Goal: Task Accomplishment & Management: Manage account settings

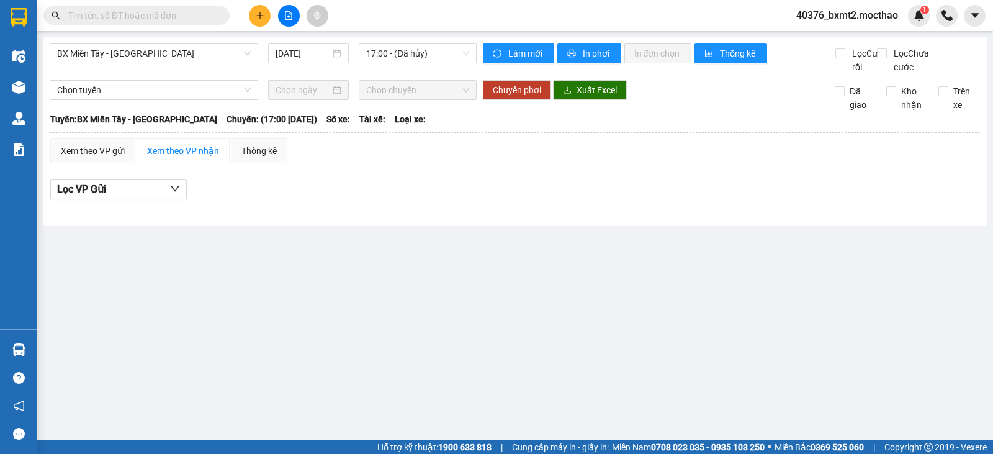
click at [259, 25] on button at bounding box center [260, 16] width 22 height 22
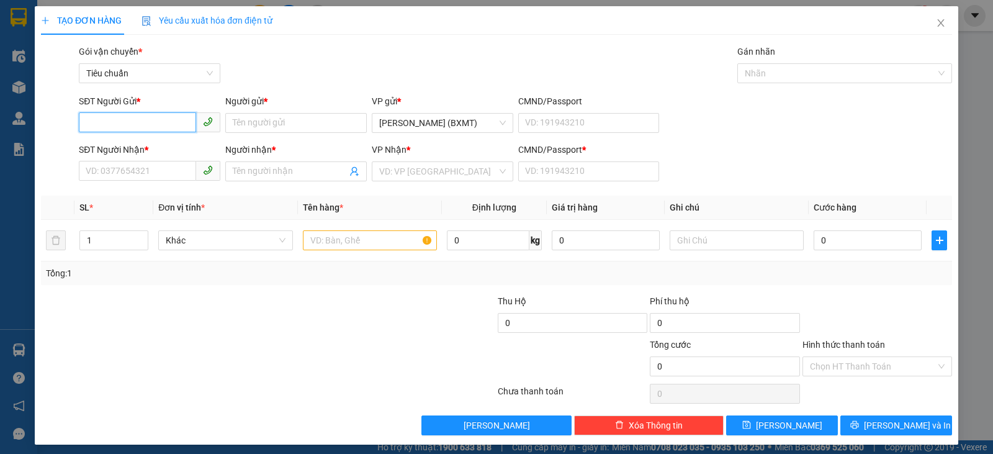
click at [123, 123] on input "SĐT Người Gửi *" at bounding box center [137, 122] width 117 height 20
type input "0935235439"
click at [309, 125] on input "Người gửi *" at bounding box center [295, 123] width 141 height 20
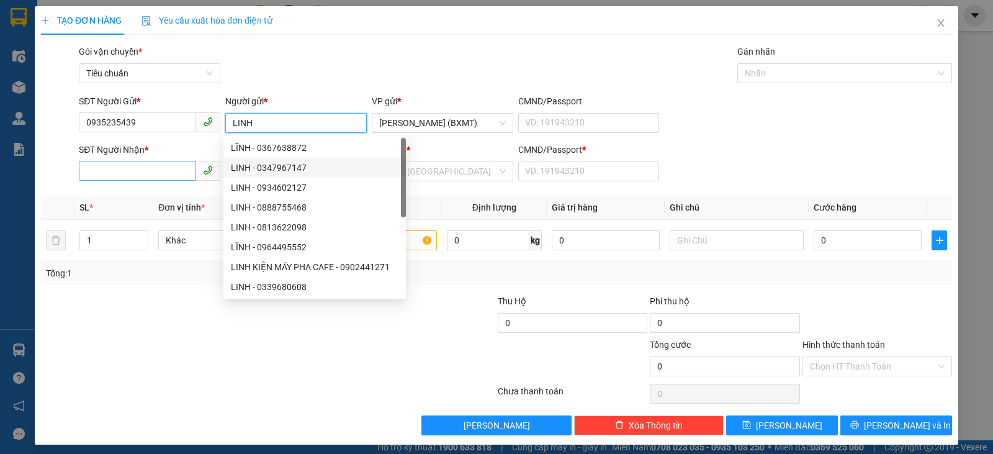
type input "LINH"
click at [166, 177] on input "SĐT Người Nhận *" at bounding box center [137, 171] width 117 height 20
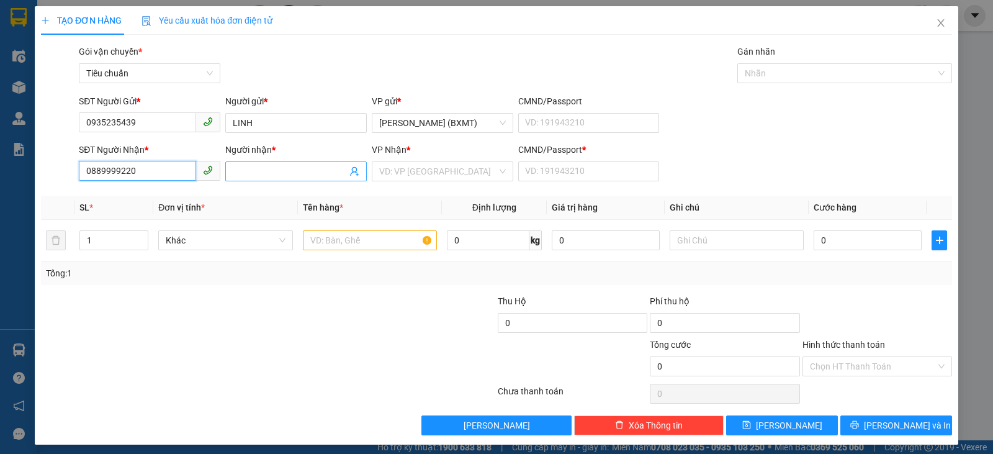
type input "0889999220"
click at [315, 174] on input "Người nhận *" at bounding box center [290, 171] width 114 height 14
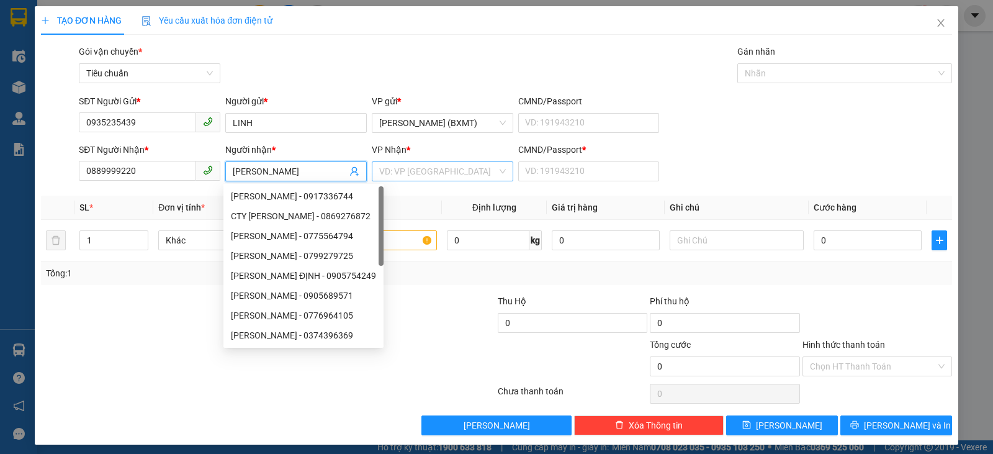
type input "[PERSON_NAME]"
click at [423, 176] on input "search" at bounding box center [438, 171] width 118 height 19
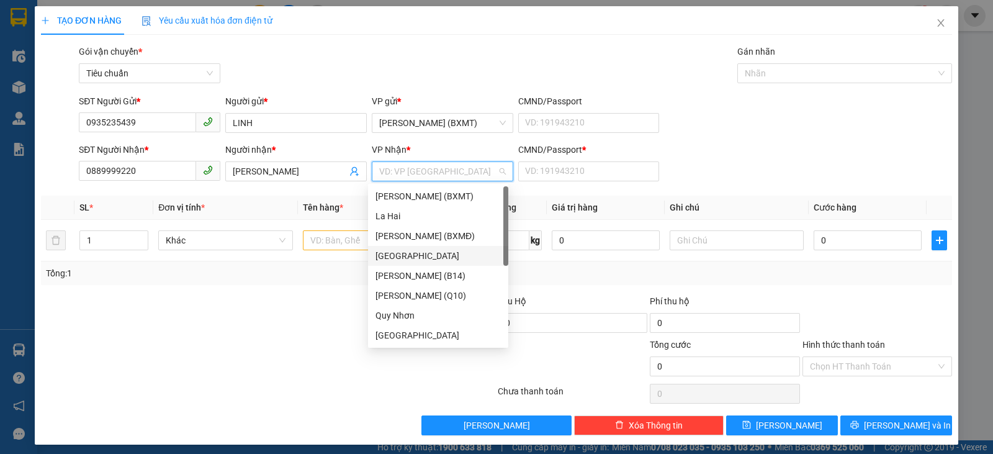
click at [401, 255] on div "[GEOGRAPHIC_DATA]" at bounding box center [437, 256] width 125 height 14
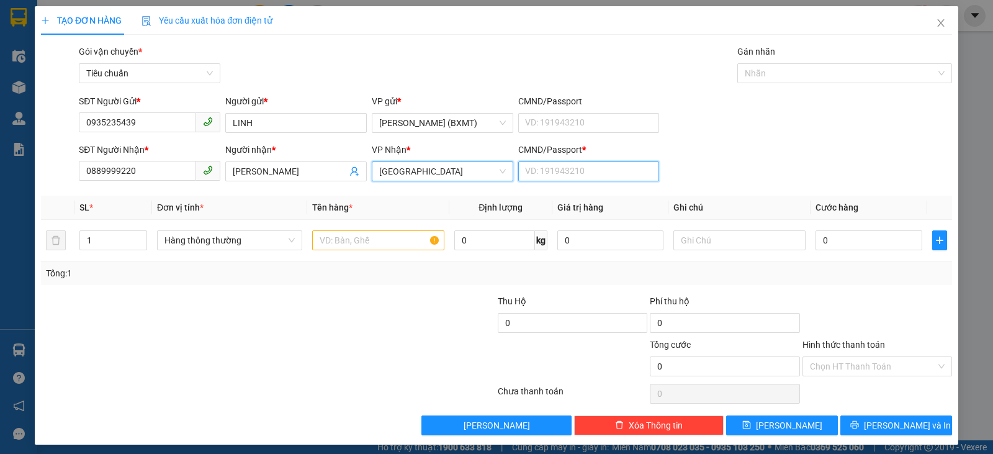
click at [596, 174] on input "CMND/Passport *" at bounding box center [588, 171] width 141 height 20
click at [597, 171] on input "CMND/Passport *" at bounding box center [588, 171] width 141 height 20
click at [597, 172] on input "CMND/Passport *" at bounding box center [588, 171] width 141 height 20
type input "0"
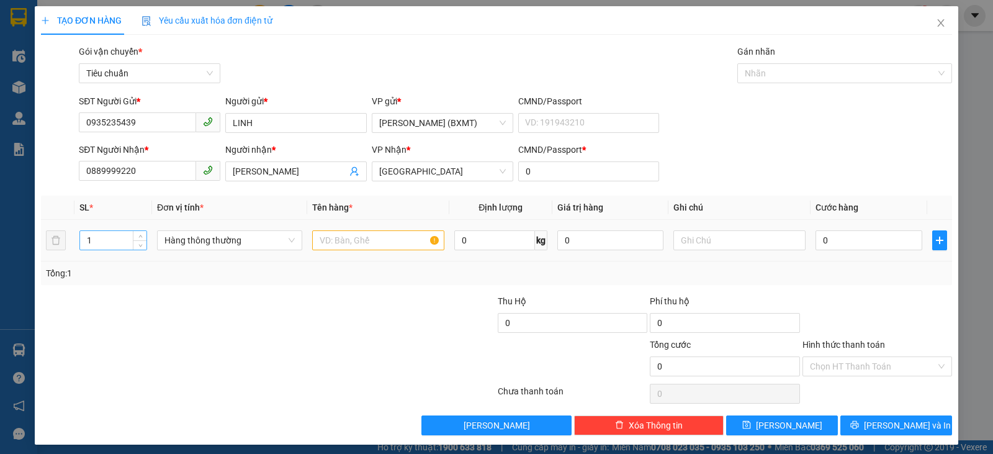
click at [110, 243] on input "1" at bounding box center [113, 240] width 66 height 19
click at [210, 235] on span "Hàng thông thường" at bounding box center [229, 240] width 130 height 19
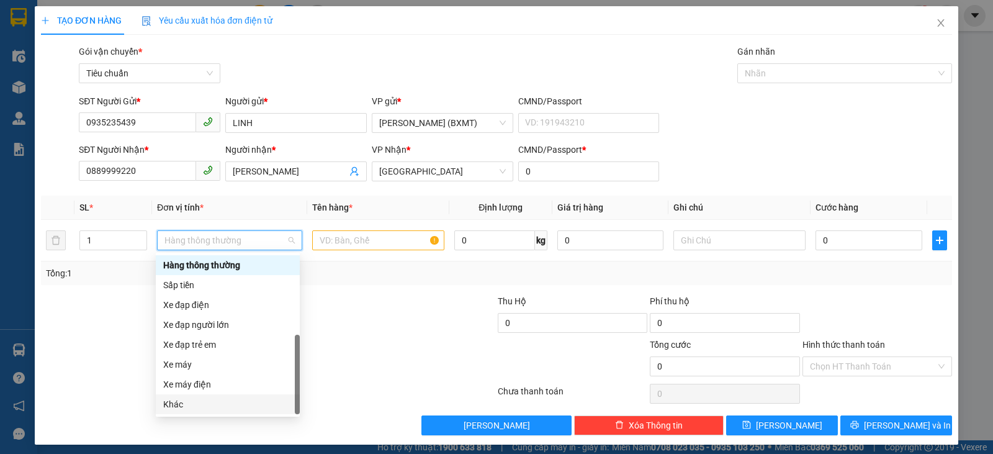
scroll to position [6, 0]
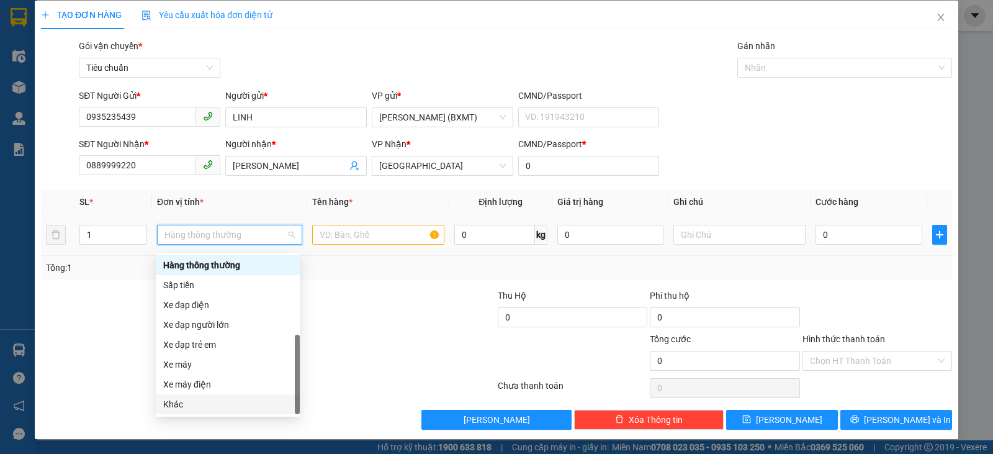
click at [179, 401] on div "Khác" at bounding box center [227, 404] width 129 height 14
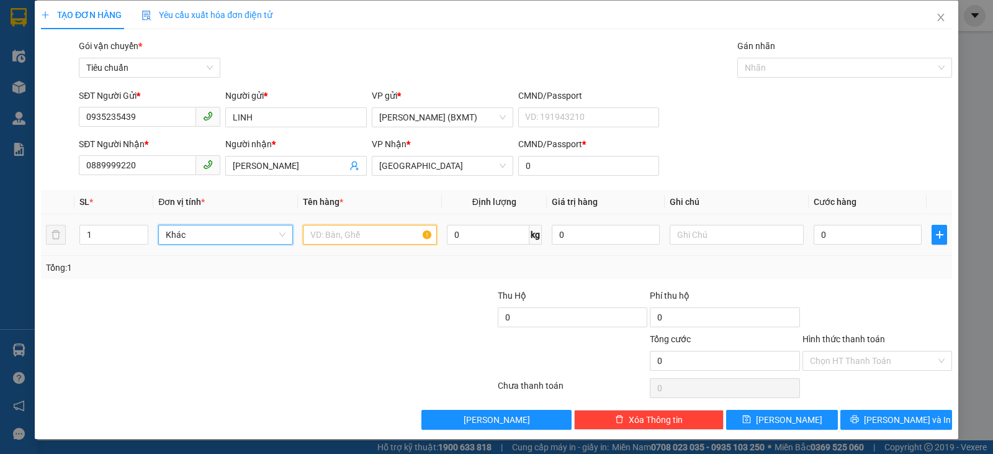
click at [352, 228] on input "text" at bounding box center [370, 235] width 134 height 20
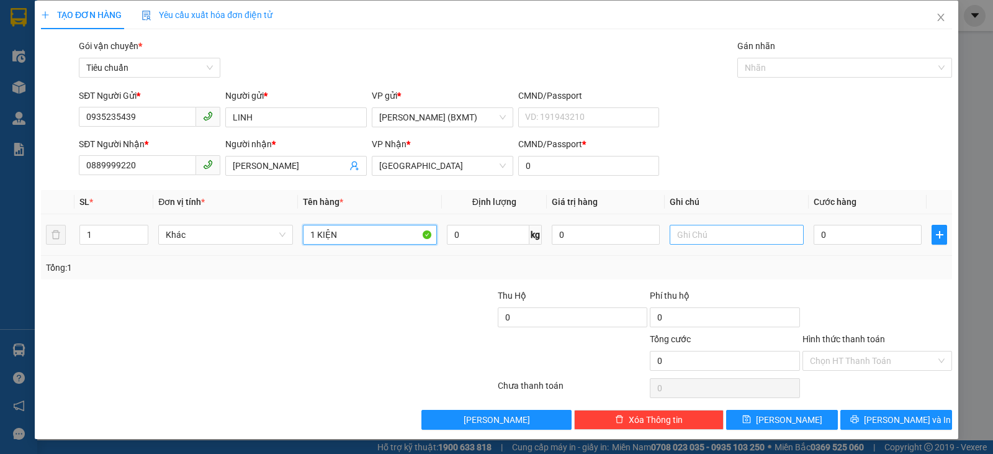
type input "1 KIỆN"
click at [727, 230] on input "text" at bounding box center [736, 235] width 134 height 20
type input "LOA"
type input "1"
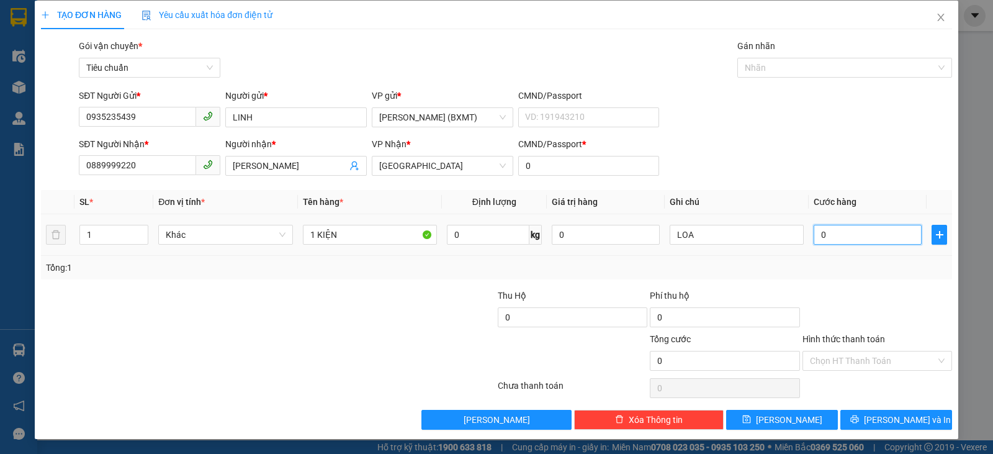
type input "1"
type input "18"
type input "180"
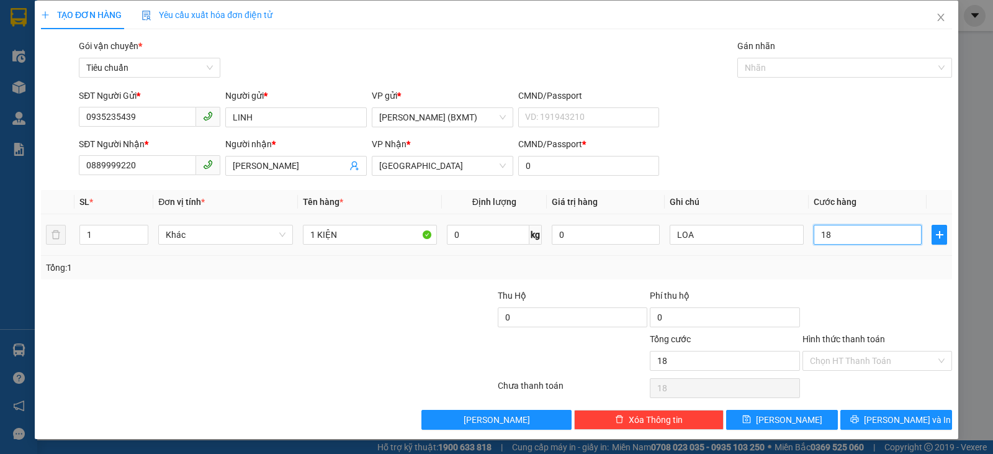
type input "180"
click at [846, 278] on div "Tổng: 1" at bounding box center [496, 268] width 911 height 24
type input "180.000"
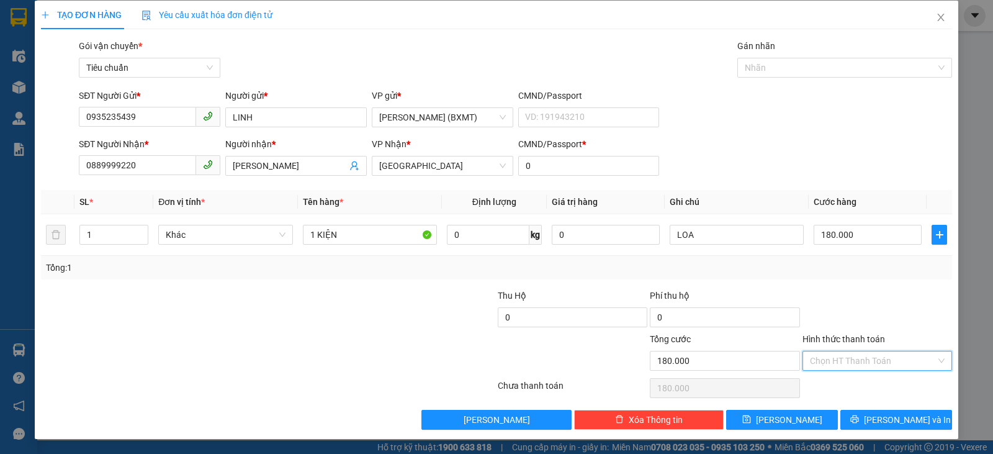
click at [900, 364] on input "Hình thức thanh toán" at bounding box center [873, 360] width 126 height 19
click at [815, 277] on div "Tại văn phòng" at bounding box center [868, 276] width 133 height 14
type input "0"
click at [900, 413] on span "Lưu và In" at bounding box center [907, 420] width 87 height 14
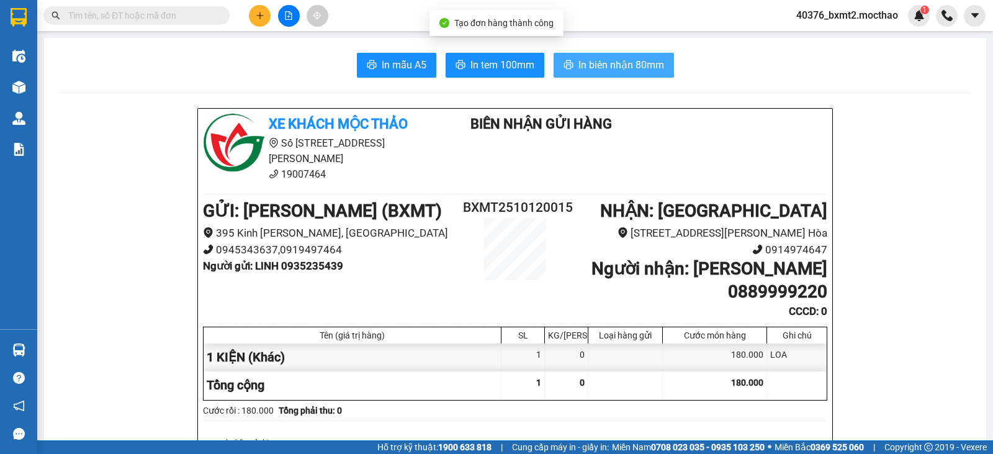
click at [625, 66] on span "In biên nhận 80mm" at bounding box center [621, 65] width 86 height 16
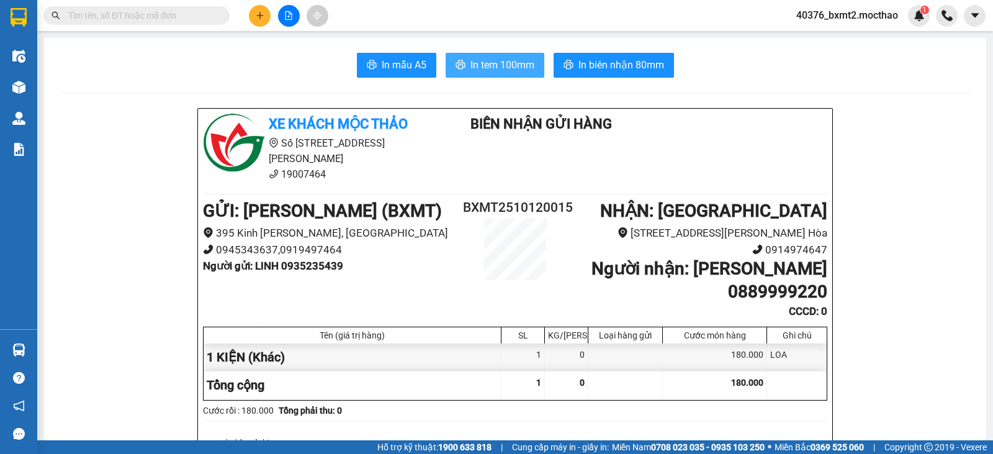
click at [491, 61] on span "In tem 100mm" at bounding box center [502, 65] width 64 height 16
click at [266, 17] on button at bounding box center [260, 16] width 22 height 22
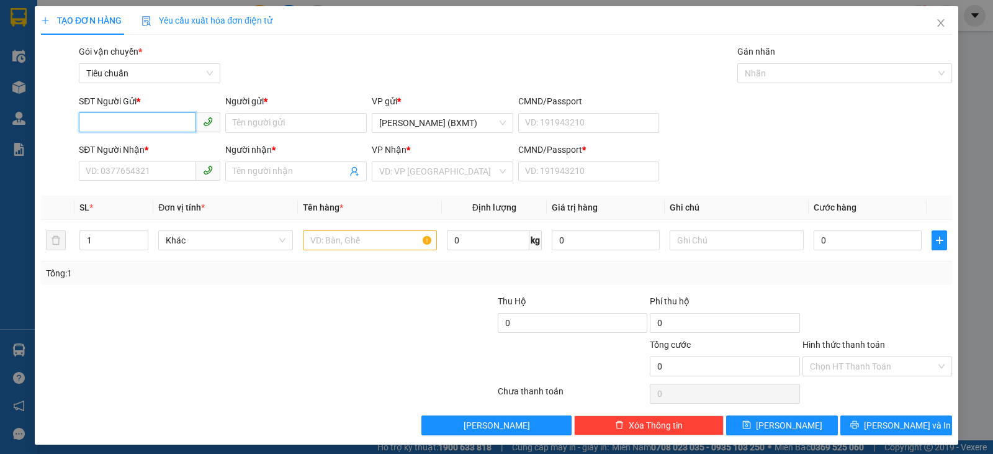
click at [155, 126] on input "SĐT Người Gửi *" at bounding box center [137, 122] width 117 height 20
type input "0908546249"
click at [158, 145] on div "0908546249 - LÂM" at bounding box center [148, 148] width 125 height 14
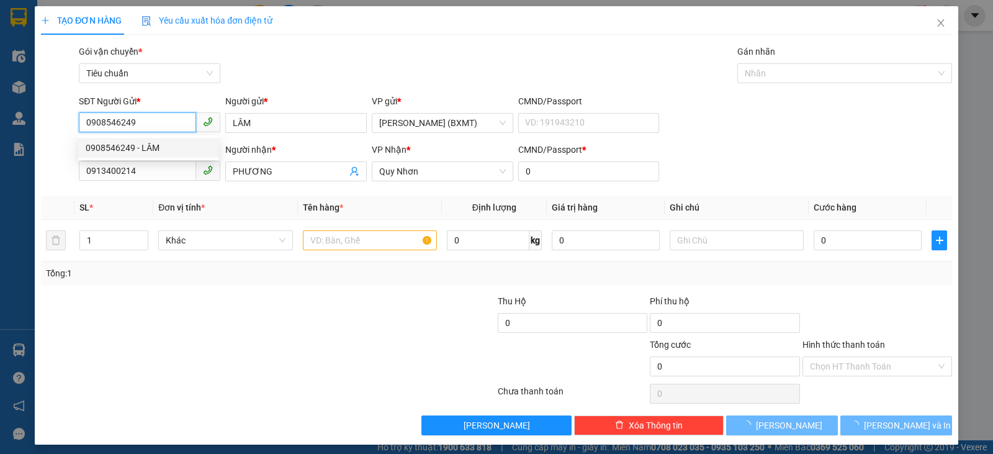
type input "LÂM"
type input "0913400214"
type input "PHƯƠNG"
type input "0"
type input "80.000"
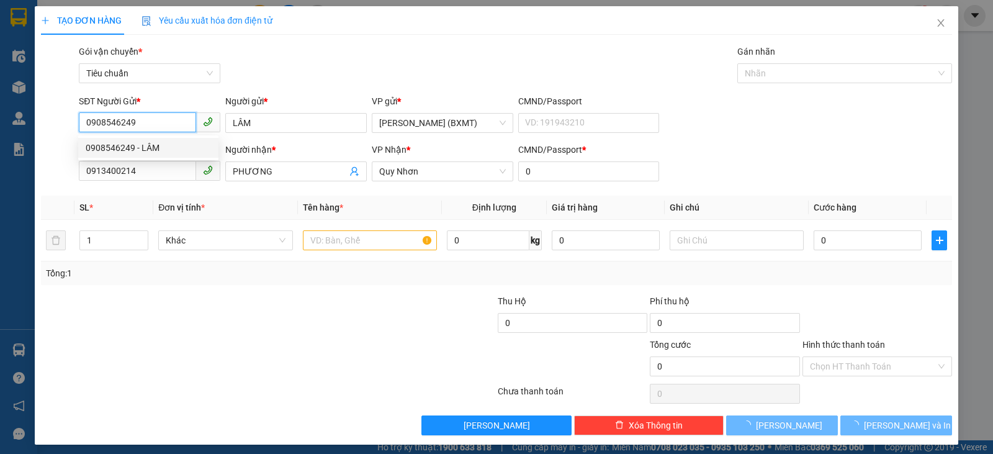
type input "80.000"
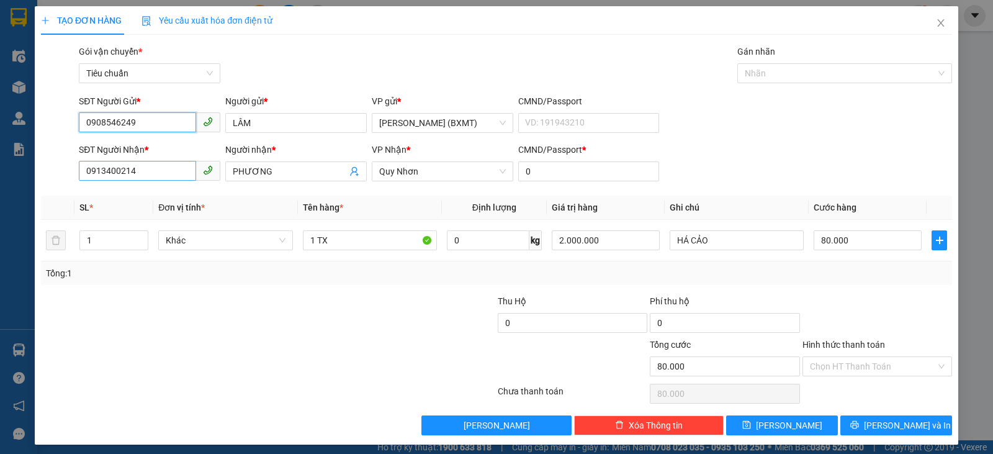
type input "0908546249"
drag, startPoint x: 164, startPoint y: 169, endPoint x: 0, endPoint y: 161, distance: 164.0
click at [0, 161] on div "TẠO ĐƠN HÀNG Yêu cầu xuất hóa đơn điện tử Transit Pickup Surcharge Ids Transit …" at bounding box center [496, 227] width 993 height 454
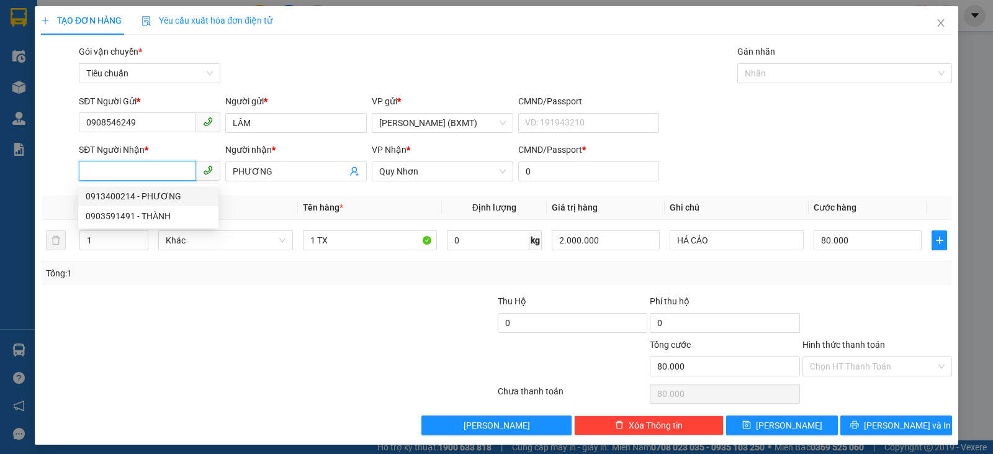
click at [162, 204] on div "0913400214 - PHƯƠNG" at bounding box center [148, 196] width 140 height 20
type input "0913400214"
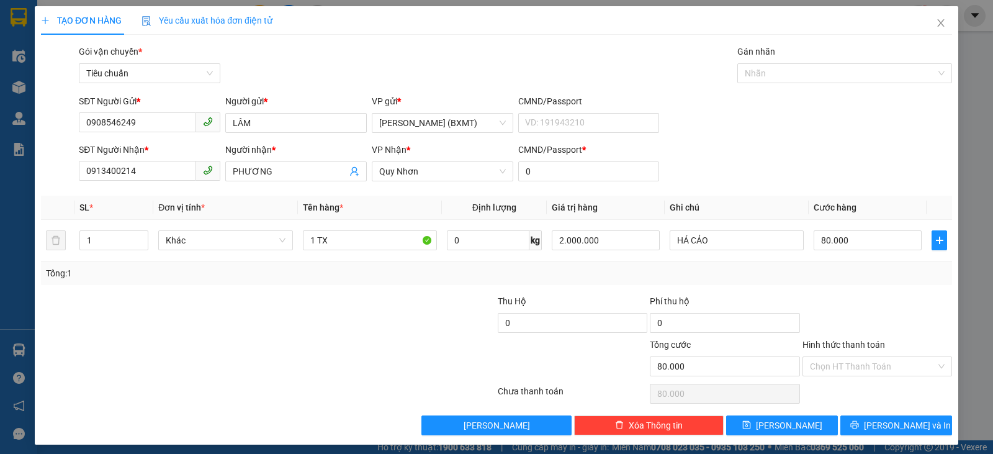
click at [284, 353] on div at bounding box center [192, 359] width 305 height 43
click at [909, 420] on span "Lưu và In" at bounding box center [907, 425] width 87 height 14
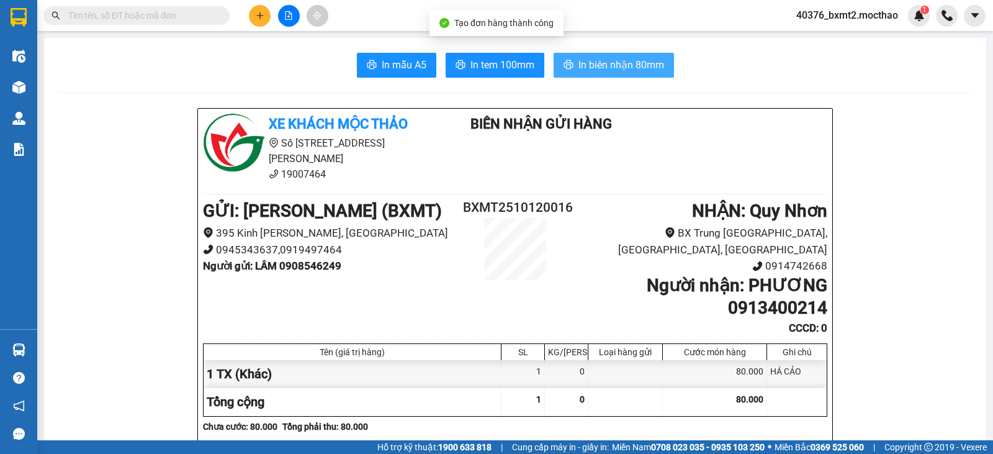
click at [630, 62] on span "In biên nhận 80mm" at bounding box center [621, 65] width 86 height 16
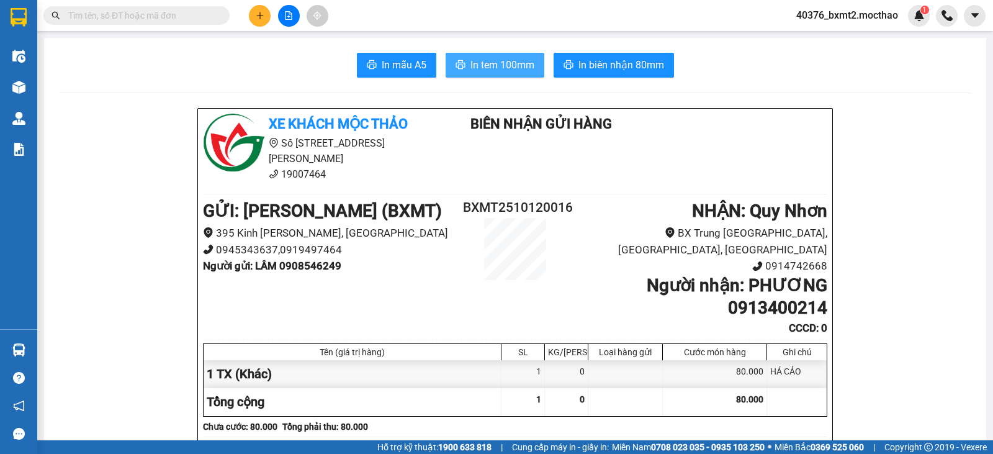
click at [492, 73] on button "In tem 100mm" at bounding box center [494, 65] width 99 height 25
click at [474, 68] on span "In tem 100mm" at bounding box center [502, 65] width 64 height 16
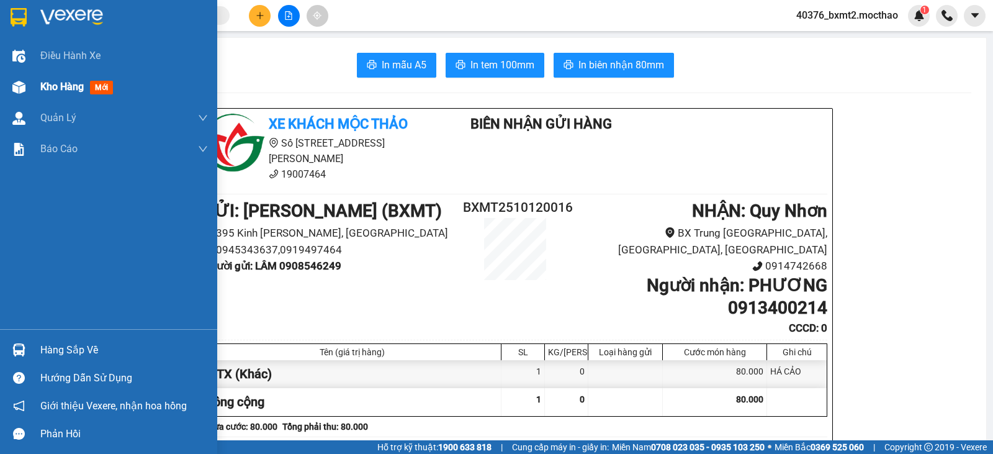
click at [59, 83] on span "Kho hàng" at bounding box center [61, 87] width 43 height 12
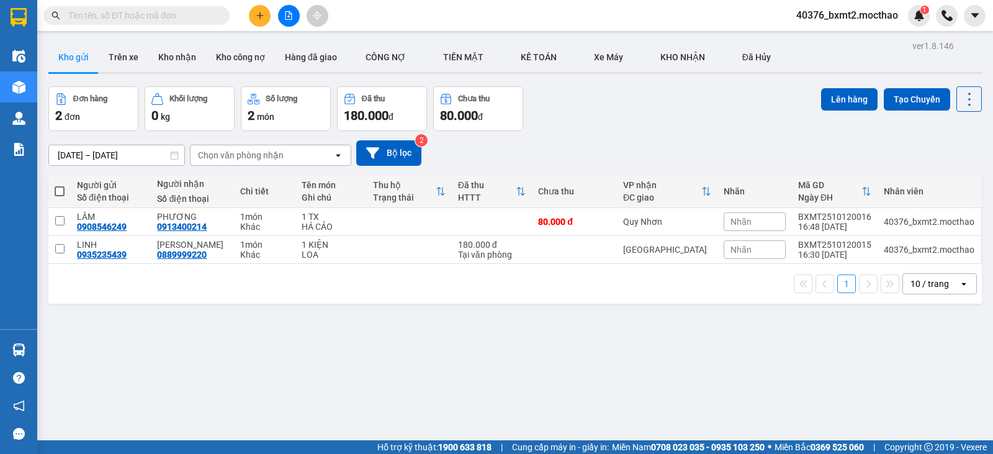
click at [62, 196] on label at bounding box center [60, 191] width 10 height 12
click at [60, 185] on input "checkbox" at bounding box center [60, 185] width 0 height 0
checkbox input "true"
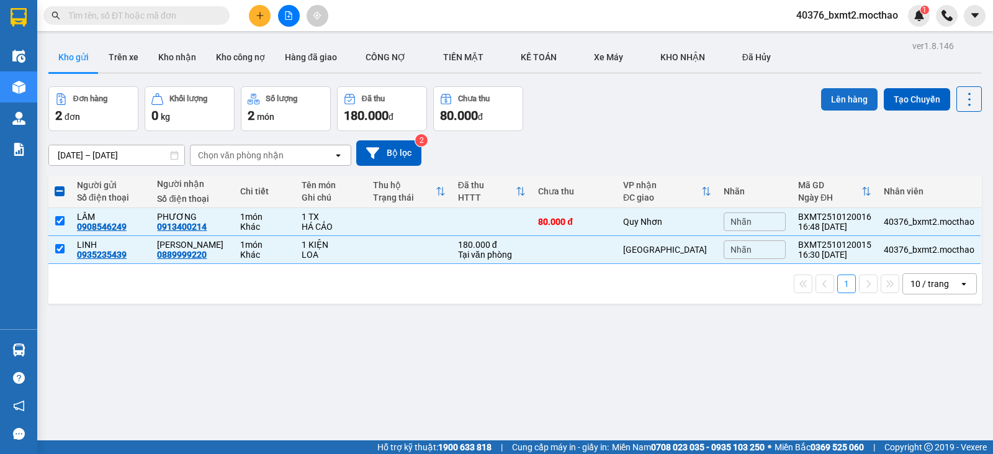
click at [822, 97] on button "Lên hàng" at bounding box center [849, 99] width 56 height 22
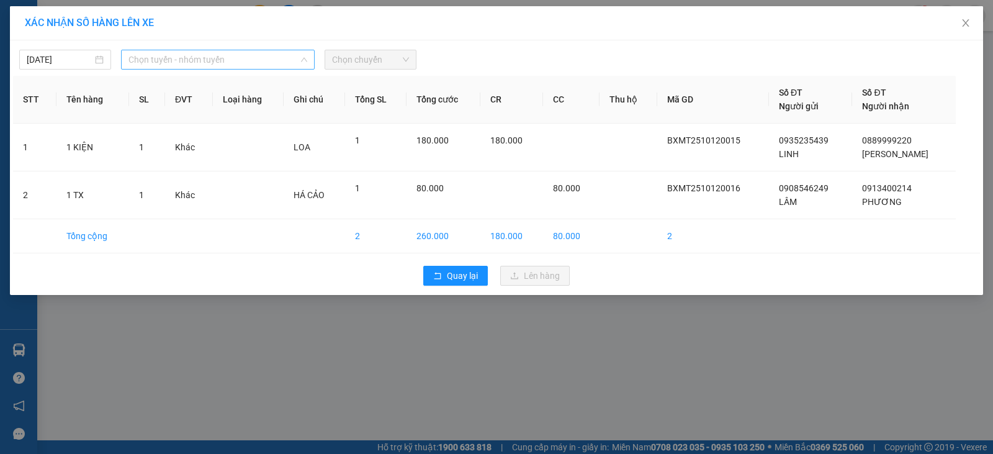
click at [272, 55] on span "Chọn tuyến - nhóm tuyến" at bounding box center [217, 59] width 179 height 19
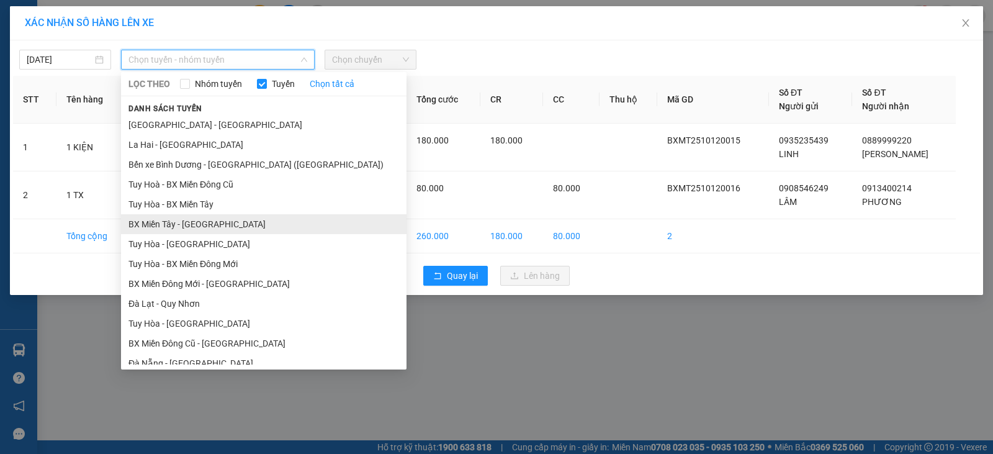
click at [187, 220] on li "BX Miền Tây - [GEOGRAPHIC_DATA]" at bounding box center [263, 224] width 285 height 20
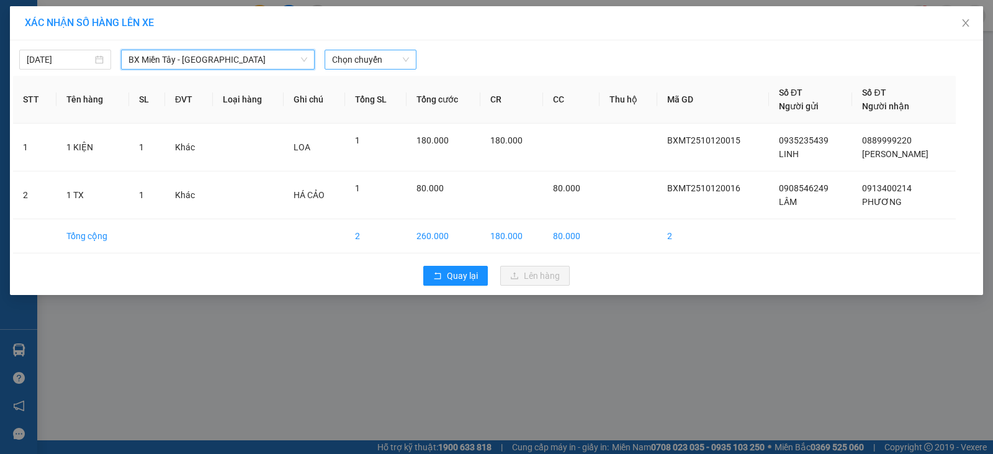
click at [383, 61] on span "Chọn chuyến" at bounding box center [370, 59] width 77 height 19
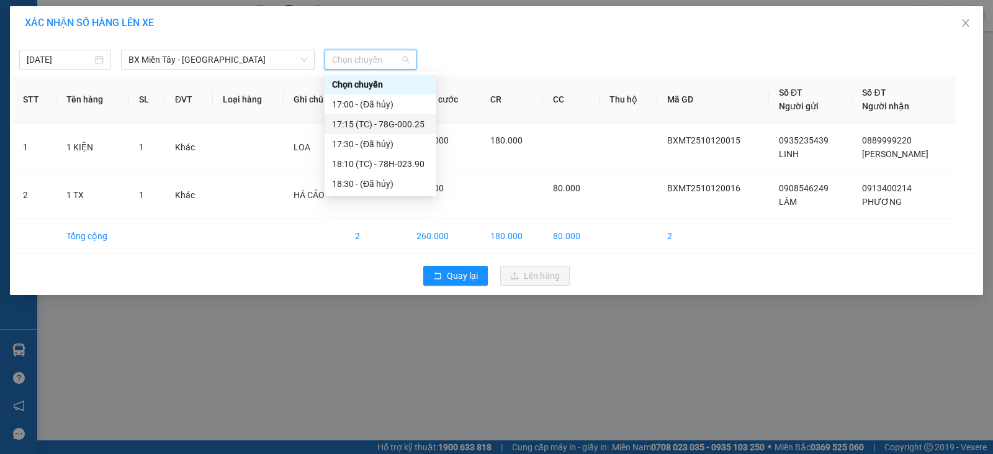
click at [377, 122] on div "17:15 (TC) - 78G-000.25" at bounding box center [380, 124] width 97 height 14
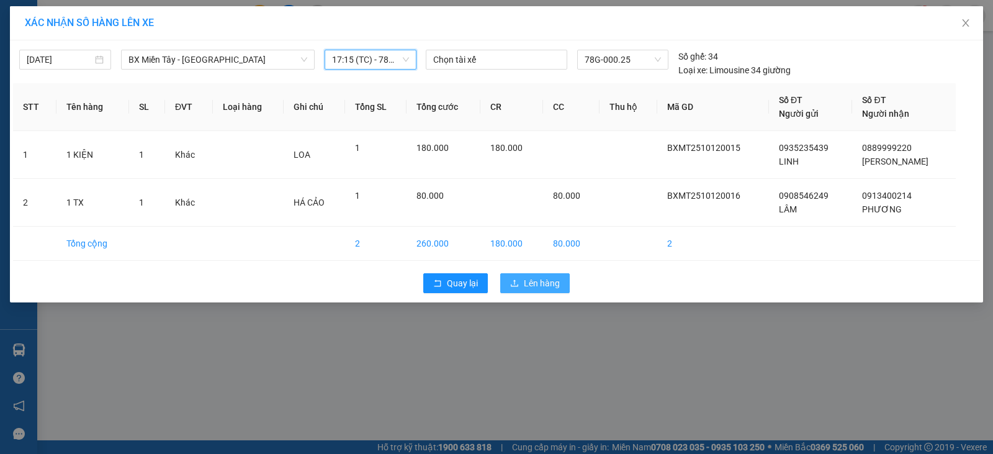
click at [548, 279] on span "Lên hàng" at bounding box center [542, 283] width 36 height 14
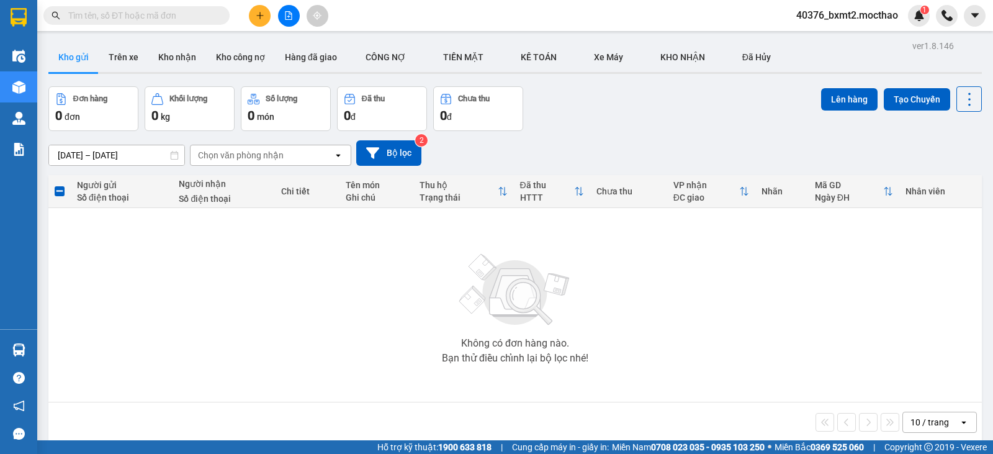
click at [679, 129] on div "Đơn hàng 0 đơn Khối lượng 0 kg Số lượng 0 món Đã thu 0 đ Chưa thu 0 đ Lên hàng …" at bounding box center [514, 108] width 933 height 45
click at [289, 17] on icon "file-add" at bounding box center [288, 15] width 7 height 9
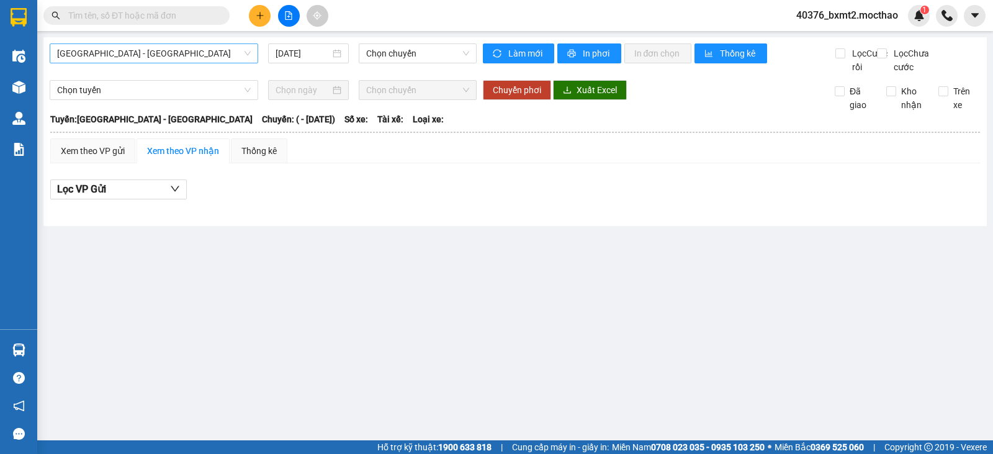
click at [156, 54] on span "Sài Gòn - Tuy Hòa" at bounding box center [154, 53] width 194 height 19
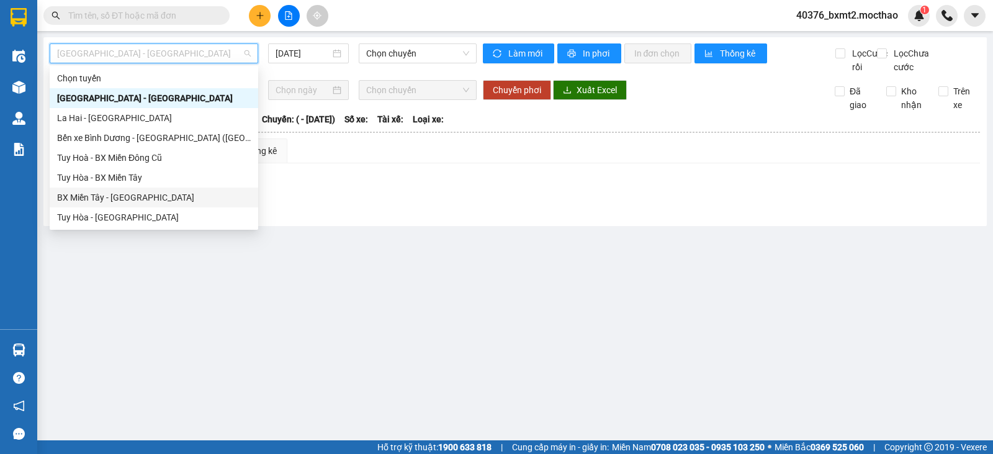
drag, startPoint x: 128, startPoint y: 198, endPoint x: 336, endPoint y: 121, distance: 221.1
click at [129, 199] on div "BX Miền Tây - [GEOGRAPHIC_DATA]" at bounding box center [154, 197] width 194 height 14
type input "[DATE]"
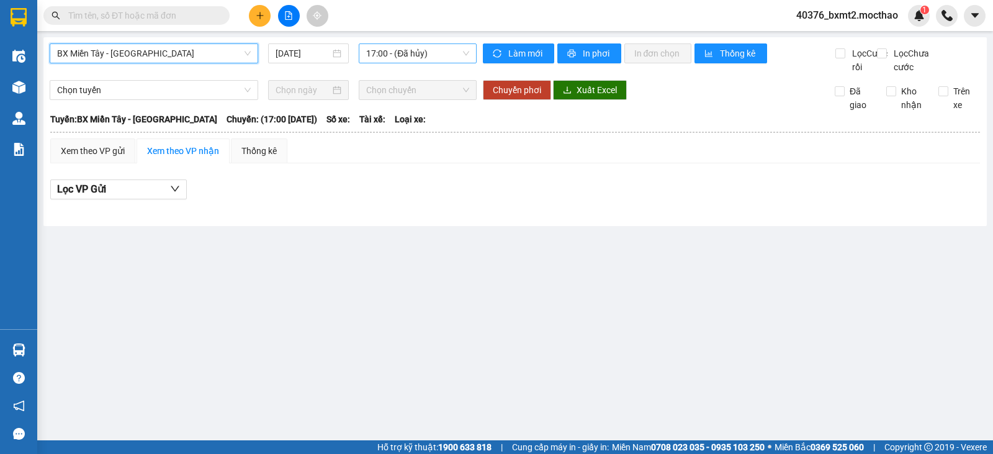
click at [409, 51] on span "17:00 - (Đã hủy)" at bounding box center [417, 53] width 102 height 19
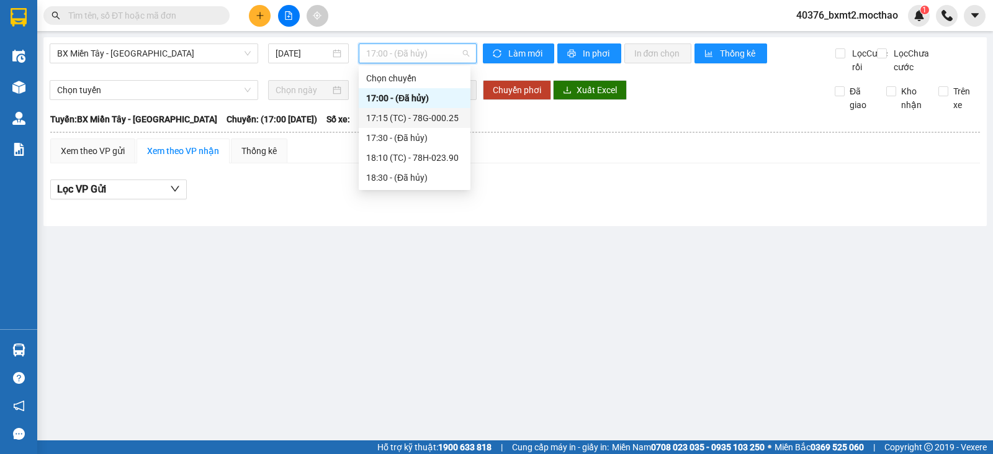
click at [401, 119] on div "17:15 (TC) - 78G-000.25" at bounding box center [414, 118] width 97 height 14
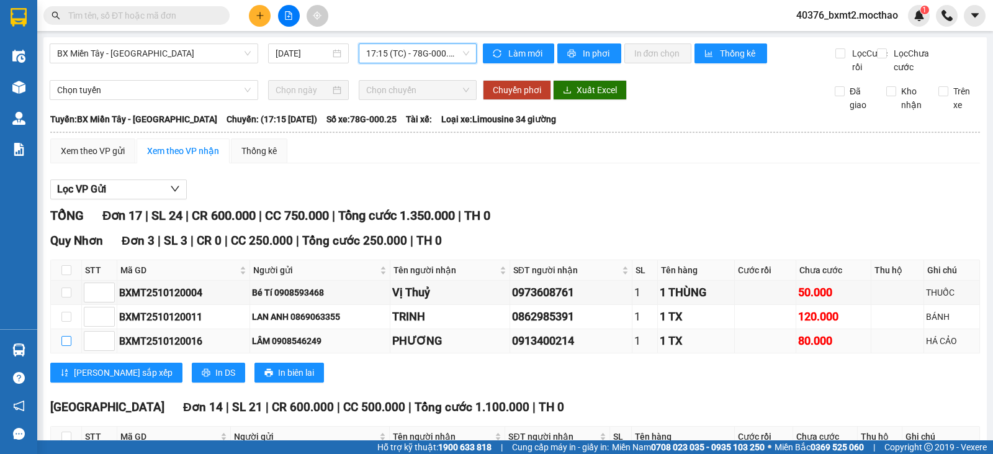
click at [68, 336] on input "checkbox" at bounding box center [66, 341] width 10 height 10
checkbox input "true"
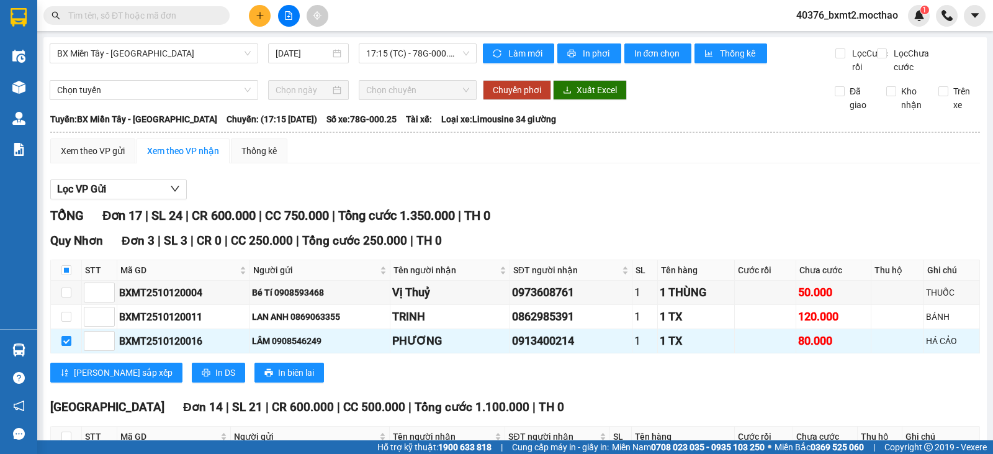
click at [179, 144] on div "Xem theo VP nhận" at bounding box center [183, 151] width 72 height 14
click at [96, 144] on div "Xem theo VP gửi" at bounding box center [93, 151] width 64 height 14
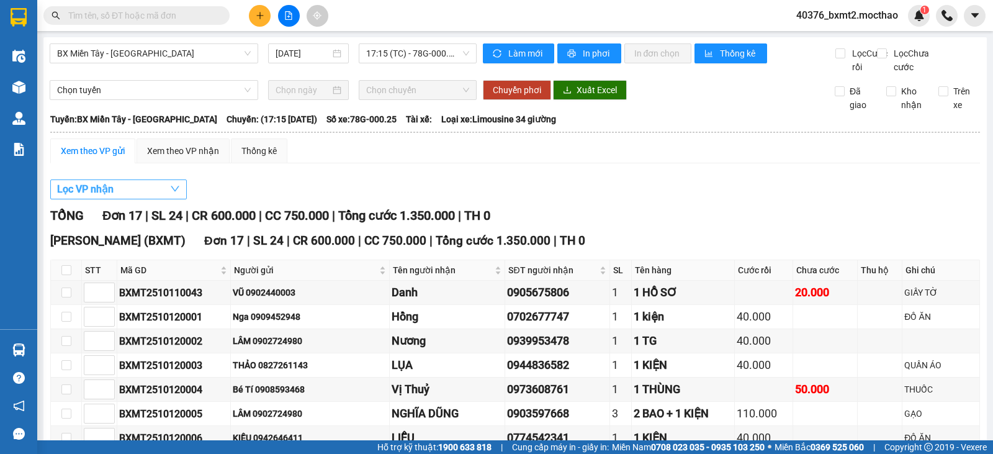
click at [129, 179] on button "Lọc VP nhận" at bounding box center [118, 189] width 137 height 20
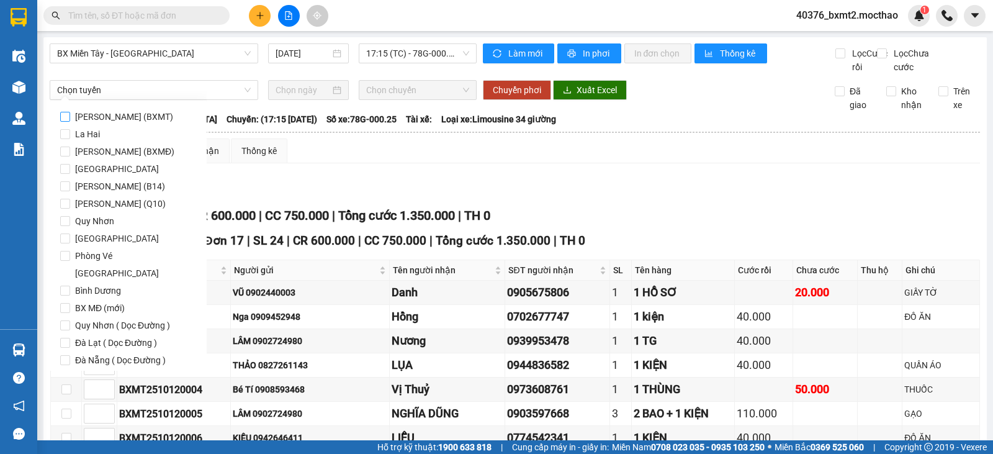
click at [102, 115] on span "[PERSON_NAME] (BXMT)" at bounding box center [124, 116] width 108 height 17
click at [70, 115] on input "[PERSON_NAME] (BXMT)" at bounding box center [65, 117] width 10 height 10
click at [75, 424] on span "Lọc" at bounding box center [77, 431] width 14 height 14
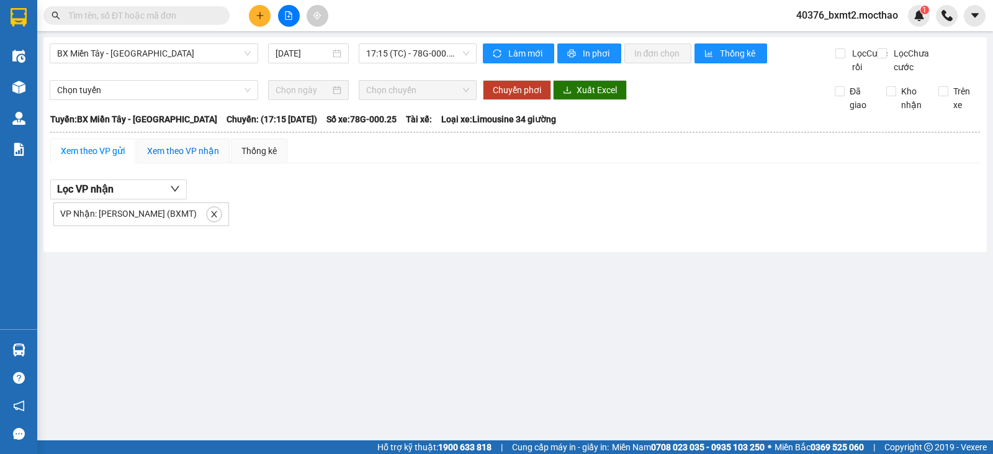
click at [206, 158] on div "Xem theo VP nhận" at bounding box center [183, 151] width 72 height 14
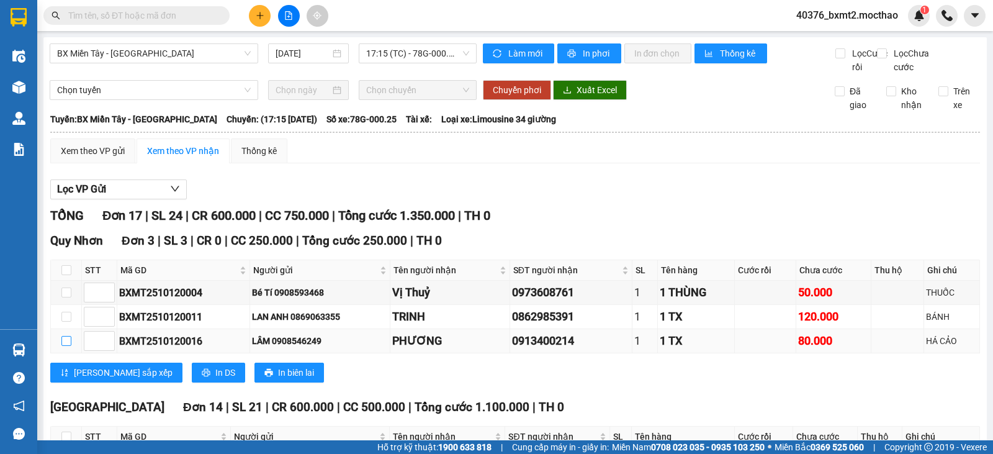
click at [67, 336] on input "checkbox" at bounding box center [66, 341] width 10 height 10
checkbox input "true"
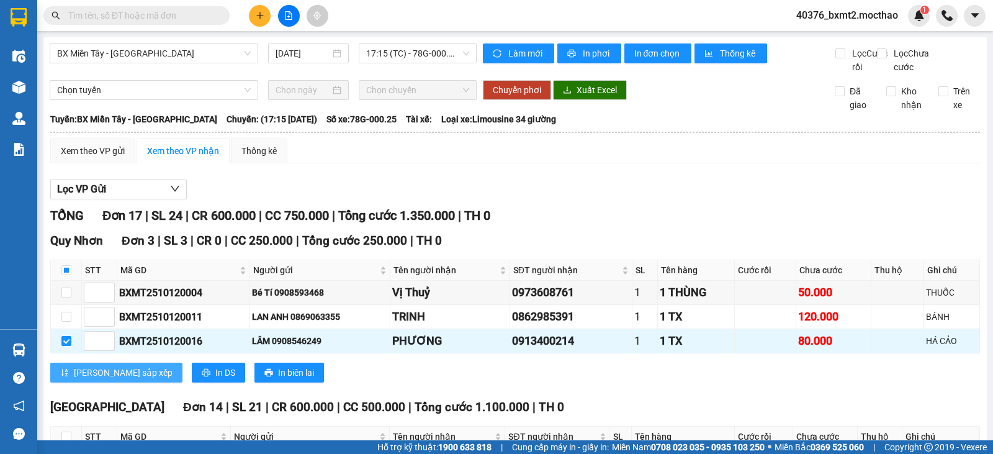
click at [80, 365] on span "[PERSON_NAME] sắp xếp" at bounding box center [123, 372] width 99 height 14
click at [190, 99] on span "Chọn tuyến" at bounding box center [154, 90] width 194 height 19
click at [152, 99] on span "Chọn tuyến" at bounding box center [154, 90] width 194 height 19
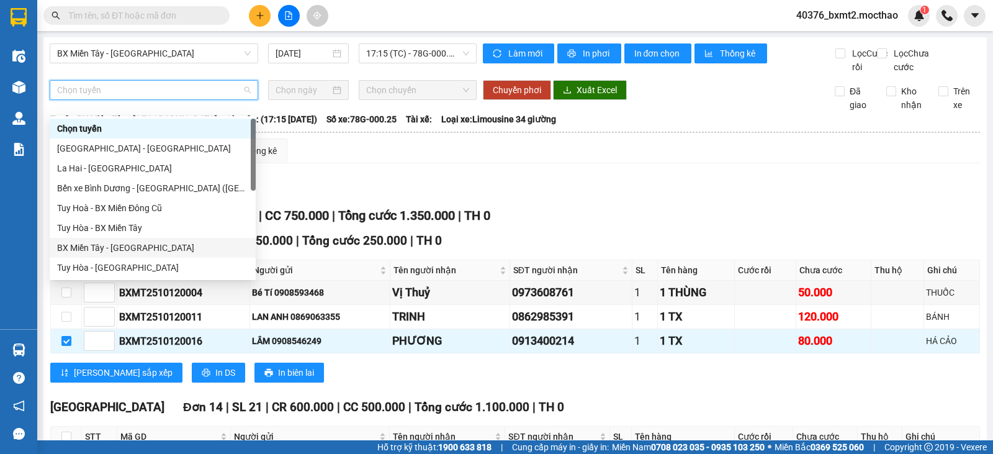
click at [102, 248] on div "BX Miền Tây - [GEOGRAPHIC_DATA]" at bounding box center [152, 248] width 191 height 14
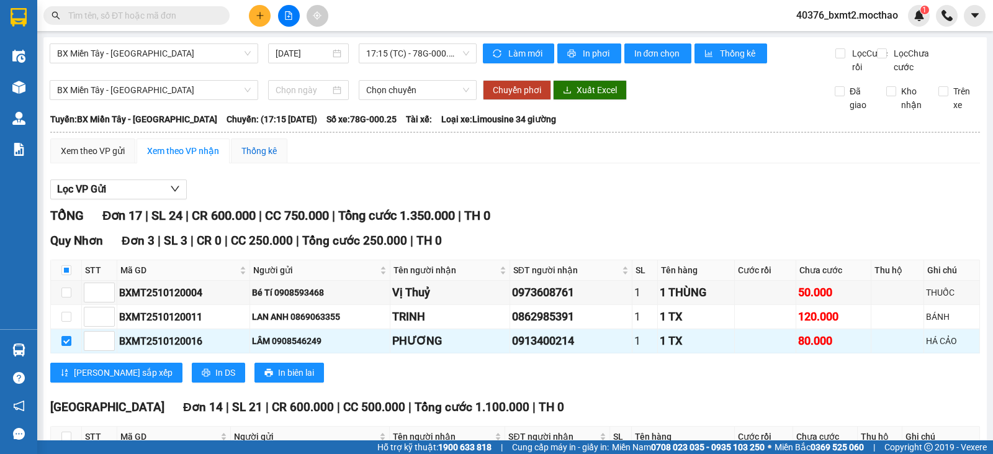
click at [259, 158] on div "Thống kê" at bounding box center [258, 151] width 35 height 14
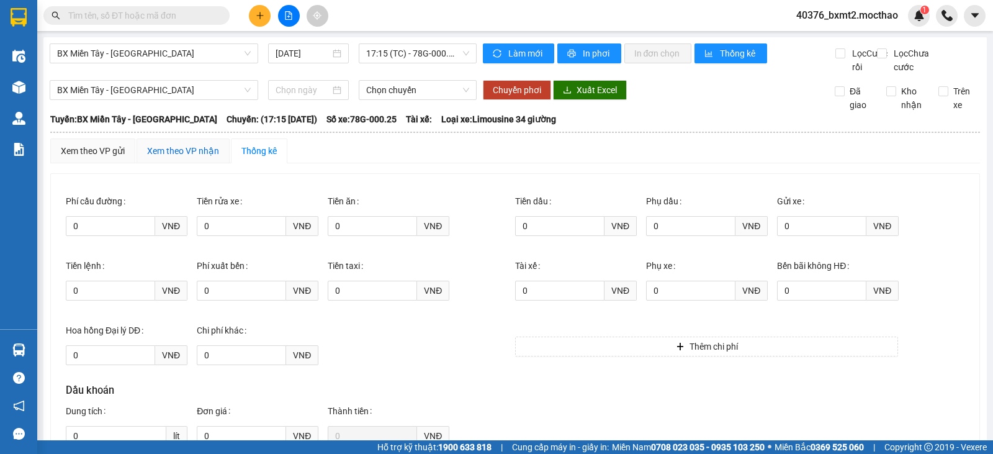
click at [166, 158] on div "Xem theo VP nhận" at bounding box center [183, 151] width 72 height 14
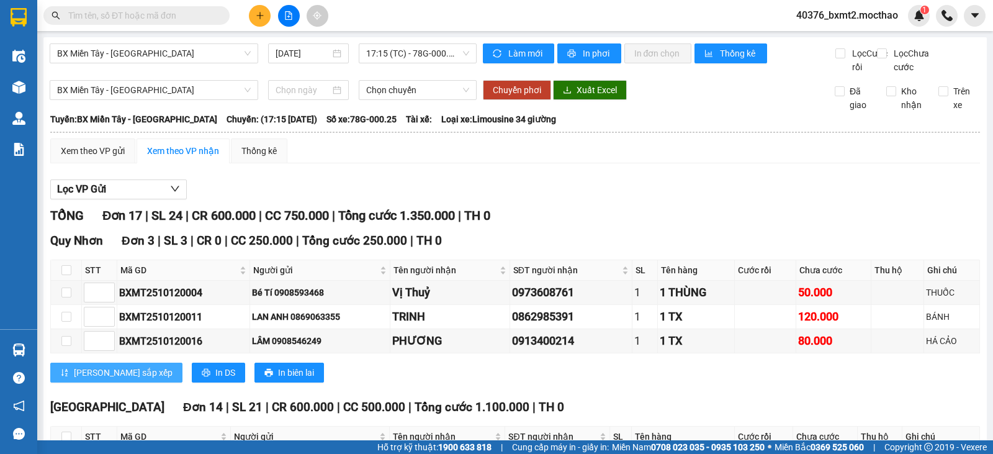
click at [110, 379] on span "[PERSON_NAME] sắp xếp" at bounding box center [123, 372] width 99 height 14
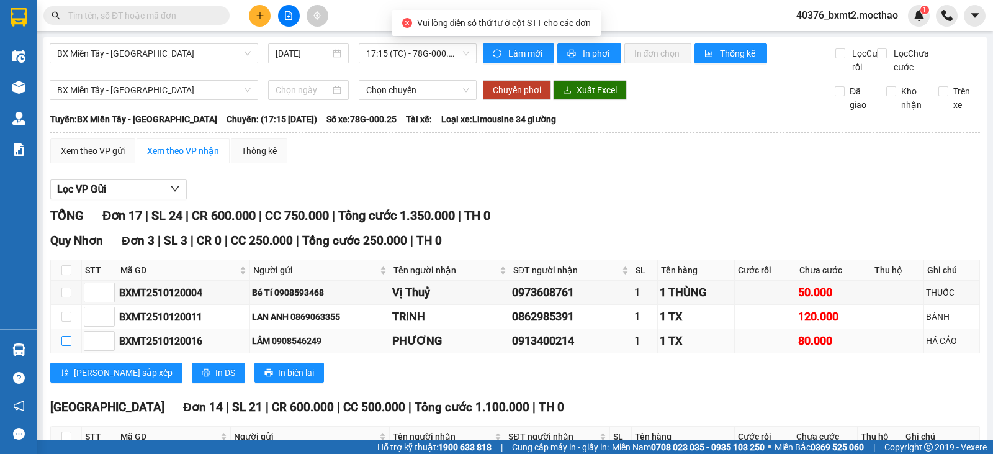
click at [68, 346] on input "checkbox" at bounding box center [66, 341] width 10 height 10
checkbox input "true"
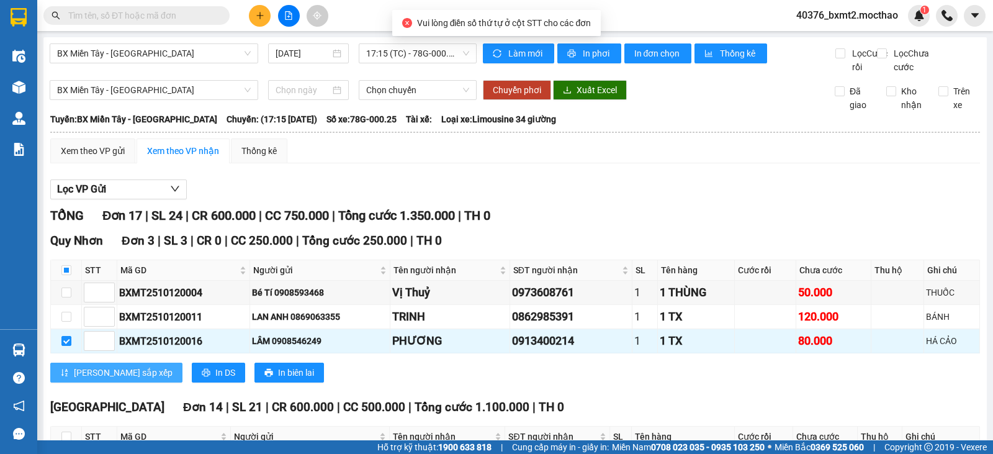
click at [125, 382] on button "[PERSON_NAME] sắp xếp" at bounding box center [116, 372] width 132 height 20
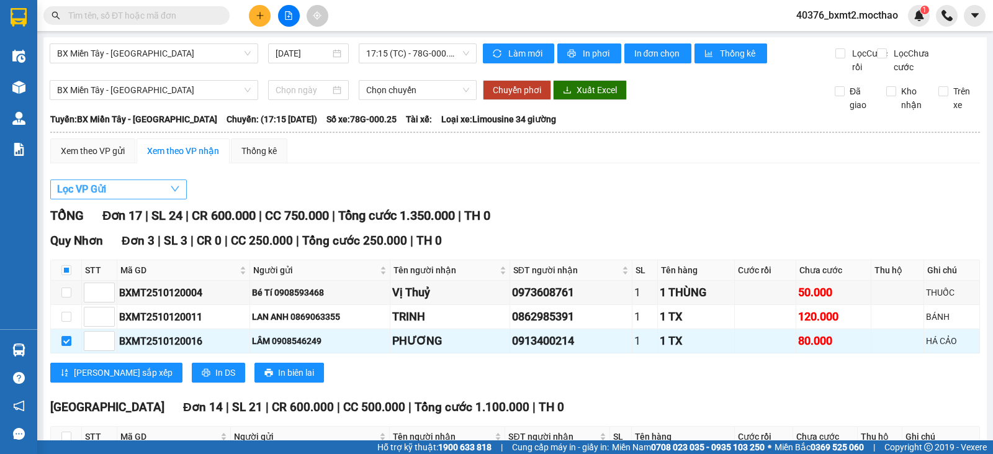
drag, startPoint x: 900, startPoint y: 238, endPoint x: 151, endPoint y: 88, distance: 763.7
click at [151, 179] on button "Lọc VP Gửi" at bounding box center [118, 189] width 137 height 20
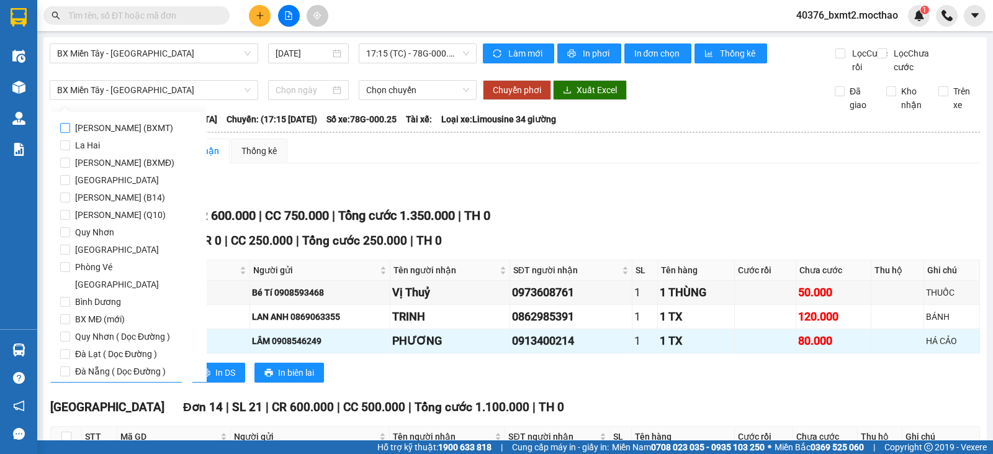
click at [139, 126] on span "[PERSON_NAME] (BXMT)" at bounding box center [124, 127] width 108 height 17
click at [70, 126] on input "[PERSON_NAME] (BXMT)" at bounding box center [65, 128] width 10 height 10
checkbox input "true"
click at [83, 435] on span "Lọc" at bounding box center [77, 442] width 14 height 14
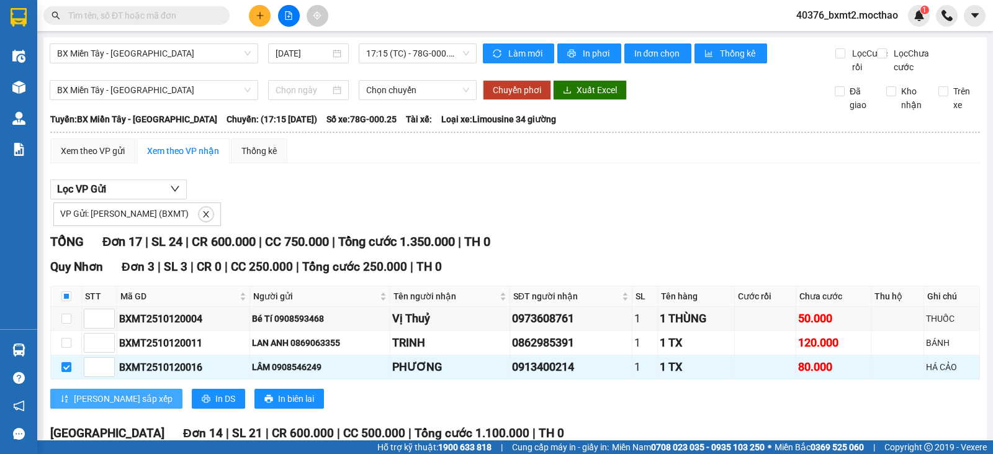
click at [97, 392] on span "[PERSON_NAME] sắp xếp" at bounding box center [123, 399] width 99 height 14
click at [109, 144] on div "Xem theo VP gửi" at bounding box center [93, 151] width 64 height 14
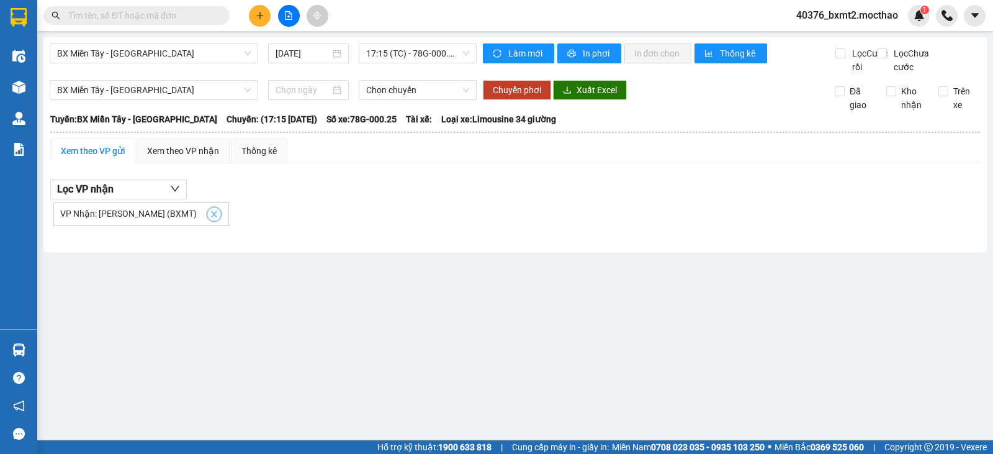
click at [210, 218] on icon "close" at bounding box center [214, 214] width 9 height 9
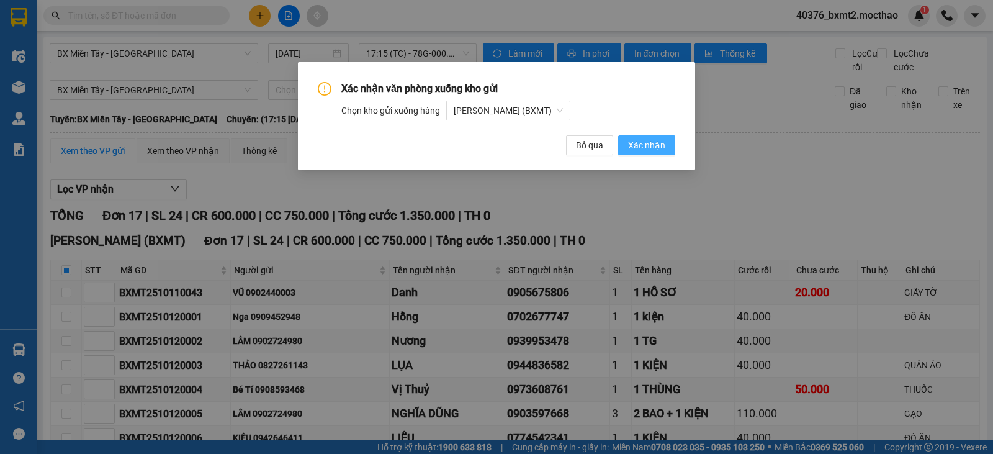
click at [630, 143] on span "Xác nhận" at bounding box center [646, 145] width 37 height 14
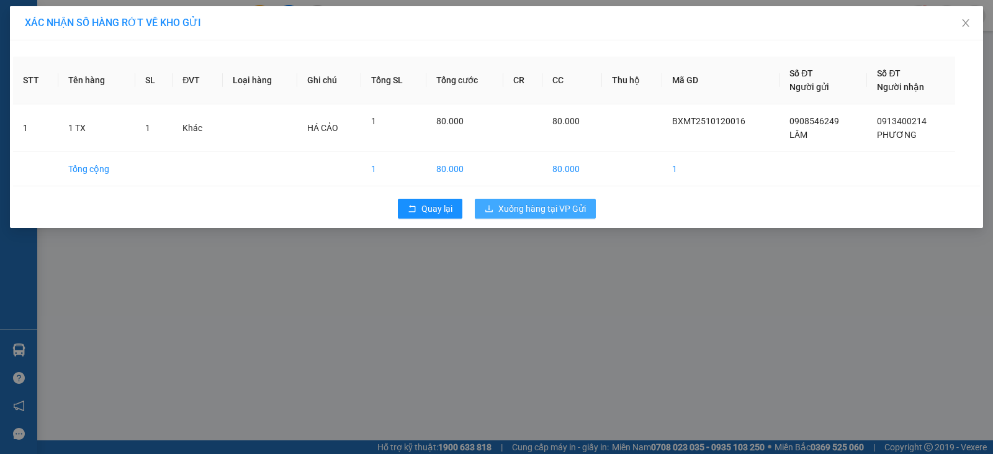
click at [548, 210] on span "Xuống hàng tại VP Gửi" at bounding box center [541, 209] width 87 height 14
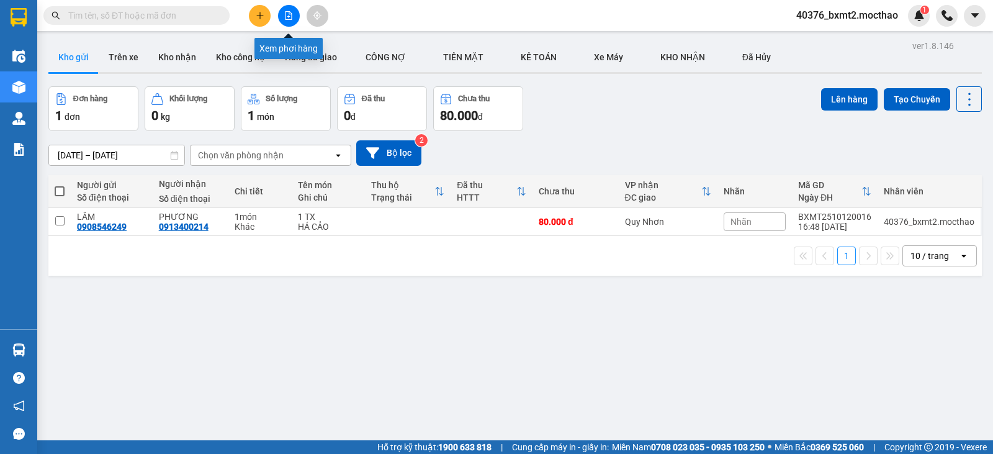
click at [288, 16] on icon "file-add" at bounding box center [288, 15] width 9 height 9
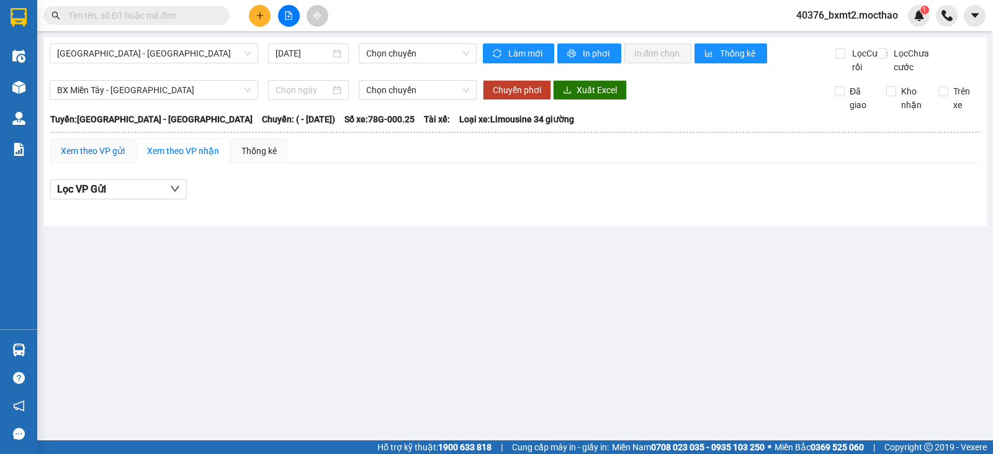
click at [94, 158] on div "Xem theo VP gửi" at bounding box center [93, 151] width 64 height 14
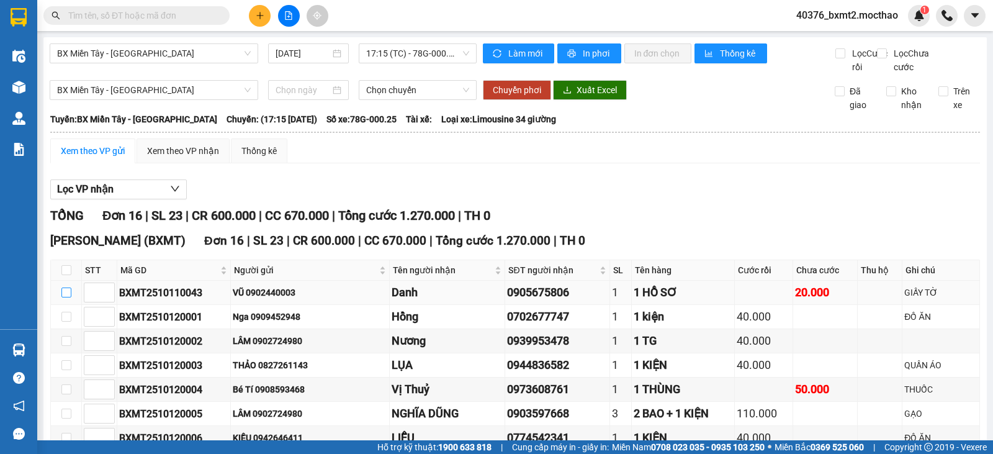
click at [62, 287] on input "checkbox" at bounding box center [66, 292] width 10 height 10
checkbox input "true"
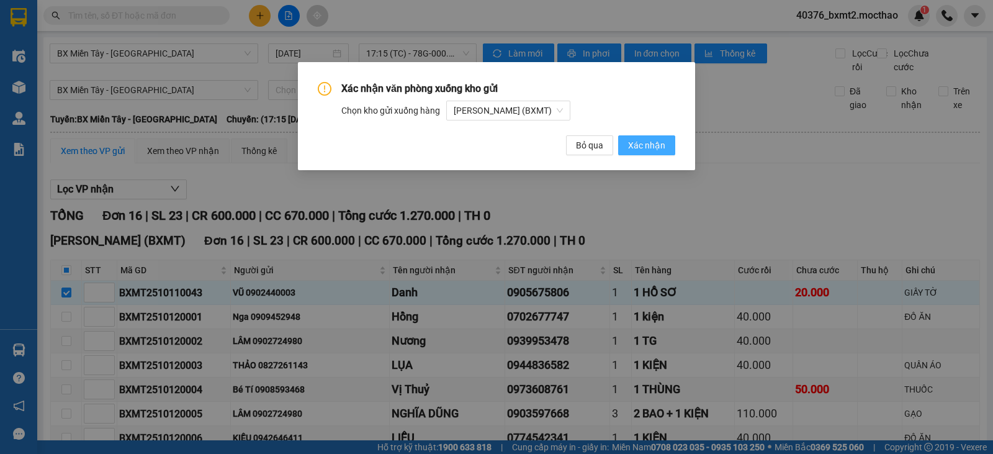
click at [650, 140] on span "Xác nhận" at bounding box center [646, 145] width 37 height 14
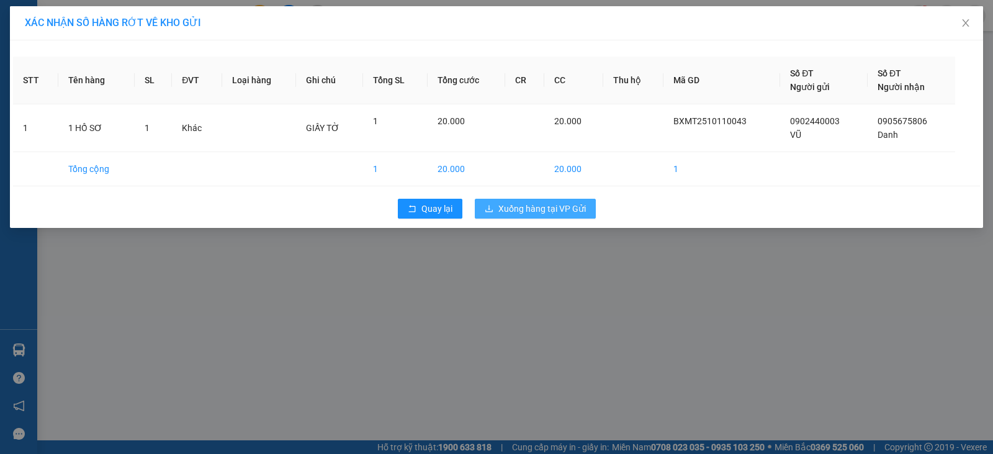
click at [498, 205] on span "Xuống hàng tại VP Gửi" at bounding box center [541, 209] width 87 height 14
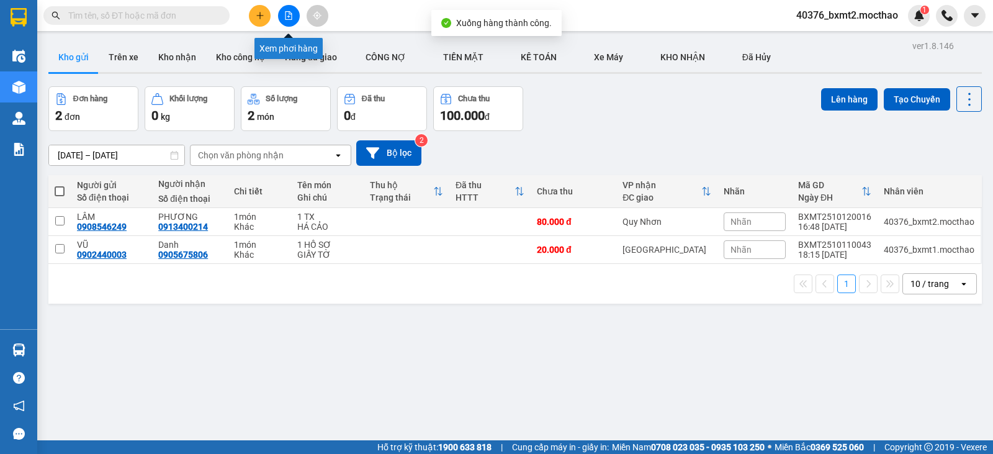
click at [277, 16] on div at bounding box center [288, 16] width 93 height 22
click at [284, 17] on icon "file-add" at bounding box center [288, 15] width 9 height 9
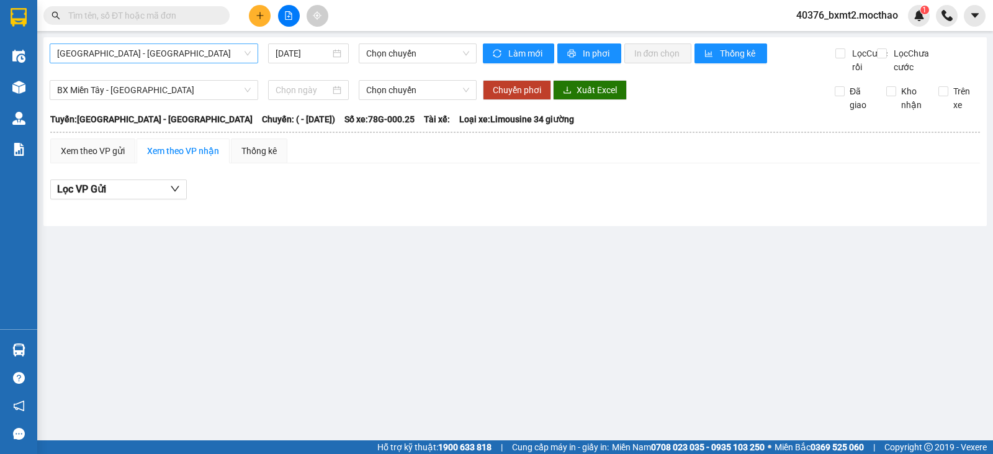
click at [234, 55] on span "Sài Gòn - Tuy Hòa" at bounding box center [154, 53] width 194 height 19
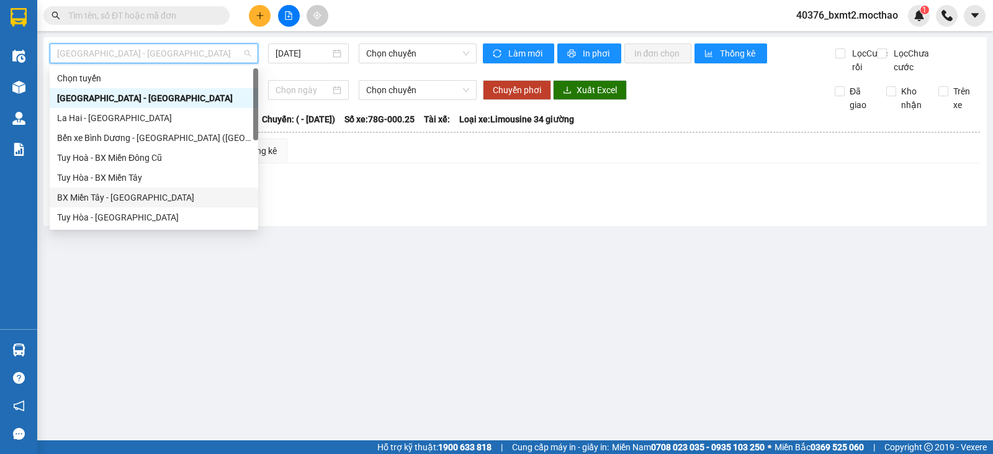
click at [107, 197] on div "BX Miền Tây - Tuy Hòa" at bounding box center [154, 197] width 194 height 14
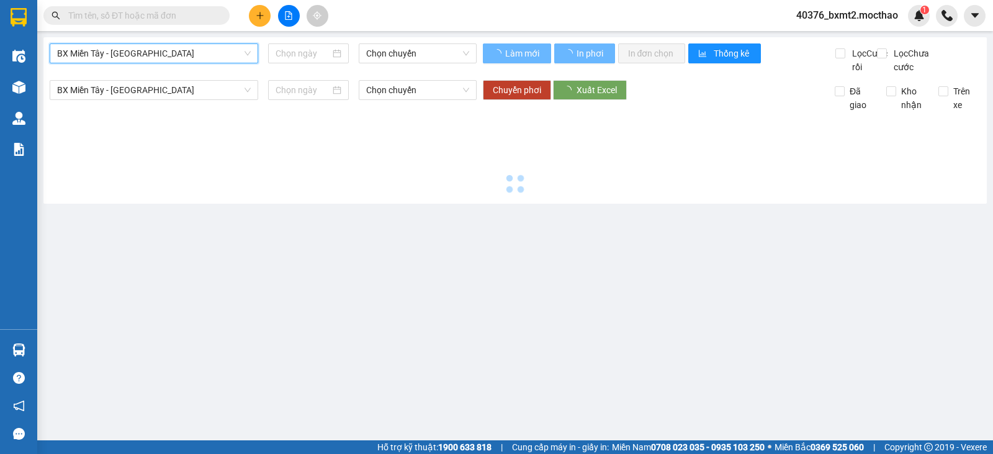
type input "[DATE]"
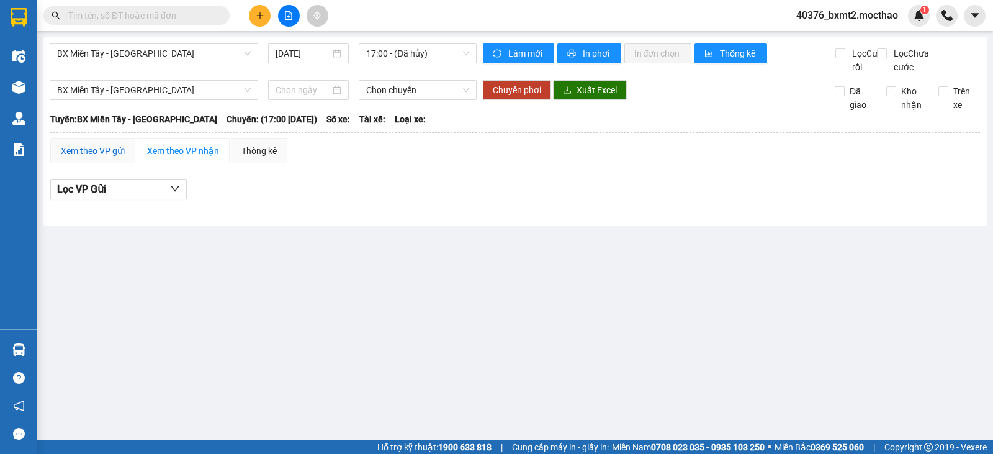
click at [110, 158] on div "Xem theo VP gửi" at bounding box center [93, 151] width 64 height 14
click at [150, 199] on button "Lọc VP nhận" at bounding box center [118, 189] width 137 height 20
click at [398, 163] on div "Xem theo VP gửi Xem theo VP nhận Thống kê" at bounding box center [514, 150] width 929 height 25
click at [145, 199] on button "Lọc VP nhận" at bounding box center [118, 189] width 137 height 20
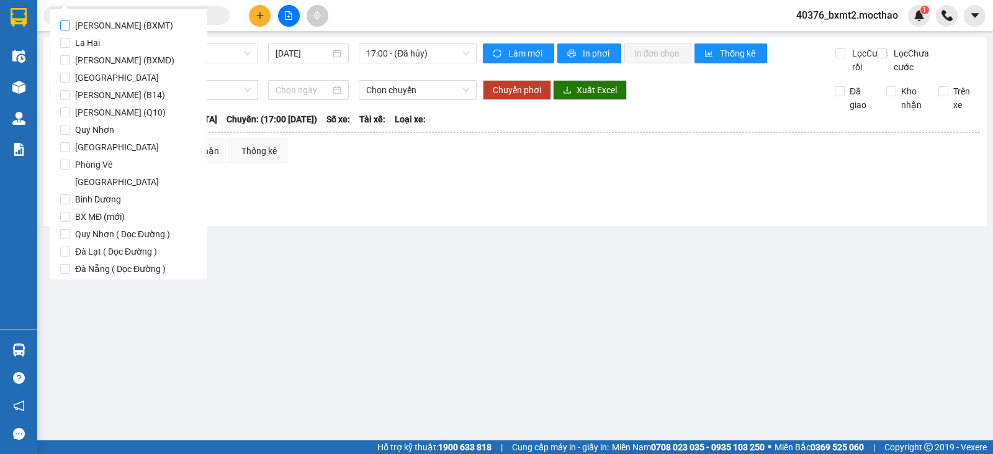
click at [104, 20] on span "[PERSON_NAME] (BXMT)" at bounding box center [124, 25] width 108 height 17
click at [70, 20] on input "[PERSON_NAME] (BXMT)" at bounding box center [65, 25] width 10 height 10
checkbox input "true"
click at [79, 329] on button "Lọc" at bounding box center [77, 339] width 34 height 20
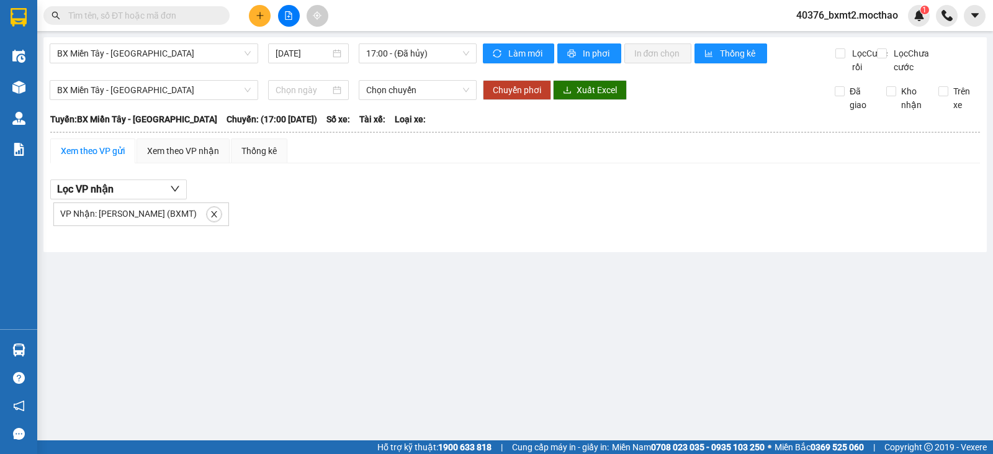
click at [117, 158] on div "Xem theo VP gửi" at bounding box center [93, 151] width 64 height 14
click at [164, 158] on div "Xem theo VP nhận" at bounding box center [183, 151] width 72 height 14
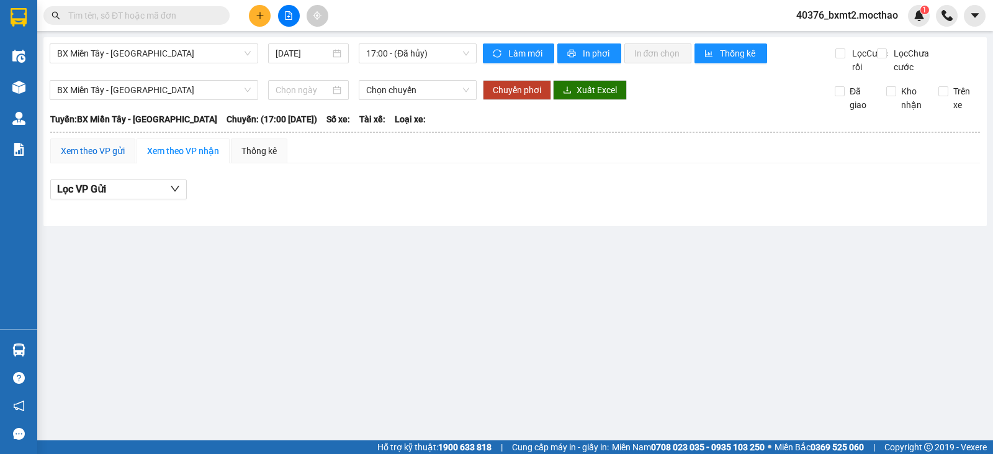
click at [109, 158] on div "Xem theo VP gửi" at bounding box center [93, 151] width 64 height 14
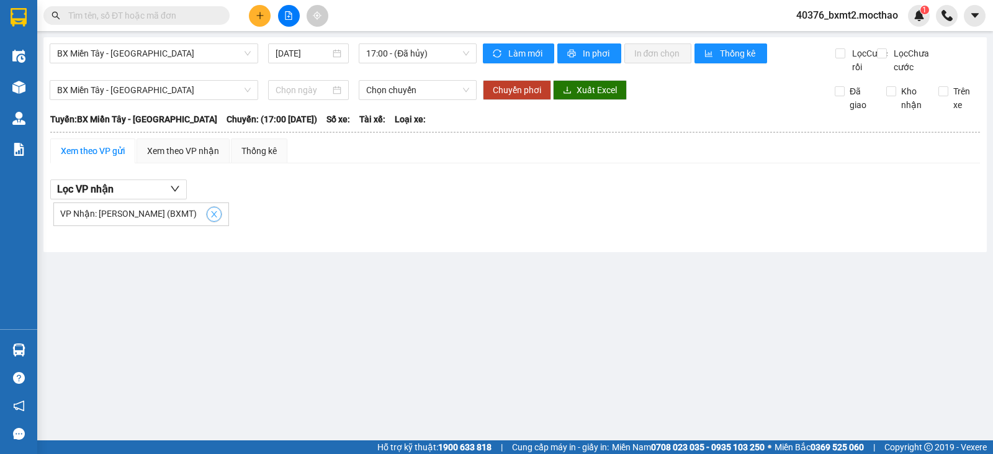
click at [207, 218] on span "close" at bounding box center [214, 214] width 14 height 9
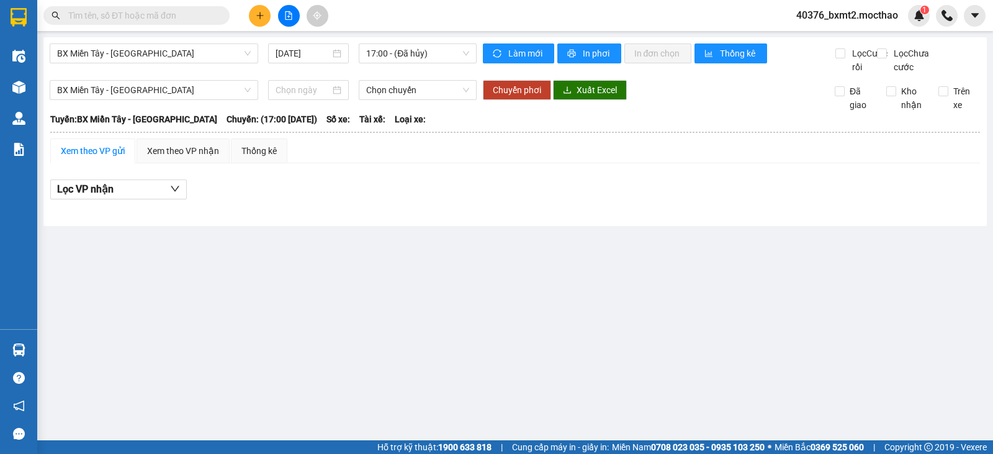
click at [176, 151] on td "Xem theo VP gửi Xem theo VP nhận Thống kê Lọc VP nhận Lọc VP Gửi Cước rồi : 0 …" at bounding box center [515, 176] width 931 height 76
click at [183, 158] on div "Xem theo VP nhận" at bounding box center [183, 151] width 72 height 14
click at [416, 56] on span "17:00 - (Đã hủy)" at bounding box center [417, 53] width 102 height 19
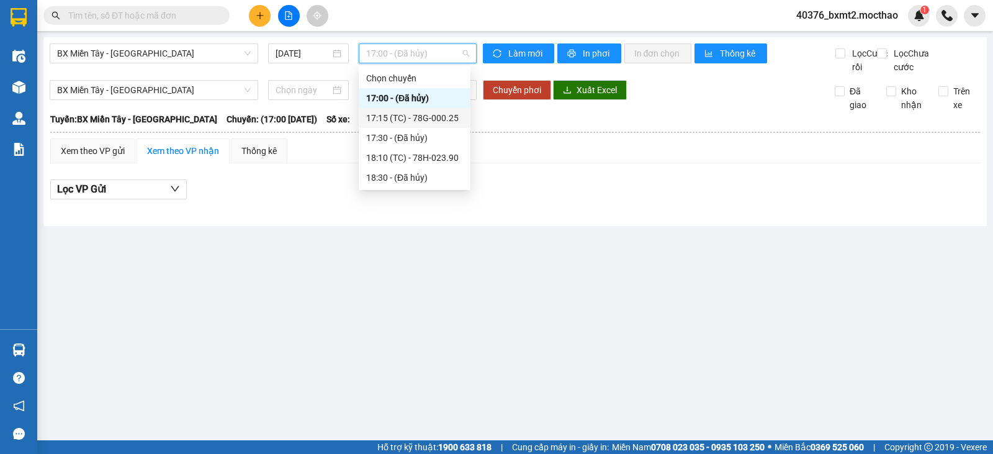
click at [398, 122] on div "17:15 (TC) - 78G-000.25" at bounding box center [414, 118] width 97 height 14
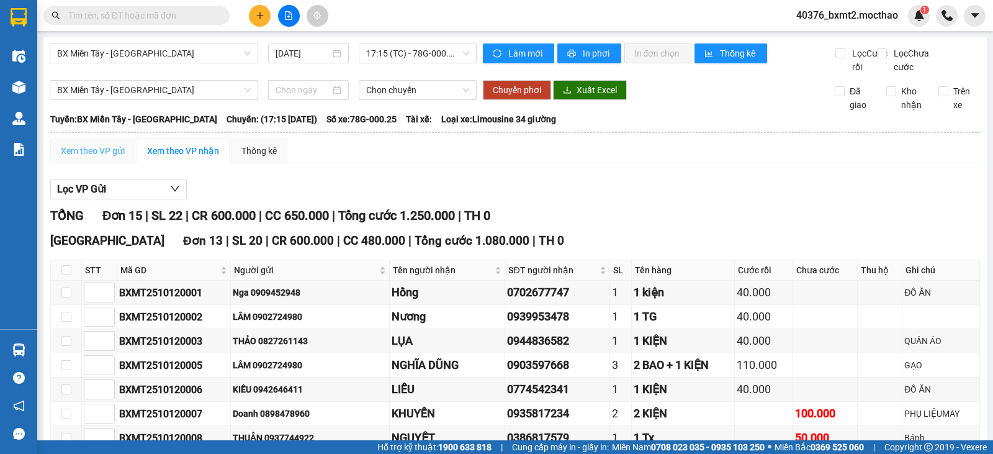
click at [94, 157] on div "Xem theo VP gửi" at bounding box center [92, 150] width 85 height 25
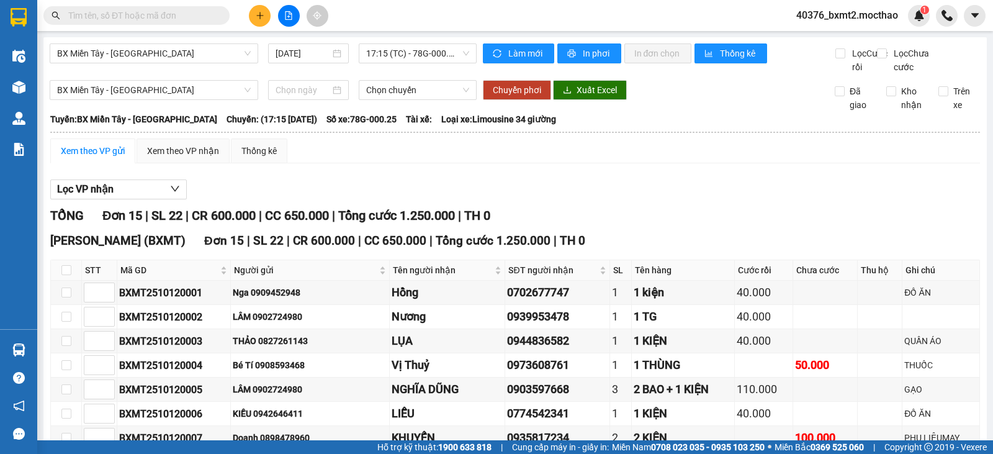
checkbox input "true"
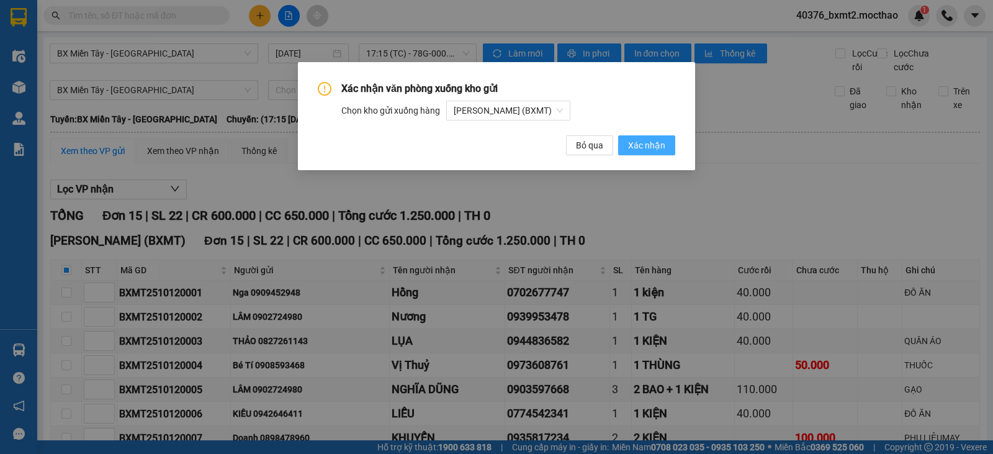
click at [663, 150] on span "Xác nhận" at bounding box center [646, 145] width 37 height 14
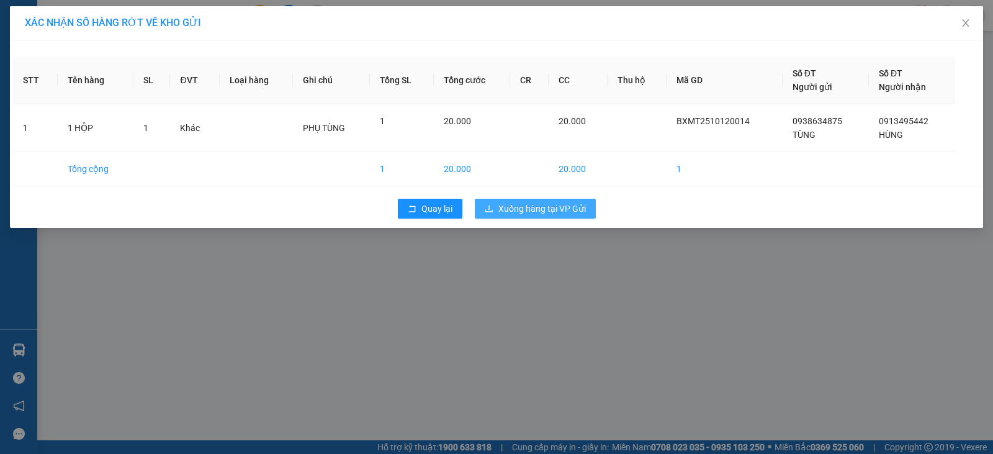
click at [529, 207] on span "Xuống hàng tại VP Gửi" at bounding box center [541, 209] width 87 height 14
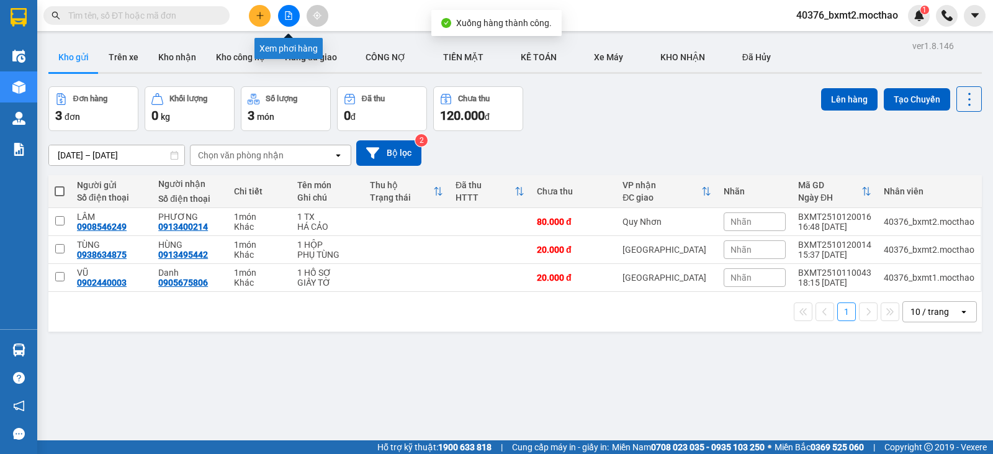
click at [288, 17] on icon "file-add" at bounding box center [288, 15] width 9 height 9
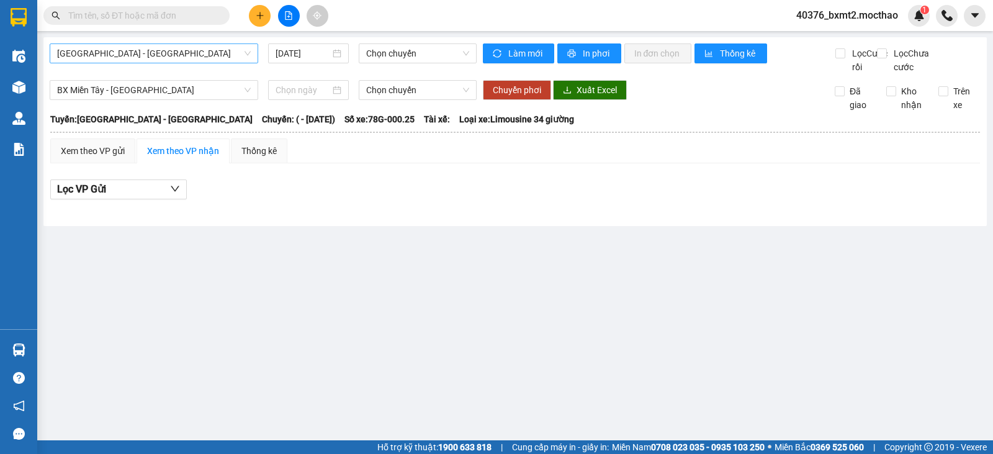
click at [210, 55] on span "[GEOGRAPHIC_DATA] - [GEOGRAPHIC_DATA]" at bounding box center [154, 53] width 194 height 19
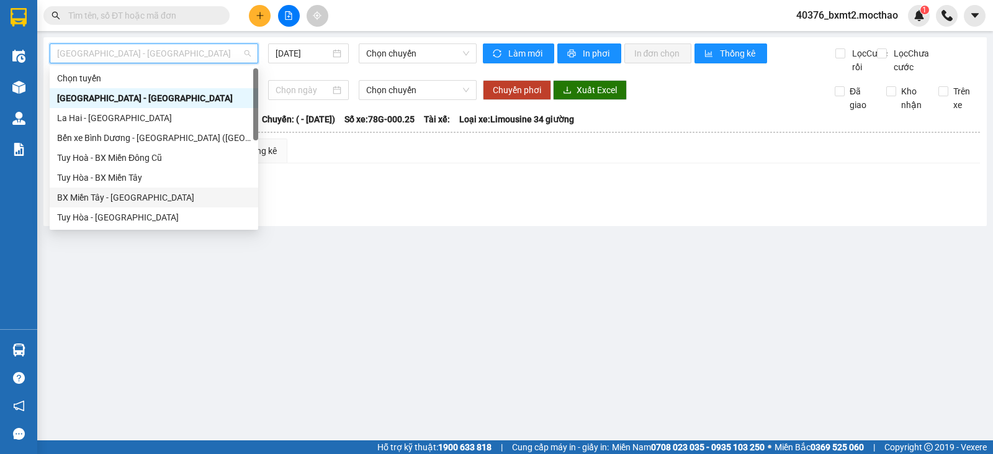
click at [126, 194] on div "BX Miền Tây - [GEOGRAPHIC_DATA]" at bounding box center [154, 197] width 194 height 14
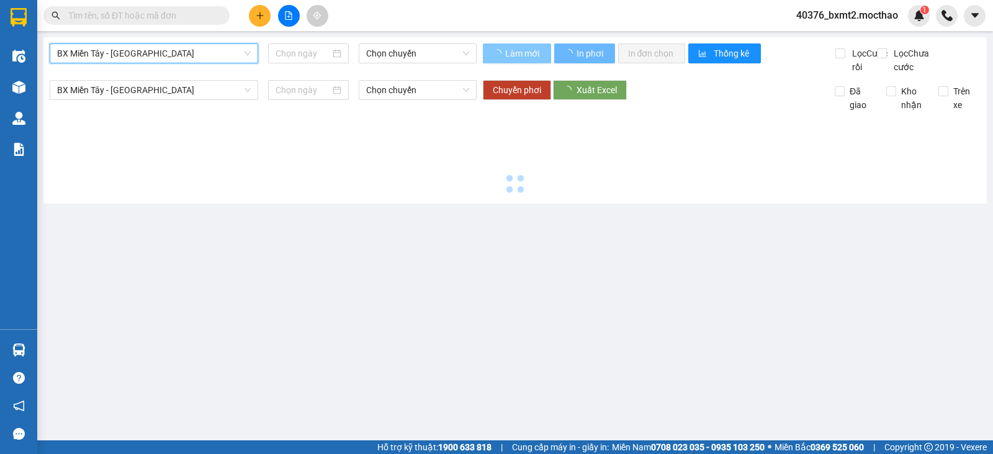
type input "[DATE]"
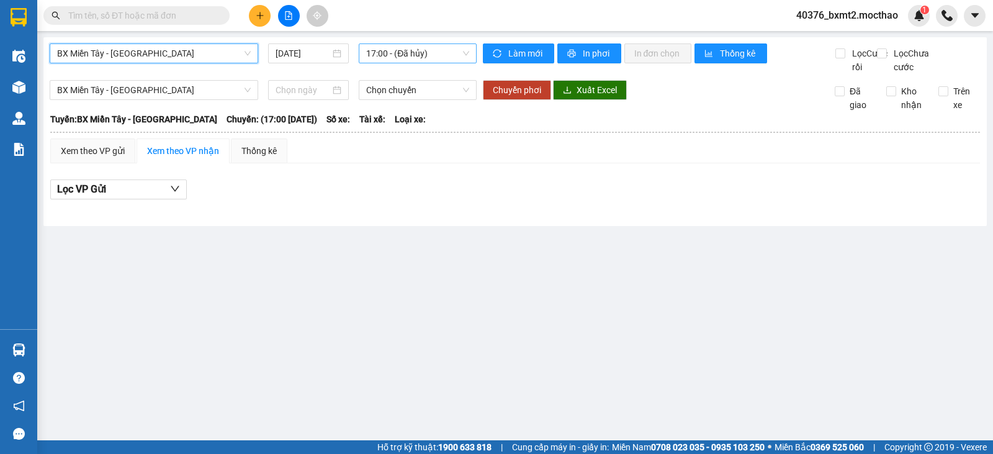
click at [423, 58] on span "17:00 - (Đã hủy)" at bounding box center [417, 53] width 102 height 19
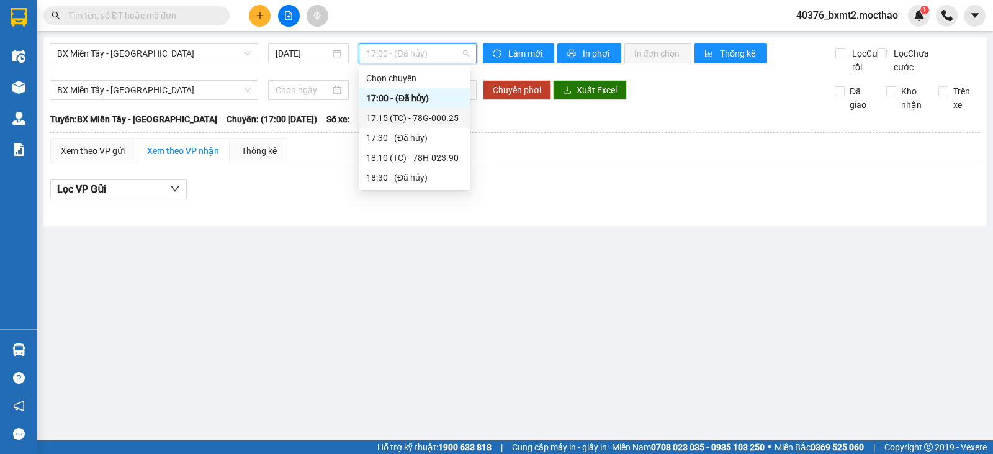
click at [427, 120] on div "17:15 (TC) - 78G-000.25" at bounding box center [414, 118] width 97 height 14
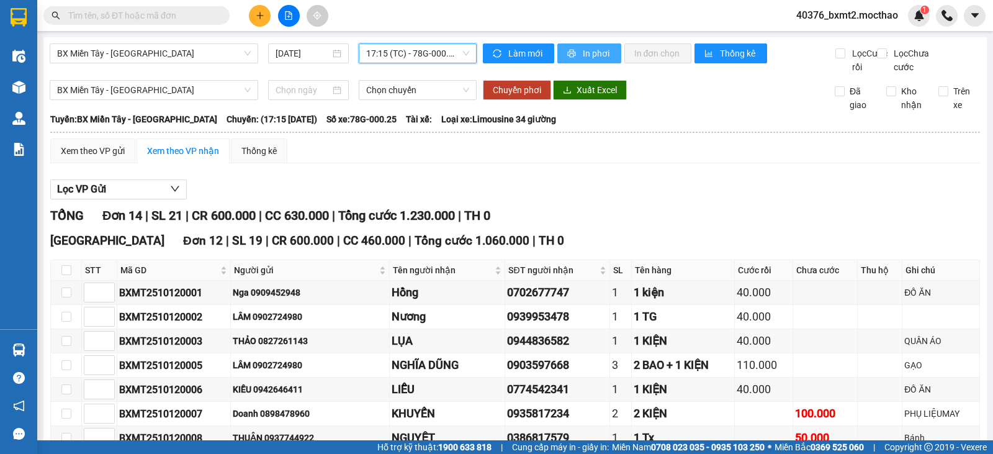
click at [585, 51] on span "In phơi" at bounding box center [597, 54] width 29 height 14
click at [589, 60] on span "In phơi" at bounding box center [597, 54] width 29 height 14
click at [578, 248] on div "Tuy Hòa Đơn 12 | SL 19 | CR 600.000 | CC 460.000 | Tổng cước 1.060.000 | TH 0" at bounding box center [514, 240] width 929 height 19
click at [427, 54] on span "17:15 (TC) - 78G-000.25" at bounding box center [417, 53] width 102 height 19
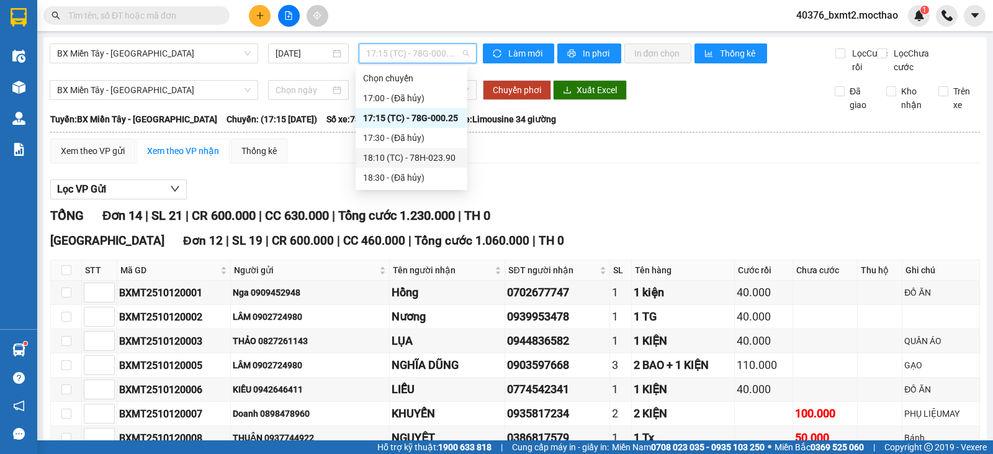
click at [439, 161] on div "18:10 (TC) - 78H-023.90" at bounding box center [411, 158] width 97 height 14
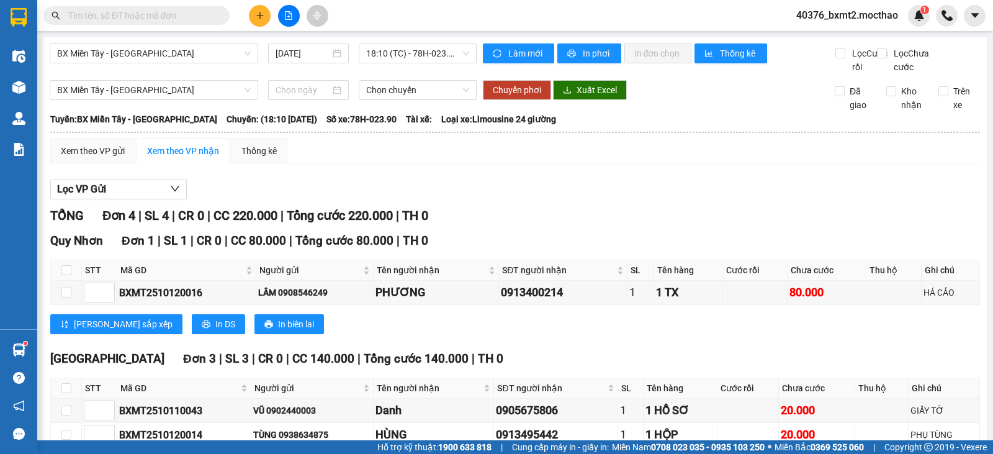
click at [67, 453] on input "checkbox" at bounding box center [66, 459] width 10 height 10
checkbox input "true"
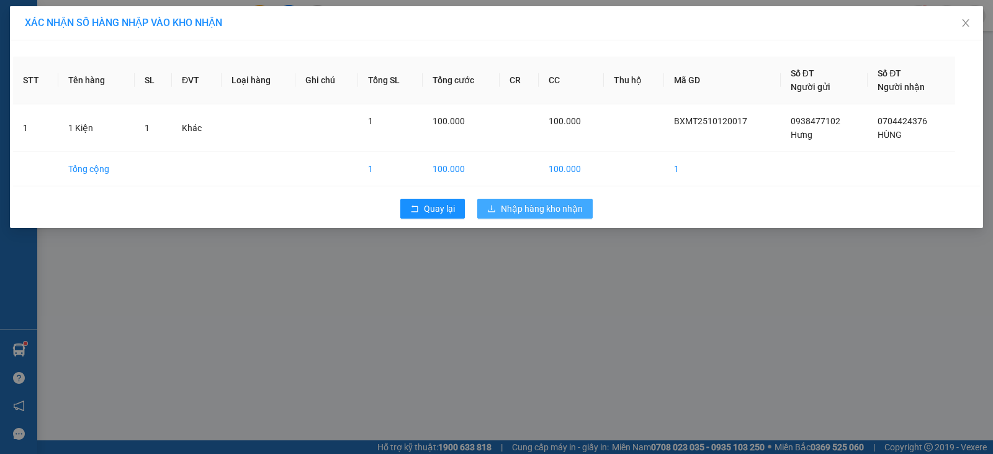
click at [568, 208] on span "Nhập hàng kho nhận" at bounding box center [542, 209] width 82 height 14
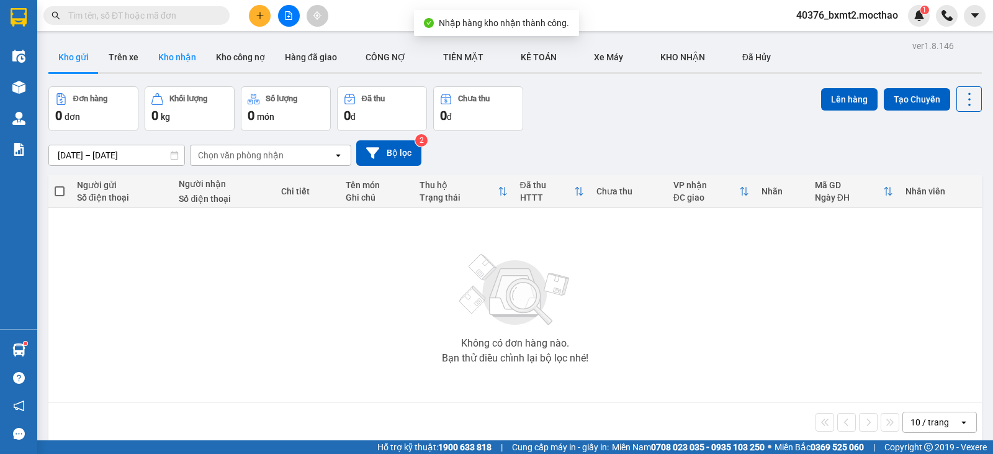
click at [174, 63] on button "Kho nhận" at bounding box center [177, 57] width 58 height 30
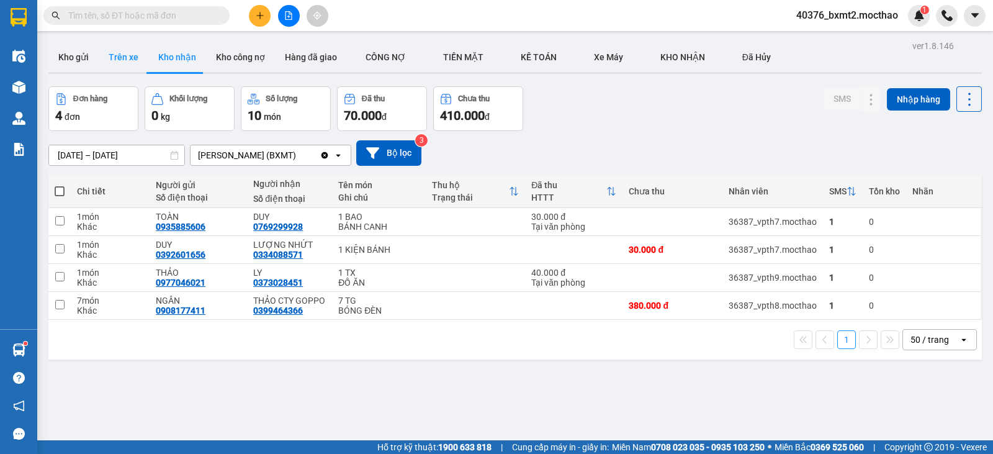
click at [119, 66] on button "Trên xe" at bounding box center [124, 57] width 50 height 30
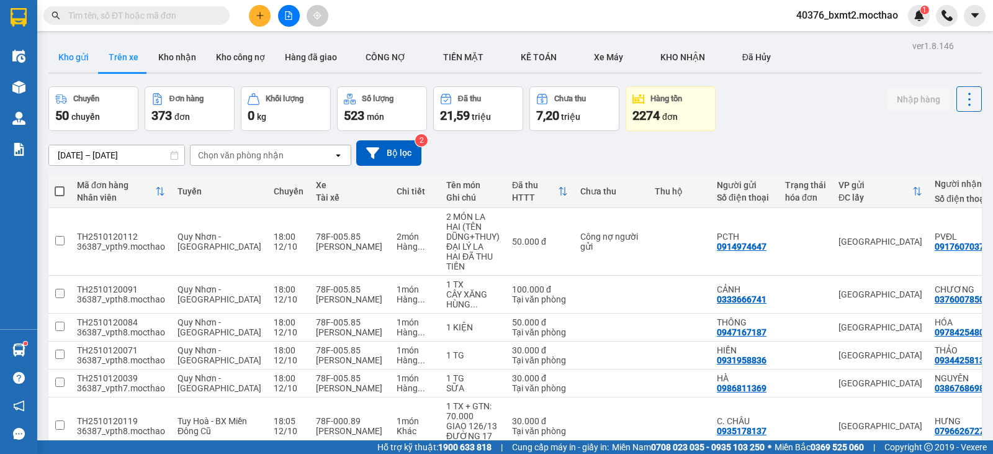
click at [69, 53] on button "Kho gửi" at bounding box center [73, 57] width 50 height 30
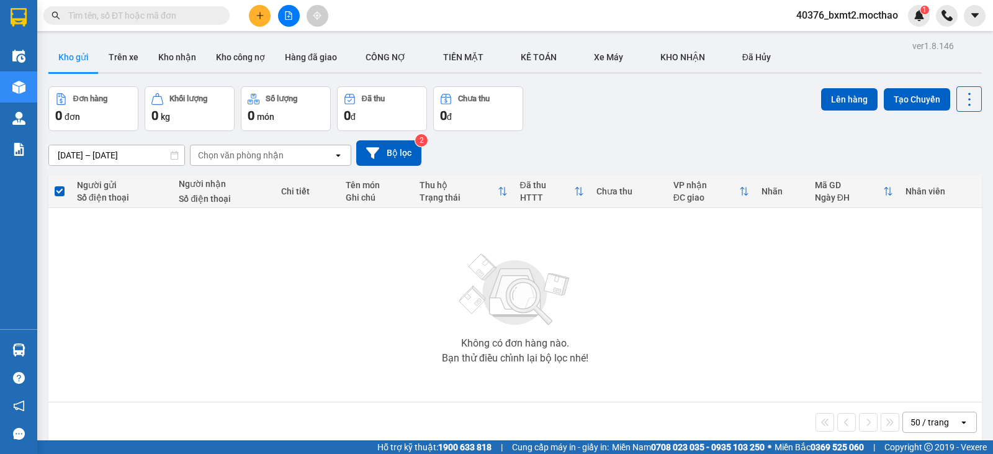
click at [122, 24] on span at bounding box center [136, 15] width 186 height 19
click at [257, 13] on icon "plus" at bounding box center [260, 15] width 9 height 9
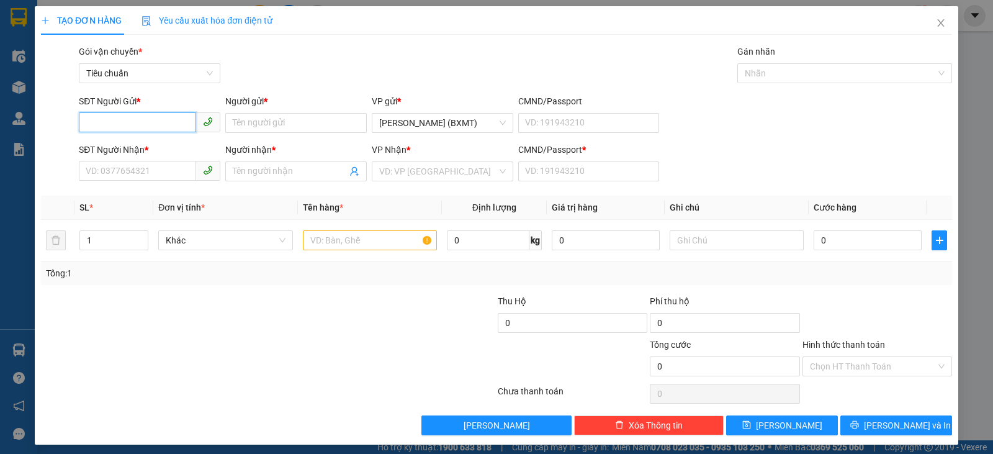
click at [155, 123] on input "SĐT Người Gửi *" at bounding box center [137, 122] width 117 height 20
click at [176, 149] on div "0938477102 - Hưng" at bounding box center [148, 148] width 125 height 14
type input "0938477102"
type input "Hưng"
type input "0986149994"
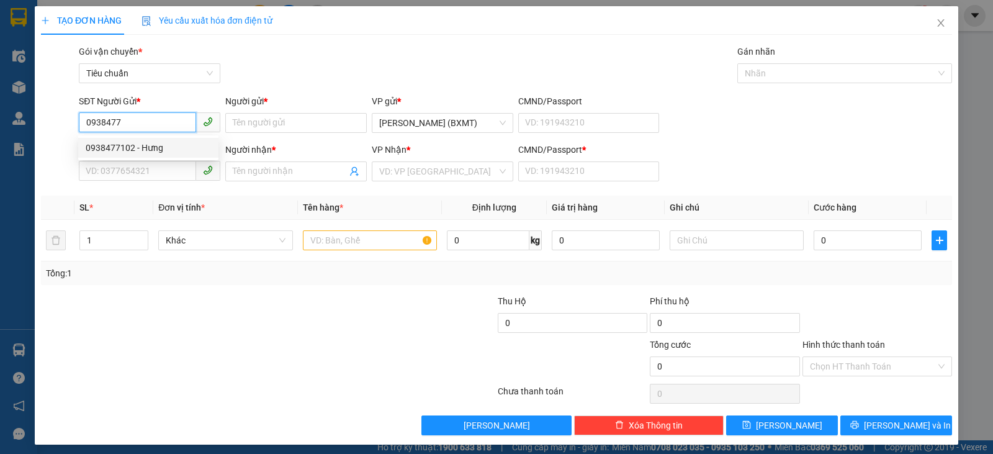
type input "SANG"
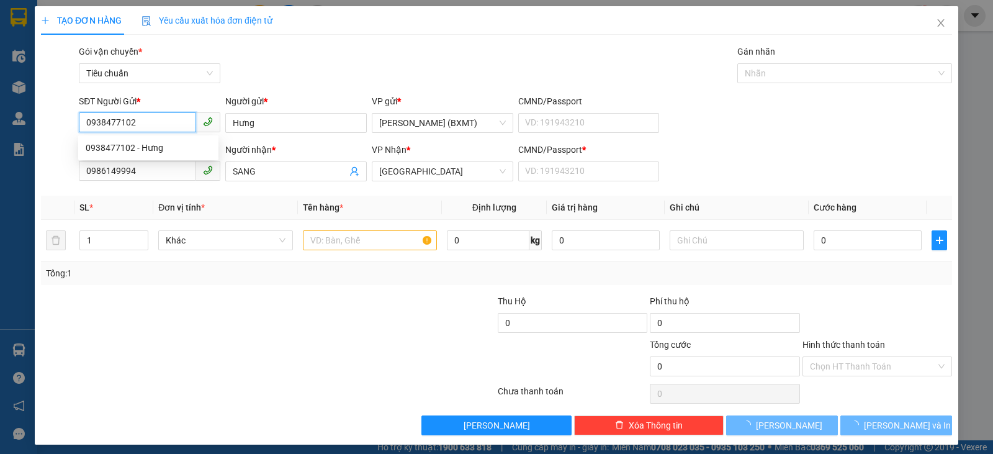
type input "100.000"
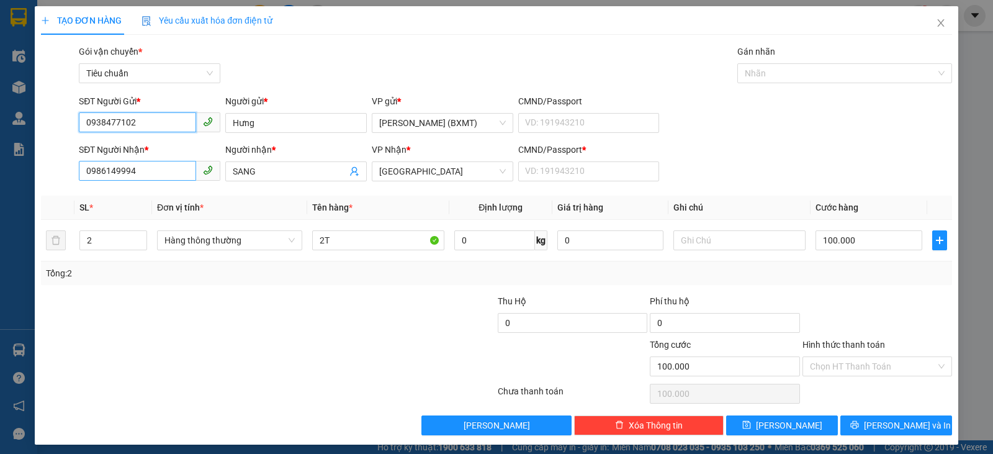
type input "0938477102"
drag, startPoint x: 164, startPoint y: 174, endPoint x: 83, endPoint y: 185, distance: 82.7
click at [83, 185] on body "Kết quả tìm kiếm ( 0 ) Bộ lọc No Data 40376_bxmt2.mocthao 1 Điều hành xe Kho hà…" at bounding box center [496, 227] width 993 height 454
click at [124, 195] on div "0704424376 - HÙNG" at bounding box center [148, 196] width 125 height 14
type input "0704424376"
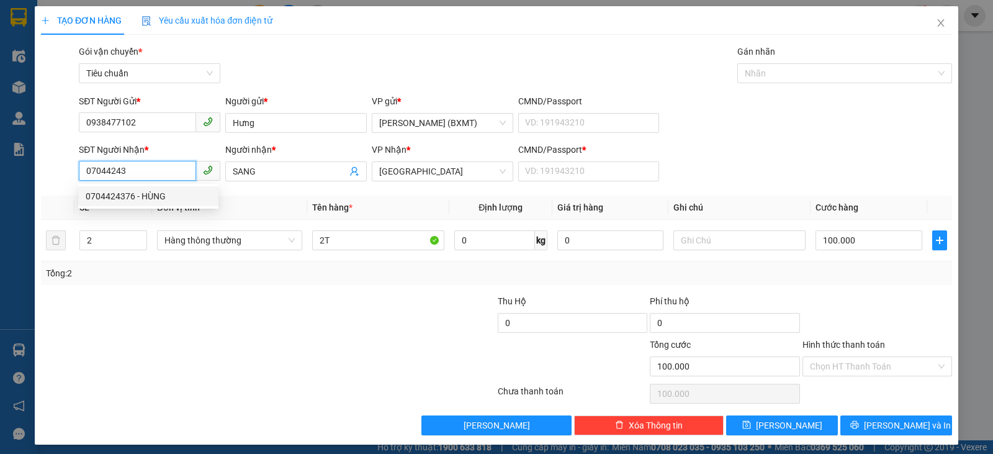
type input "HÙNG"
type input "30.000"
click at [235, 243] on span "Hàng thông thường" at bounding box center [229, 240] width 130 height 19
type input "0704424376"
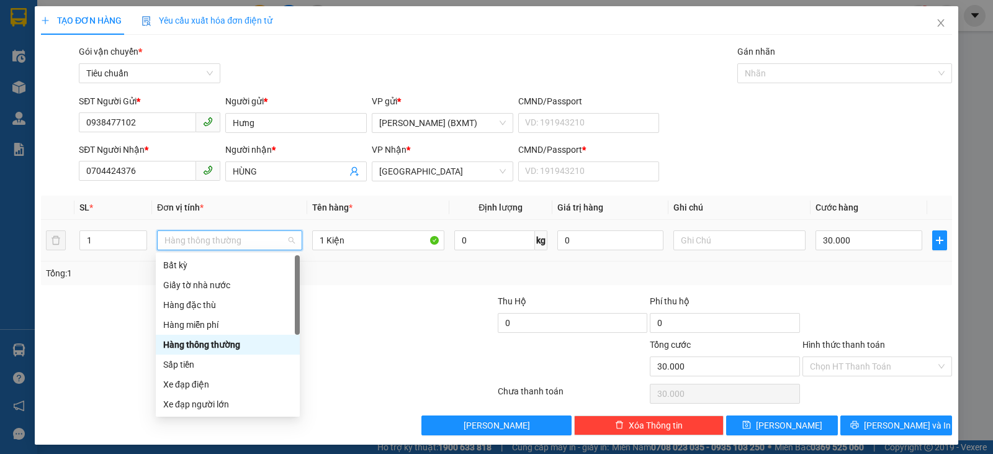
scroll to position [79, 0]
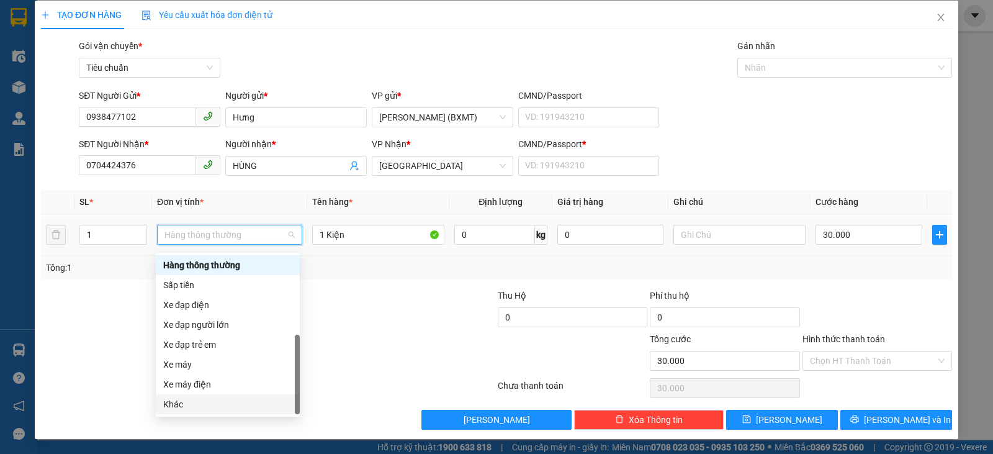
click at [179, 410] on div "Khác" at bounding box center [227, 404] width 129 height 14
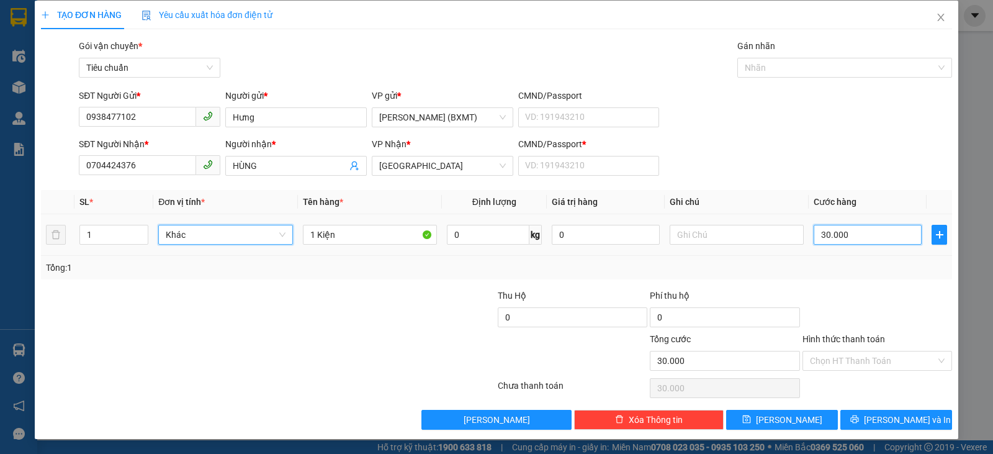
click at [871, 238] on input "30.000" at bounding box center [867, 235] width 108 height 20
type input "1"
type input "10"
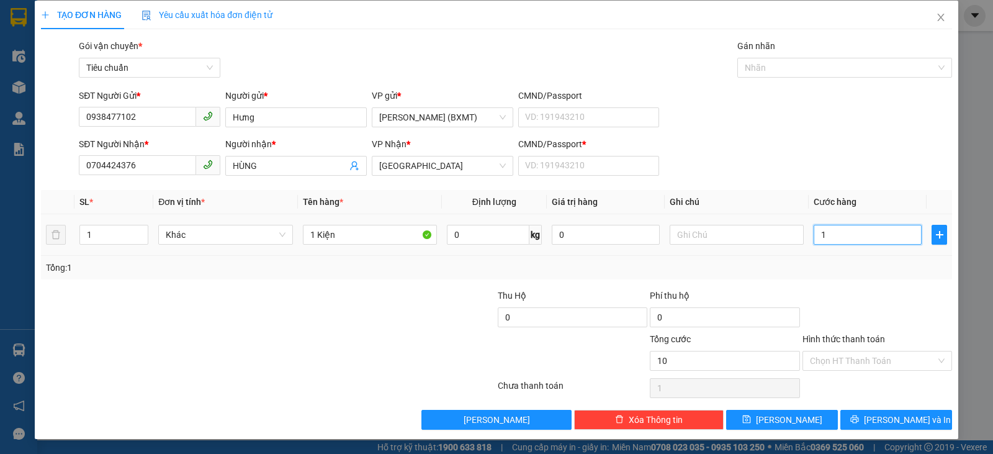
type input "10"
type input "100"
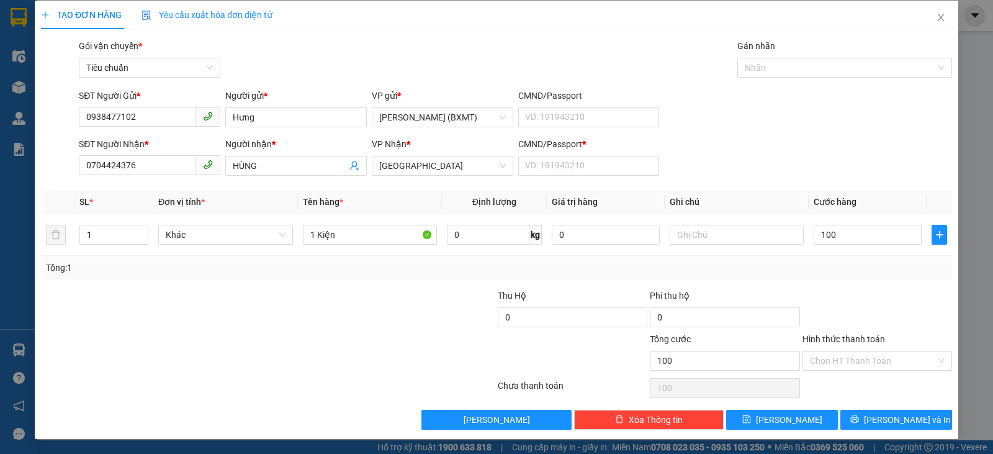
type input "100.000"
click at [887, 285] on div "Transit Pickup Surcharge Ids Transit Deliver Surcharge Ids Transit Deliver Surc…" at bounding box center [496, 234] width 911 height 390
click at [887, 357] on input "Hình thức thanh toán" at bounding box center [873, 360] width 126 height 19
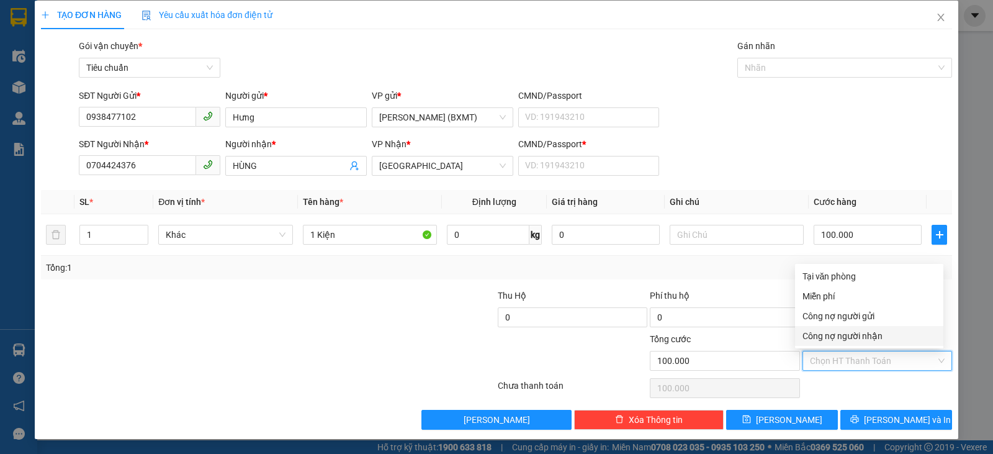
click at [874, 395] on div "Chọn HT Thanh Toán" at bounding box center [877, 387] width 152 height 25
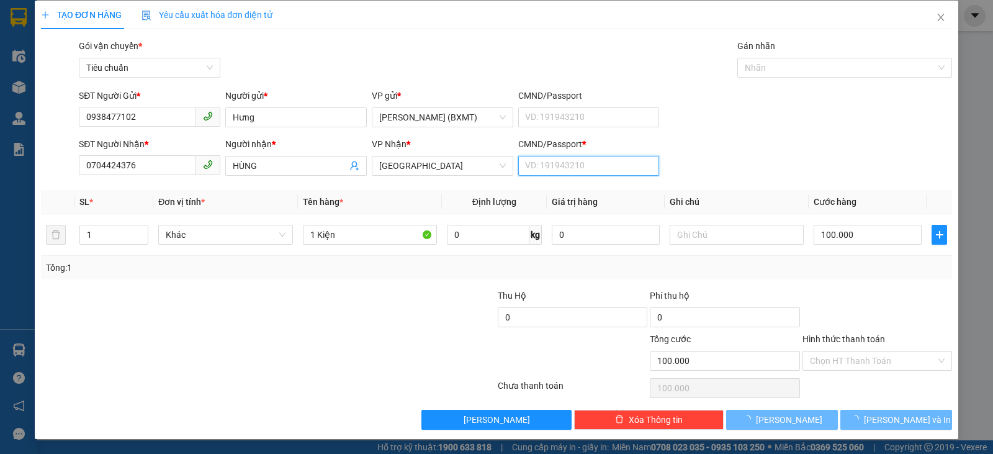
click at [594, 158] on input "CMND/Passport *" at bounding box center [588, 166] width 141 height 20
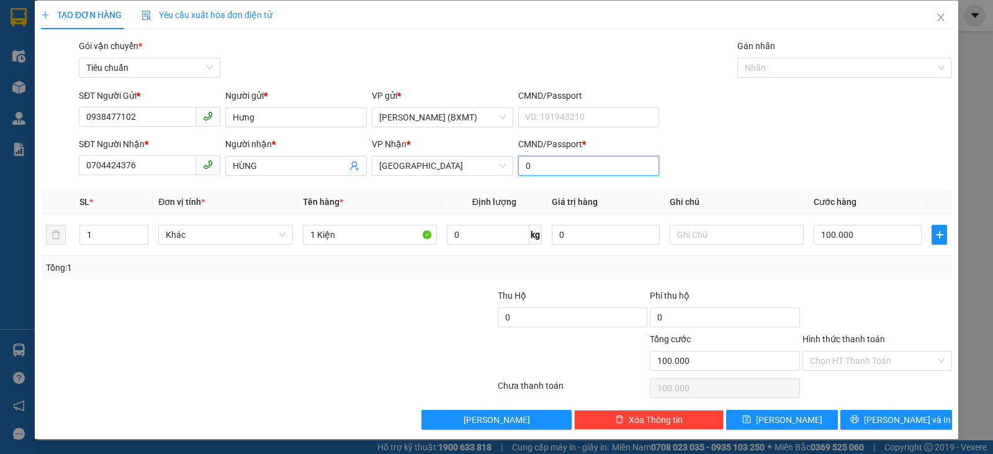
type input "0"
click at [780, 159] on div "SĐT Người Nhận * 0704424376 Người nhận * HÙNG VP Nhận * Tuy Hòa CMND/Passport *…" at bounding box center [515, 158] width 878 height 43
click at [743, 238] on input "text" at bounding box center [736, 235] width 134 height 20
type input "LOA"
click at [778, 268] on div "Tổng: 1" at bounding box center [496, 268] width 901 height 14
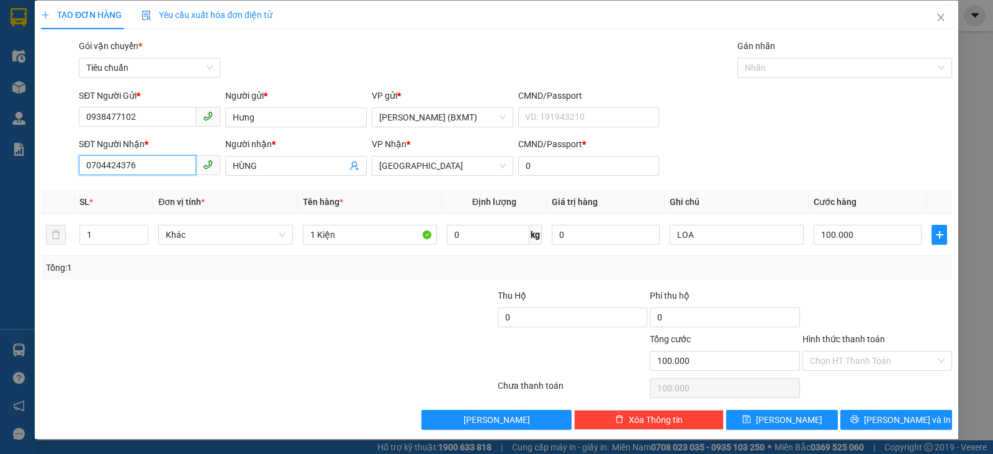
click at [168, 164] on input "0704424376" at bounding box center [137, 165] width 117 height 20
click at [245, 193] on th "Đơn vị tính *" at bounding box center [225, 202] width 144 height 24
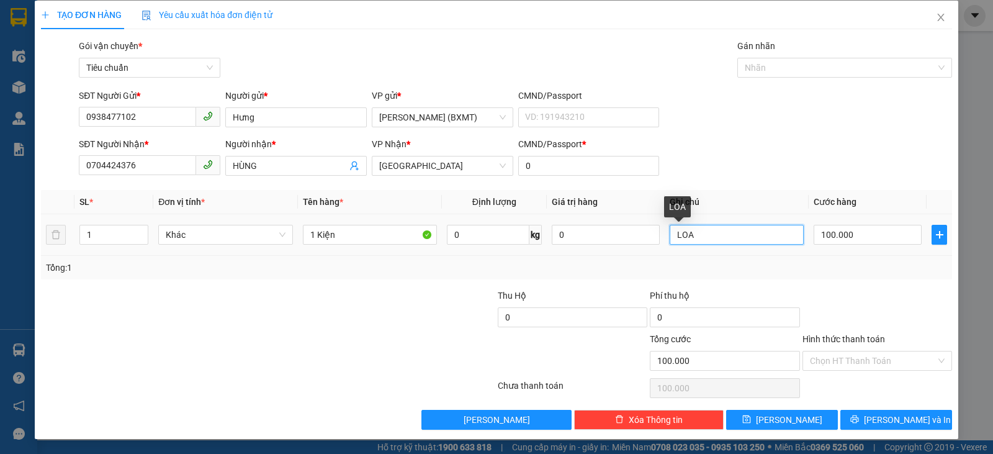
click at [740, 236] on input "LOA" at bounding box center [736, 235] width 134 height 20
click at [462, 166] on span "[GEOGRAPHIC_DATA]" at bounding box center [442, 165] width 127 height 19
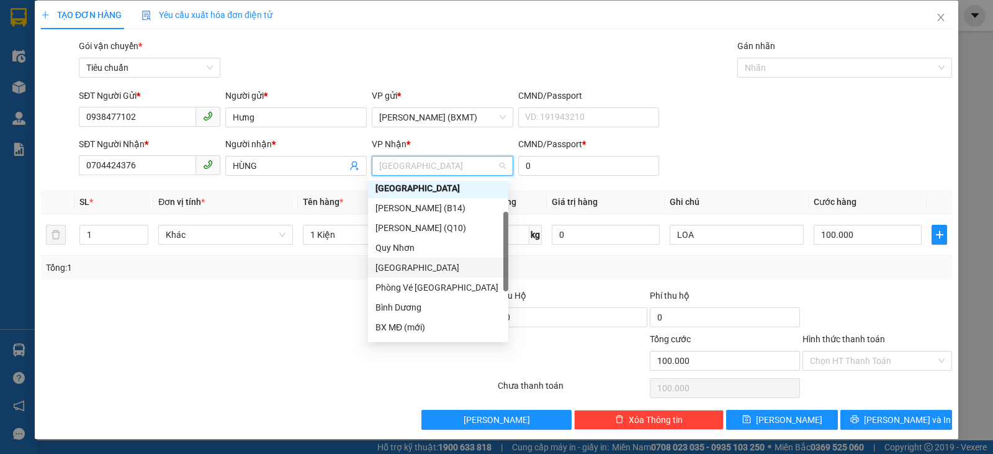
scroll to position [179, 0]
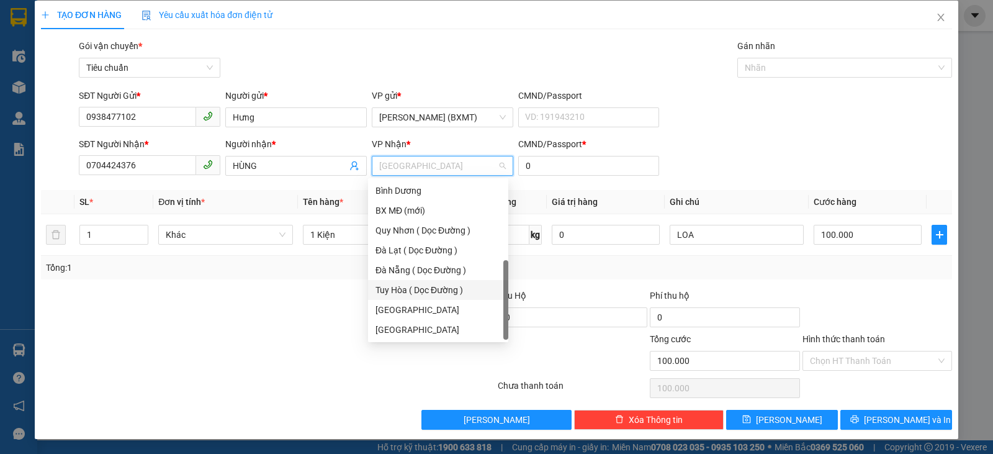
click at [414, 288] on div "Tuy Hòa ( Dọc Đường )" at bounding box center [437, 290] width 125 height 14
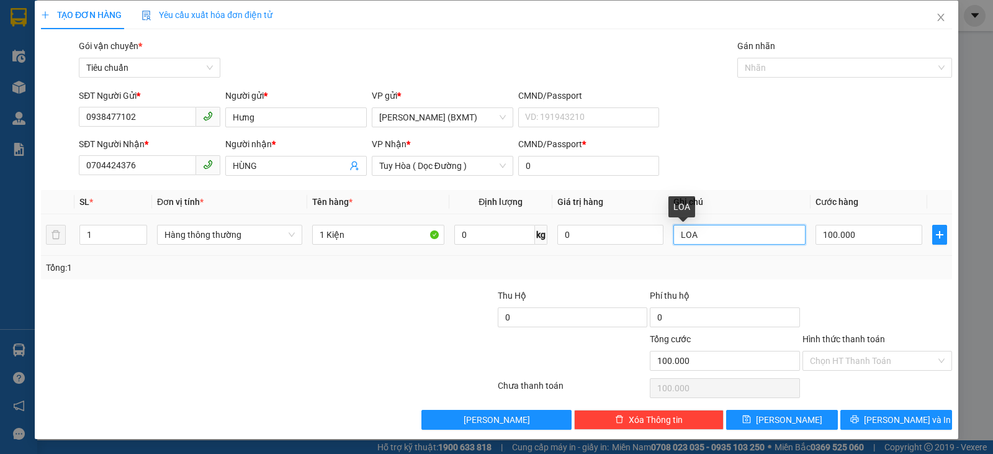
click at [768, 231] on input "LOA" at bounding box center [739, 235] width 132 height 20
drag, startPoint x: 768, startPoint y: 231, endPoint x: 679, endPoint y: 240, distance: 88.5
click at [673, 239] on input "LOA" at bounding box center [739, 235] width 132 height 20
type input "TX THU"
click at [764, 266] on div "Tổng: 1" at bounding box center [496, 268] width 901 height 14
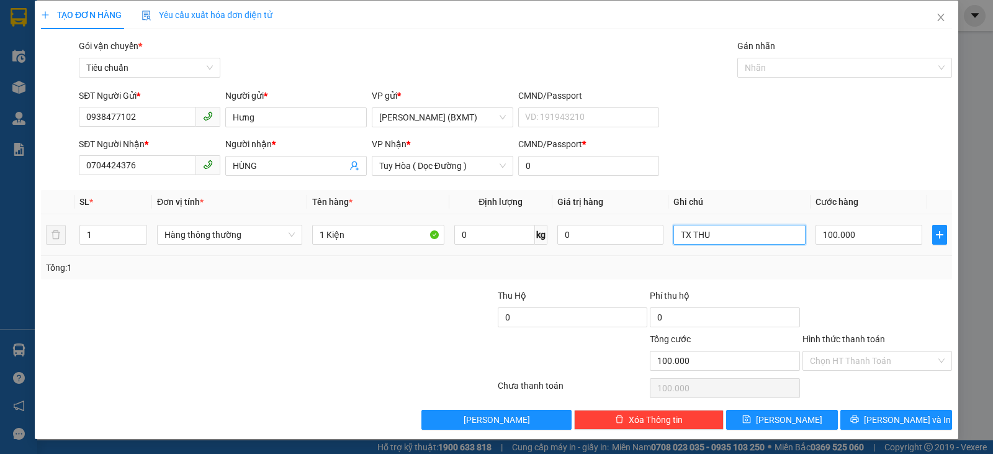
drag, startPoint x: 765, startPoint y: 237, endPoint x: 460, endPoint y: 248, distance: 304.8
click at [460, 248] on tr "1 Hàng thông thường 1 Kiện 0 kg 0 TX THU 100.000" at bounding box center [496, 235] width 911 height 42
click at [462, 163] on span "Tuy Hòa ( Dọc Đường )" at bounding box center [442, 165] width 127 height 19
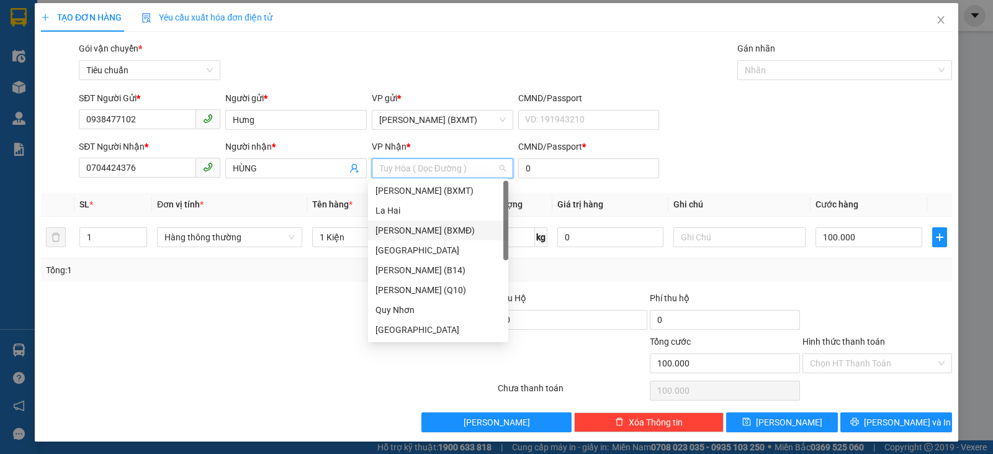
scroll to position [0, 0]
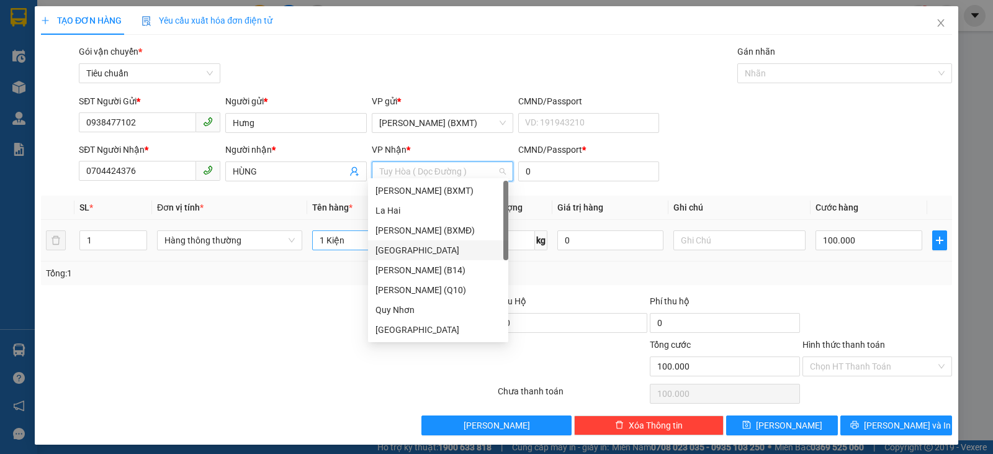
click at [389, 244] on div "[GEOGRAPHIC_DATA]" at bounding box center [437, 250] width 125 height 14
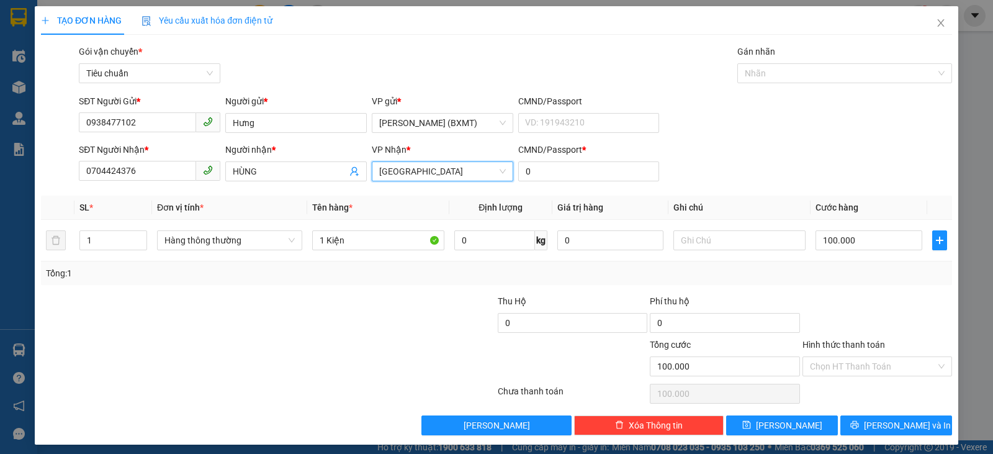
drag, startPoint x: 389, startPoint y: 269, endPoint x: 356, endPoint y: 265, distance: 33.7
click at [388, 270] on div "Tổng: 1" at bounding box center [496, 273] width 901 height 14
click at [269, 244] on span "Hàng thông thường" at bounding box center [229, 240] width 130 height 19
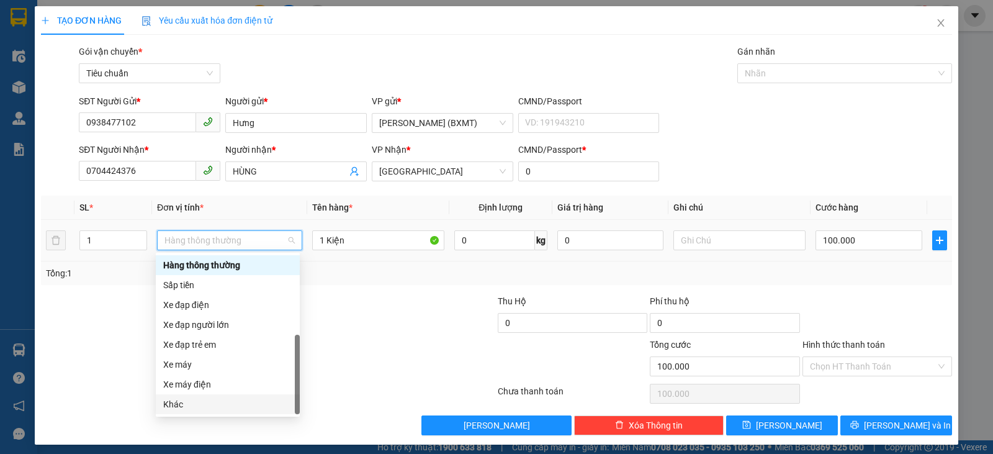
click at [196, 403] on div "Khác" at bounding box center [227, 404] width 129 height 14
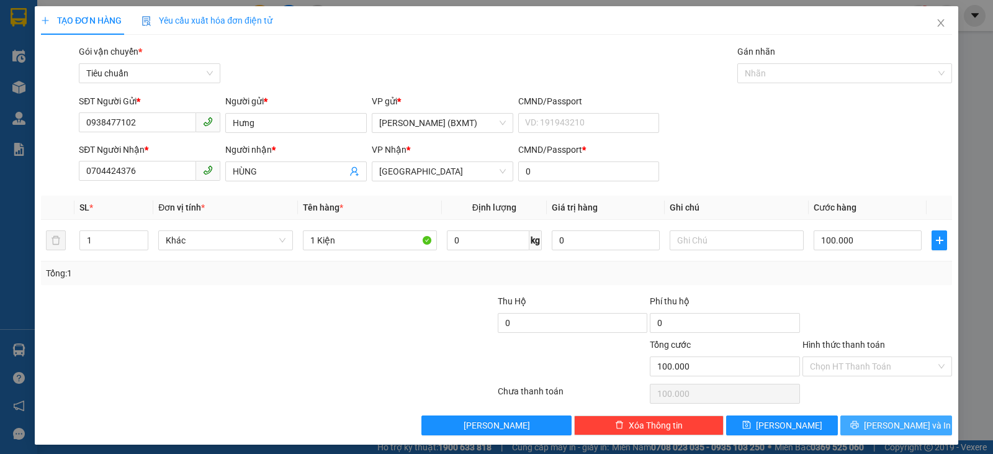
click at [876, 427] on button "Lưu và In" at bounding box center [896, 425] width 112 height 20
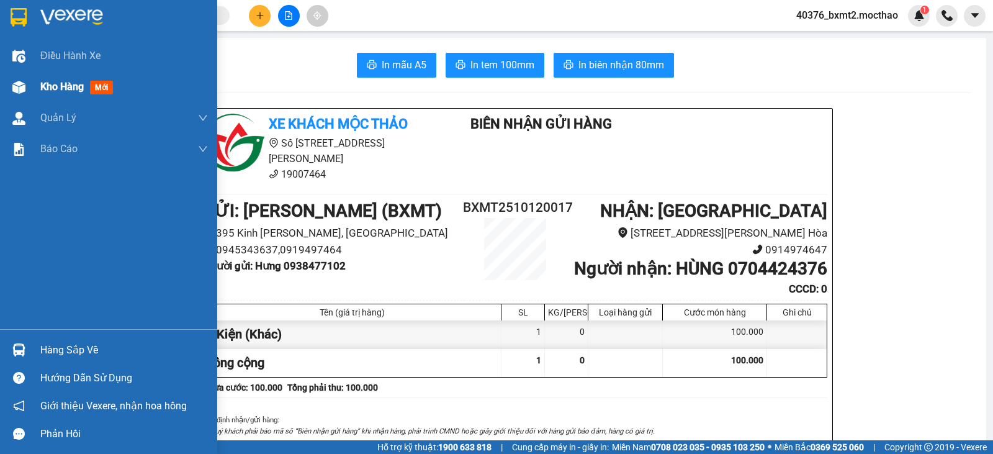
click at [34, 83] on div "Kho hàng mới" at bounding box center [108, 86] width 217 height 31
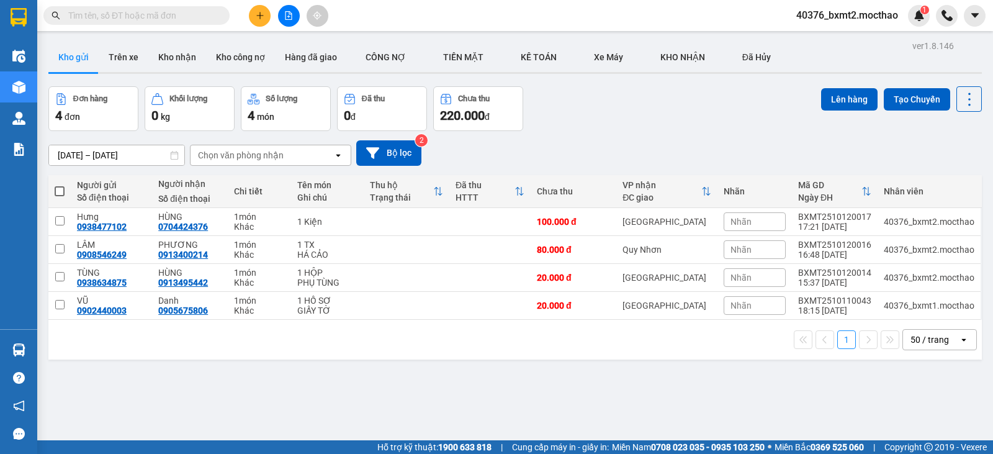
click at [67, 190] on th at bounding box center [59, 191] width 22 height 33
click at [58, 193] on span at bounding box center [60, 191] width 10 height 10
click at [60, 185] on input "checkbox" at bounding box center [60, 185] width 0 height 0
checkbox input "true"
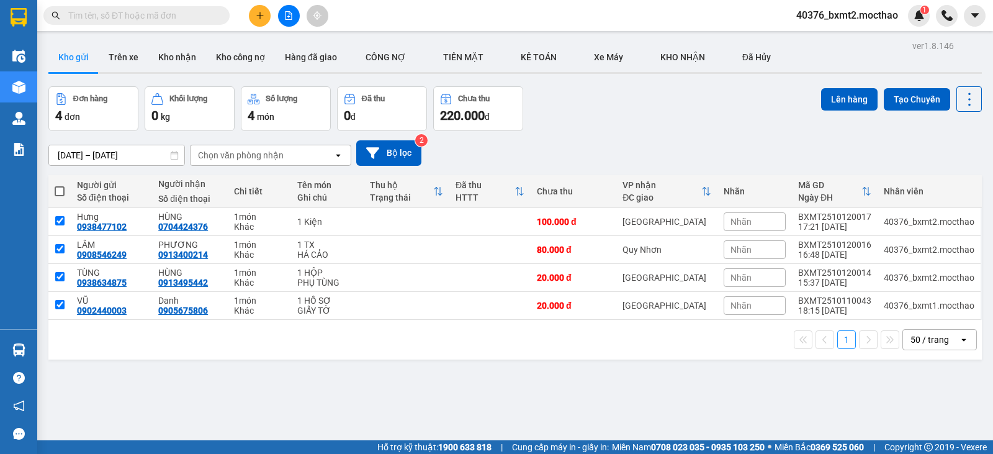
checkbox input "true"
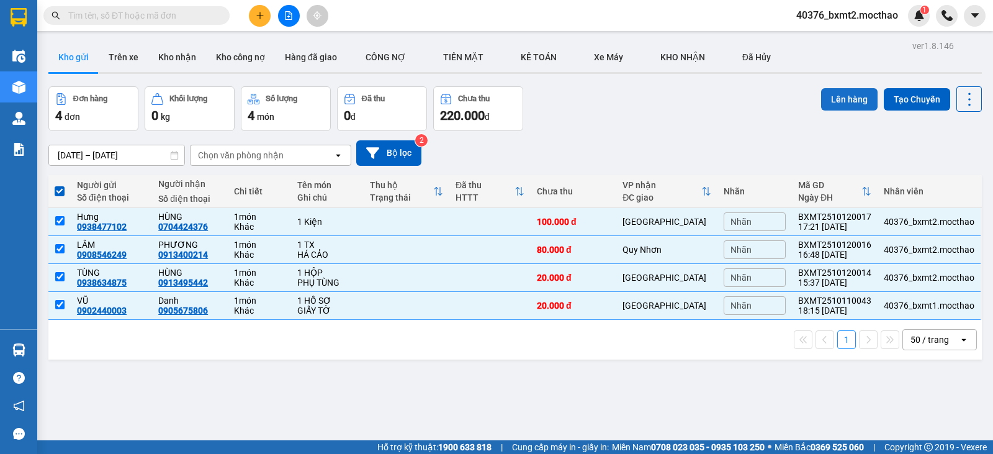
click at [844, 100] on button "Lên hàng" at bounding box center [849, 99] width 56 height 22
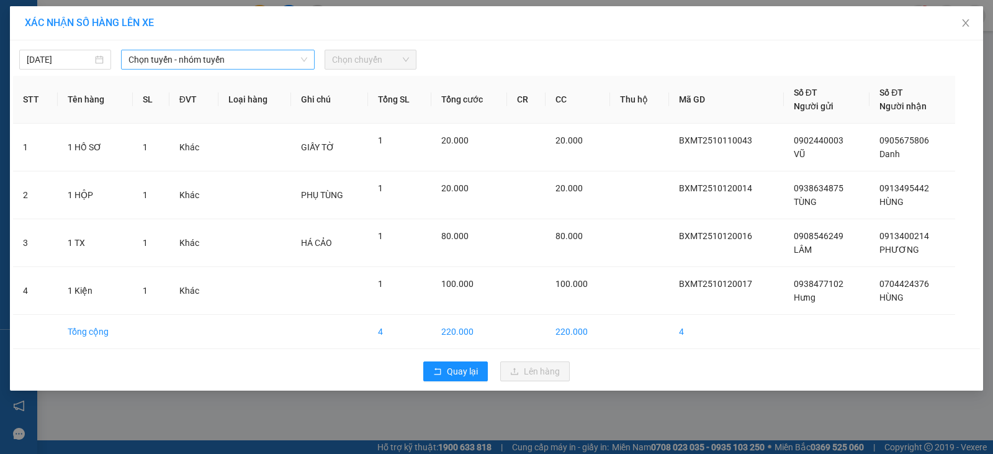
click at [264, 59] on span "Chọn tuyến - nhóm tuyến" at bounding box center [217, 59] width 179 height 19
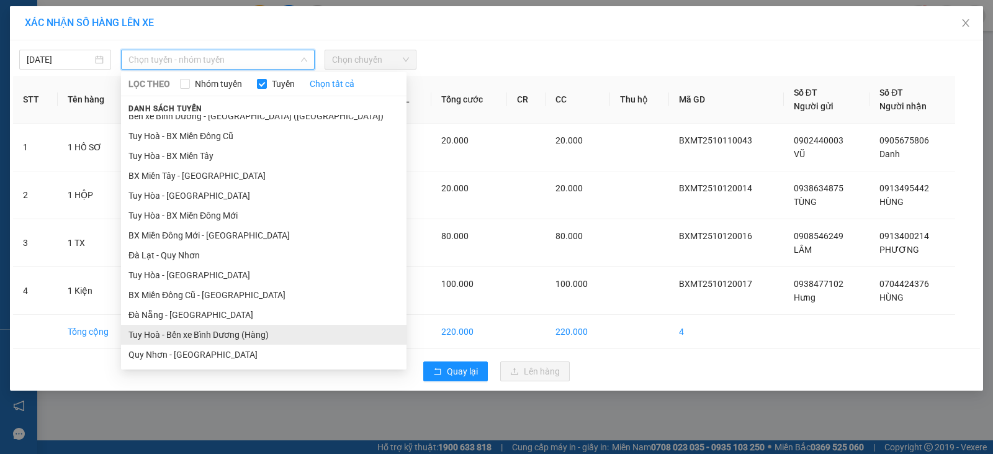
scroll to position [62, 0]
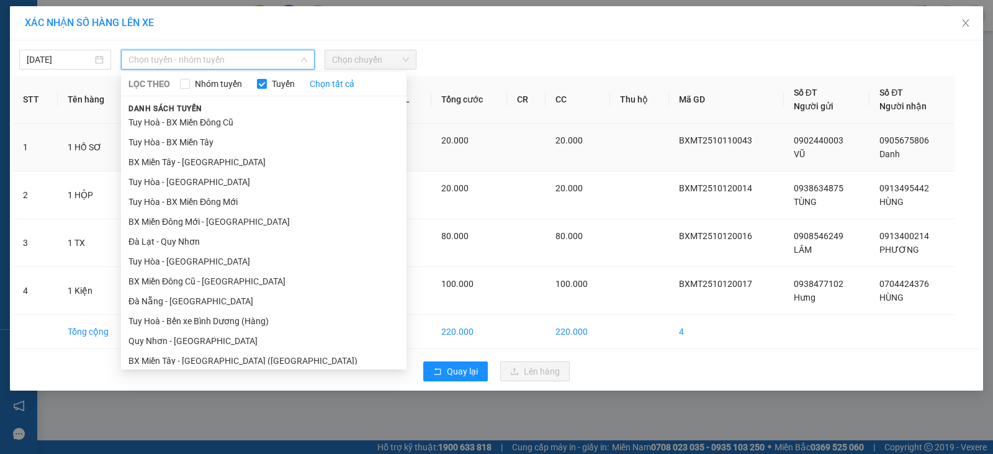
click at [175, 163] on li "BX Miền Tây - [GEOGRAPHIC_DATA]" at bounding box center [263, 162] width 285 height 20
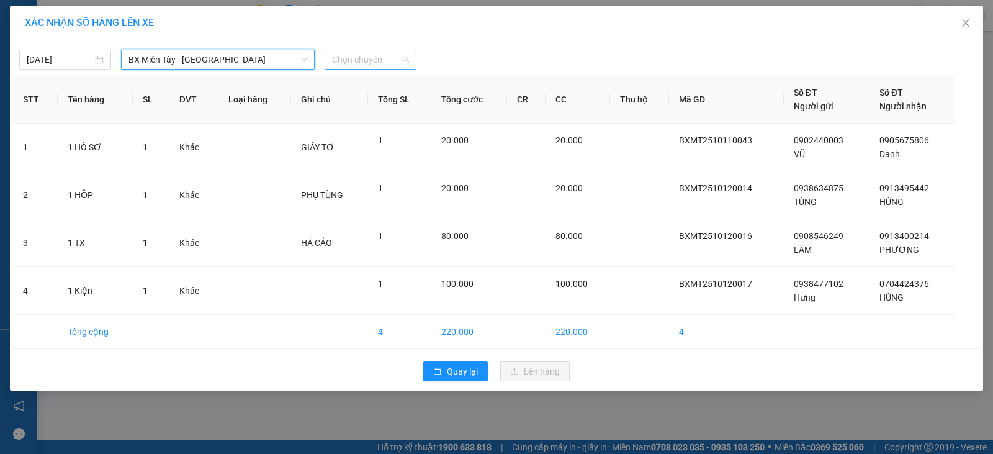
click at [367, 60] on span "Chọn chuyến" at bounding box center [370, 59] width 77 height 19
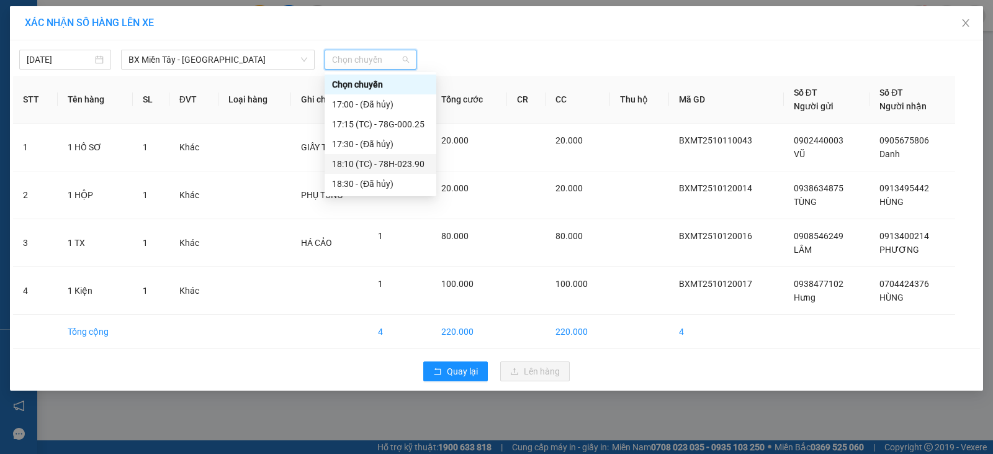
click at [388, 167] on div "18:10 (TC) - 78H-023.90" at bounding box center [380, 164] width 97 height 14
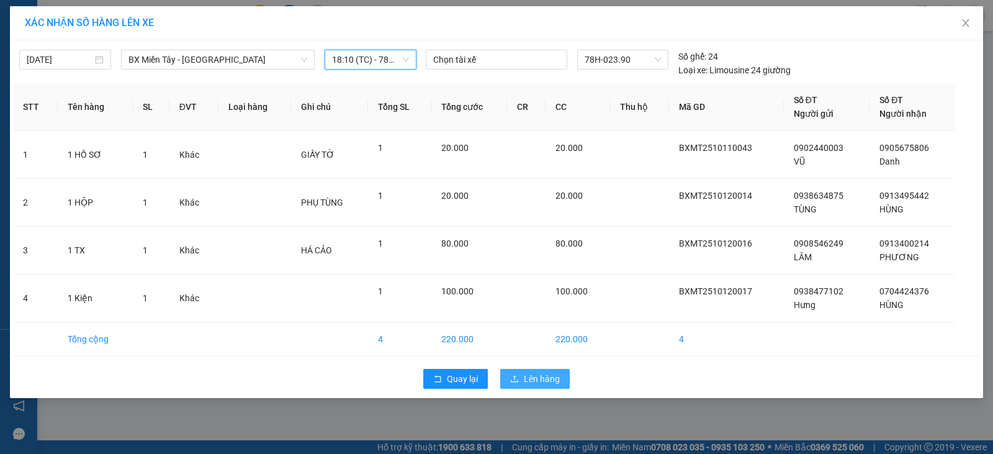
click at [547, 378] on span "Lên hàng" at bounding box center [542, 379] width 36 height 14
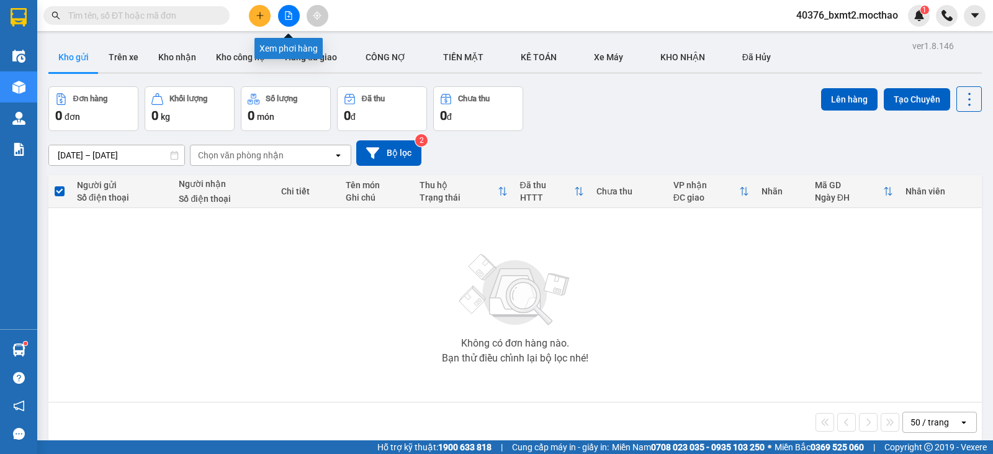
click at [289, 15] on icon "file-add" at bounding box center [288, 15] width 9 height 9
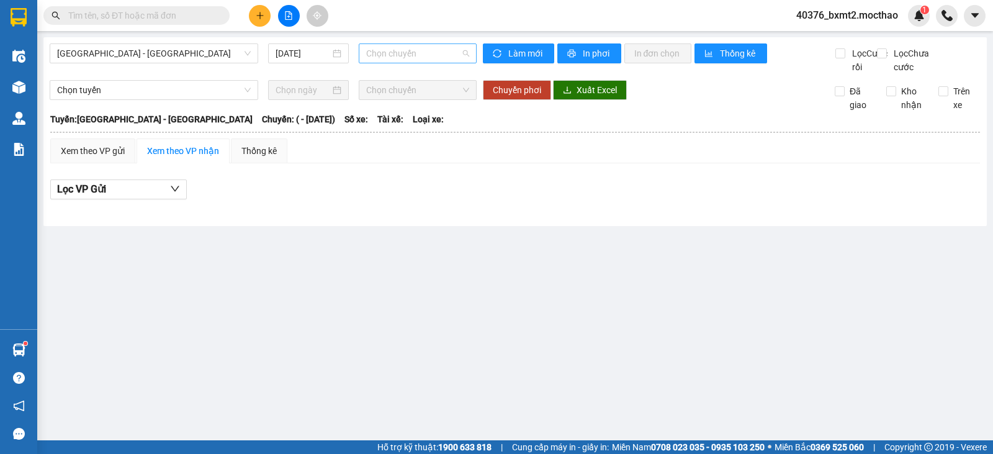
click at [421, 49] on span "Chọn chuyến" at bounding box center [417, 53] width 102 height 19
click at [208, 61] on span "Sài Gòn - Tuy Hòa" at bounding box center [154, 53] width 194 height 19
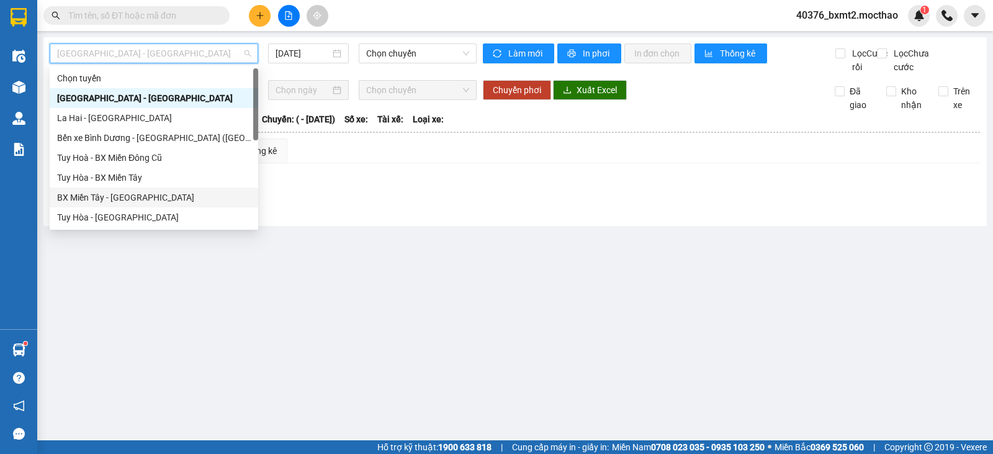
drag, startPoint x: 127, startPoint y: 193, endPoint x: 364, endPoint y: 87, distance: 258.9
click at [127, 194] on div "BX Miền Tây - [GEOGRAPHIC_DATA]" at bounding box center [154, 197] width 194 height 14
type input "[DATE]"
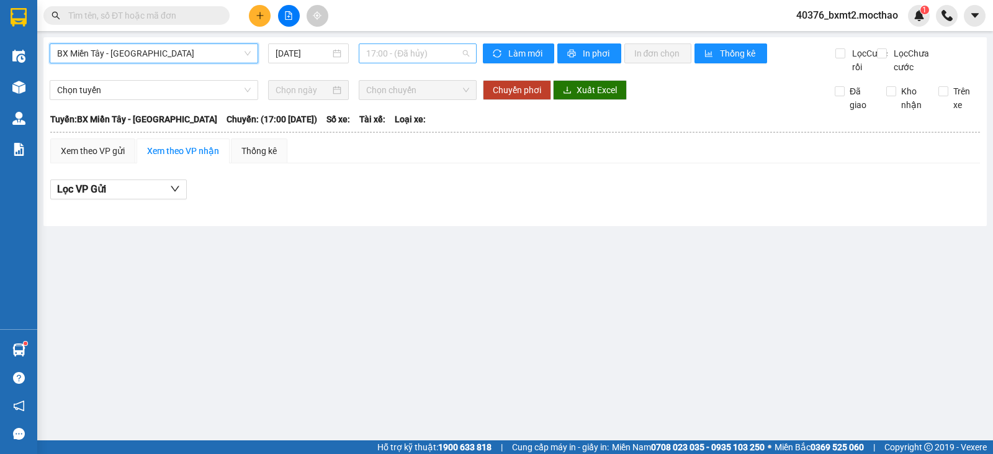
click at [442, 44] on span "17:00 - (Đã hủy)" at bounding box center [417, 53] width 102 height 19
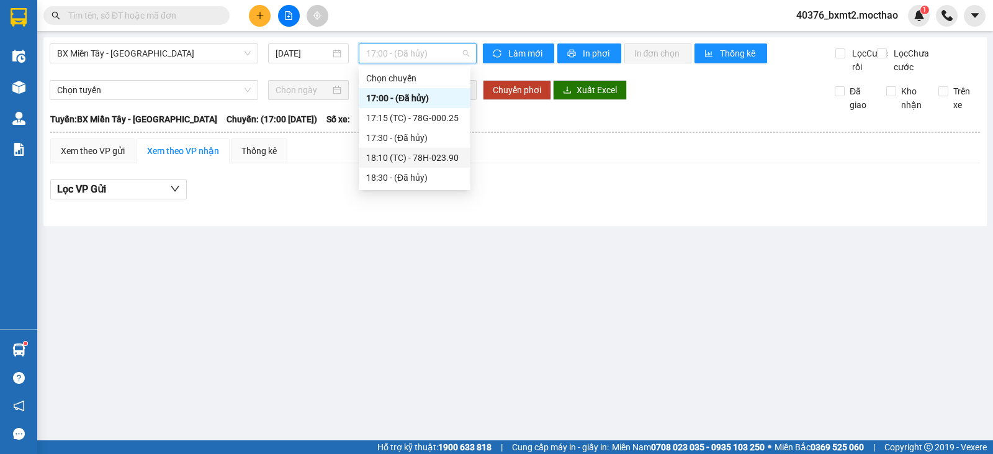
click at [432, 148] on div "18:10 (TC) - 78H-023.90" at bounding box center [415, 158] width 112 height 20
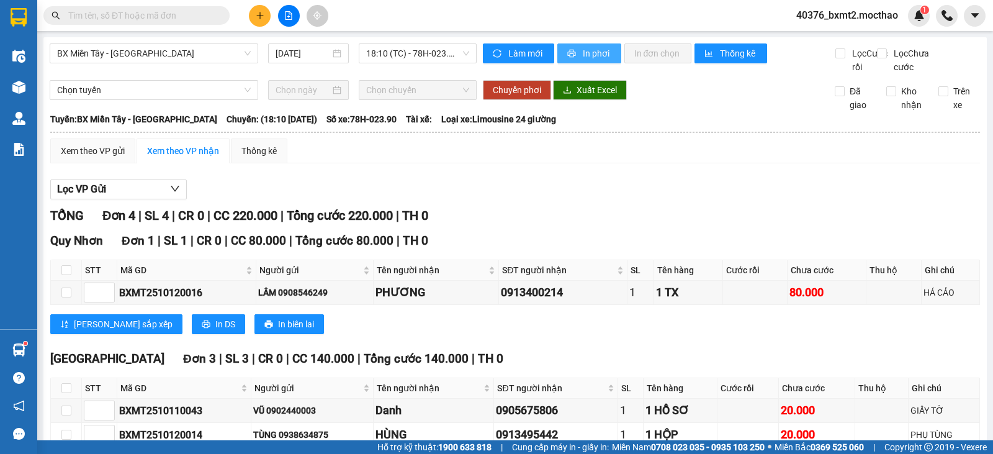
click at [583, 57] on span "In phơi" at bounding box center [597, 54] width 29 height 14
click at [573, 50] on button "In phơi" at bounding box center [589, 53] width 64 height 20
click at [410, 60] on span "18:10 (TC) - 78H-023.90" at bounding box center [417, 53] width 102 height 19
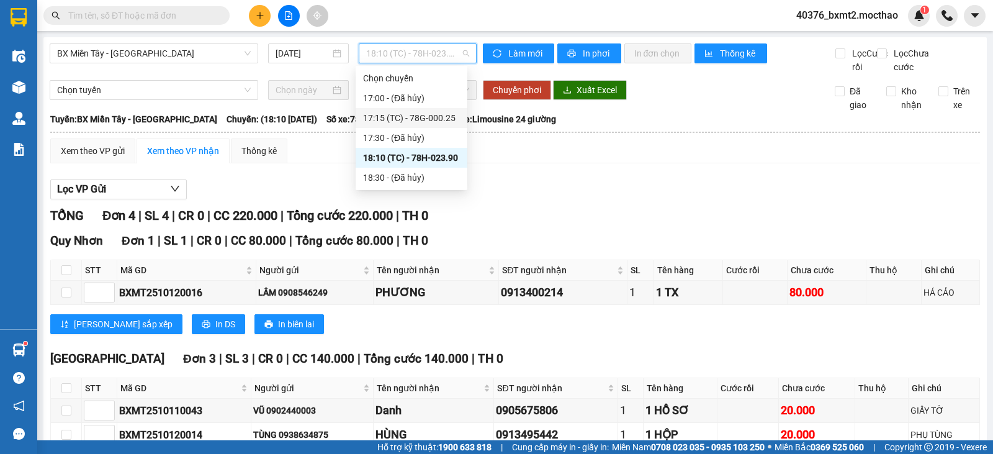
click at [426, 118] on div "17:15 (TC) - 78G-000.25" at bounding box center [411, 118] width 97 height 14
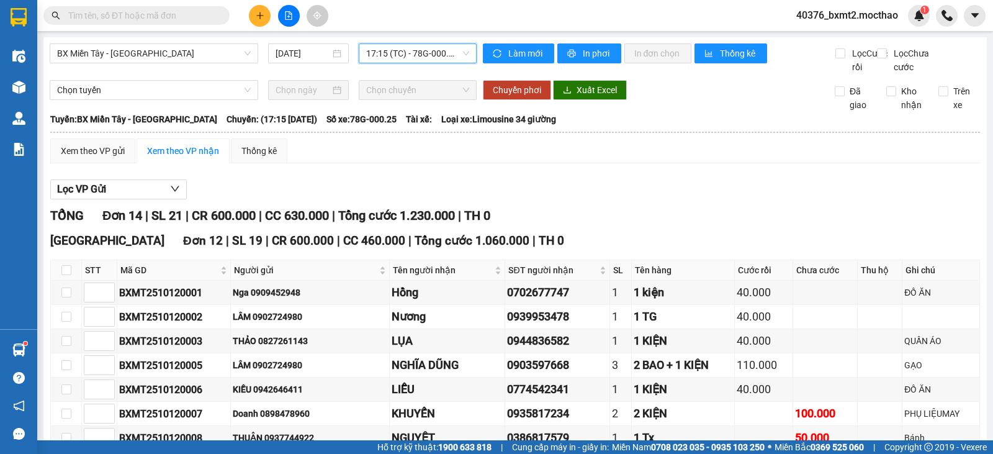
click at [452, 51] on span "17:15 (TC) - 78G-000.25" at bounding box center [417, 53] width 102 height 19
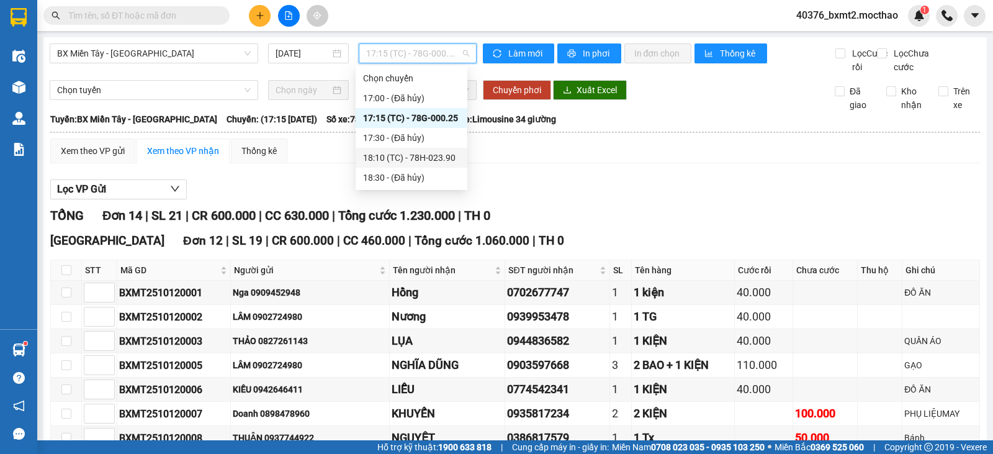
click at [429, 150] on div "18:10 (TC) - 78H-023.90" at bounding box center [412, 158] width 112 height 20
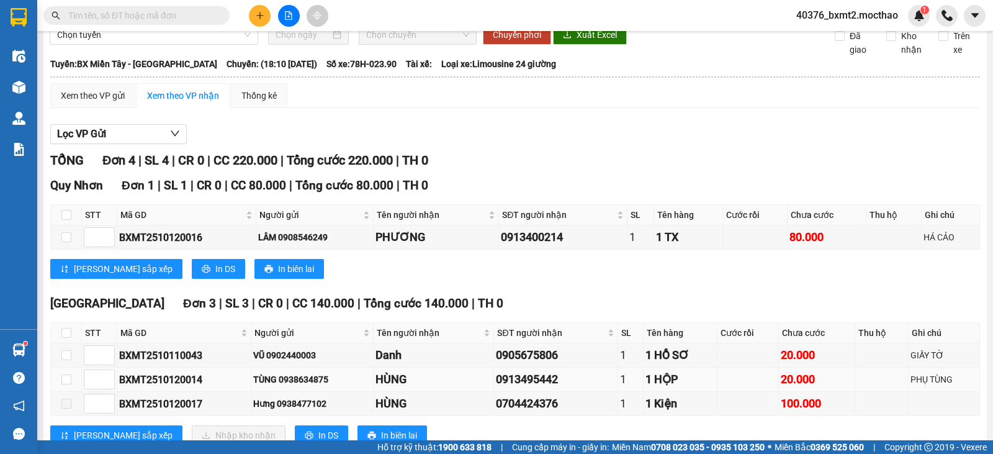
scroll to position [109, 0]
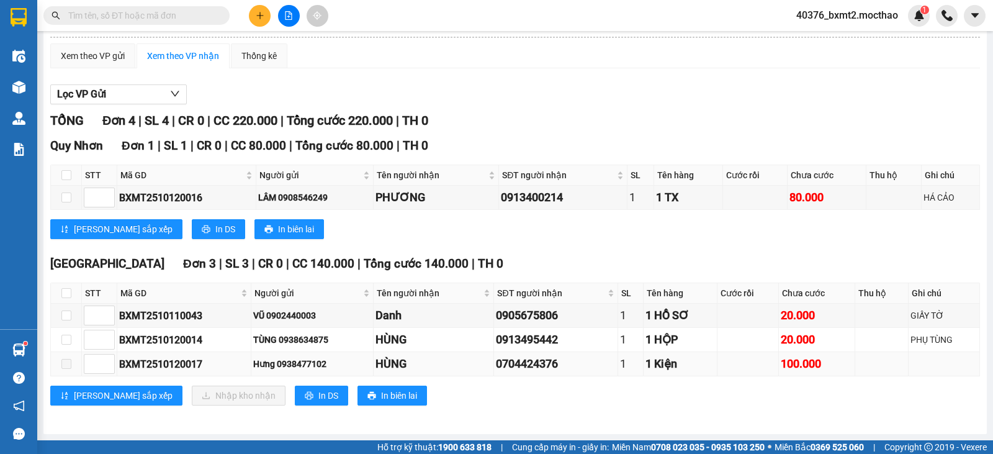
click at [65, 364] on span at bounding box center [66, 364] width 10 height 10
click at [104, 56] on div "Xem theo VP gửi" at bounding box center [93, 56] width 64 height 14
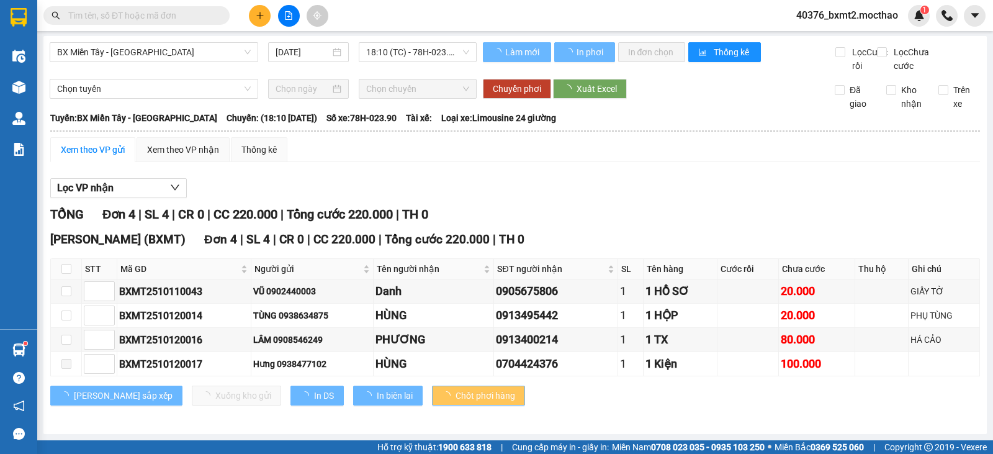
scroll to position [15, 0]
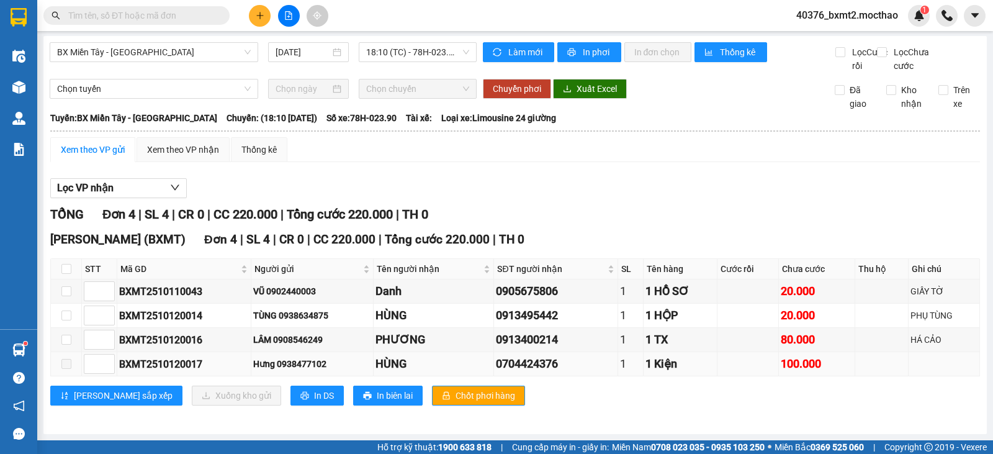
click at [71, 364] on span at bounding box center [66, 364] width 10 height 10
click at [727, 373] on td at bounding box center [748, 364] width 62 height 24
click at [223, 365] on div "BXMT2510120017" at bounding box center [184, 364] width 130 height 16
drag, startPoint x: 205, startPoint y: 364, endPoint x: 119, endPoint y: 364, distance: 86.9
click at [119, 364] on td "BXMT2510120017" at bounding box center [184, 364] width 134 height 24
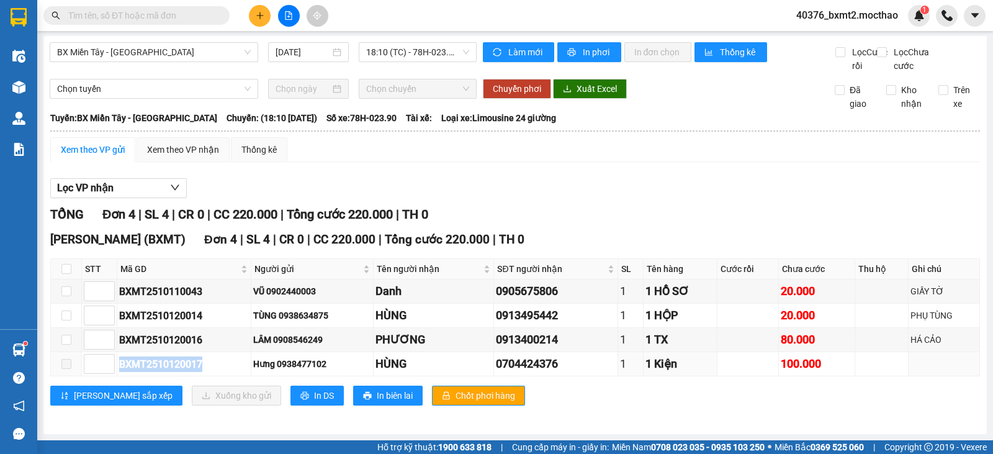
copy div "BXMT2510120017"
click at [750, 196] on div "Lọc VP nhận" at bounding box center [514, 188] width 929 height 20
drag, startPoint x: 214, startPoint y: 363, endPoint x: 103, endPoint y: 363, distance: 111.1
click at [103, 363] on tr "BXMT2510120017 Hưng 0938477102 HÙNG 0704424376 1 1 Kiện 100.000" at bounding box center [515, 364] width 929 height 24
copy tr "BXMT2510120017"
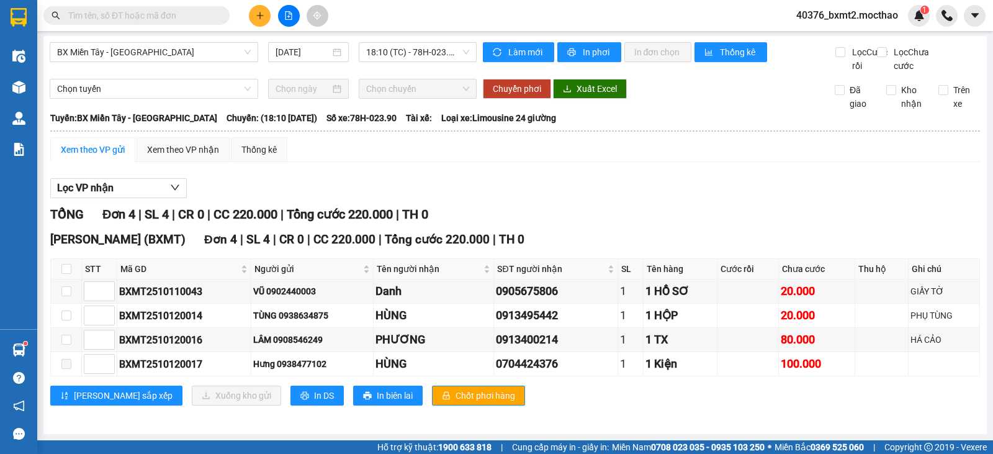
click at [619, 400] on div "Lưu sắp xếp Xuống kho gửi In DS In biên lai Chốt phơi hàng" at bounding box center [514, 395] width 929 height 20
click at [839, 398] on div "Lưu sắp xếp Xuống kho gửi In DS In biên lai Chốt phơi hàng" at bounding box center [514, 395] width 929 height 20
click at [745, 378] on div "Hồ Chí Minh (BXMT) Đơn 4 | SL 4 | CR 0 | CC 220.000 | Tổng cước 220.000 | TH 0 …" at bounding box center [514, 322] width 929 height 184
click at [749, 367] on td at bounding box center [748, 364] width 62 height 24
click at [67, 366] on span at bounding box center [66, 364] width 10 height 10
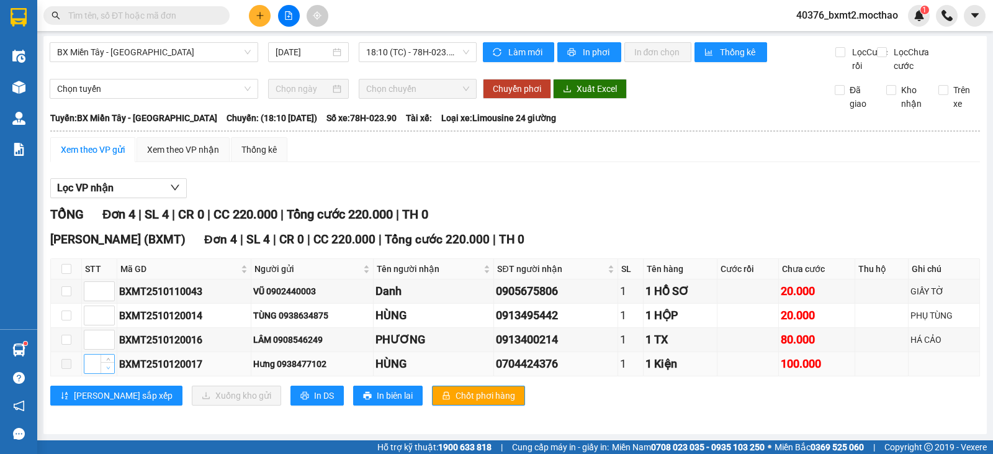
type input "1"
click at [107, 365] on icon "down" at bounding box center [108, 367] width 4 height 4
click at [109, 362] on span "Decrease Value" at bounding box center [108, 367] width 14 height 11
click at [765, 380] on div "Hồ Chí Minh (BXMT) Đơn 4 | SL 4 | CR 0 | CC 220.000 | Tổng cước 220.000 | TH 0 …" at bounding box center [514, 322] width 929 height 184
click at [109, 367] on icon "down" at bounding box center [108, 367] width 4 height 4
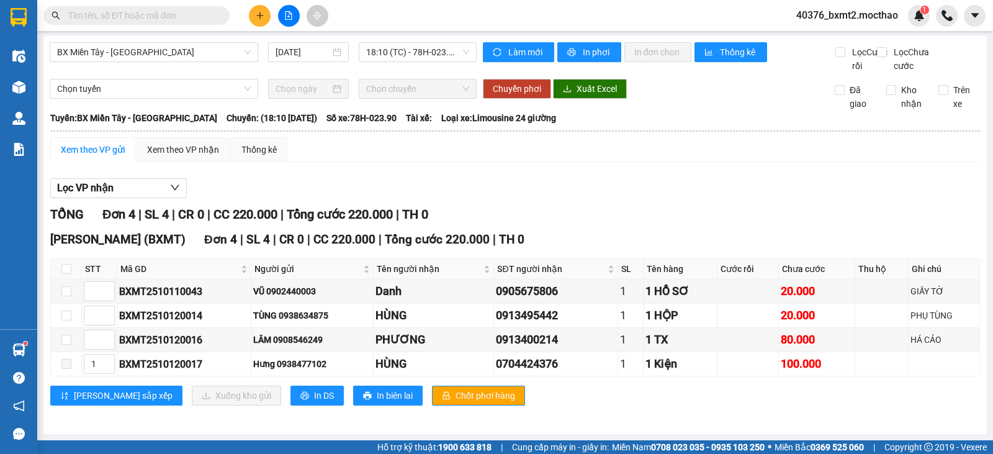
click at [813, 163] on div "Xem theo VP gửi Xem theo VP nhận Thống kê Lọc VP nhận TỔNG Đơn 4 | SL 4 | CR 0 …" at bounding box center [514, 279] width 929 height 284
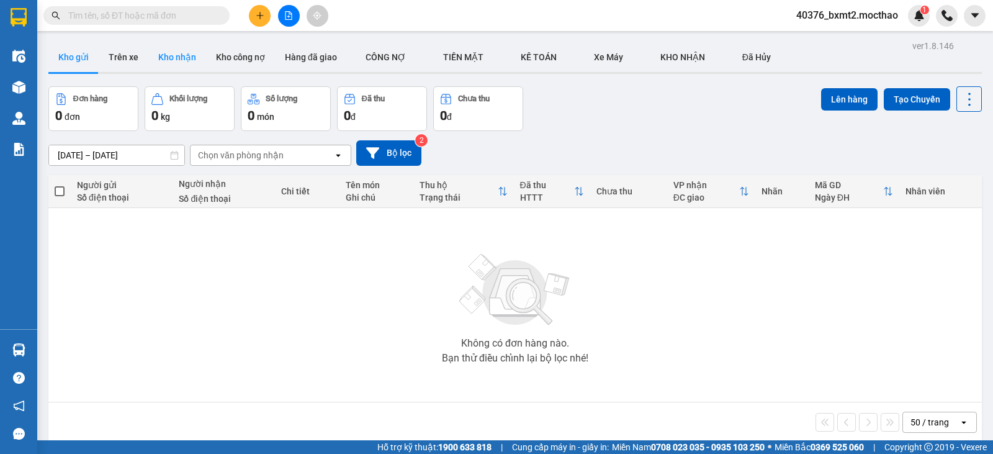
click at [169, 57] on button "Kho nhận" at bounding box center [177, 57] width 58 height 30
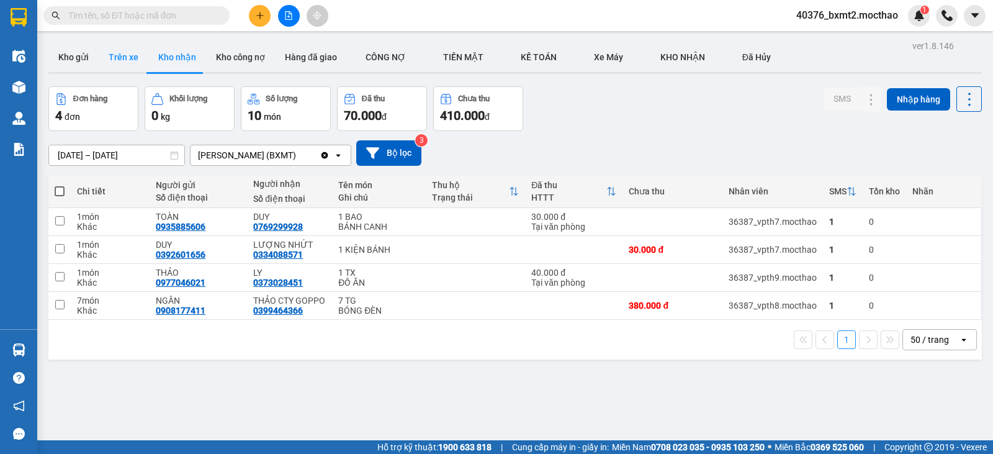
click at [120, 58] on button "Trên xe" at bounding box center [124, 57] width 50 height 30
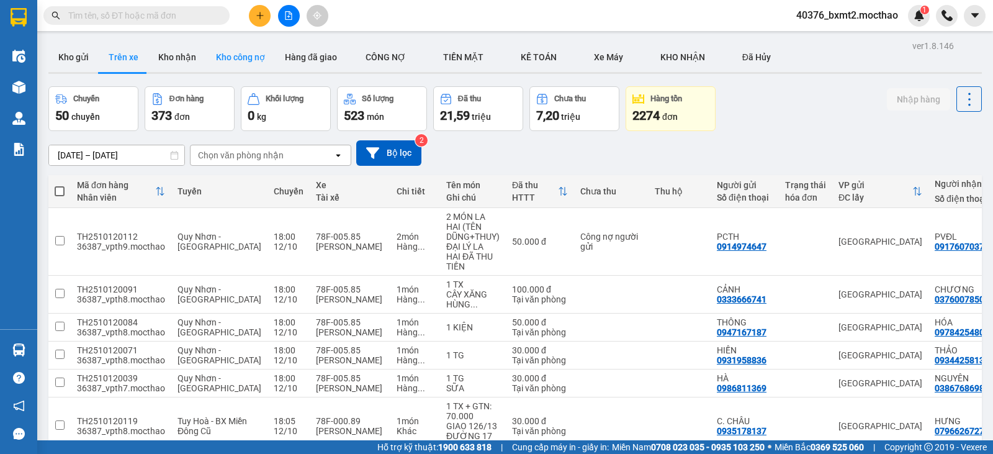
click at [254, 50] on button "Kho công nợ" at bounding box center [240, 57] width 69 height 30
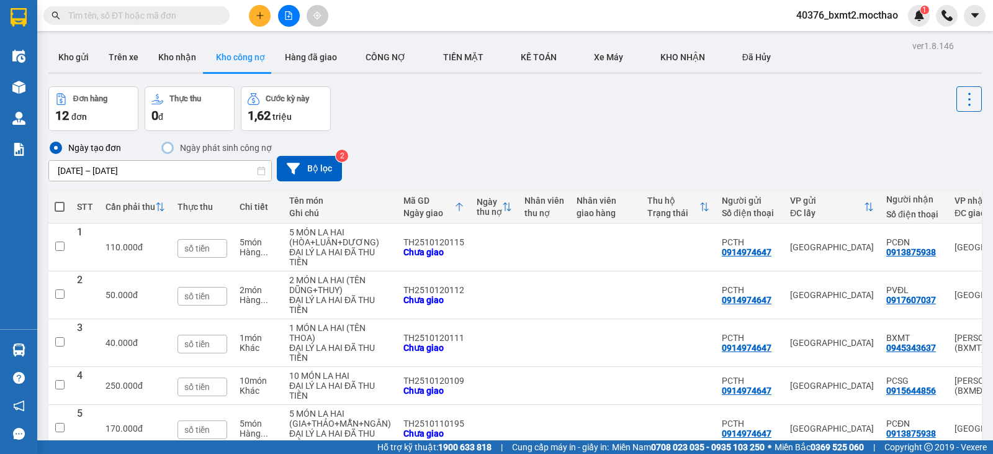
click at [138, 21] on input "text" at bounding box center [141, 16] width 146 height 14
paste input "BXMT2510120017"
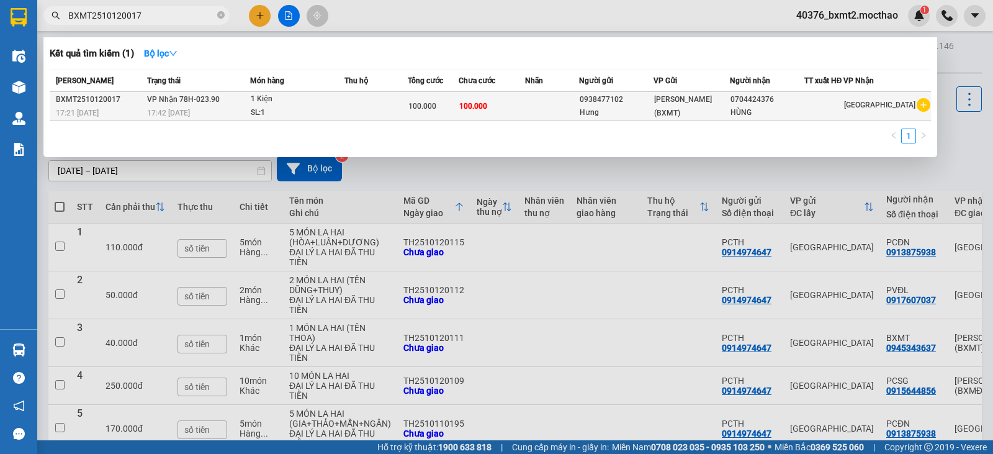
type input "BXMT2510120017"
click at [431, 109] on span "100.000" at bounding box center [422, 106] width 28 height 9
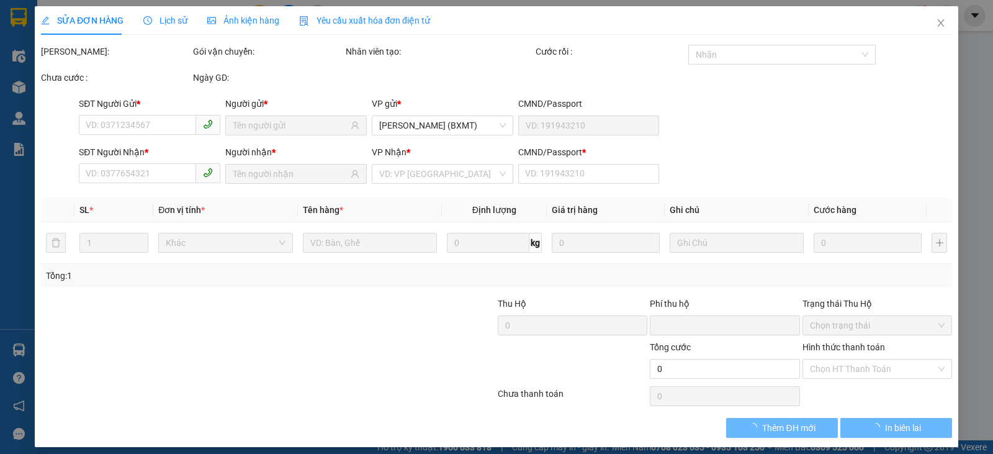
type input "0938477102"
type input "0704424376"
type input "0"
type input "100.000"
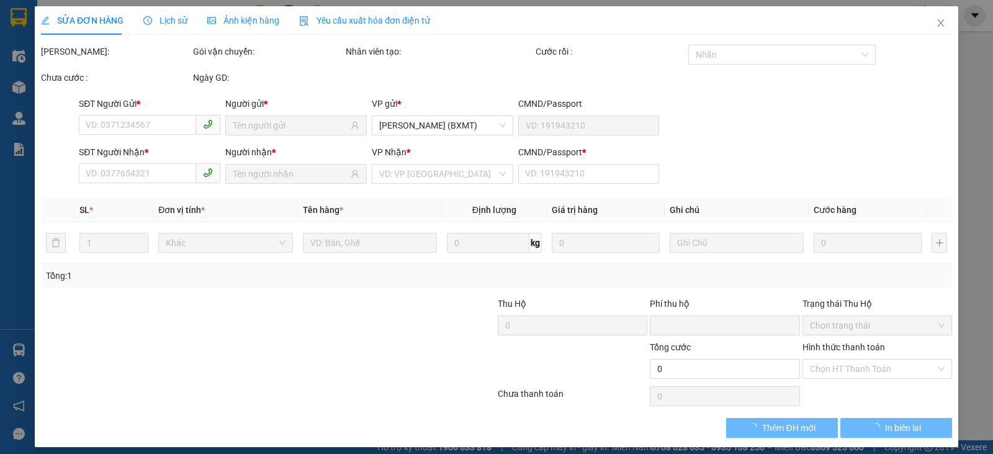
type input "100.000"
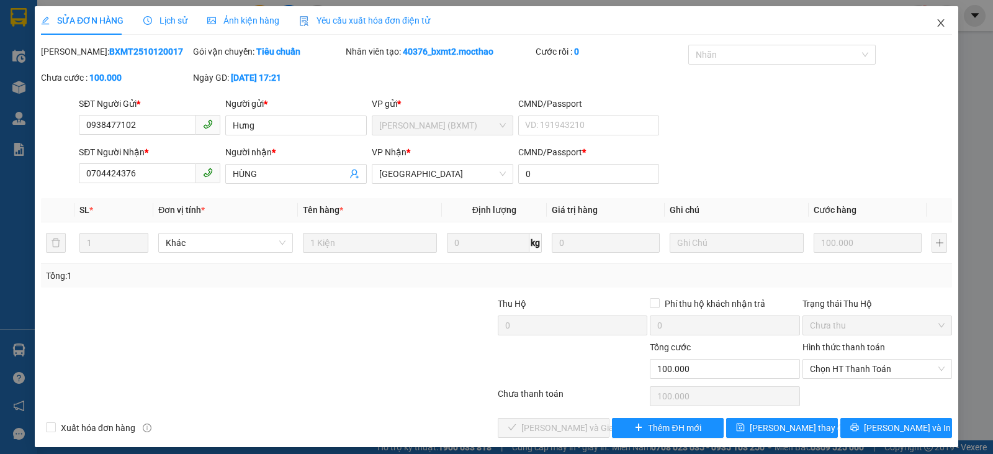
click at [936, 22] on icon "close" at bounding box center [941, 23] width 10 height 10
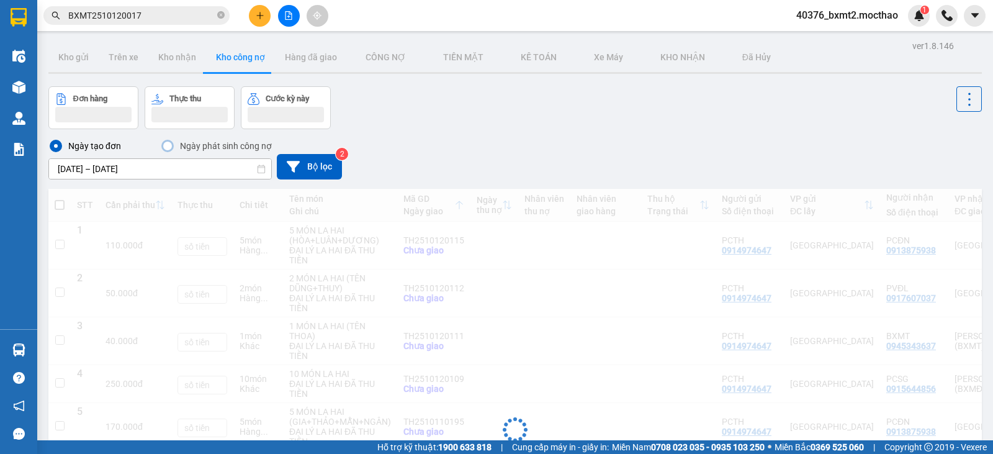
click at [176, 11] on input "BXMT2510120017" at bounding box center [141, 16] width 146 height 14
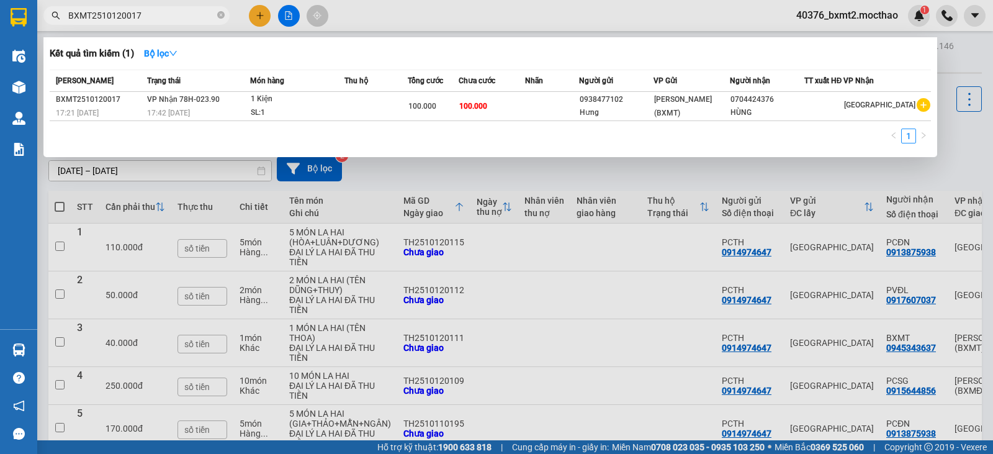
click at [807, 171] on div at bounding box center [496, 227] width 993 height 454
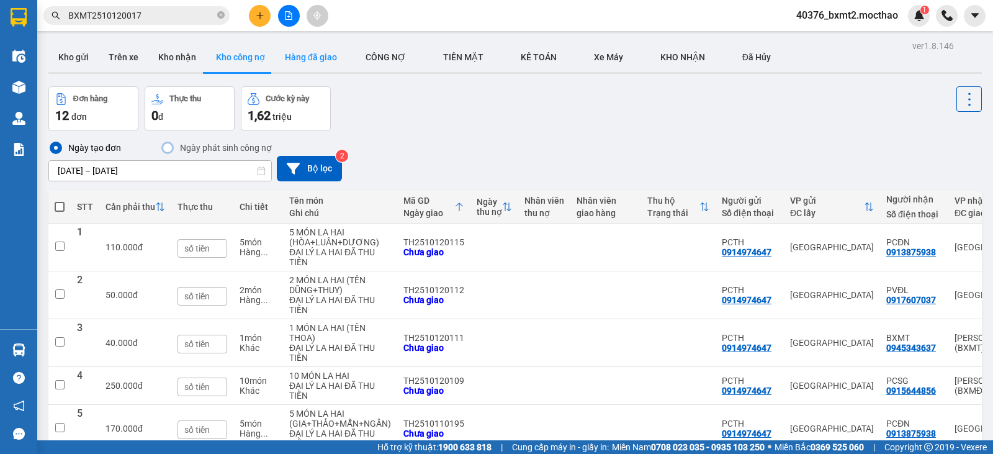
click at [295, 52] on button "Hàng đã giao" at bounding box center [311, 57] width 72 height 30
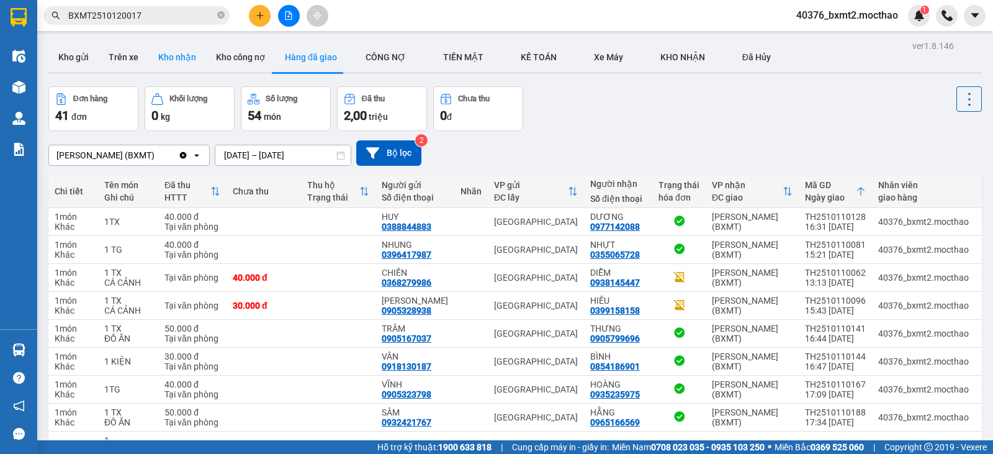
click at [186, 61] on button "Kho nhận" at bounding box center [177, 57] width 58 height 30
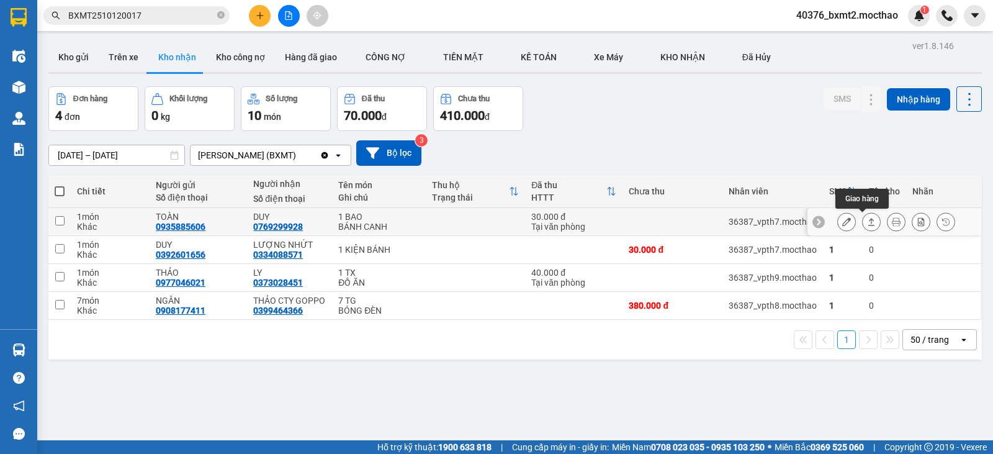
click at [867, 222] on icon at bounding box center [871, 221] width 9 height 9
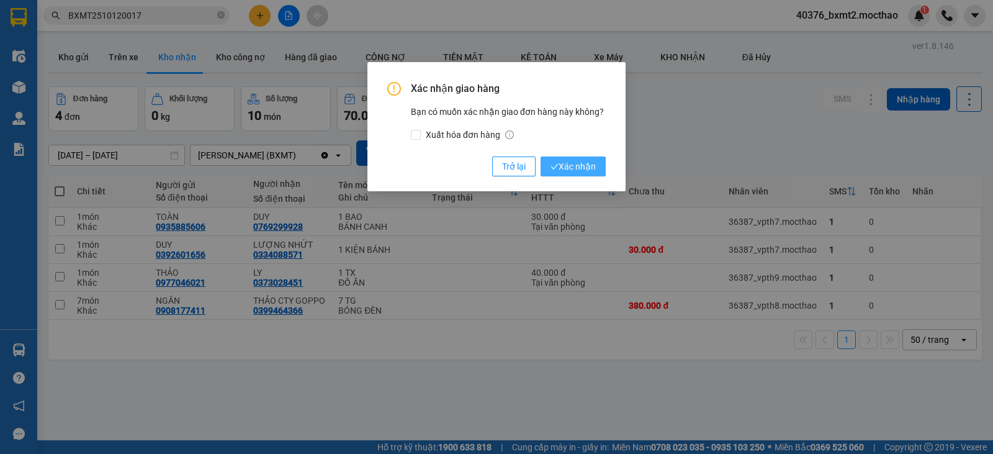
click at [578, 163] on span "Xác nhận" at bounding box center [572, 166] width 45 height 14
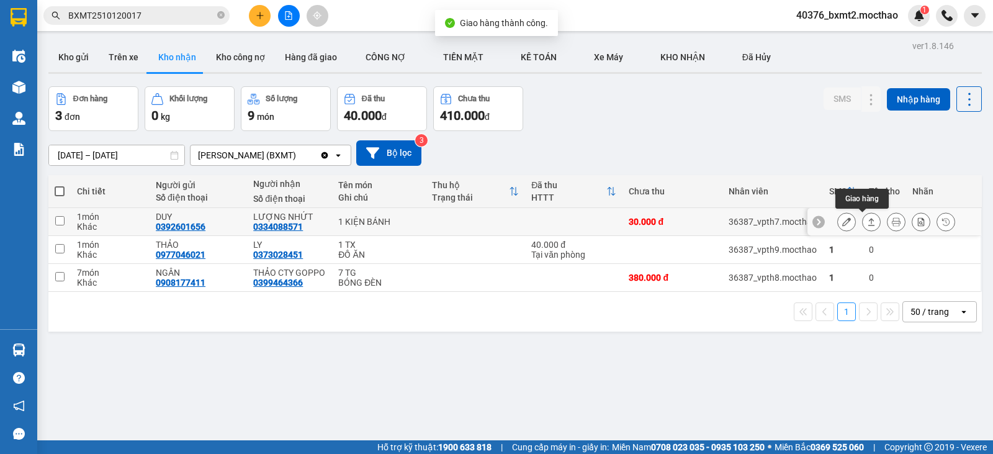
click at [868, 220] on icon at bounding box center [871, 221] width 7 height 7
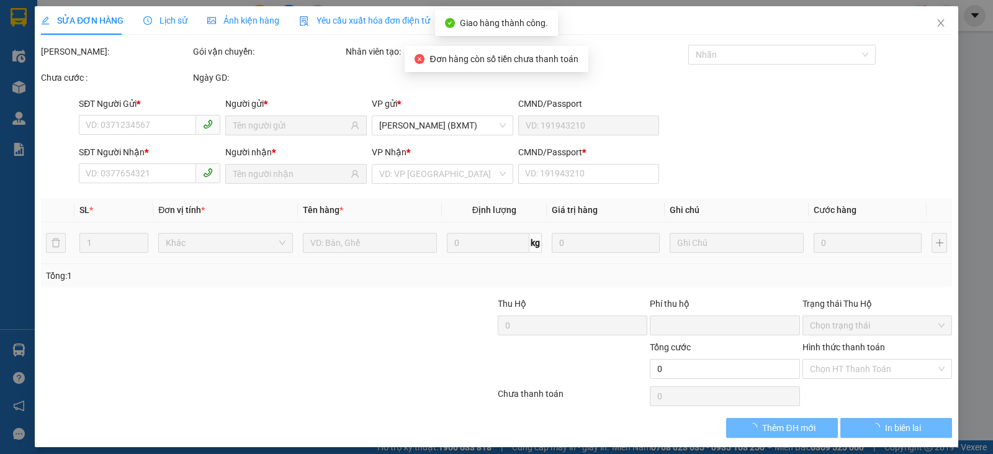
type input "0392601656"
type input "DUY"
type input "0334088571"
type input "LƯỢNG NHỨT"
type input "1"
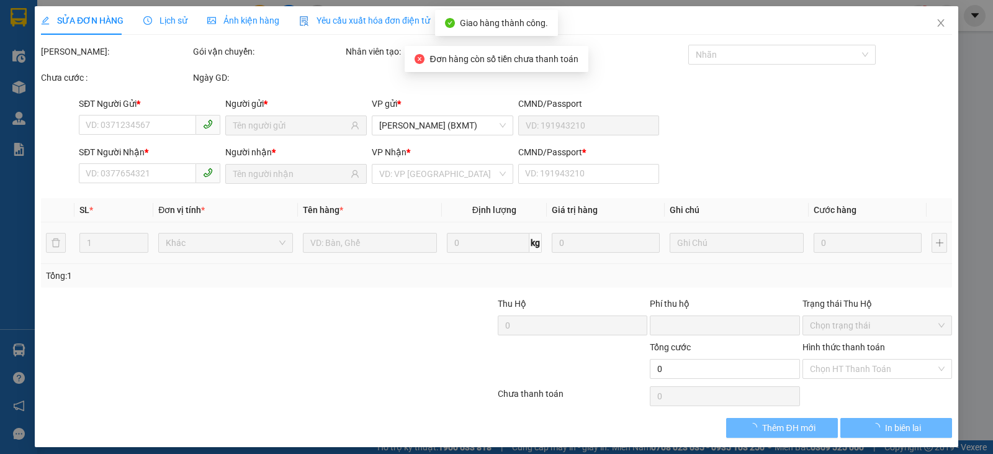
type input "0"
type input "30.000"
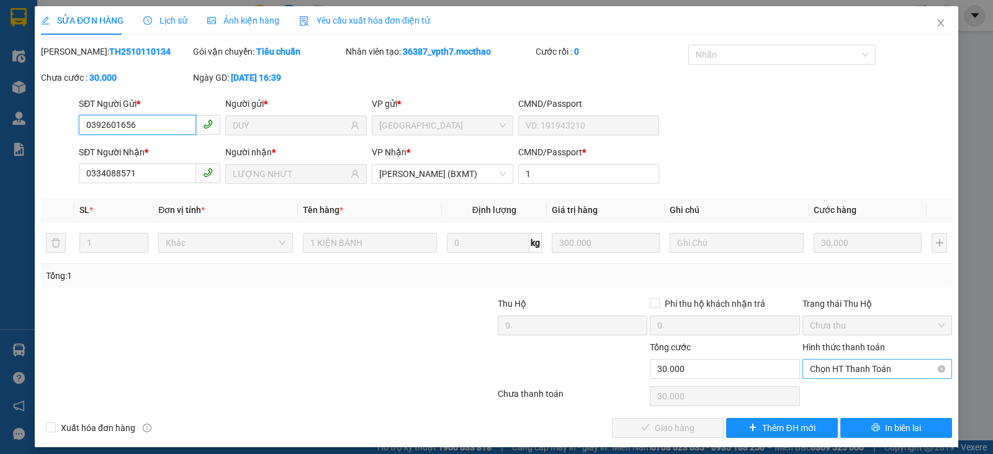
click at [890, 373] on span "Chọn HT Thanh Toán" at bounding box center [877, 368] width 135 height 19
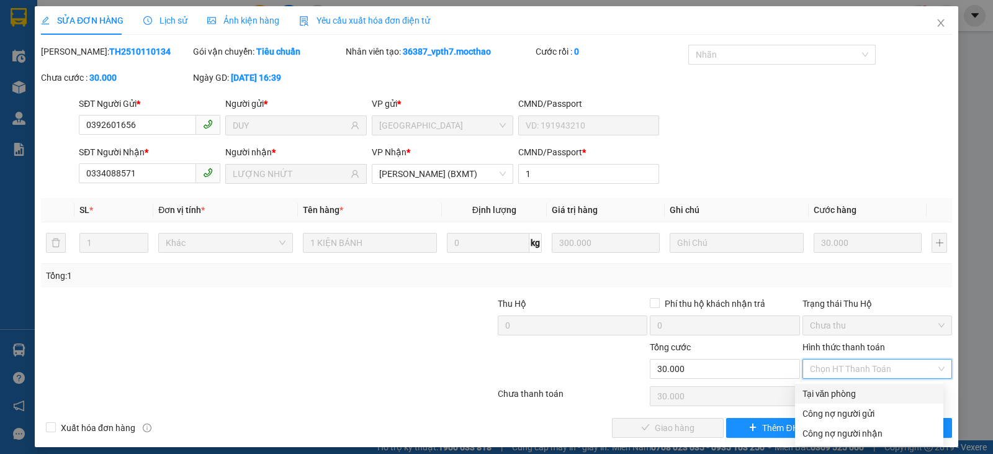
click at [839, 390] on div "Tại văn phòng" at bounding box center [868, 394] width 133 height 14
type input "0"
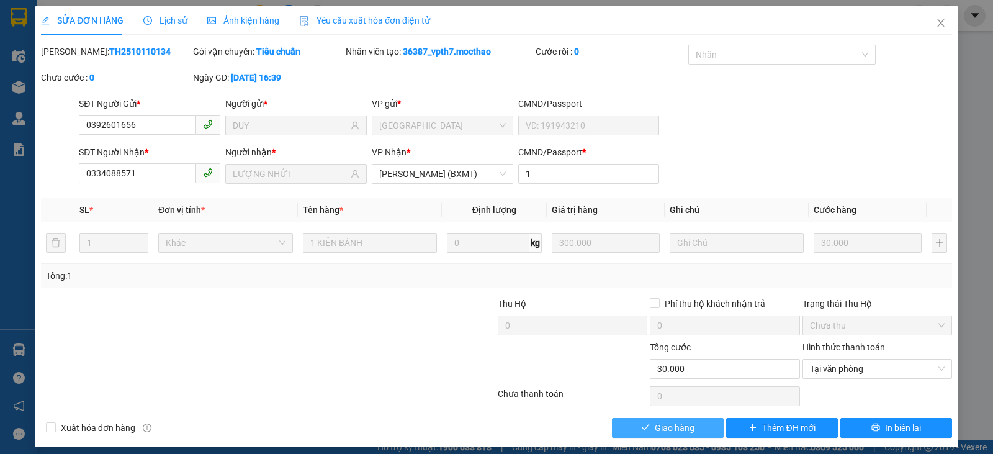
click at [661, 431] on span "Giao hàng" at bounding box center [675, 428] width 40 height 14
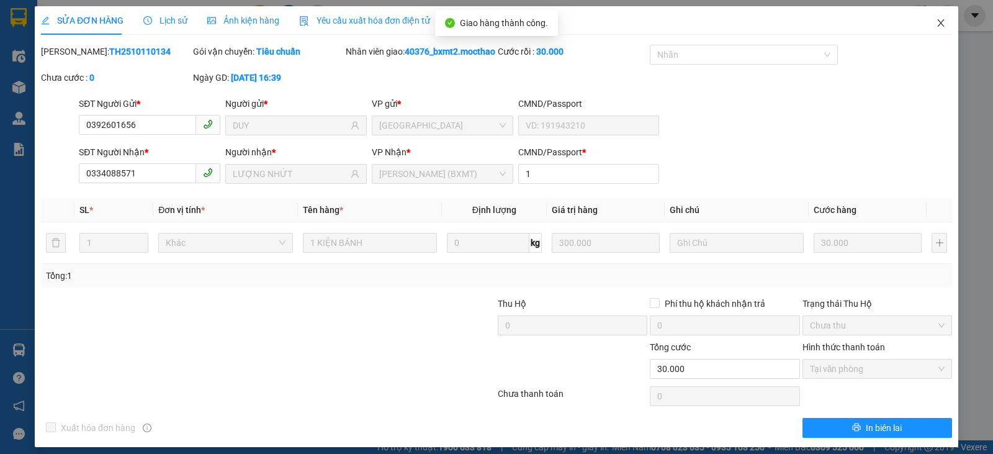
click at [937, 20] on icon "close" at bounding box center [940, 22] width 7 height 7
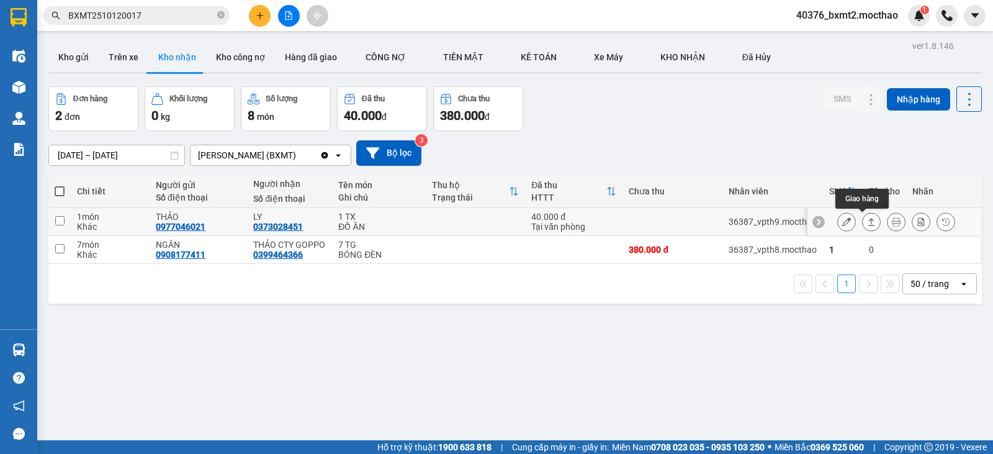
click at [867, 218] on icon at bounding box center [871, 221] width 9 height 9
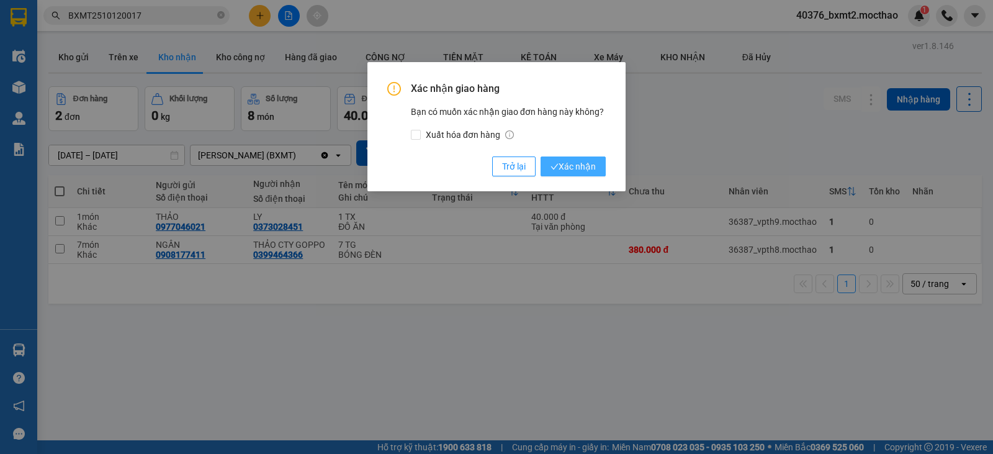
click at [571, 166] on span "Xác nhận" at bounding box center [572, 166] width 45 height 14
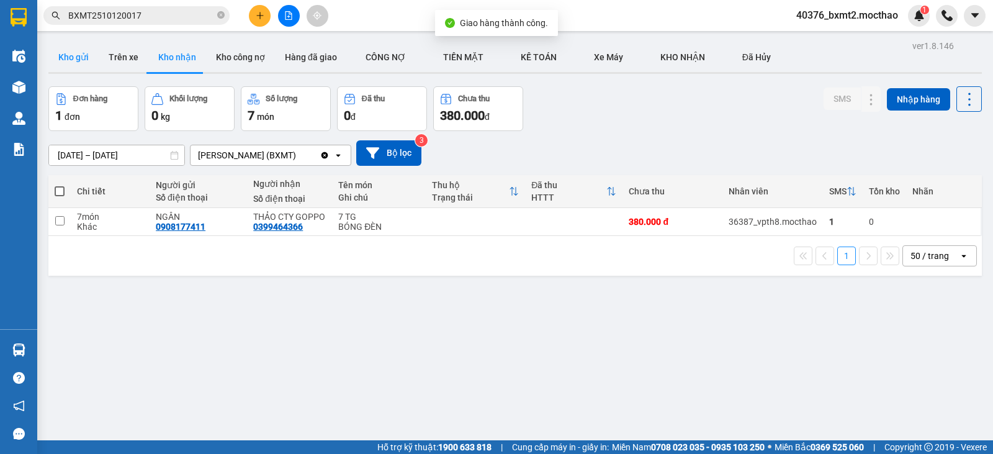
click at [69, 49] on button "Kho gửi" at bounding box center [73, 57] width 50 height 30
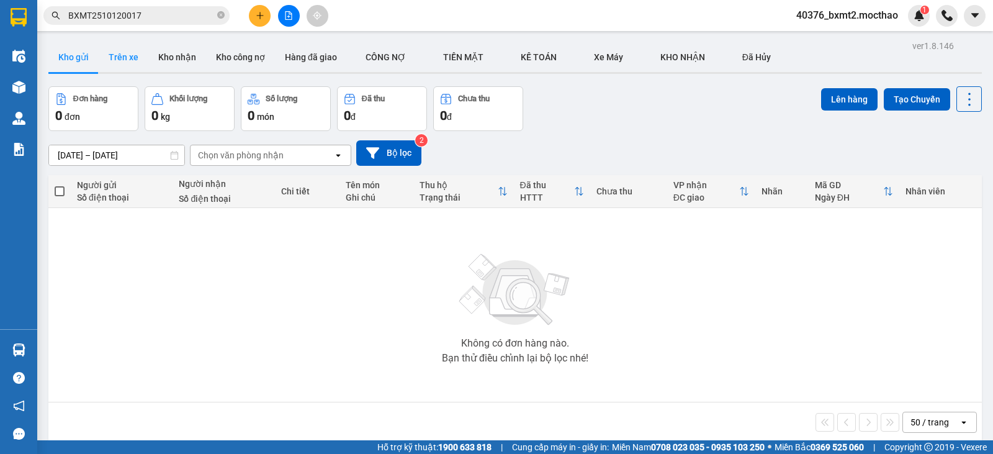
click at [125, 48] on button "Trên xe" at bounding box center [124, 57] width 50 height 30
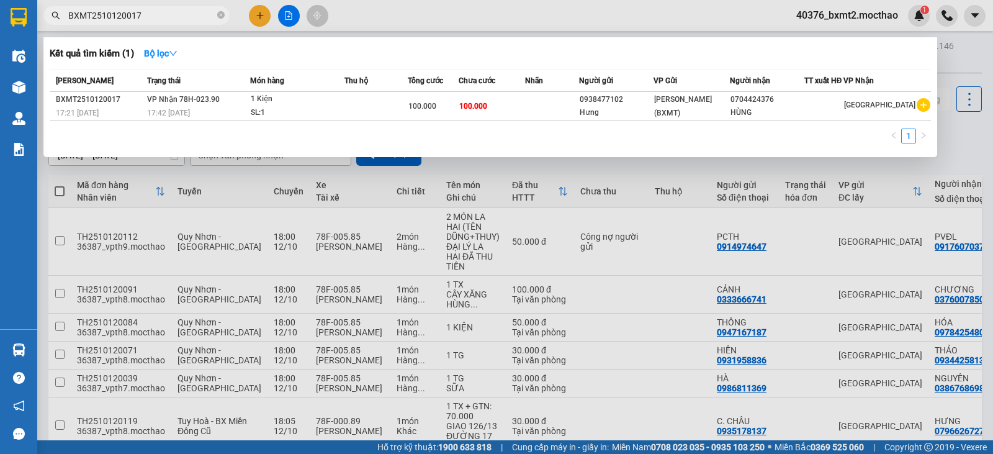
click at [189, 20] on input "BXMT2510120017" at bounding box center [141, 16] width 146 height 14
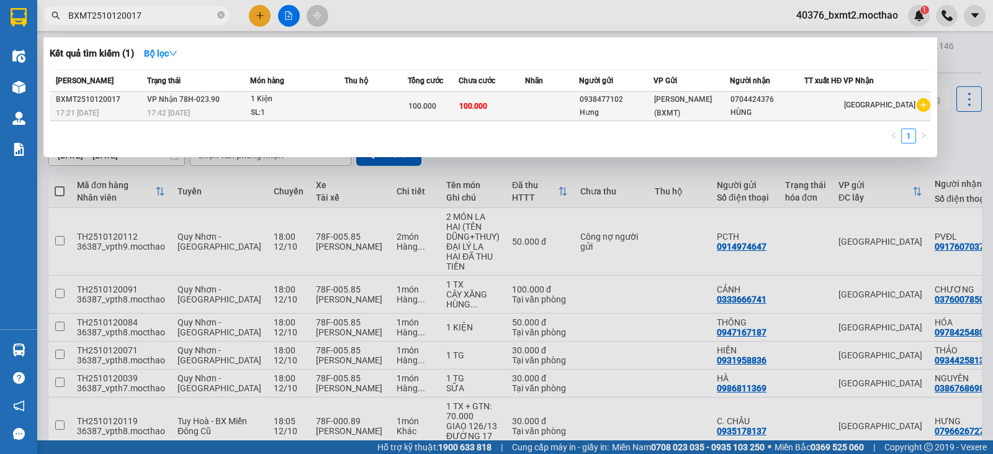
click at [788, 106] on div "HÙNG" at bounding box center [766, 112] width 73 height 13
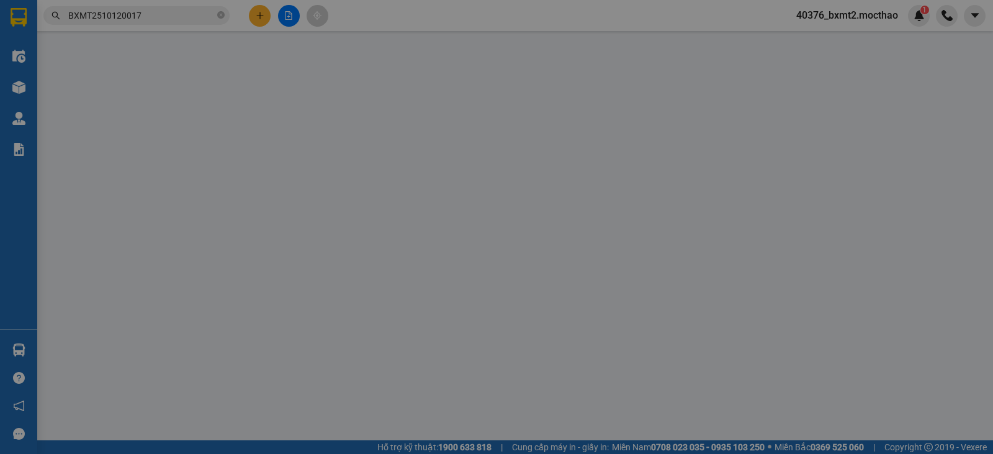
type input "0938477102"
type input "0704424376"
type input "0"
type input "100.000"
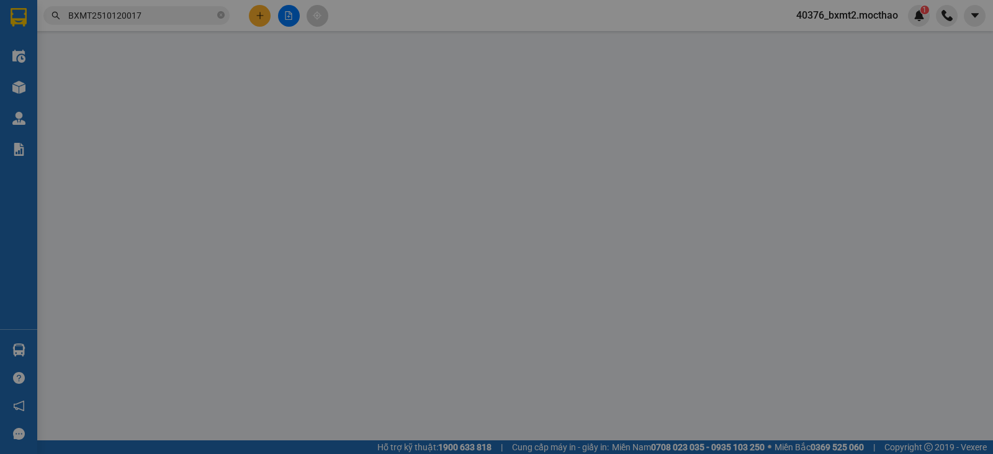
type input "100.000"
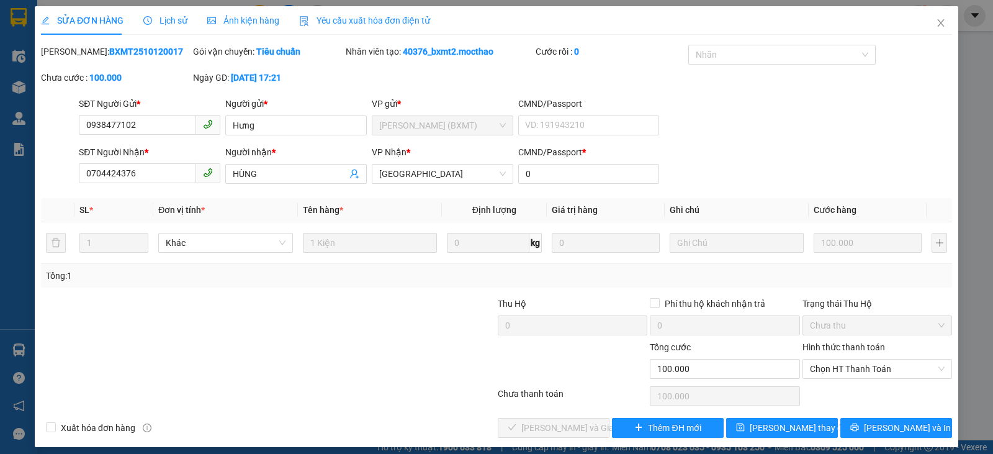
click at [161, 17] on span "Lịch sử" at bounding box center [165, 21] width 44 height 10
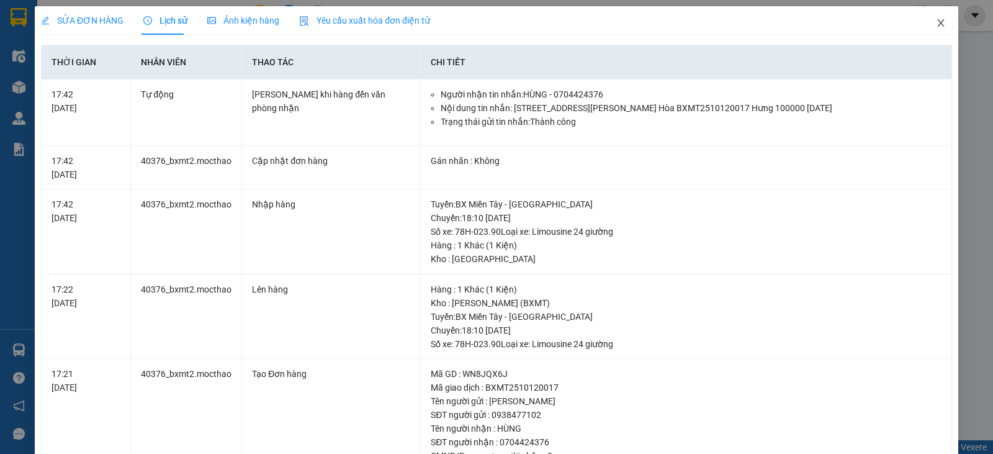
click at [937, 22] on icon "close" at bounding box center [940, 22] width 7 height 7
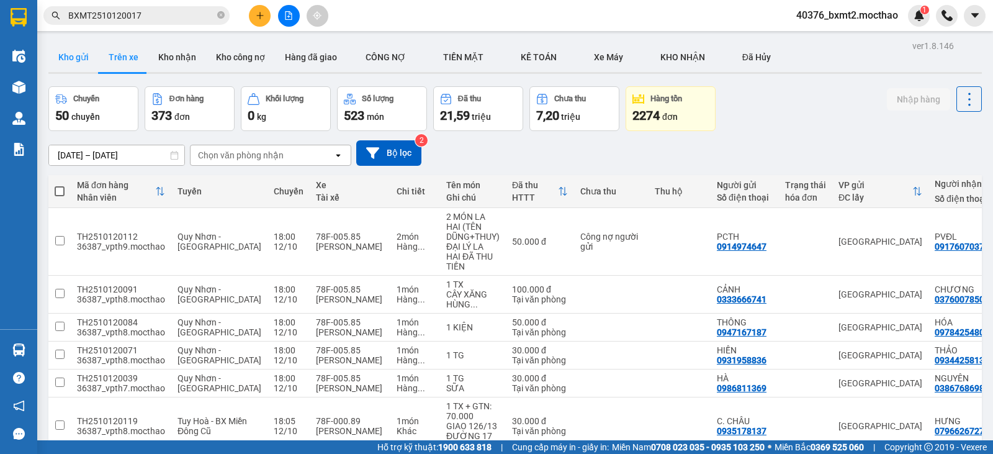
click at [71, 58] on button "Kho gửi" at bounding box center [73, 57] width 50 height 30
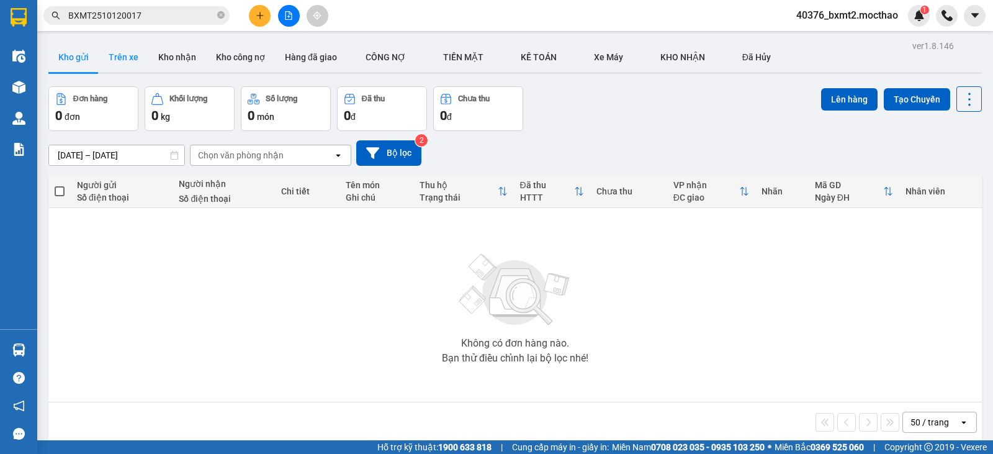
click at [130, 57] on button "Trên xe" at bounding box center [124, 57] width 50 height 30
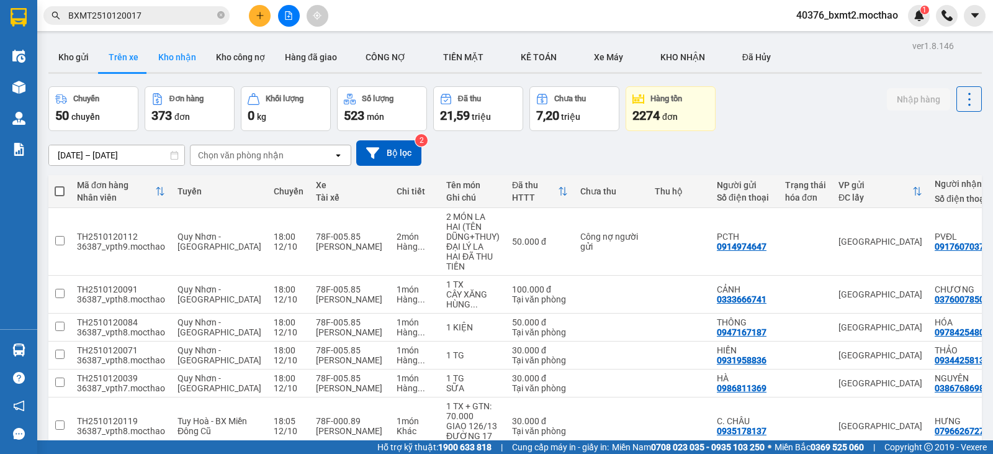
click at [181, 62] on button "Kho nhận" at bounding box center [177, 57] width 58 height 30
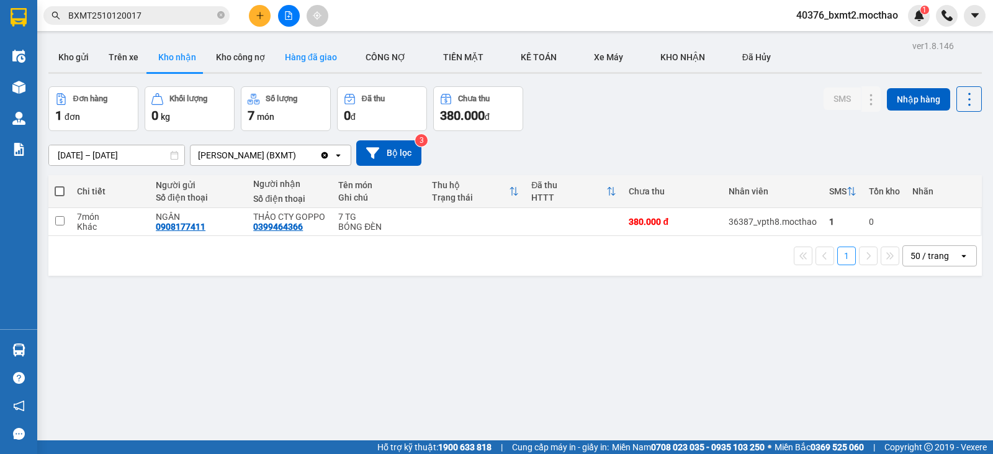
click at [316, 56] on button "Hàng đã giao" at bounding box center [311, 57] width 72 height 30
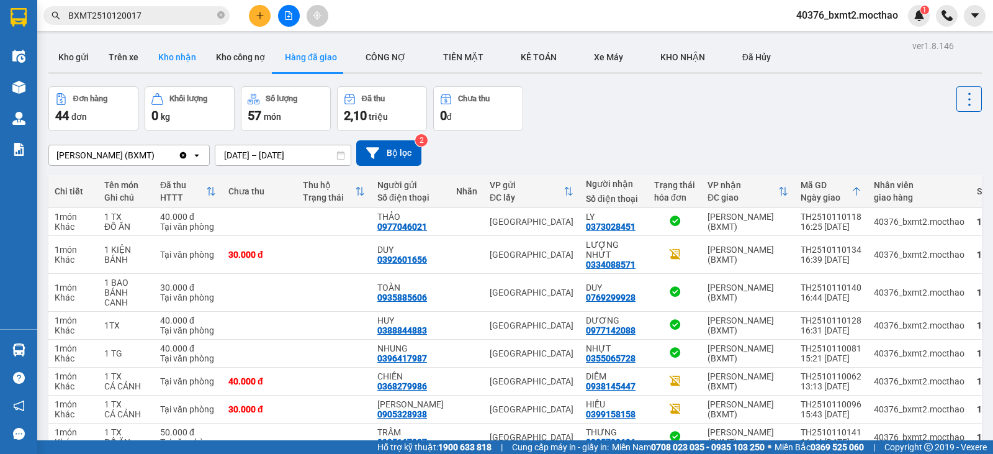
click at [196, 57] on button "Kho nhận" at bounding box center [177, 57] width 58 height 30
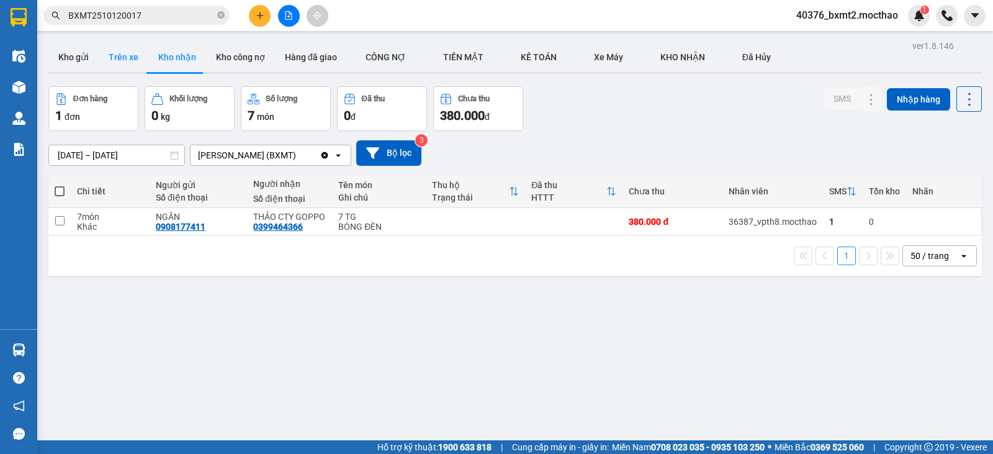
click at [113, 57] on button "Trên xe" at bounding box center [124, 57] width 50 height 30
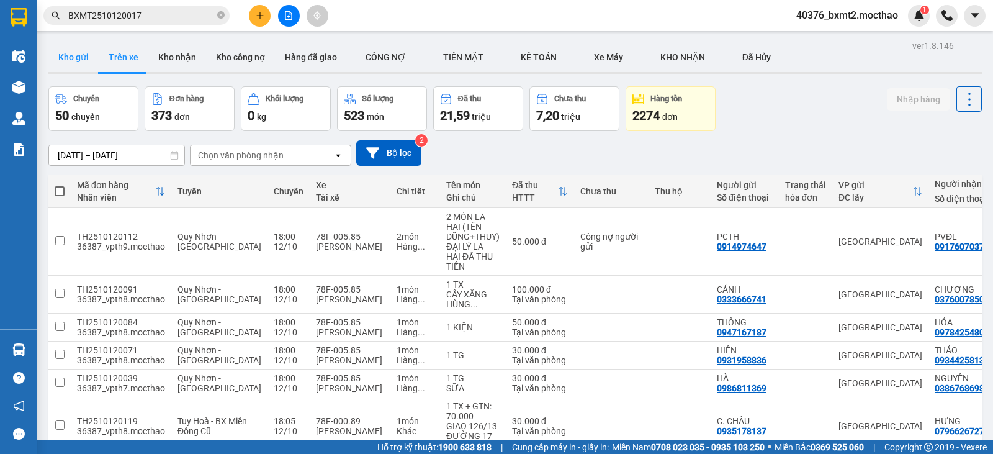
click at [92, 57] on button "Kho gửi" at bounding box center [73, 57] width 50 height 30
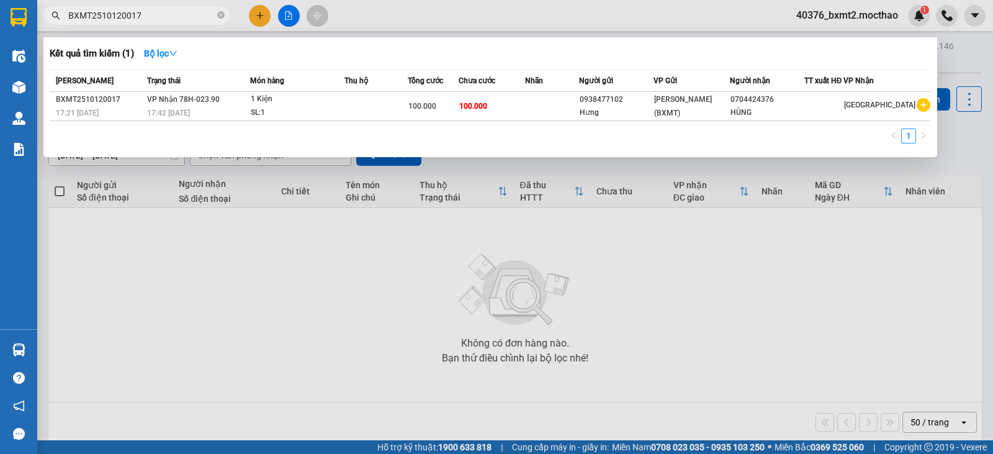
click at [176, 12] on input "BXMT2510120017" at bounding box center [141, 16] width 146 height 14
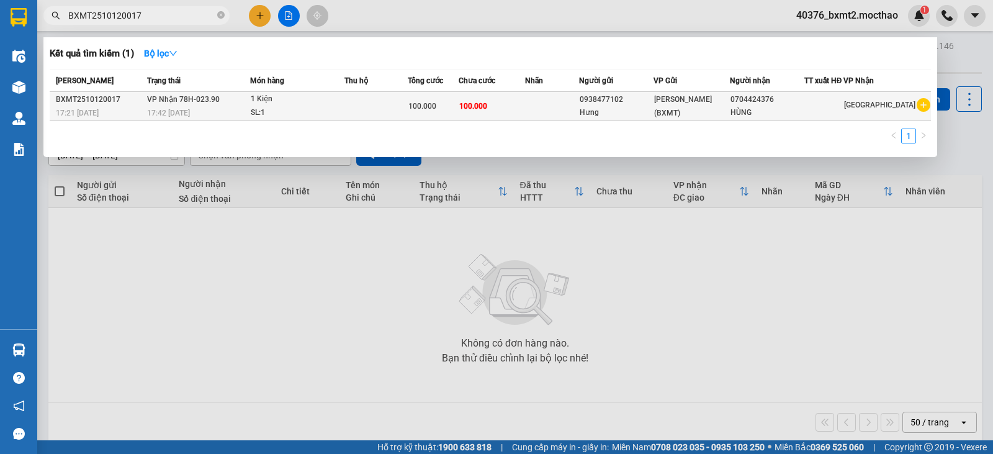
click at [272, 113] on div "SL: 1" at bounding box center [297, 113] width 93 height 14
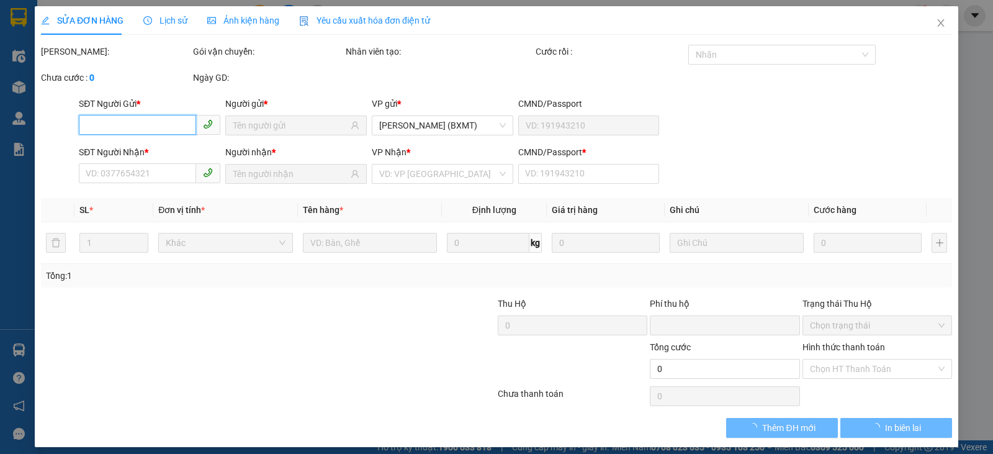
type input "0938477102"
type input "0704424376"
type input "0"
type input "100.000"
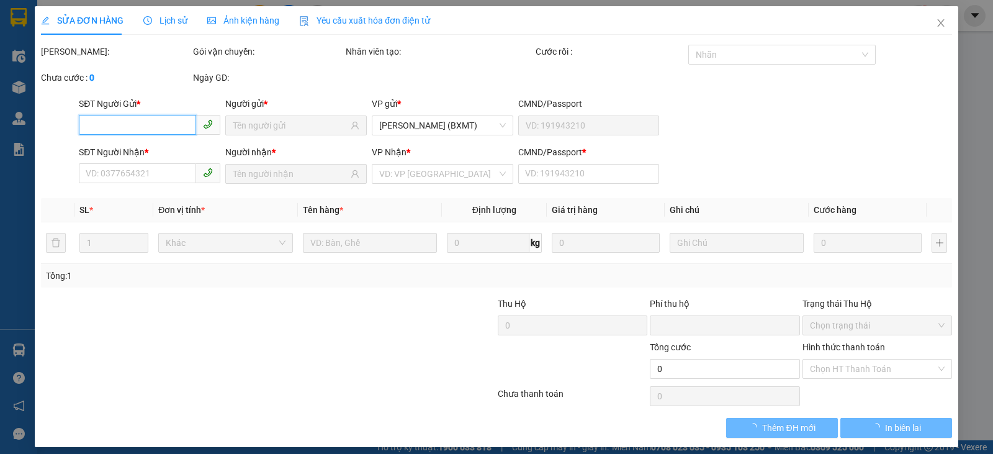
type input "100.000"
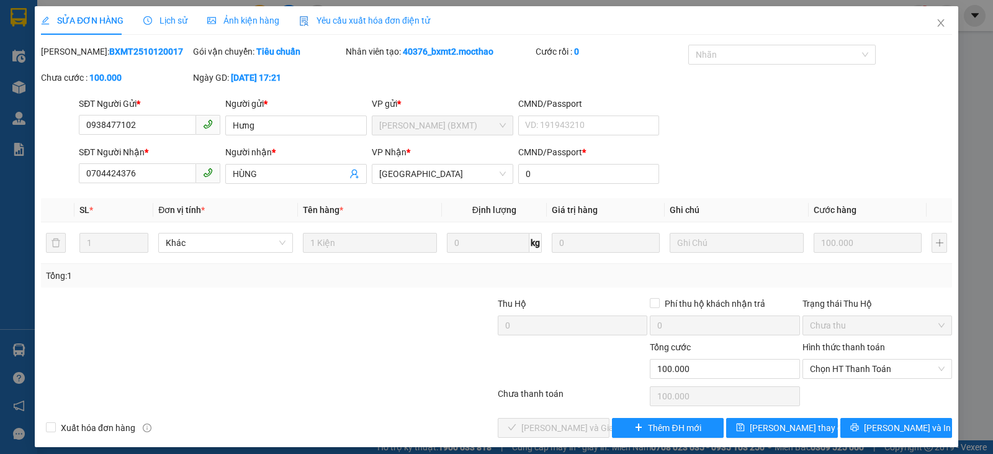
click at [723, 180] on div "SĐT Người Nhận * 0704424376 Người nhận * HÙNG VP Nhận * Tuy Hòa CMND/Passport *…" at bounding box center [515, 166] width 878 height 43
click at [282, 321] on div at bounding box center [192, 318] width 305 height 43
drag, startPoint x: 154, startPoint y: 122, endPoint x: 80, endPoint y: 135, distance: 75.6
click at [79, 136] on div "SĐT Người Gửi * 0938477102 0938477102" at bounding box center [149, 118] width 141 height 43
click at [936, 24] on icon "close" at bounding box center [941, 23] width 10 height 10
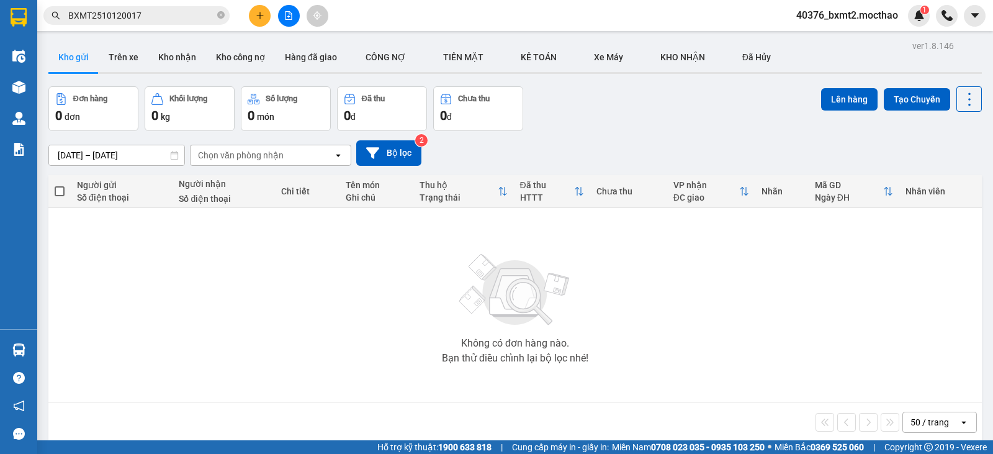
click at [177, 14] on input "BXMT2510120017" at bounding box center [141, 16] width 146 height 14
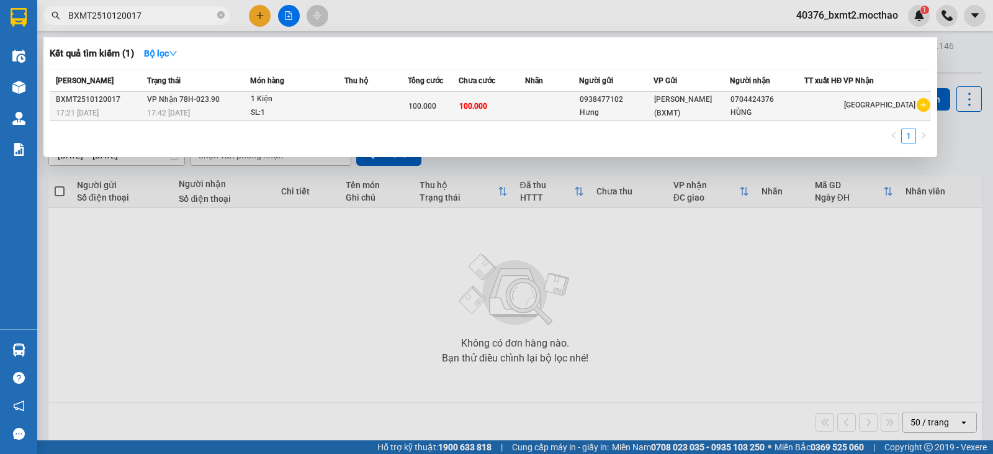
click at [299, 114] on div "SL: 1" at bounding box center [297, 113] width 93 height 14
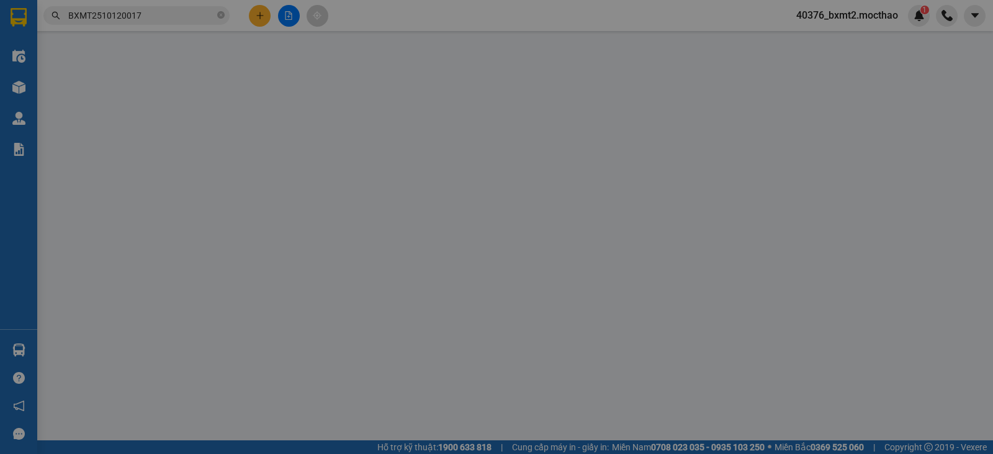
type input "0938477102"
type input "0704424376"
type input "0"
type input "100.000"
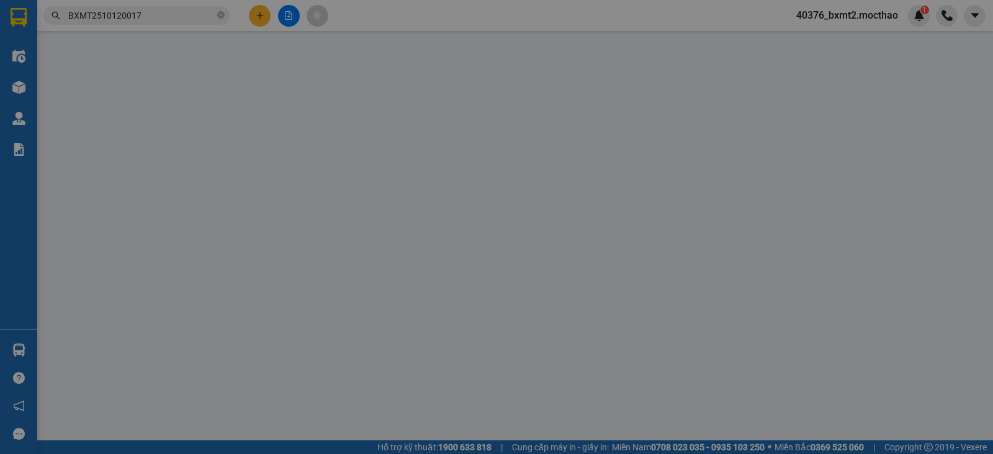
type input "100.000"
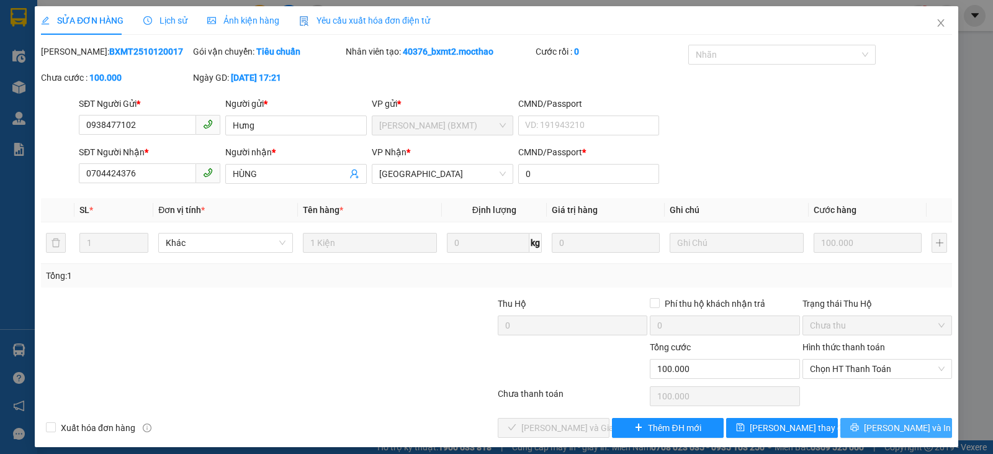
click at [858, 428] on icon "printer" at bounding box center [854, 427] width 8 height 8
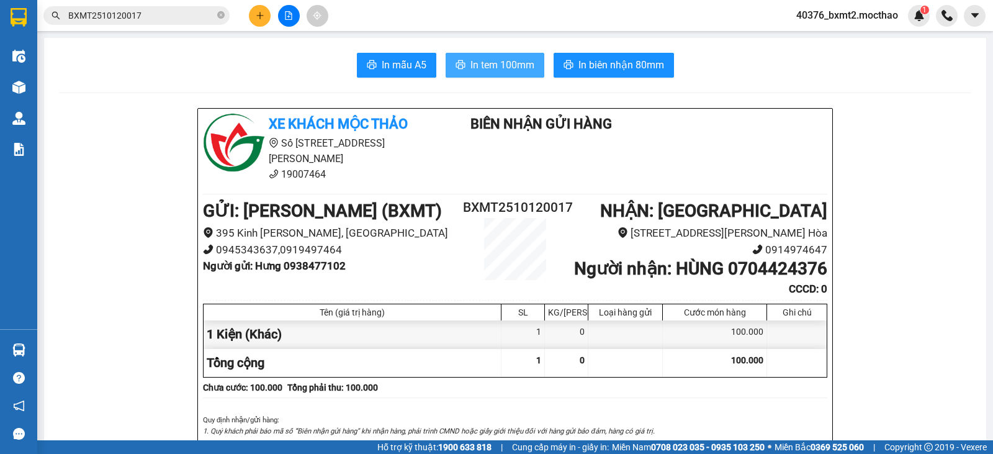
click at [517, 61] on span "In tem 100mm" at bounding box center [502, 65] width 64 height 16
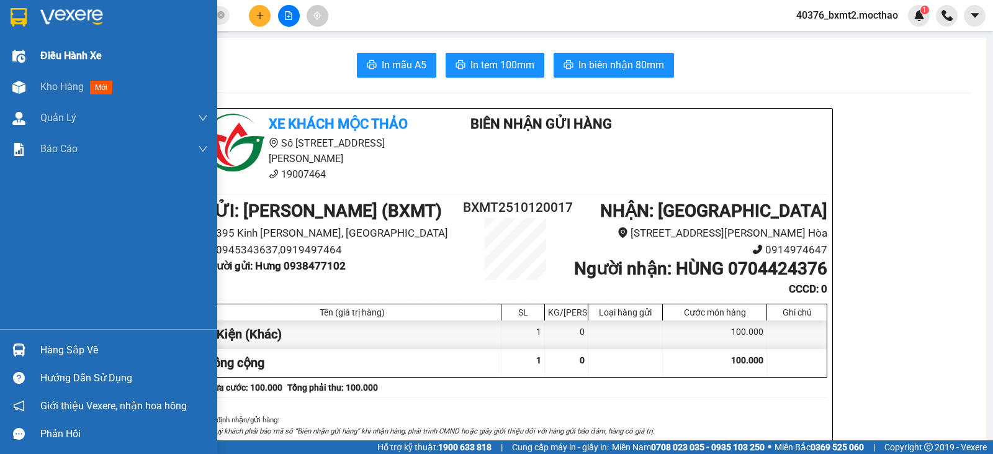
click at [48, 53] on span "Điều hành xe" at bounding box center [70, 56] width 61 height 16
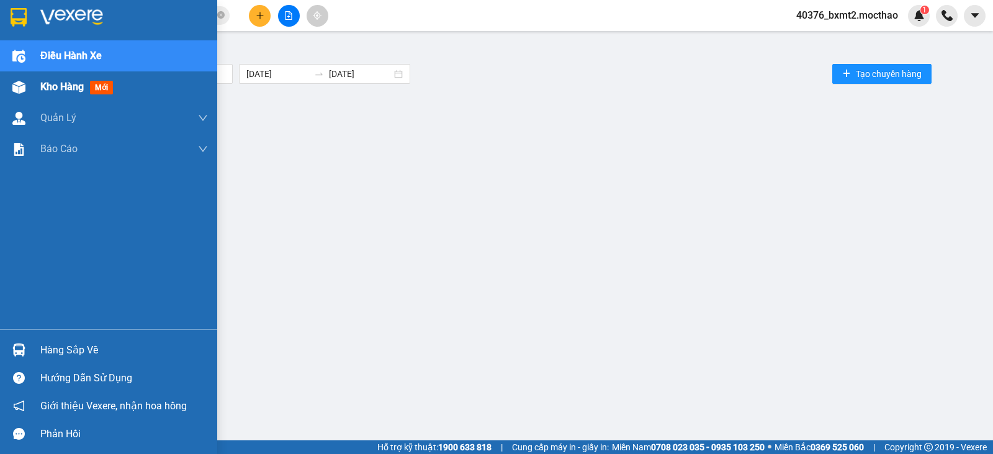
click at [52, 84] on span "Kho hàng" at bounding box center [61, 87] width 43 height 12
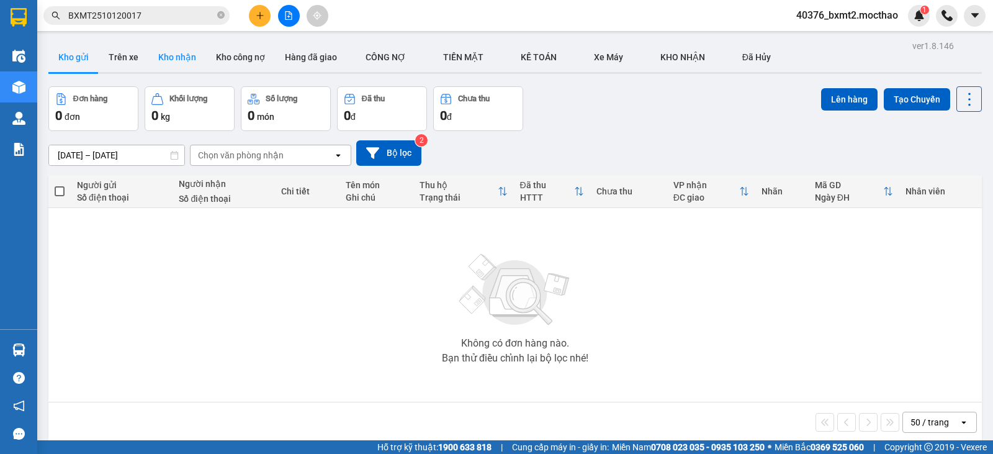
click at [177, 56] on button "Kho nhận" at bounding box center [177, 57] width 58 height 30
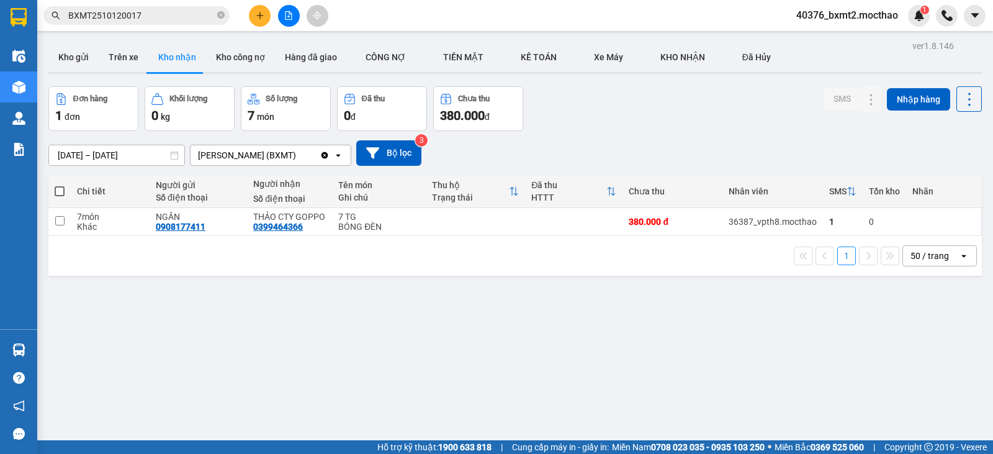
click at [288, 16] on icon "file-add" at bounding box center [288, 15] width 9 height 9
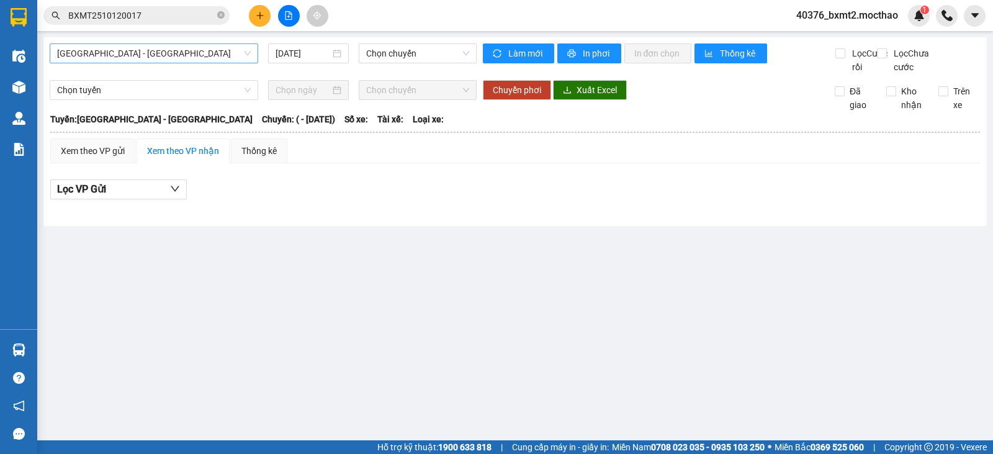
click at [232, 53] on span "Sài Gòn - Tuy Hòa" at bounding box center [154, 53] width 194 height 19
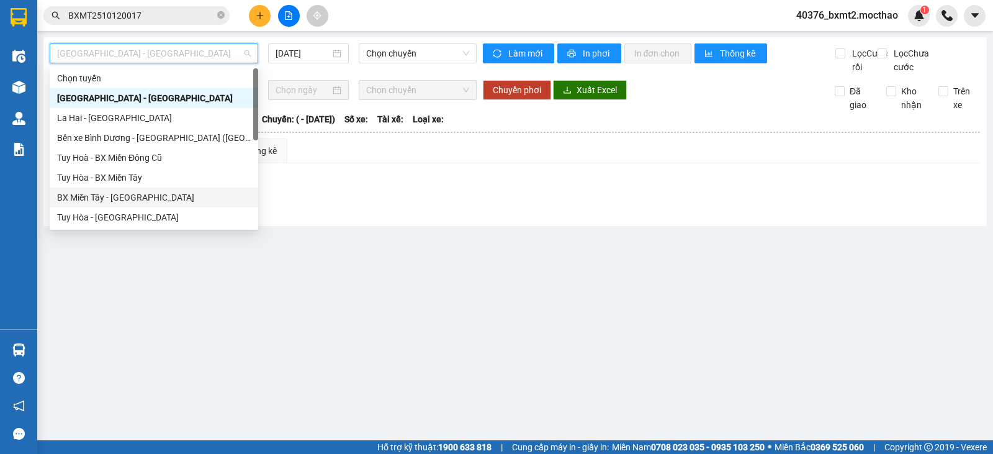
click at [106, 195] on div "BX Miền Tây - [GEOGRAPHIC_DATA]" at bounding box center [154, 197] width 194 height 14
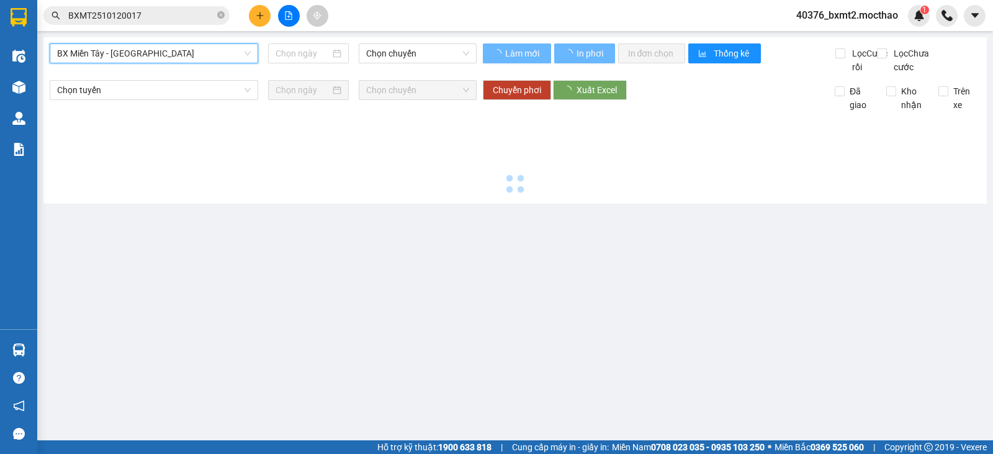
type input "[DATE]"
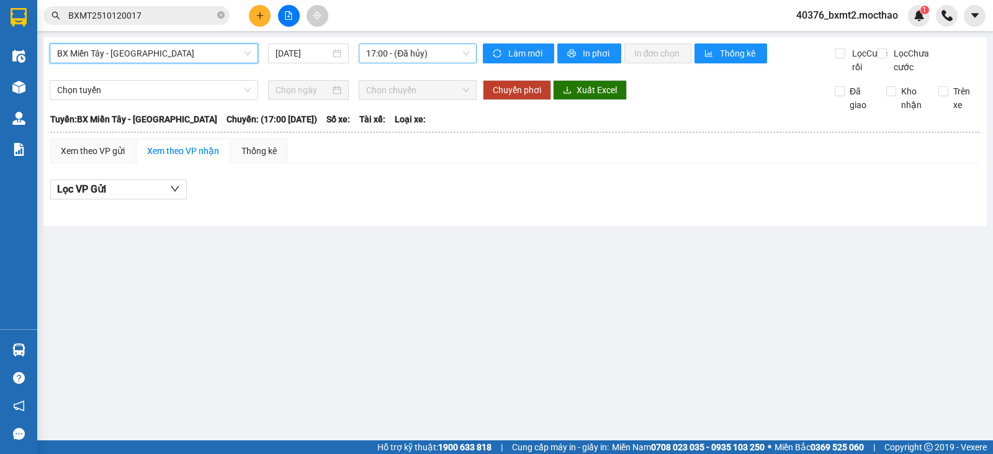
click at [400, 48] on span "17:00 - (Đã hủy)" at bounding box center [417, 53] width 102 height 19
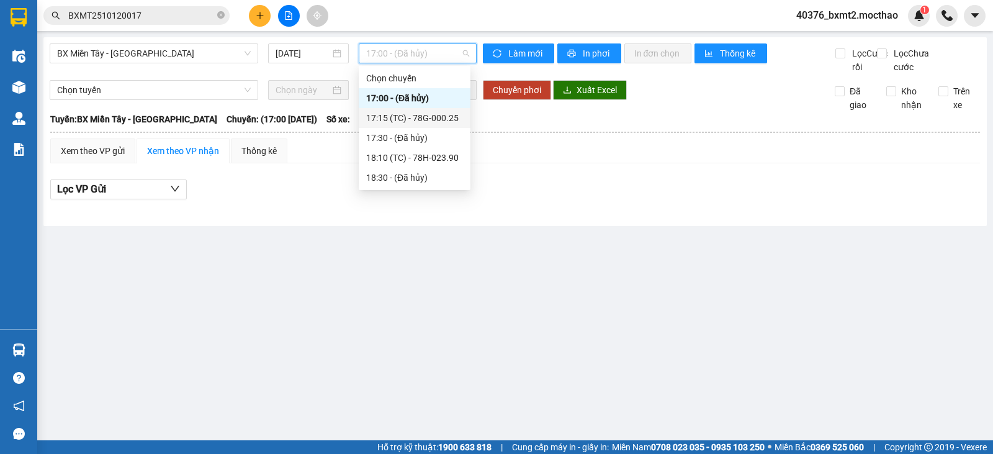
click at [417, 118] on div "17:15 (TC) - 78G-000.25" at bounding box center [414, 118] width 97 height 14
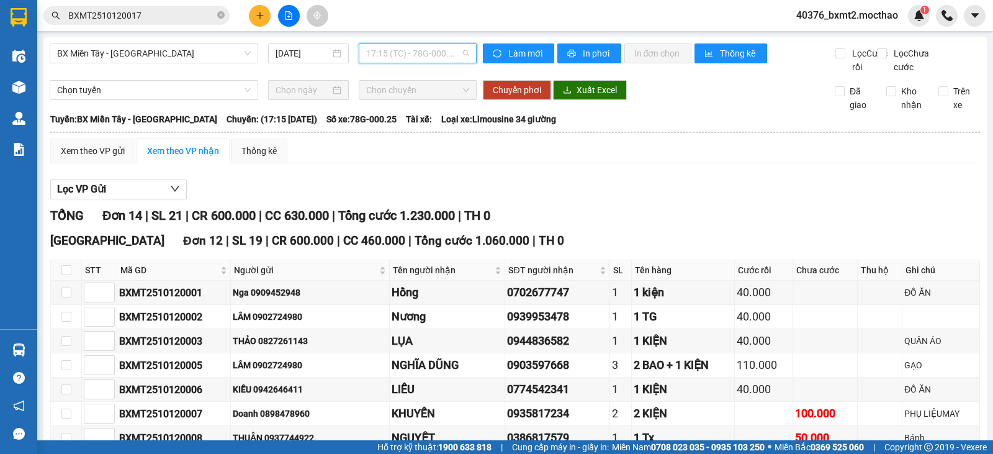
click at [398, 53] on span "17:15 (TC) - 78G-000.25" at bounding box center [417, 53] width 102 height 19
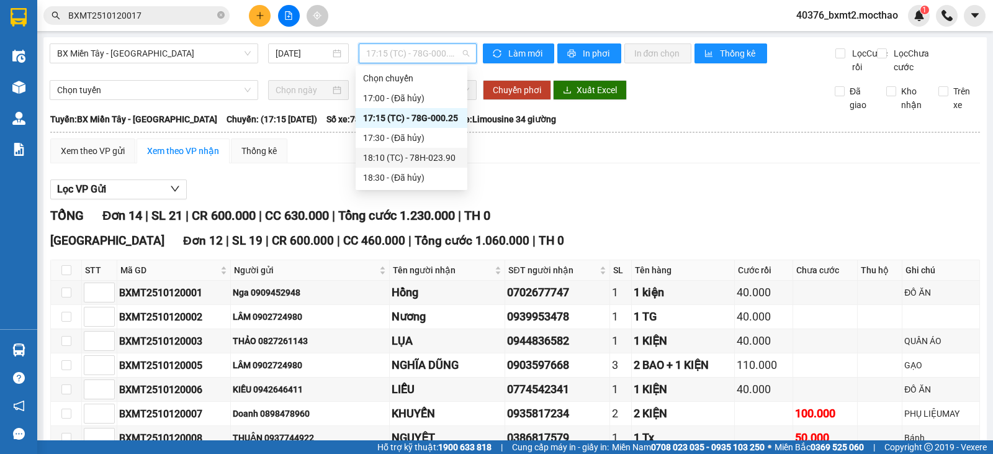
click at [439, 156] on div "18:10 (TC) - 78H-023.90" at bounding box center [411, 158] width 97 height 14
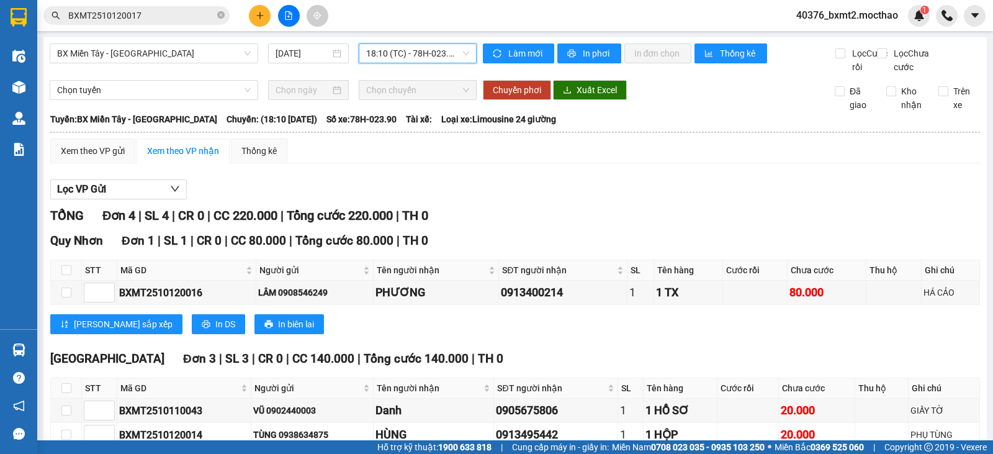
click at [434, 53] on span "18:10 (TC) - 78H-023.90" at bounding box center [417, 53] width 102 height 19
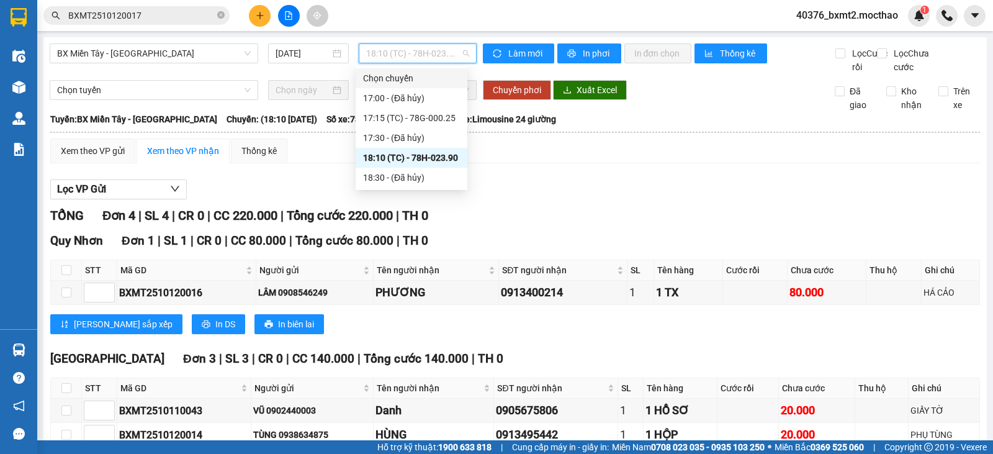
click at [562, 200] on div "Lọc VP Gửi" at bounding box center [514, 189] width 929 height 20
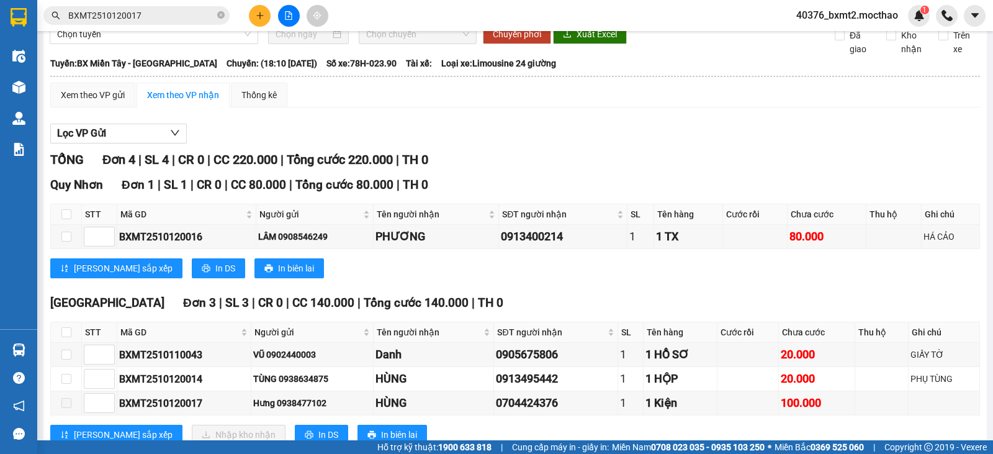
scroll to position [109, 0]
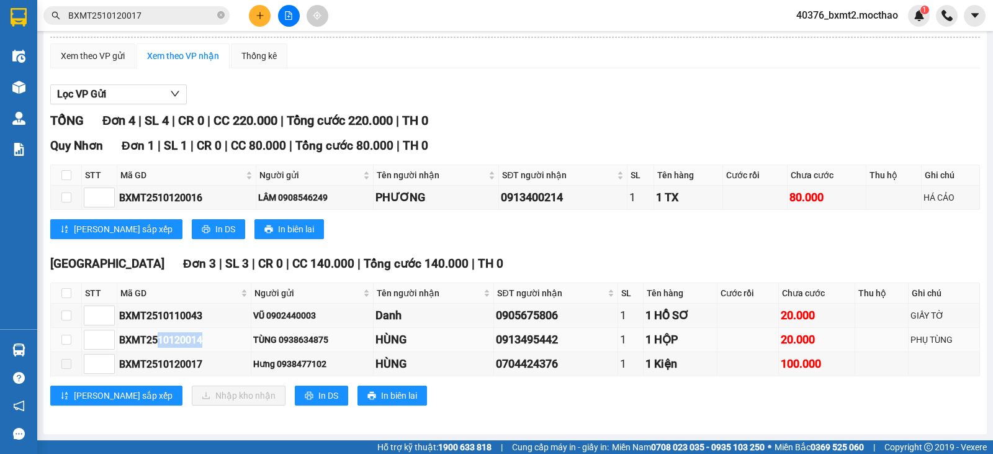
drag, startPoint x: 210, startPoint y: 339, endPoint x: 165, endPoint y: 338, distance: 44.7
click at [158, 339] on div "BXMT2510120014" at bounding box center [184, 340] width 130 height 16
drag, startPoint x: 336, startPoint y: 338, endPoint x: 284, endPoint y: 337, distance: 52.1
click at [284, 337] on div "TÙNG 0938634875" at bounding box center [311, 340] width 117 height 14
copy div "0938634875"
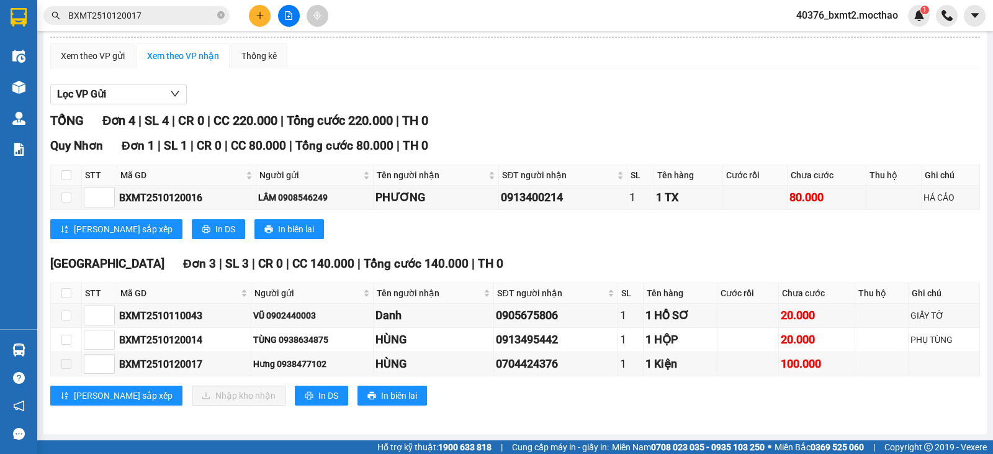
click at [761, 259] on div "Tuy Hòa Đơn 3 | SL 3 | CR 0 | CC 140.000 | Tổng cước 140.000 | TH 0" at bounding box center [514, 263] width 929 height 19
click at [860, 413] on div "Tuy Hòa Đơn 3 | SL 3 | CR 0 | CC 140.000 | Tổng cước 140.000 | TH 0 STT Mã GD N…" at bounding box center [514, 334] width 929 height 160
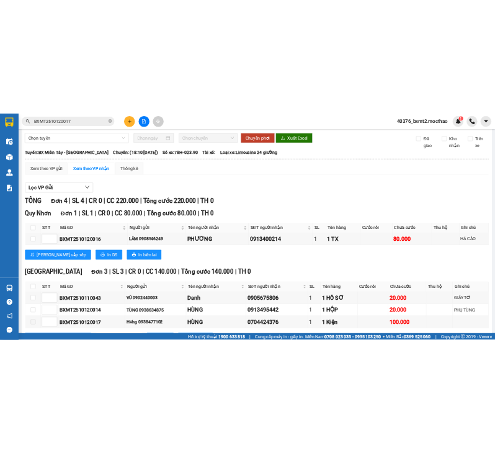
scroll to position [0, 0]
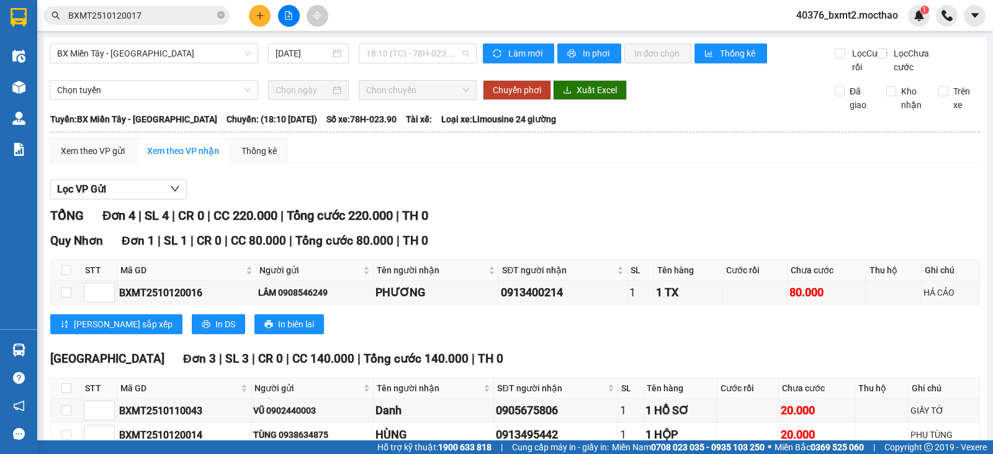
drag, startPoint x: 408, startPoint y: 53, endPoint x: 402, endPoint y: 74, distance: 21.8
click at [408, 53] on span "18:10 (TC) - 78H-023.90" at bounding box center [417, 53] width 102 height 19
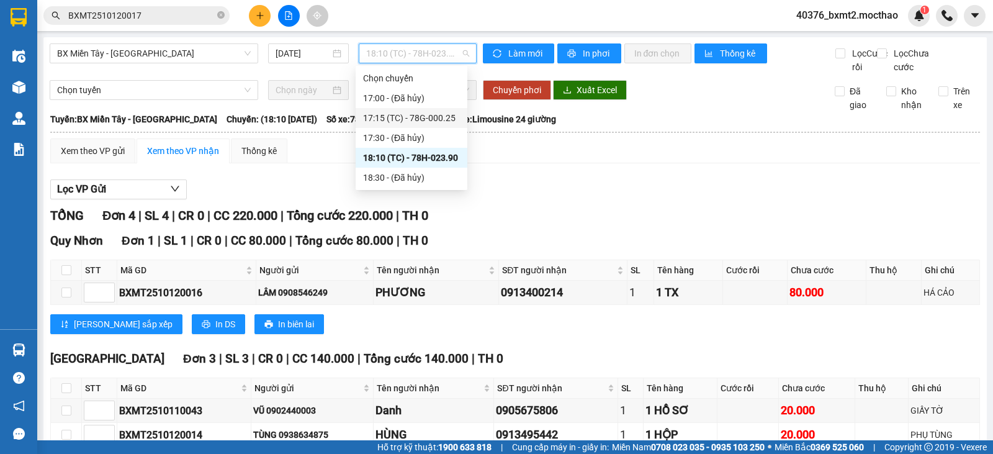
click at [405, 115] on div "17:15 (TC) - 78G-000.25" at bounding box center [411, 118] width 97 height 14
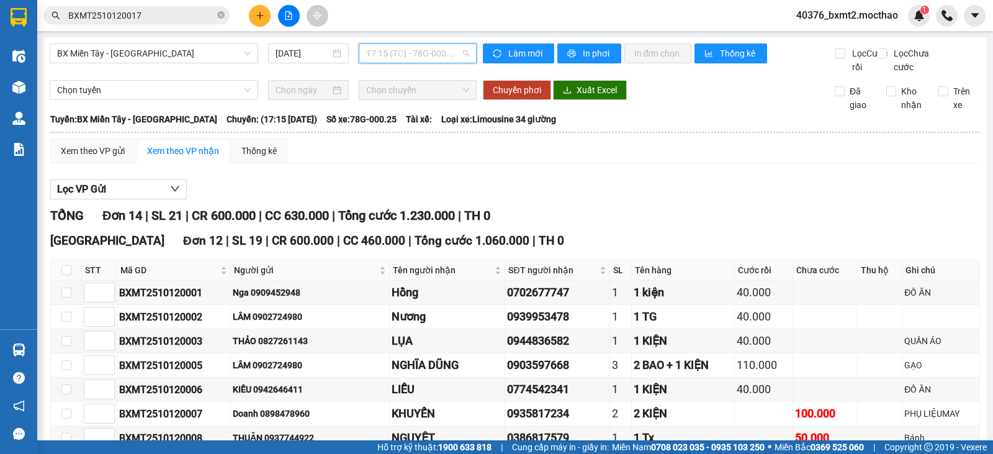
click at [432, 50] on span "17:15 (TC) - 78G-000.25" at bounding box center [417, 53] width 102 height 19
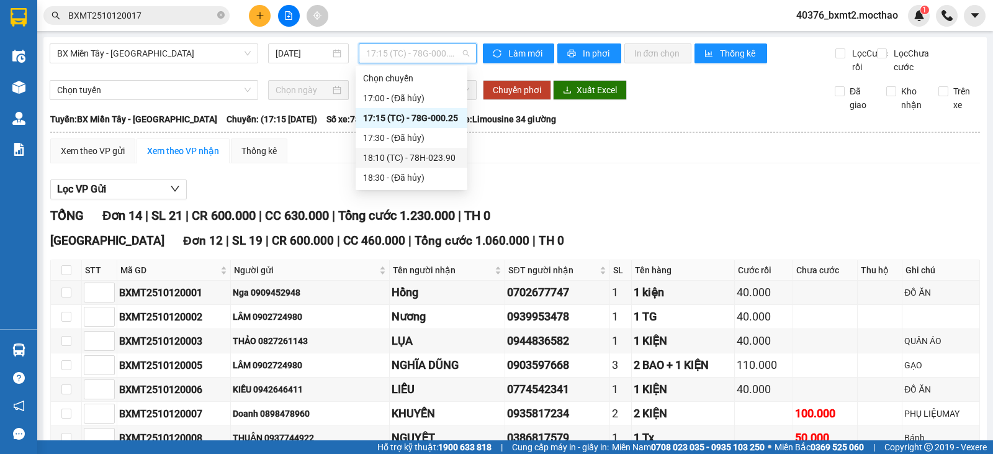
click at [436, 153] on div "18:10 (TC) - 78H-023.90" at bounding box center [411, 158] width 97 height 14
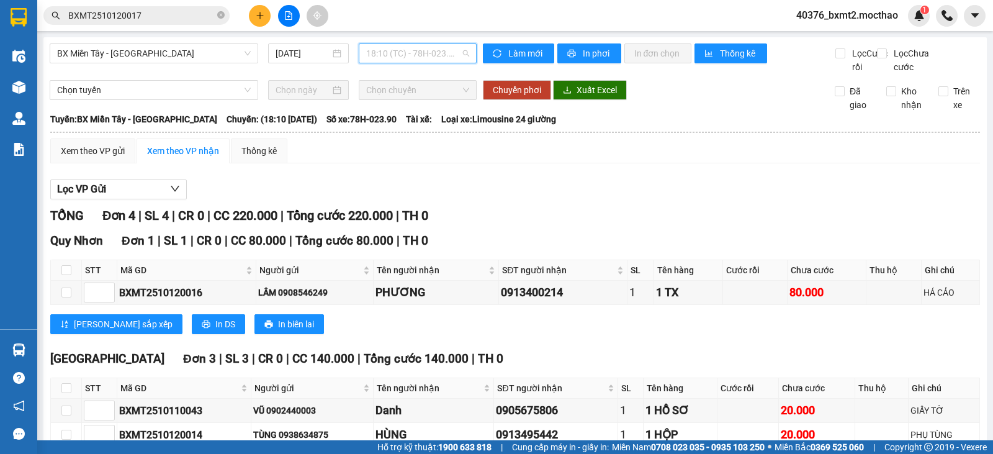
click at [413, 51] on span "18:10 (TC) - 78H-023.90" at bounding box center [417, 53] width 102 height 19
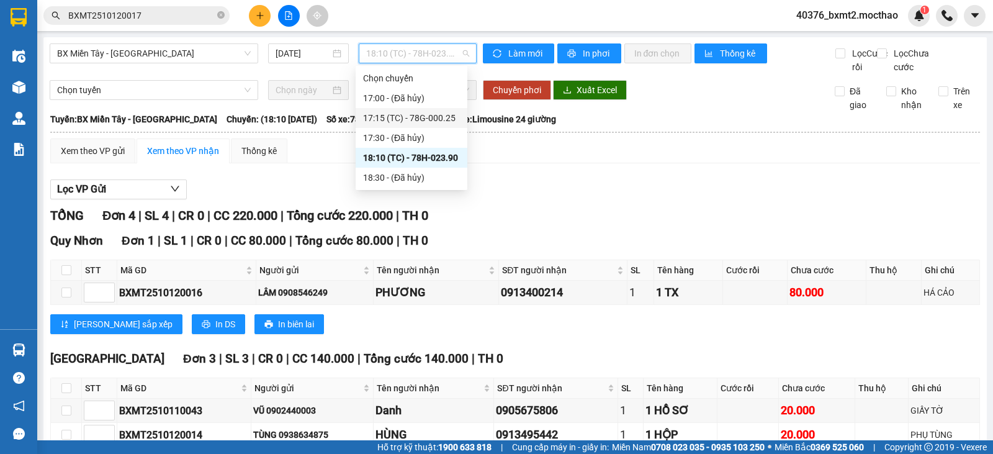
click at [412, 119] on div "17:15 (TC) - 78G-000.25" at bounding box center [411, 118] width 97 height 14
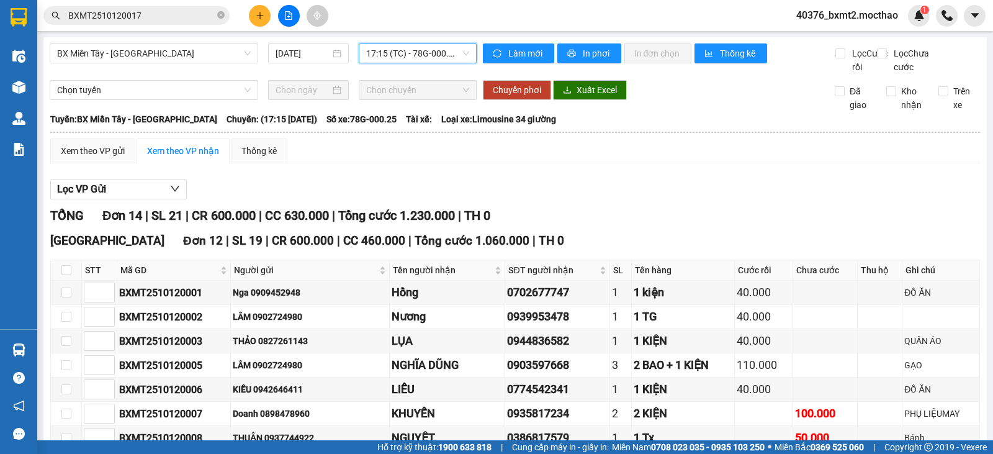
click at [426, 53] on span "17:15 (TC) - 78G-000.25" at bounding box center [417, 53] width 102 height 19
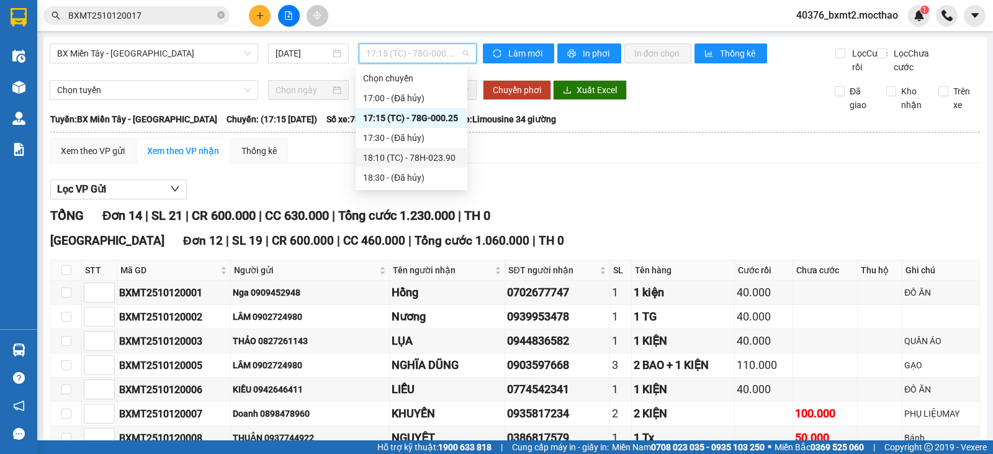
click at [410, 153] on div "18:10 (TC) - 78H-023.90" at bounding box center [411, 158] width 97 height 14
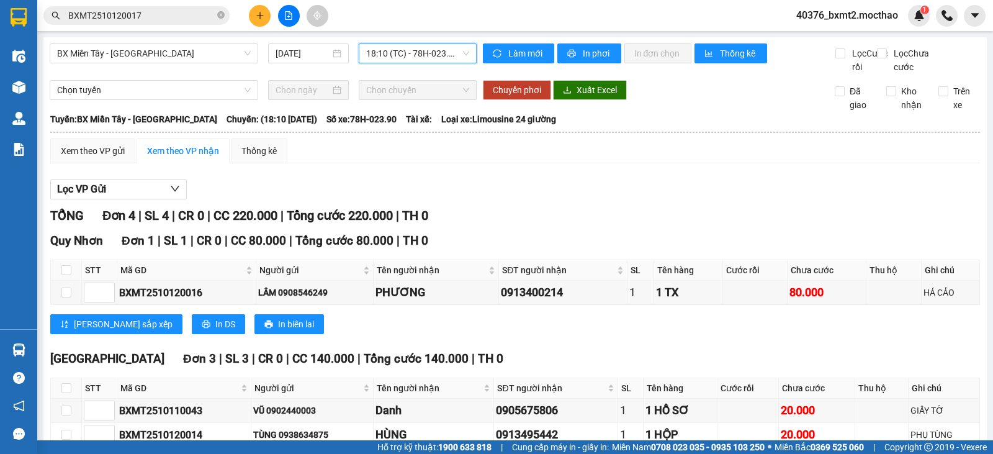
click at [395, 52] on span "18:10 (TC) - 78H-023.90" at bounding box center [417, 53] width 102 height 19
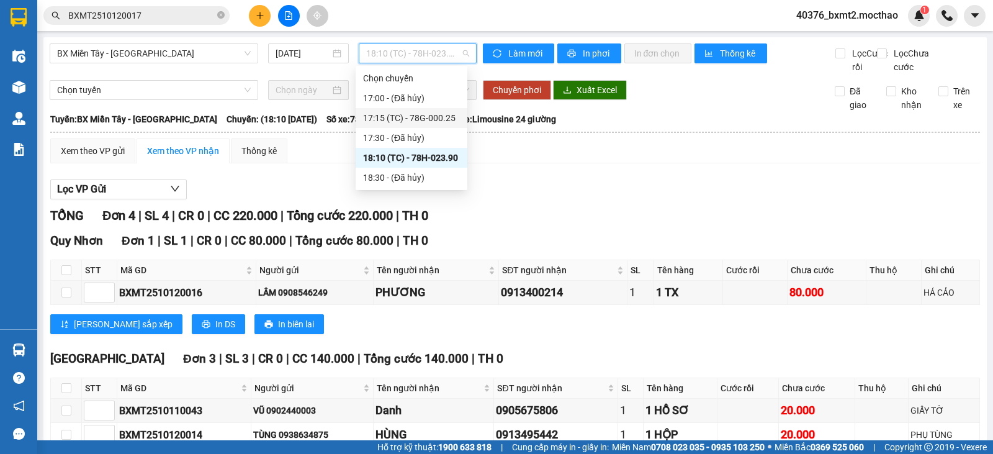
click at [444, 123] on div "17:15 (TC) - 78G-000.25" at bounding box center [411, 118] width 97 height 14
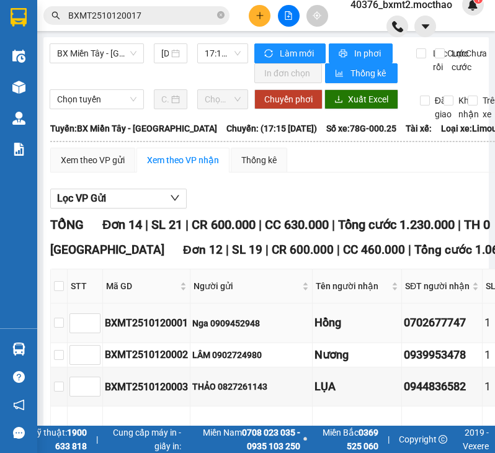
click at [305, 325] on div "Nga 0909452948" at bounding box center [251, 323] width 118 height 14
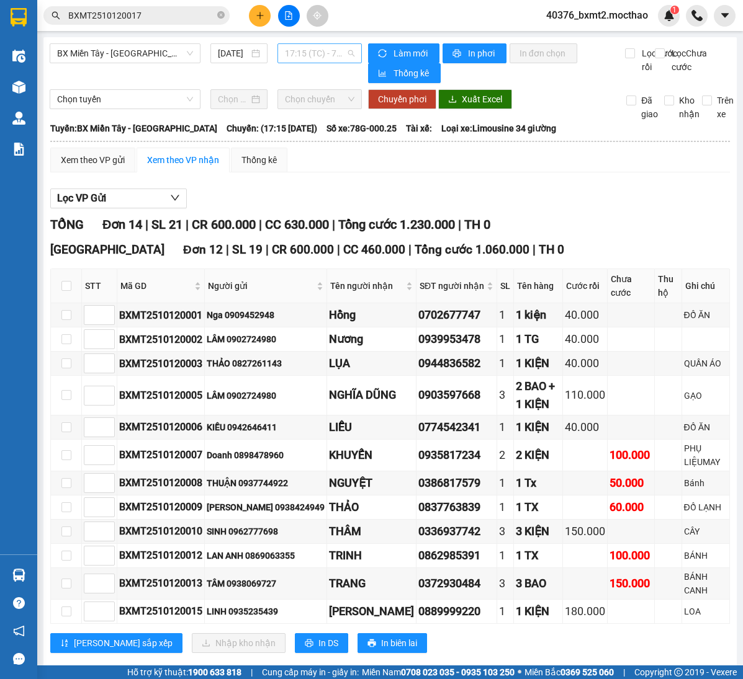
click at [306, 58] on span "17:15 (TC) - 78G-000.25" at bounding box center [319, 53] width 69 height 19
click at [484, 436] on div "0774542341" at bounding box center [456, 427] width 76 height 17
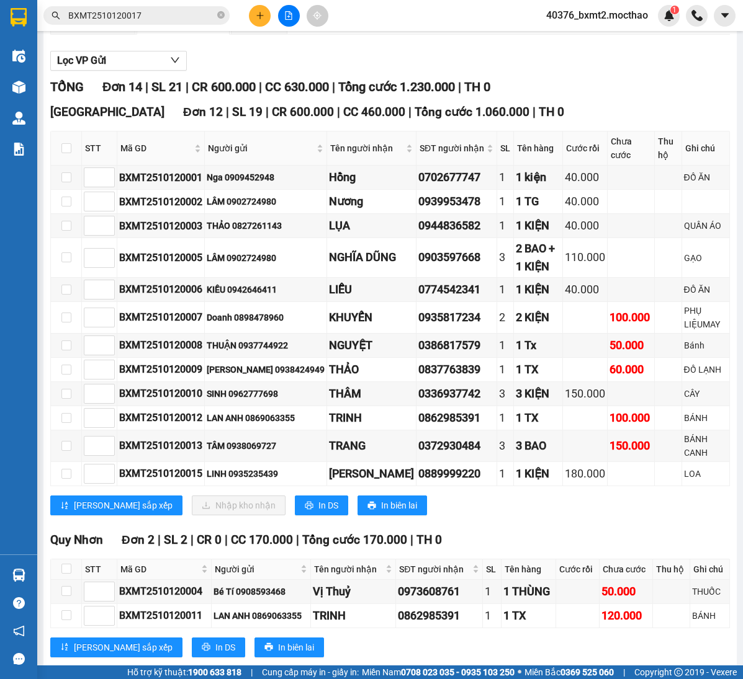
scroll to position [207, 0]
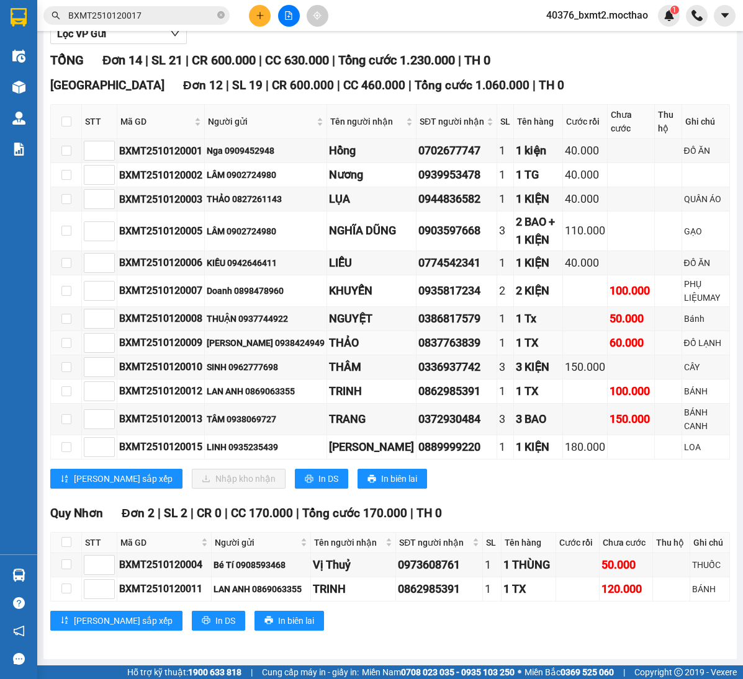
click at [423, 334] on div "0837763839" at bounding box center [456, 342] width 76 height 17
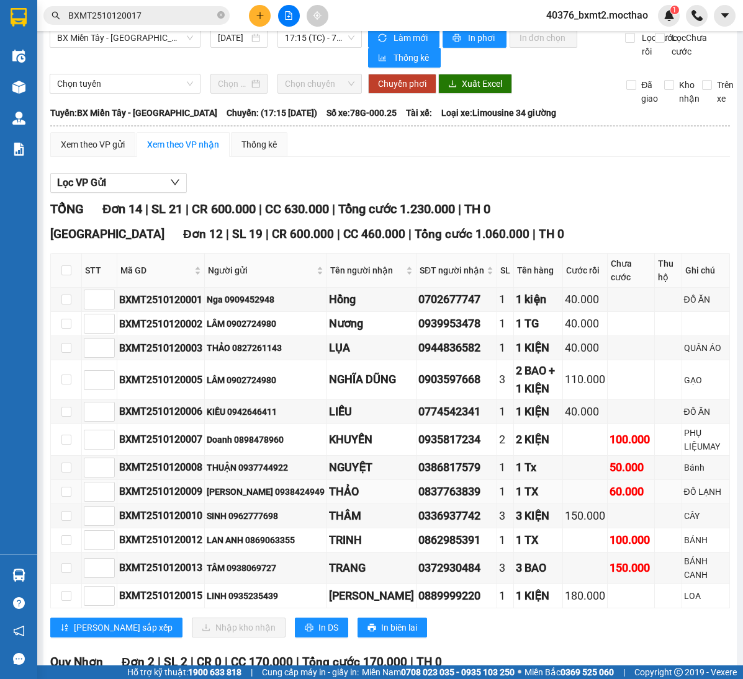
scroll to position [0, 0]
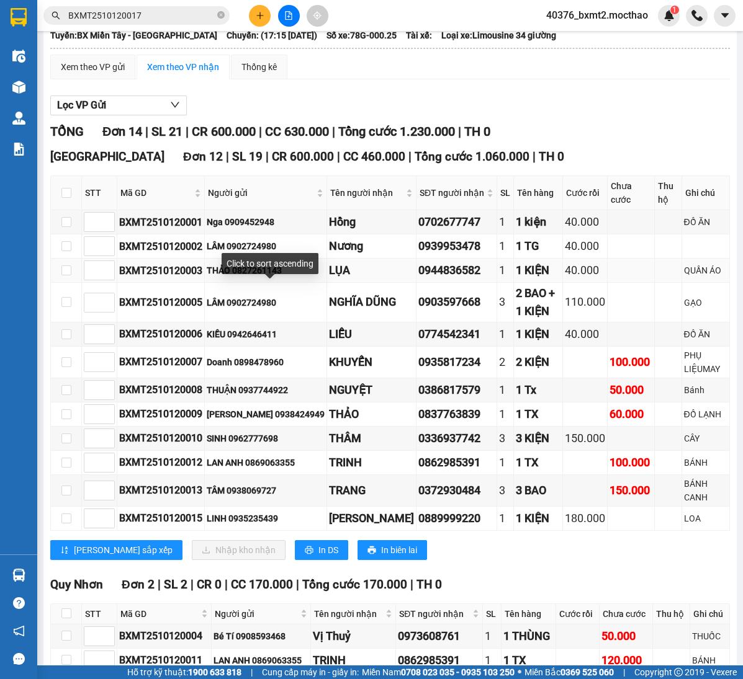
click at [323, 303] on td "LÂM 0902724980" at bounding box center [266, 303] width 122 height 40
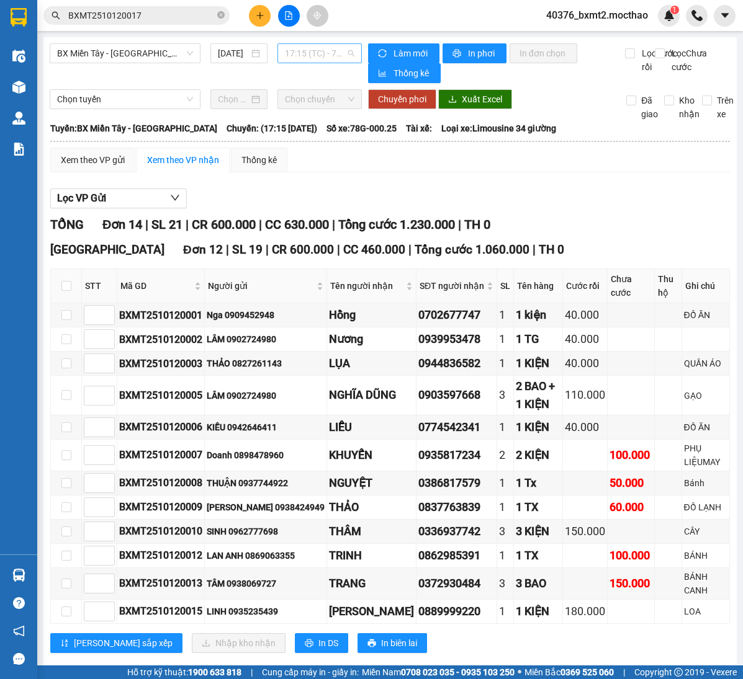
click at [331, 49] on span "17:15 (TC) - 78G-000.25" at bounding box center [319, 53] width 69 height 19
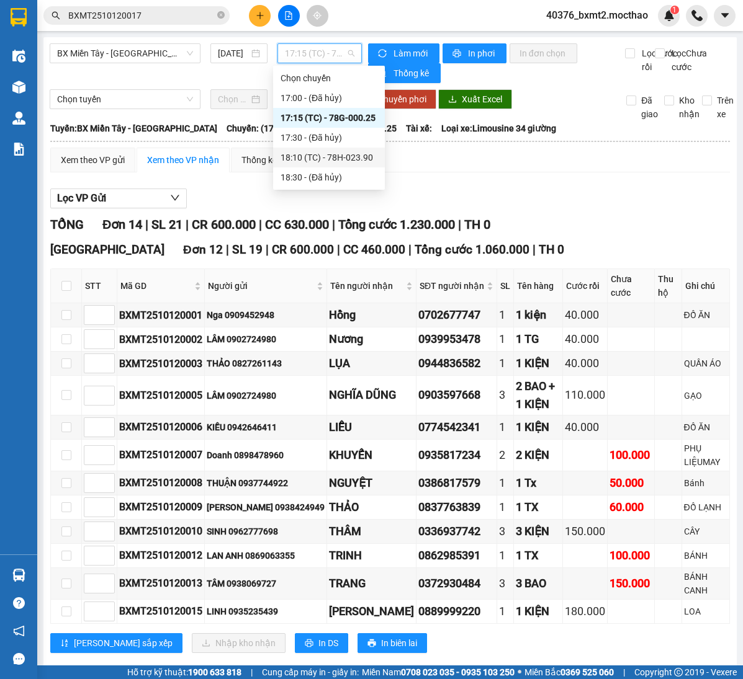
click at [334, 156] on div "18:10 (TC) - 78H-023.90" at bounding box center [328, 158] width 97 height 14
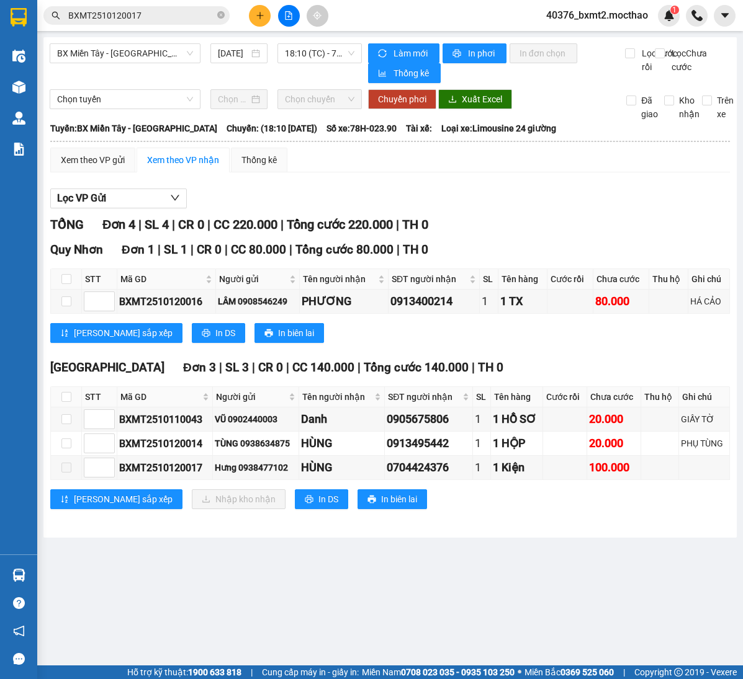
click at [333, 343] on div "Lưu sắp xếp In DS In biên lai" at bounding box center [389, 333] width 679 height 20
click at [303, 60] on span "18:10 (TC) - 78H-023.90" at bounding box center [319, 53] width 69 height 19
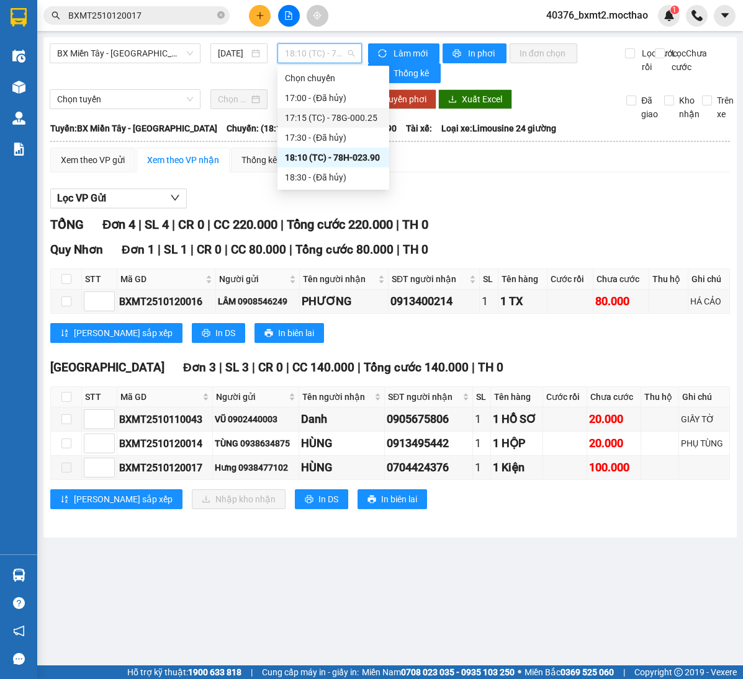
click at [320, 125] on div "17:15 (TC) - 78G-000.25" at bounding box center [333, 118] width 112 height 20
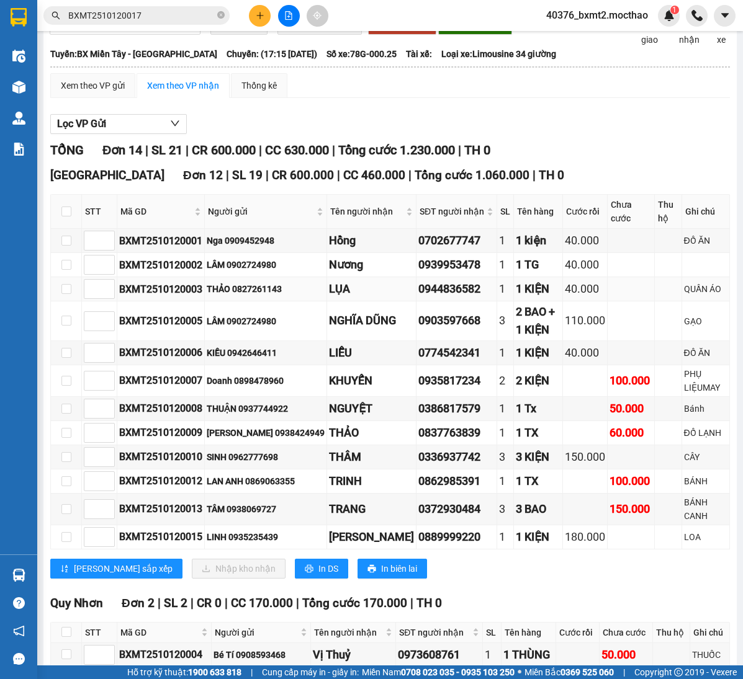
scroll to position [93, 0]
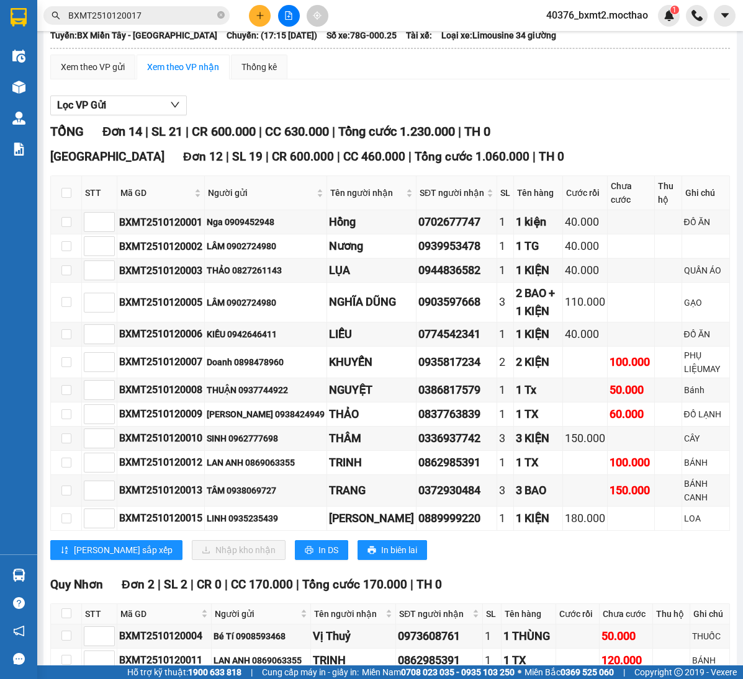
drag, startPoint x: 419, startPoint y: 158, endPoint x: 268, endPoint y: 142, distance: 152.3
drag, startPoint x: 268, startPoint y: 142, endPoint x: 278, endPoint y: 151, distance: 13.6
drag, startPoint x: 278, startPoint y: 151, endPoint x: 115, endPoint y: 156, distance: 162.6
click at [183, 156] on span "Đơn 12" at bounding box center [203, 157] width 40 height 14
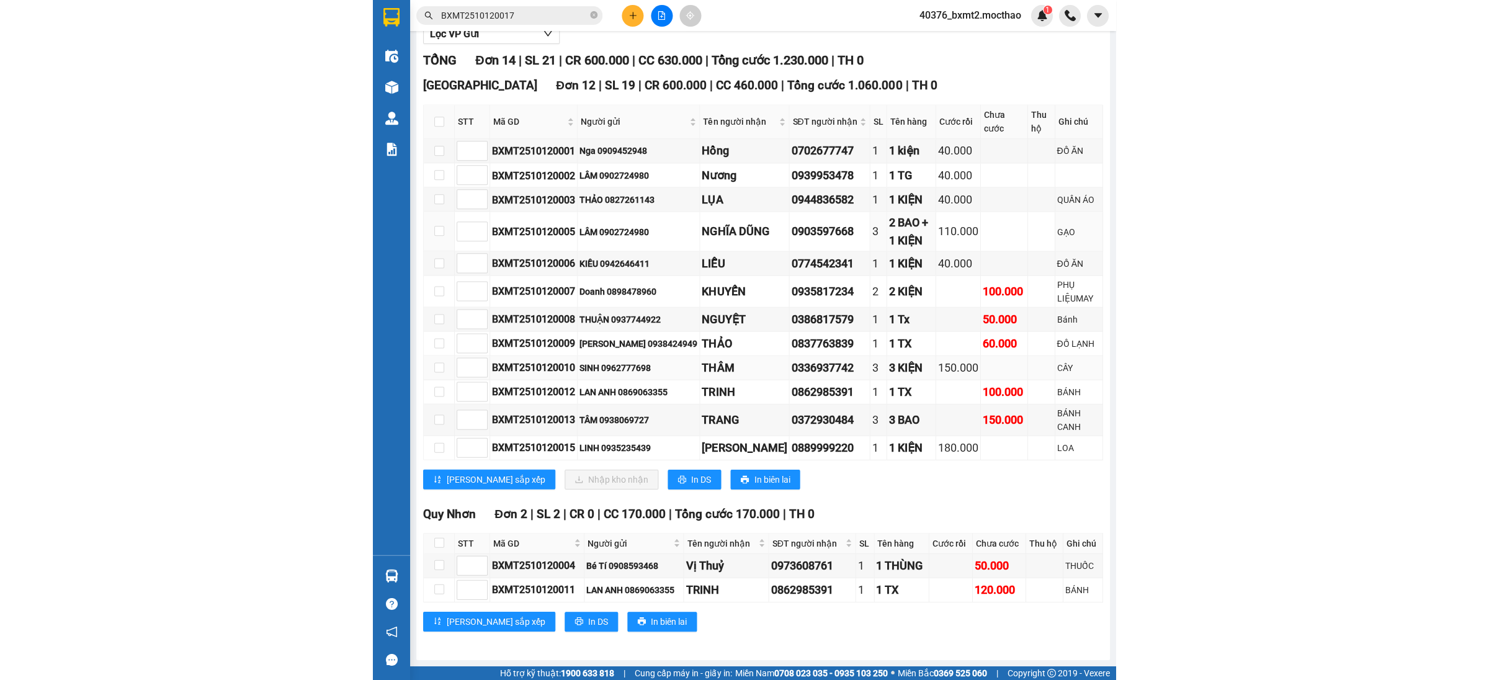
scroll to position [207, 0]
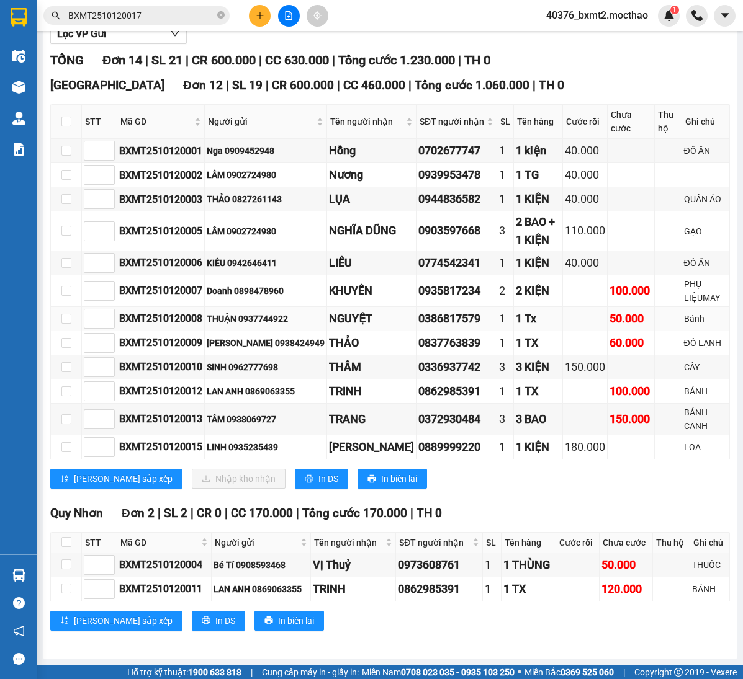
click at [444, 316] on div "0386817579" at bounding box center [456, 318] width 76 height 17
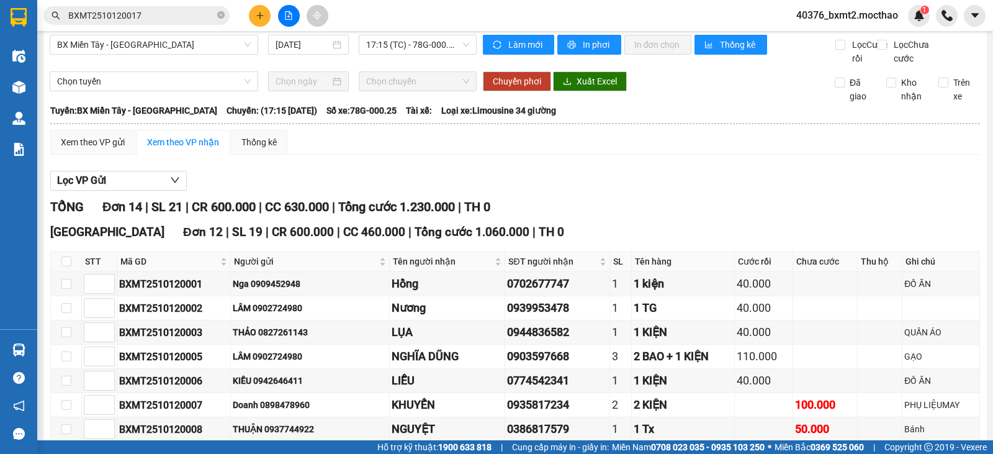
scroll to position [0, 0]
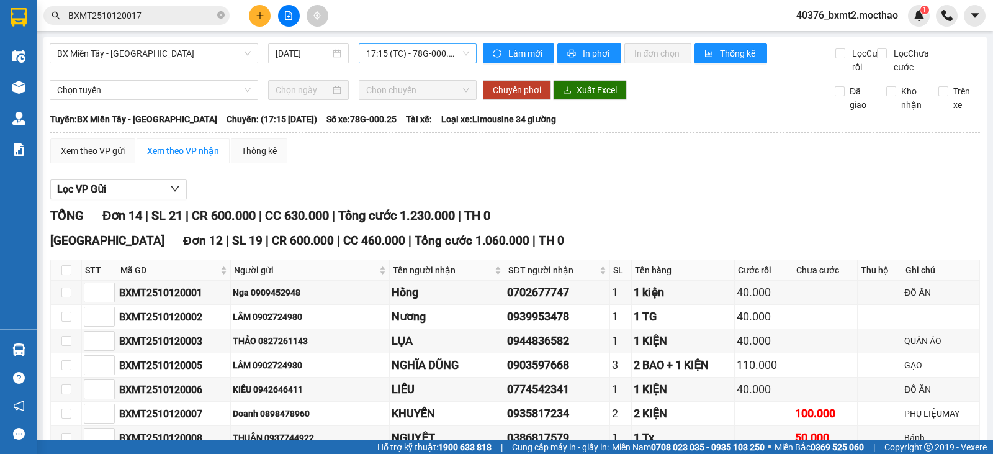
click at [406, 54] on span "17:15 (TC) - 78G-000.25" at bounding box center [417, 53] width 102 height 19
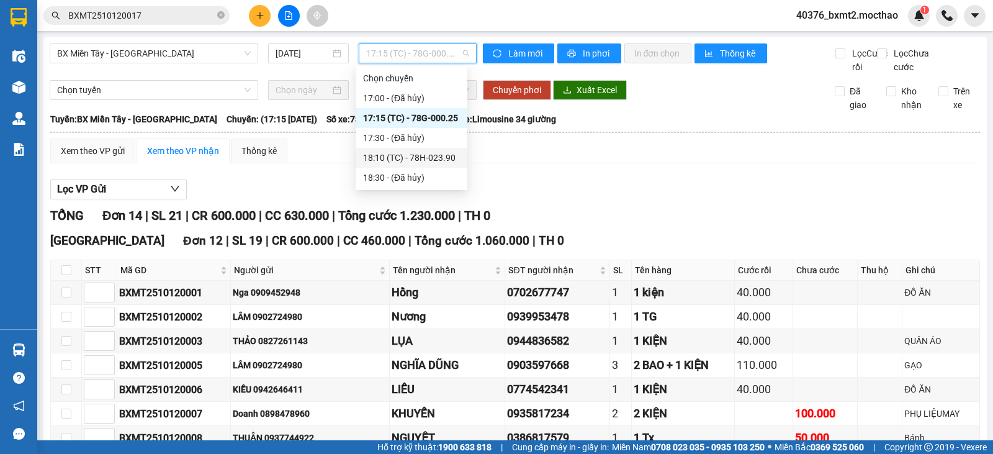
click at [431, 151] on div "18:10 (TC) - 78H-023.90" at bounding box center [411, 158] width 97 height 14
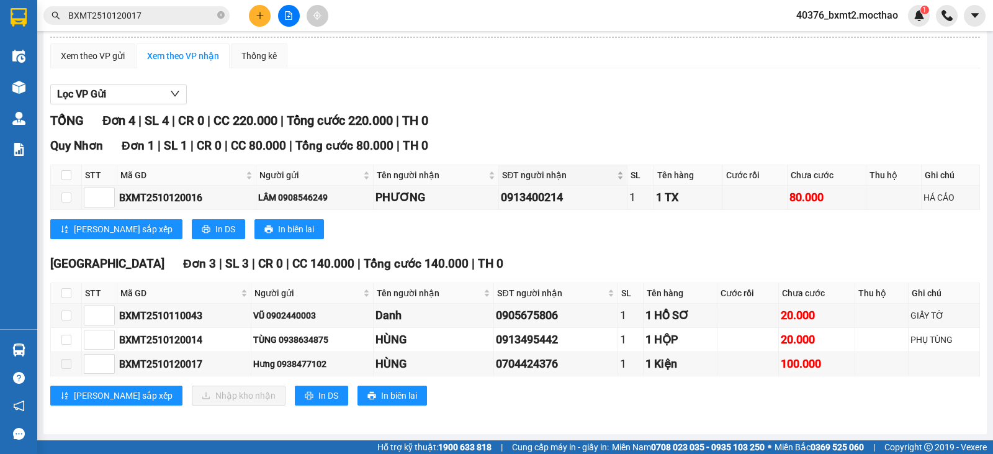
scroll to position [109, 0]
click at [507, 118] on div "TỔNG Đơn 4 | SL 4 | CR 0 | CC 220.000 | Tổng cước 220.000 | TH 0" at bounding box center [514, 120] width 929 height 19
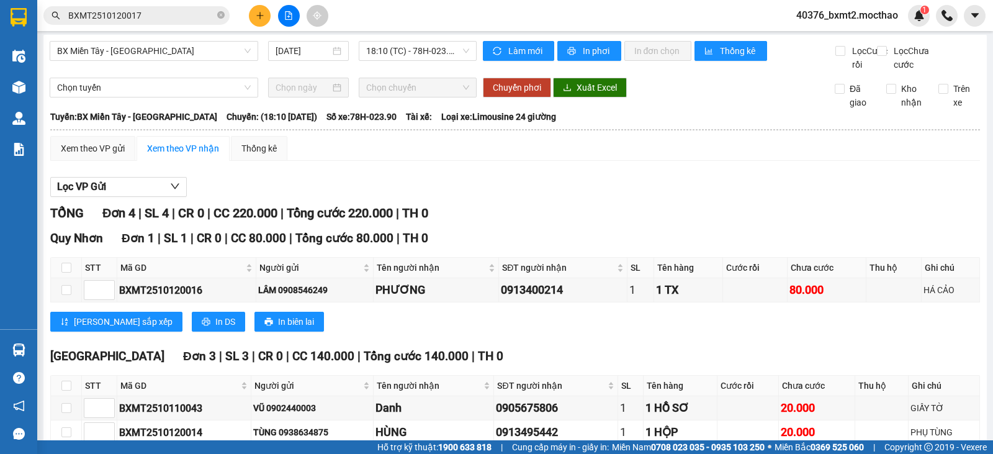
scroll to position [0, 0]
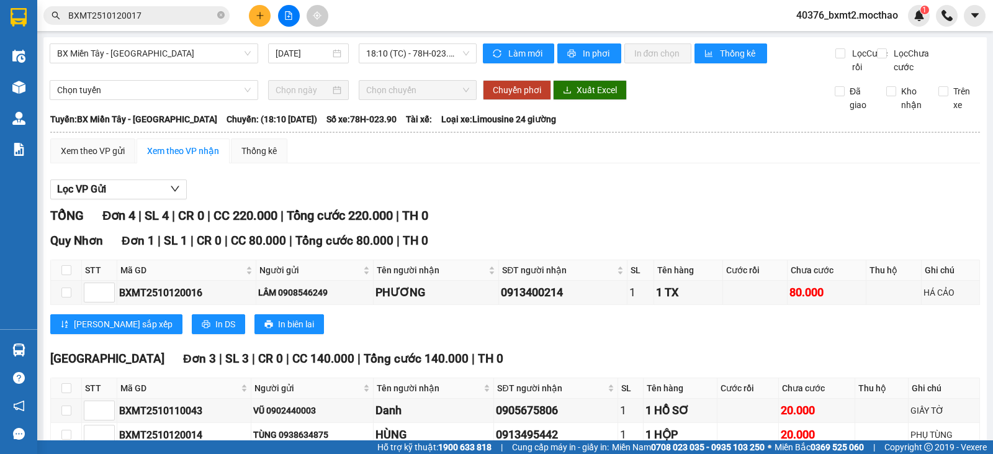
click at [854, 225] on div "TỔNG Đơn 4 | SL 4 | CR 0 | CC 220.000 | Tổng cước 220.000 | TH 0" at bounding box center [514, 215] width 929 height 19
click at [378, 51] on span "18:10 (TC) - 78H-023.90" at bounding box center [417, 53] width 102 height 19
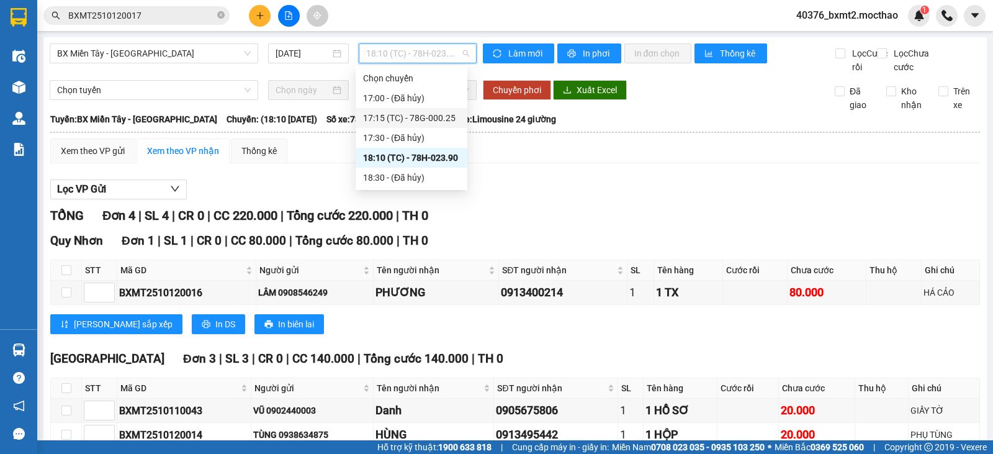
click at [434, 113] on div "17:15 (TC) - 78G-000.25" at bounding box center [411, 118] width 97 height 14
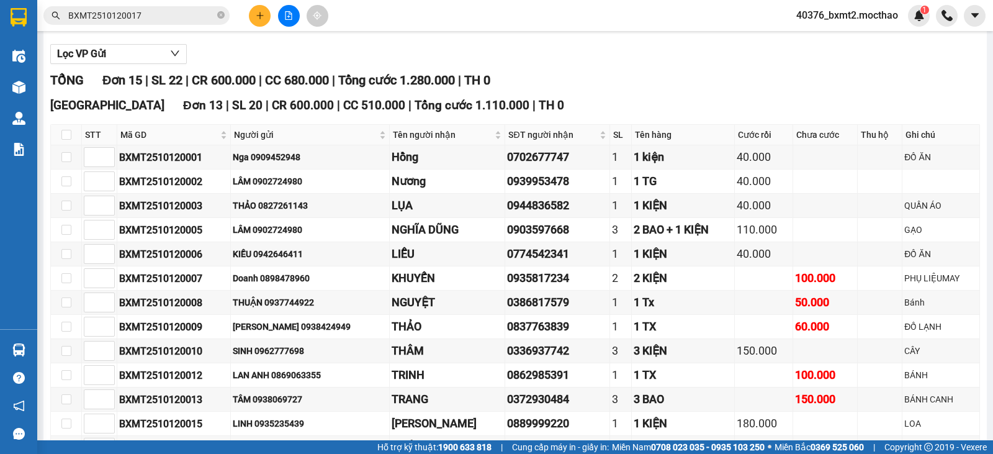
scroll to position [124, 0]
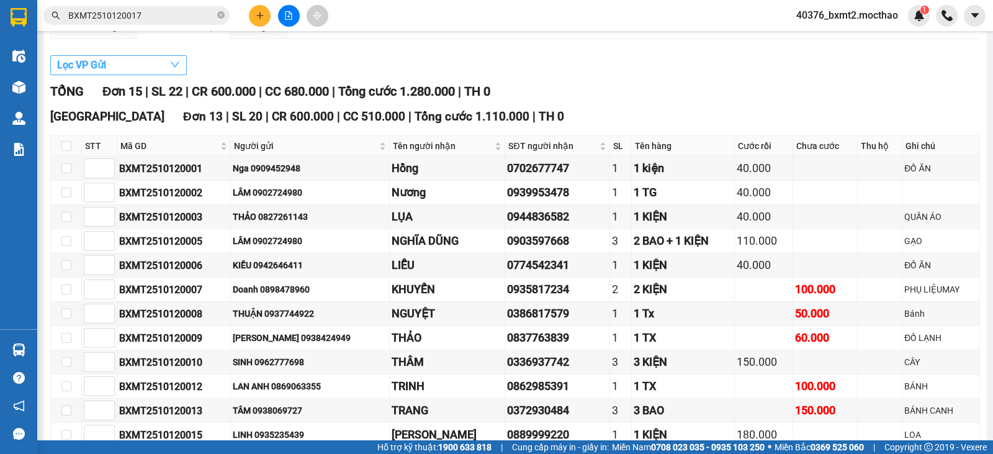
click at [158, 75] on button "Lọc VP Gửi" at bounding box center [118, 65] width 137 height 20
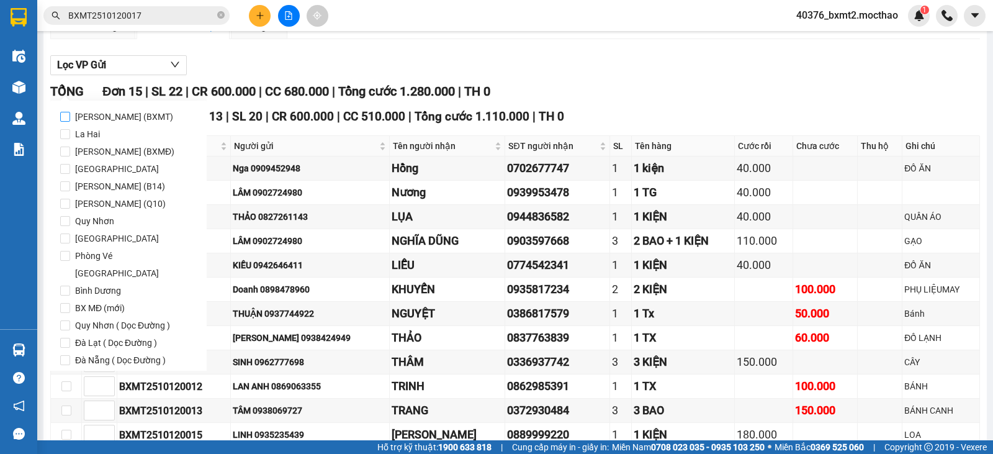
click at [130, 109] on span "[PERSON_NAME] (BXMT)" at bounding box center [124, 116] width 108 height 17
click at [70, 112] on input "[PERSON_NAME] (BXMT)" at bounding box center [65, 117] width 10 height 10
checkbox input "true"
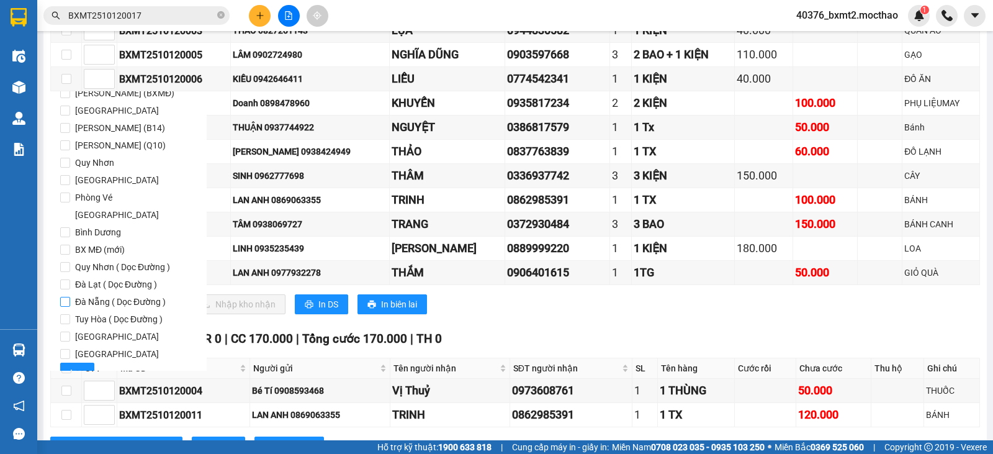
scroll to position [60, 0]
click at [79, 364] on span "Lọc" at bounding box center [77, 371] width 14 height 14
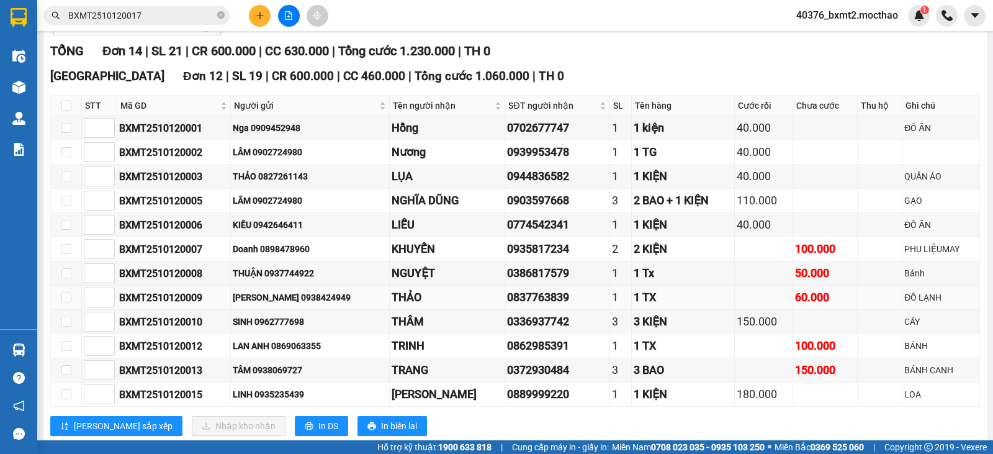
scroll to position [377, 0]
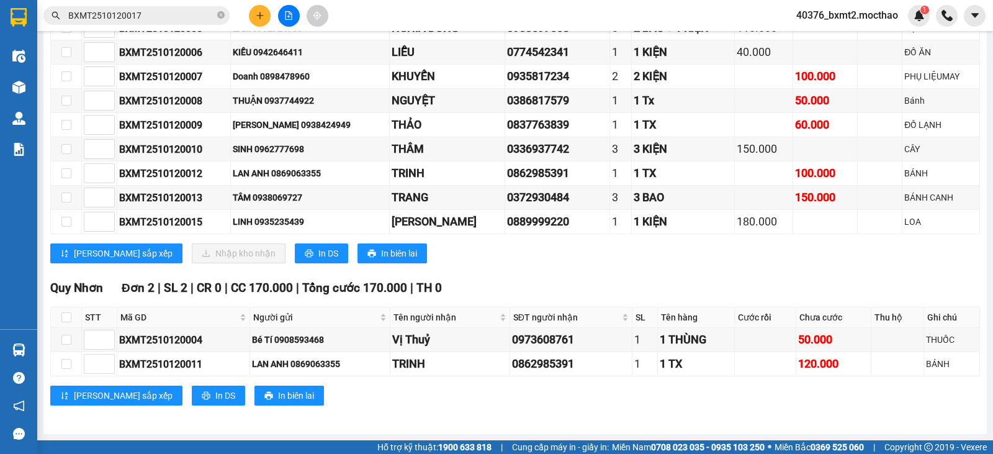
click at [707, 403] on div "Lưu sắp xếp In DS In biên lai" at bounding box center [514, 395] width 929 height 20
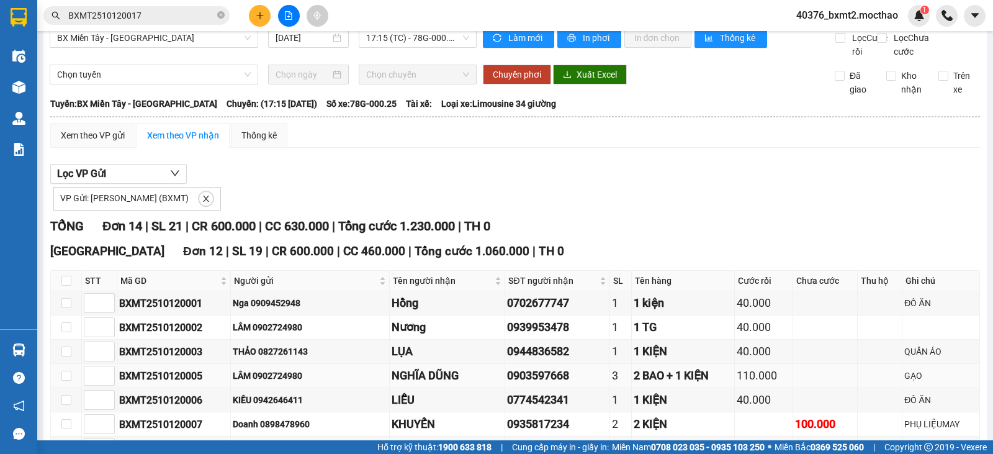
scroll to position [4, 0]
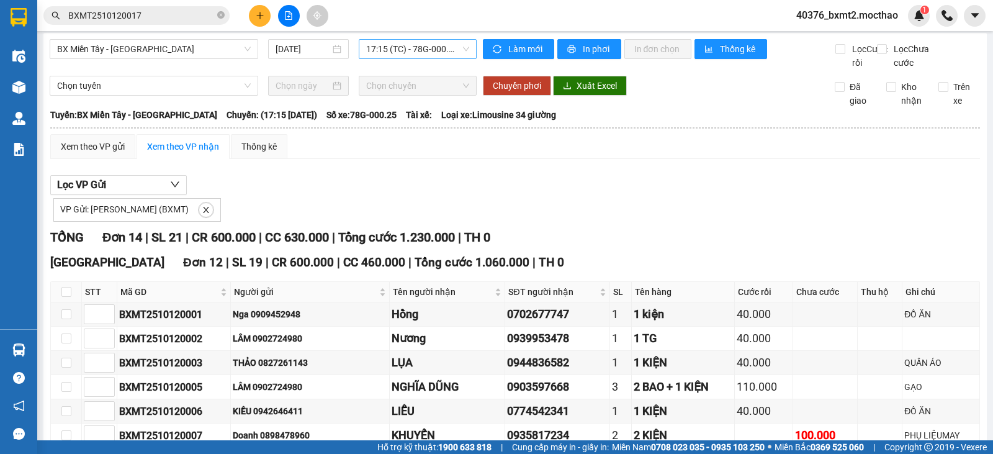
click at [447, 50] on span "17:15 (TC) - 78G-000.25" at bounding box center [417, 49] width 102 height 19
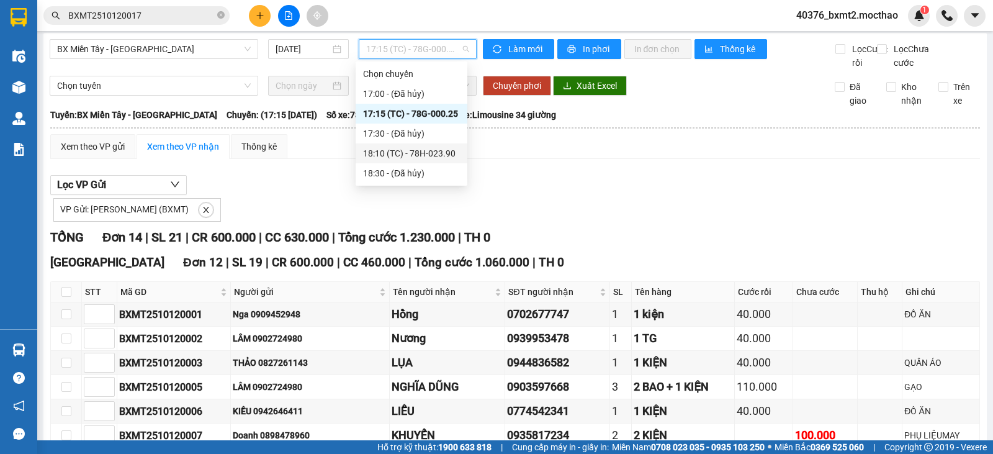
click at [432, 157] on div "18:10 (TC) - 78H-023.90" at bounding box center [411, 153] width 97 height 14
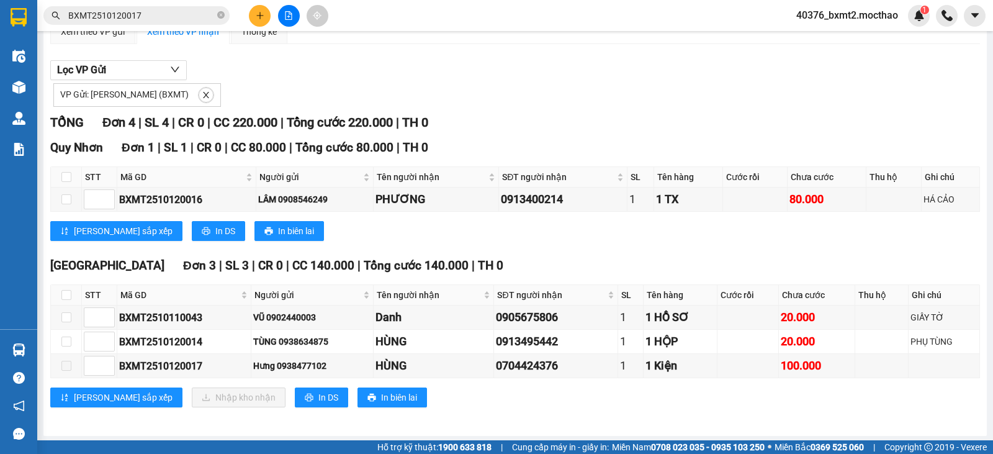
scroll to position [135, 0]
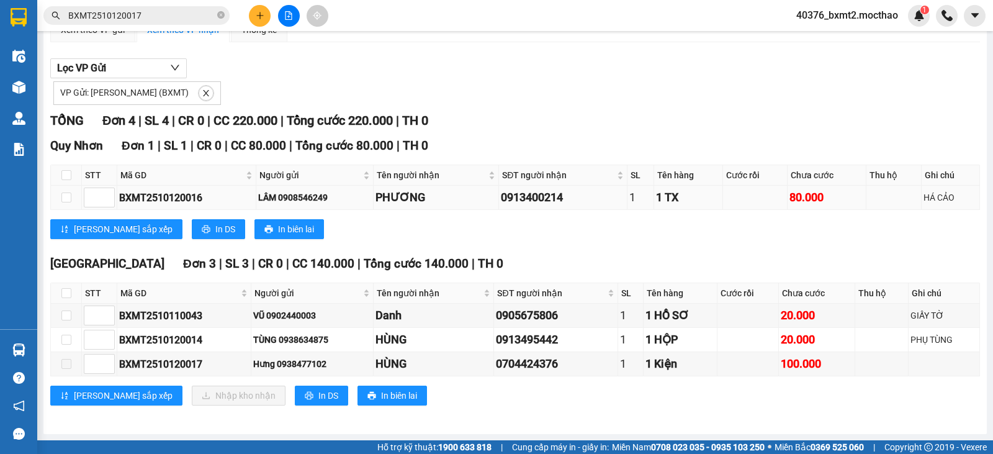
click at [815, 199] on div "80.000" at bounding box center [826, 197] width 74 height 17
click at [571, 145] on div "Quy Nhơn Đơn 1 | SL 1 | CR 0 | CC 80.000 | Tổng cước 80.000 | TH 0" at bounding box center [514, 146] width 929 height 19
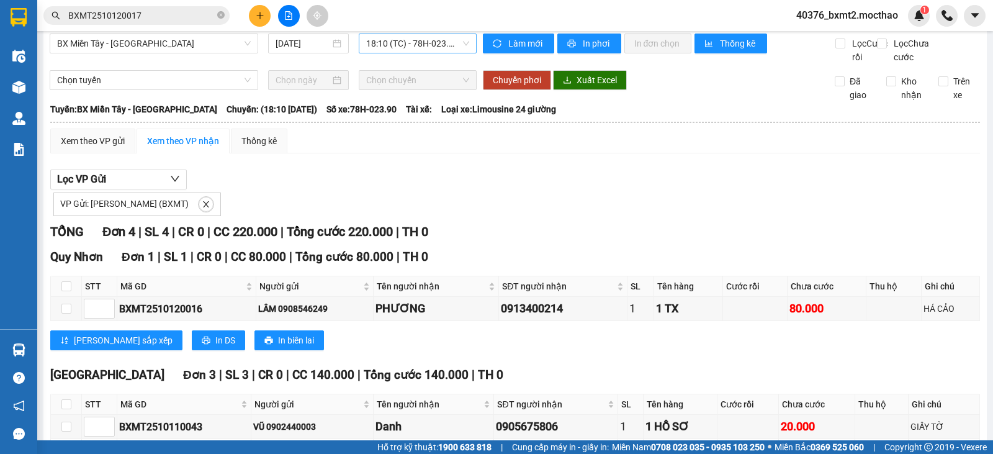
scroll to position [0, 0]
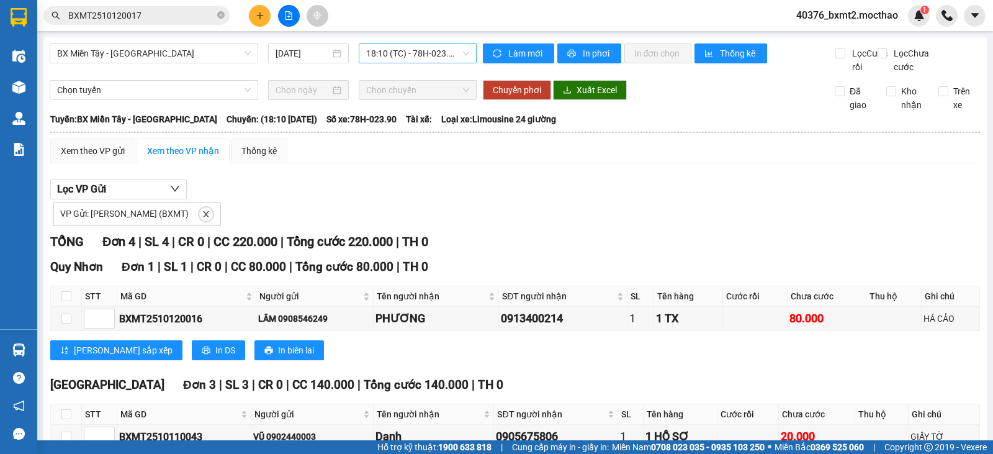
click at [396, 49] on span "18:10 (TC) - 78H-023.90" at bounding box center [417, 53] width 102 height 19
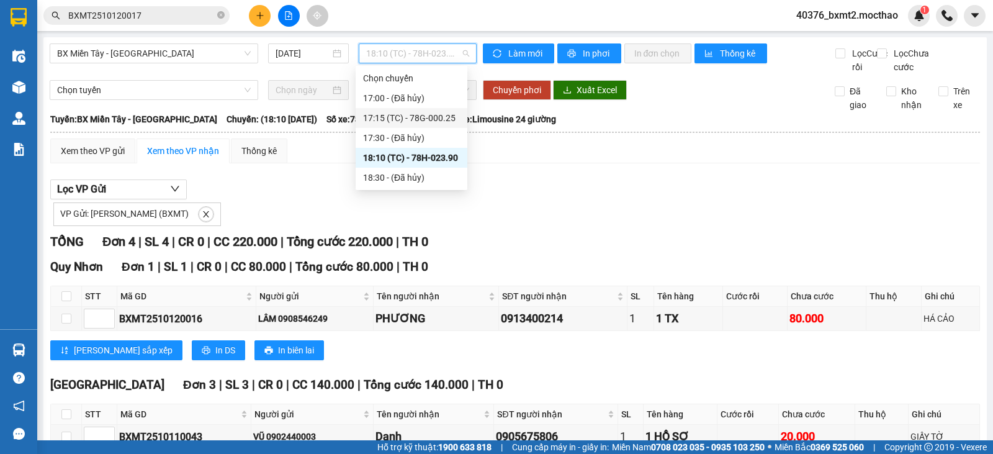
click at [416, 115] on div "17:15 (TC) - 78G-000.25" at bounding box center [411, 118] width 97 height 14
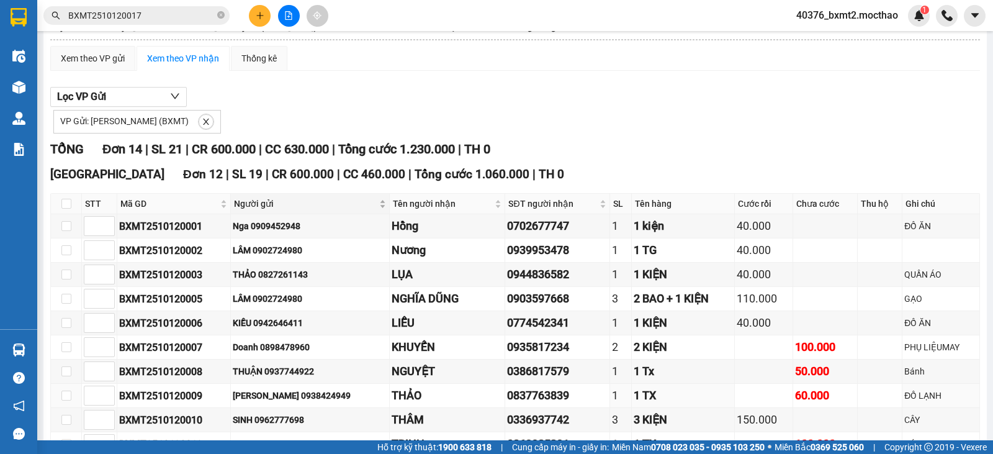
scroll to position [62, 0]
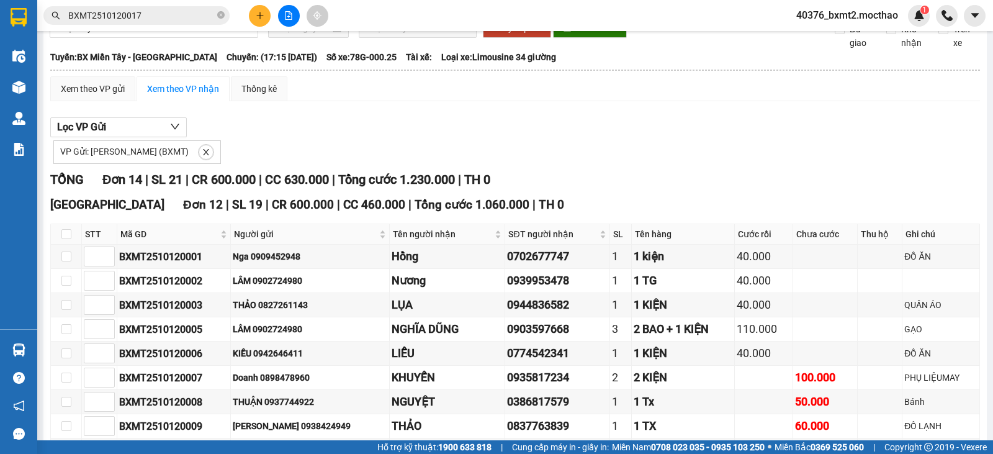
click at [605, 156] on div "VP Gửi: Hồ Chí Minh (BXMT)" at bounding box center [514, 150] width 929 height 27
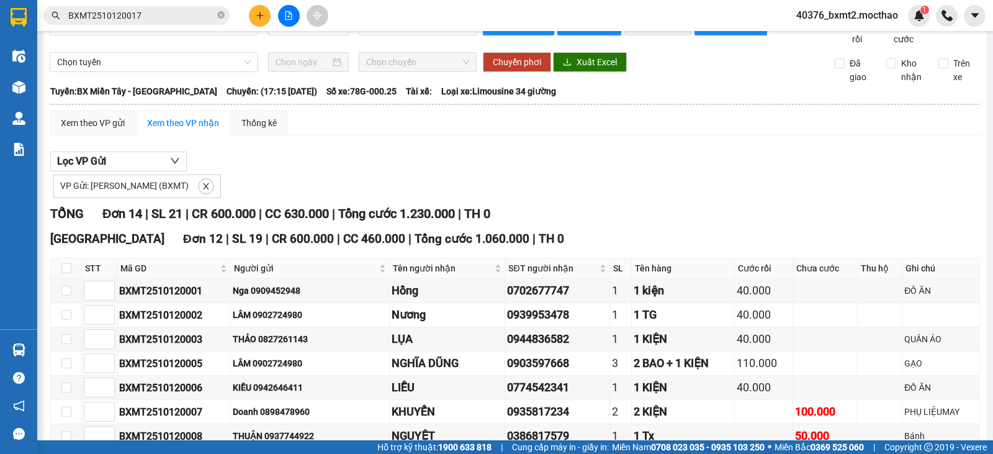
scroll to position [0, 0]
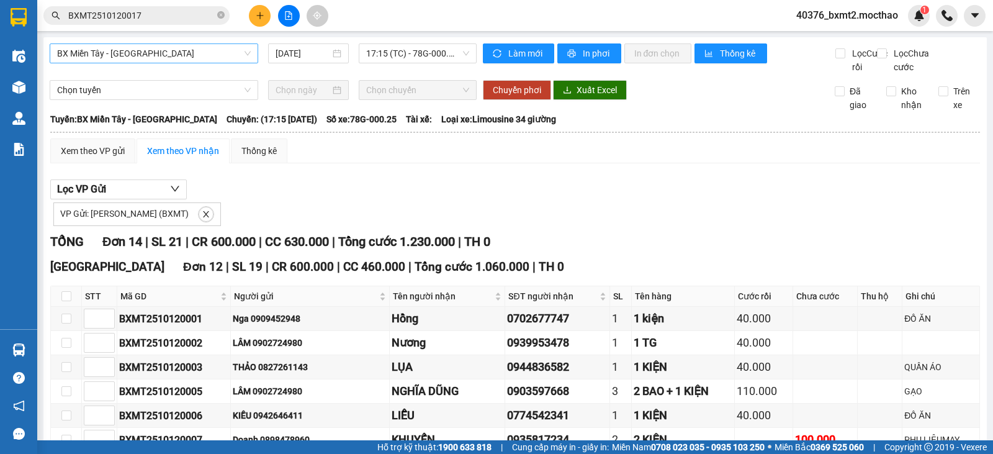
click at [211, 56] on span "BX Miền Tây - [GEOGRAPHIC_DATA]" at bounding box center [154, 53] width 194 height 19
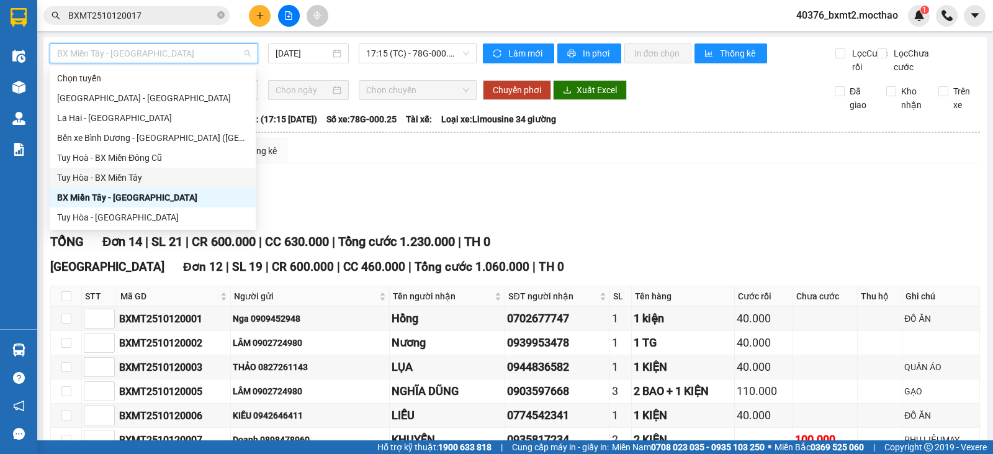
click at [130, 177] on div "Tuy Hòa - BX Miền Tây" at bounding box center [152, 178] width 191 height 14
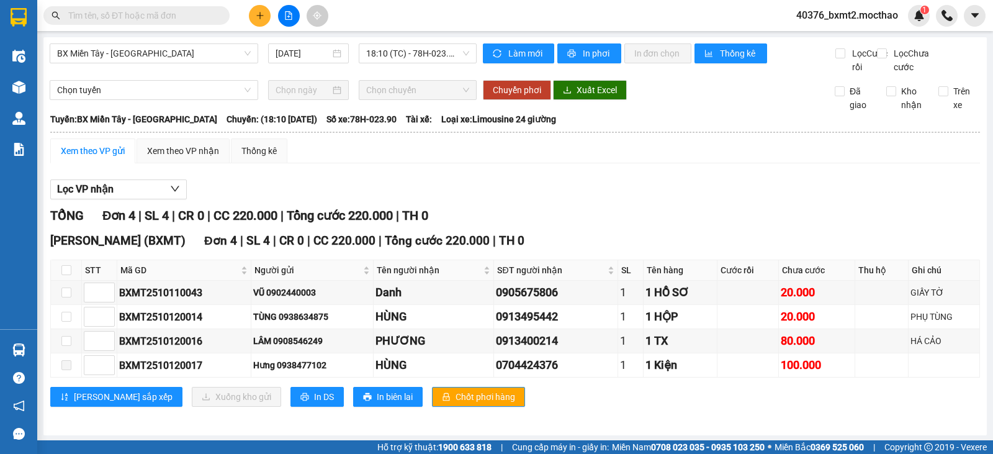
click at [804, 200] on div "Lọc VP nhận" at bounding box center [514, 189] width 929 height 20
click at [65, 370] on span at bounding box center [66, 365] width 10 height 10
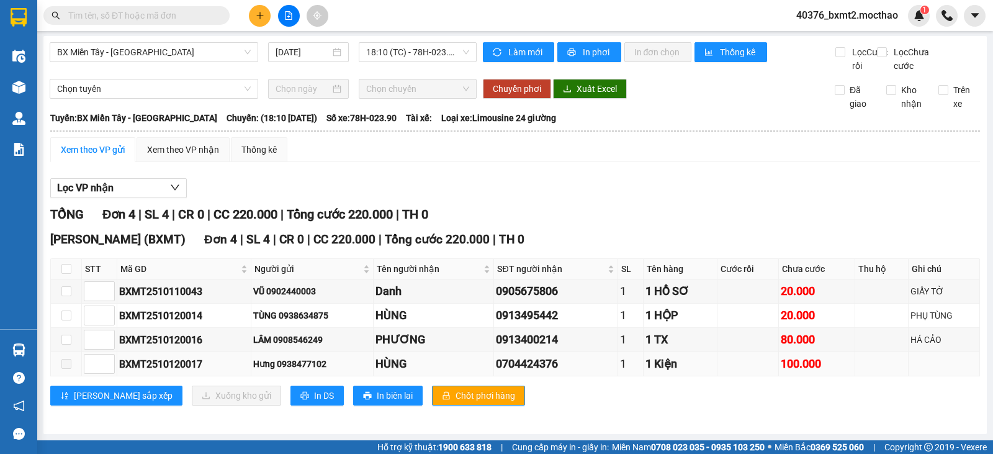
click at [69, 365] on span at bounding box center [66, 364] width 10 height 10
click at [69, 338] on input "checkbox" at bounding box center [66, 339] width 10 height 10
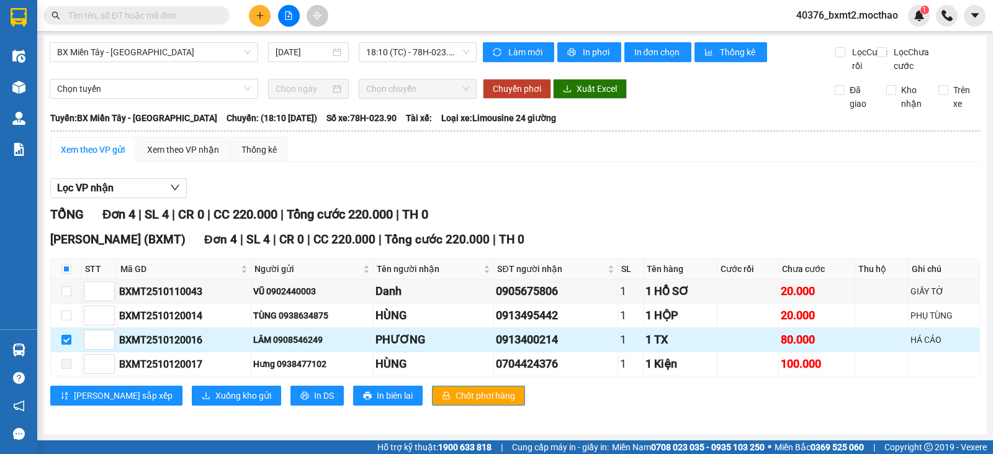
click at [69, 338] on input "checkbox" at bounding box center [66, 339] width 10 height 10
checkbox input "false"
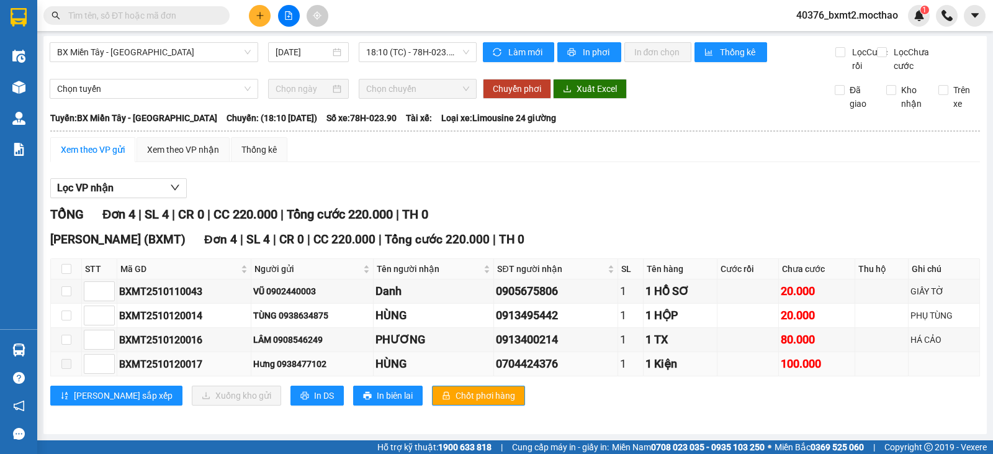
click at [68, 367] on span at bounding box center [66, 364] width 10 height 10
click at [815, 359] on div "100.000" at bounding box center [817, 363] width 72 height 17
click at [66, 363] on span at bounding box center [66, 364] width 10 height 10
click at [835, 215] on div "TỔNG Đơn 4 | SL 4 | CR 0 | CC 220.000 | Tổng cước 220.000 | TH 0" at bounding box center [514, 214] width 929 height 19
click at [590, 359] on div "0704424376" at bounding box center [556, 363] width 120 height 17
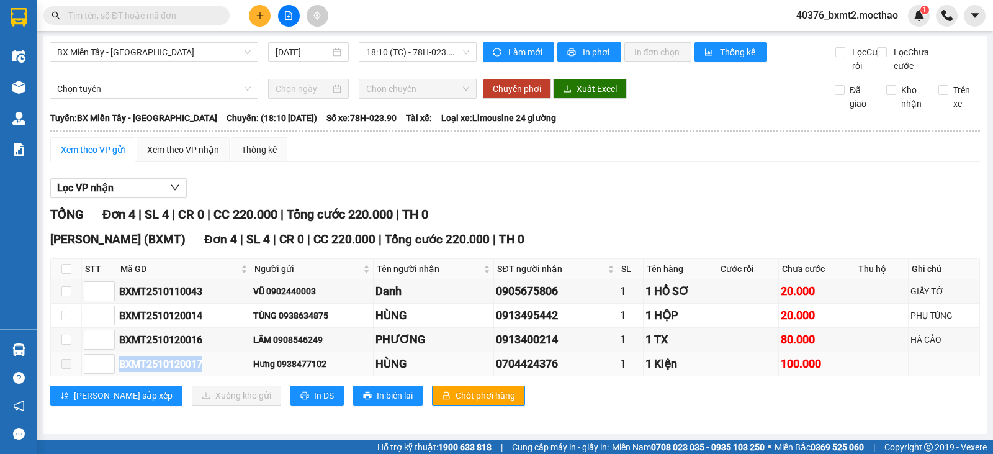
drag, startPoint x: 208, startPoint y: 365, endPoint x: 116, endPoint y: 365, distance: 91.8
click at [116, 365] on tr "BXMT2510120017 Hưng 0938477102 HÙNG 0704424376 1 1 Kiện 100.000" at bounding box center [515, 364] width 929 height 24
copy tr "BXMT2510120017"
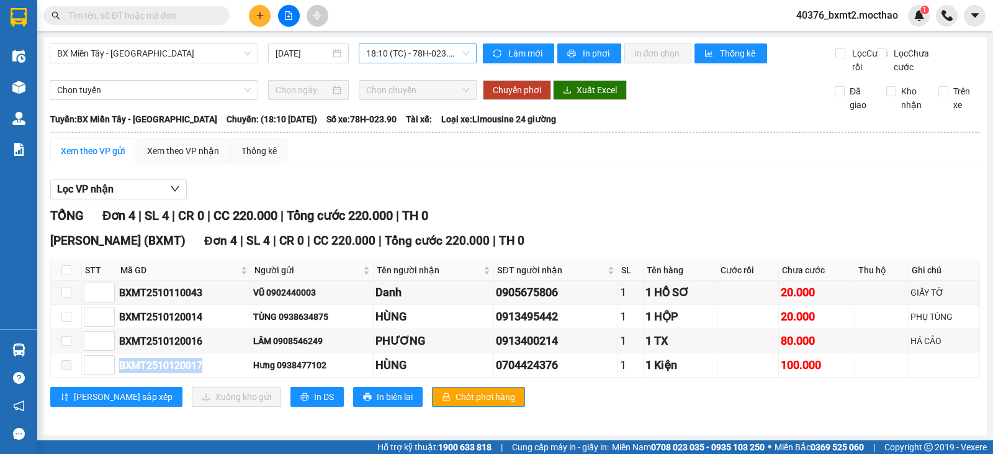
click at [387, 50] on span "18:10 (TC) - 78H-023.90" at bounding box center [417, 53] width 102 height 19
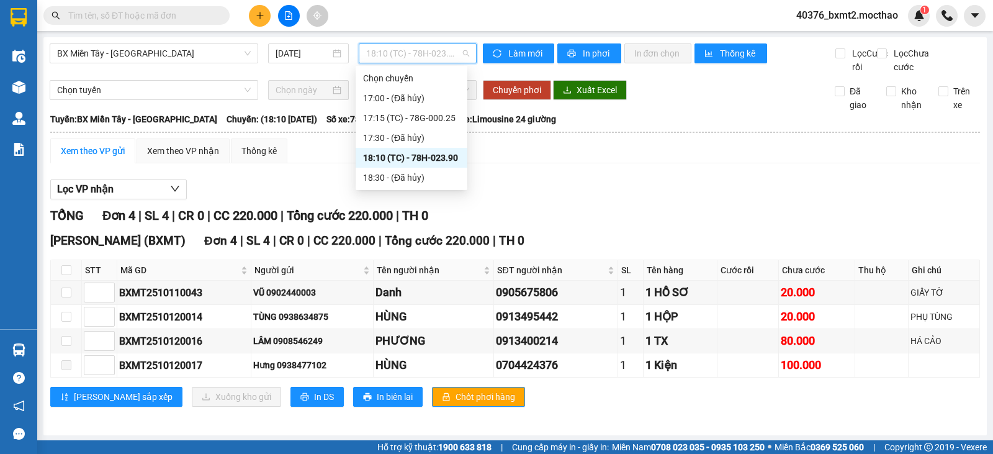
click at [414, 159] on div "18:10 (TC) - 78H-023.90" at bounding box center [411, 158] width 97 height 14
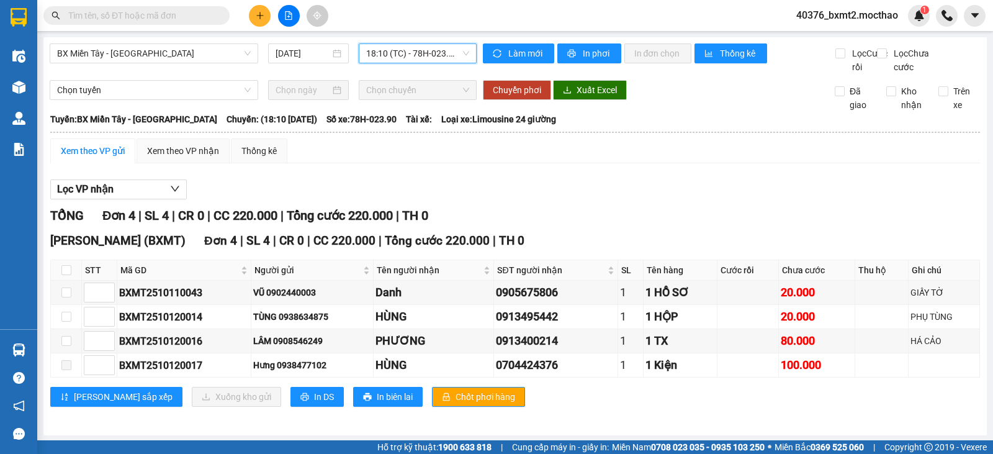
click at [571, 200] on div "Lọc VP nhận" at bounding box center [514, 189] width 929 height 20
click at [201, 158] on div "Xem theo VP nhận" at bounding box center [183, 151] width 72 height 14
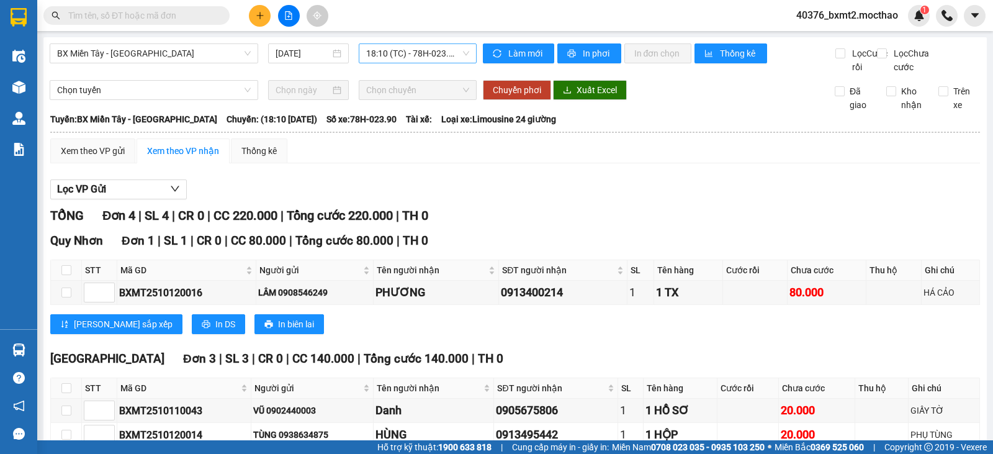
click at [376, 51] on span "18:10 (TC) - 78H-023.90" at bounding box center [417, 53] width 102 height 19
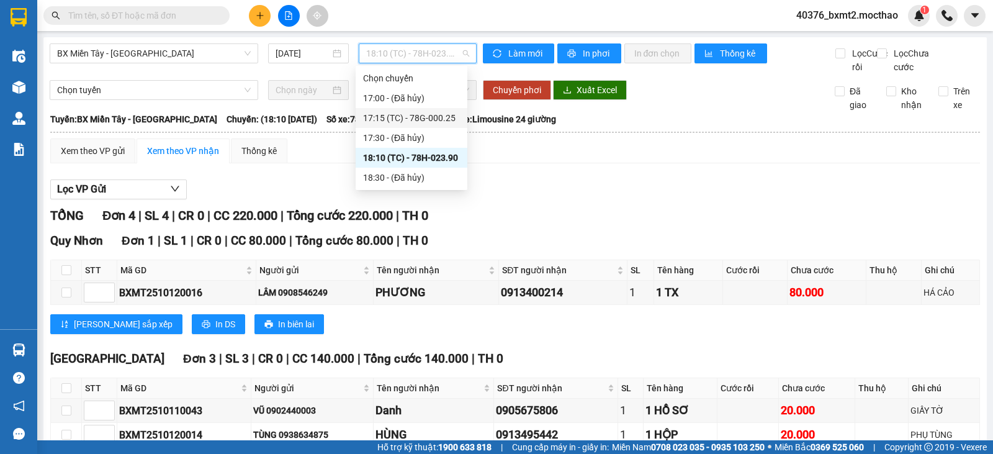
click at [427, 117] on div "17:15 (TC) - 78G-000.25" at bounding box center [411, 118] width 97 height 14
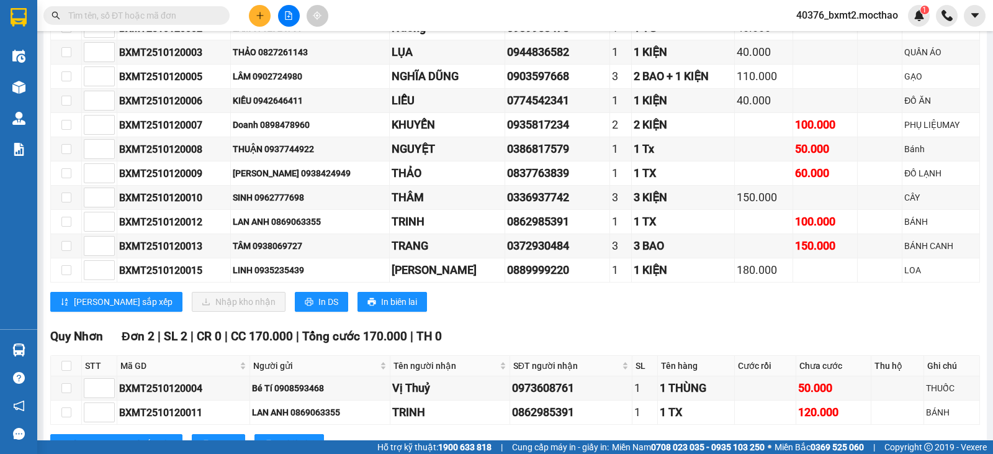
scroll to position [351, 0]
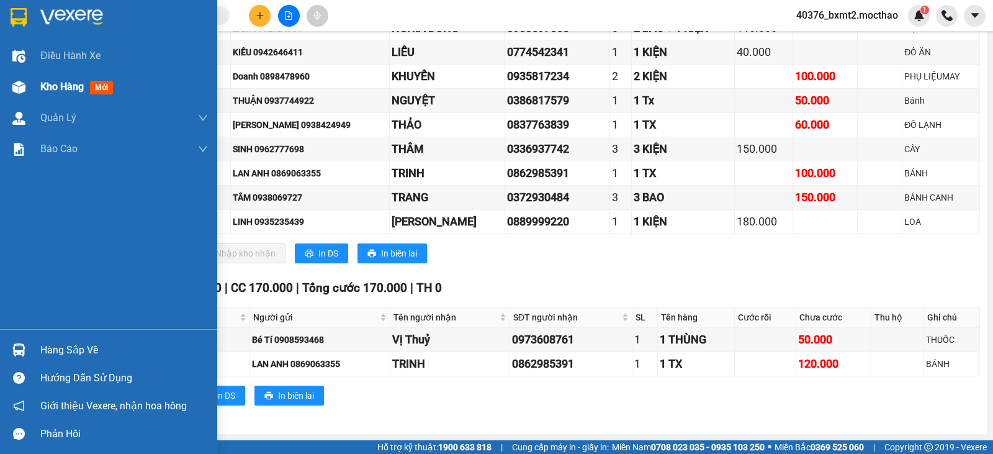
click at [49, 92] on span "Kho hàng" at bounding box center [61, 87] width 43 height 12
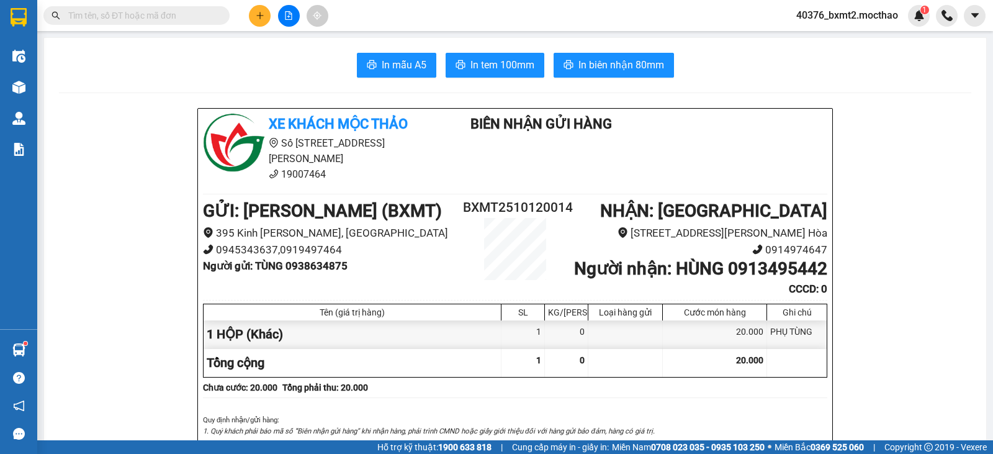
click at [263, 20] on button at bounding box center [260, 16] width 22 height 22
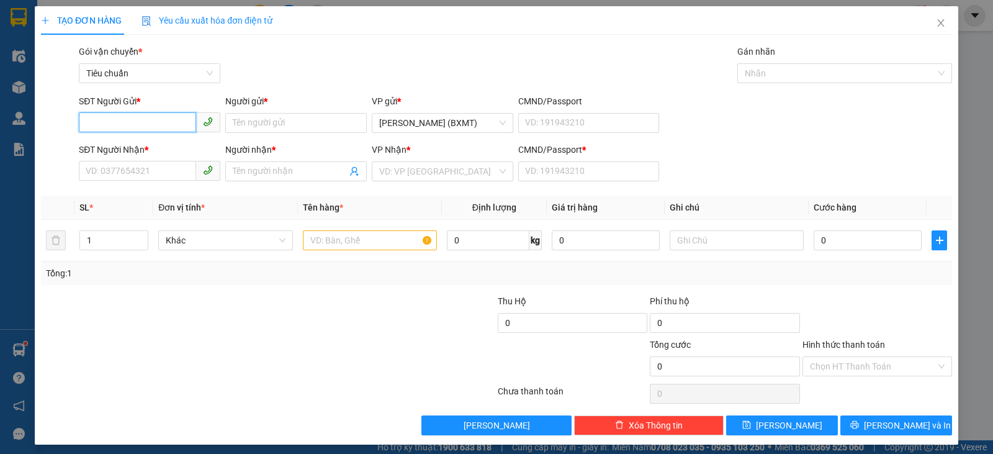
click at [159, 121] on input "SĐT Người Gửi *" at bounding box center [137, 122] width 117 height 20
paste input "0938477102"
type input "0938477102"
click at [249, 123] on input "Người gửi *" at bounding box center [295, 123] width 141 height 20
click at [156, 120] on input "0938477102" at bounding box center [137, 122] width 117 height 20
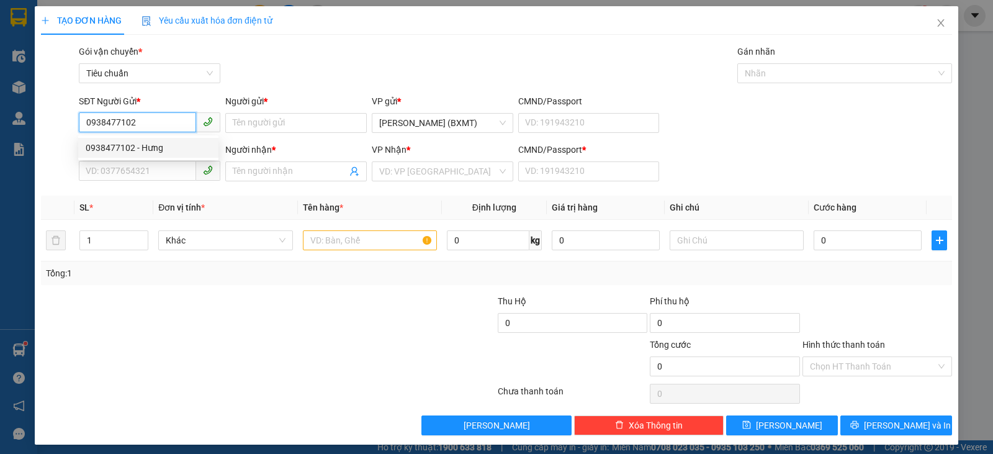
click at [152, 143] on div "0938477102 - Hưng" at bounding box center [148, 148] width 125 height 14
type input "Hưng"
type input "0704424376"
type input "HÙNG"
type input "0"
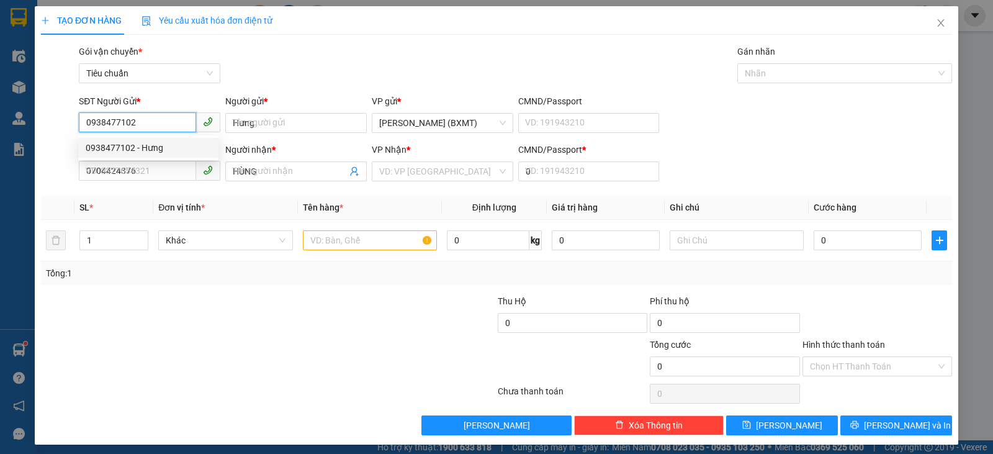
type input "100.000"
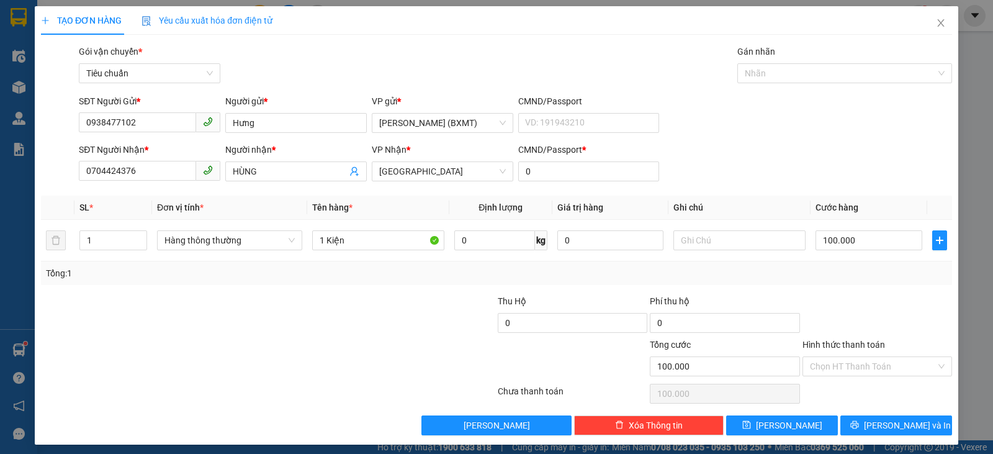
click at [865, 305] on div at bounding box center [877, 315] width 152 height 43
click at [70, 239] on tr "1 Hàng thông thường 1 Kiện 0 kg 0 100.000" at bounding box center [496, 241] width 911 height 42
type input "2"
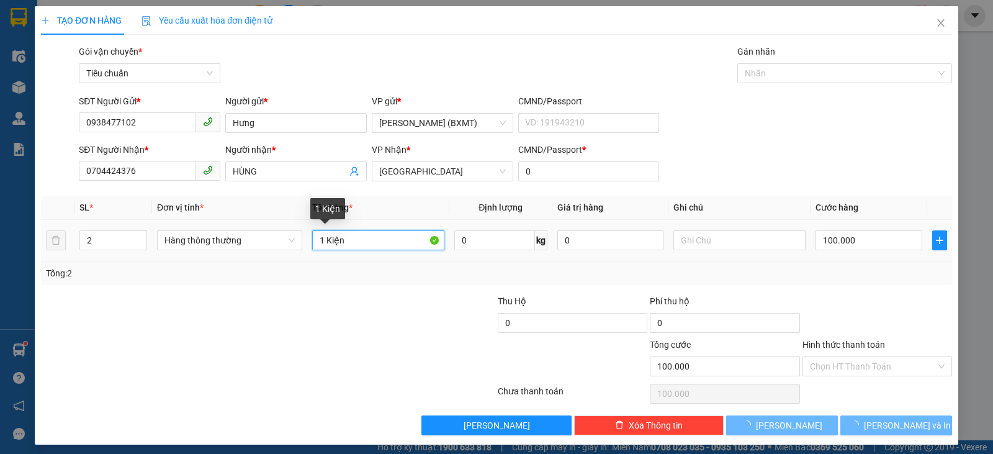
drag, startPoint x: 321, startPoint y: 241, endPoint x: 315, endPoint y: 240, distance: 6.3
click at [314, 241] on input "1 Kiện" at bounding box center [378, 240] width 132 height 20
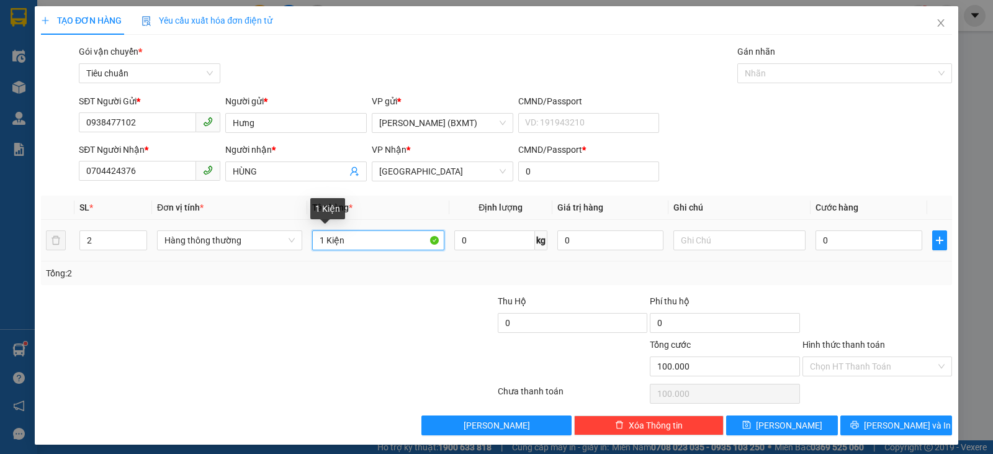
type input "0"
click at [281, 240] on span "Hàng thông thường" at bounding box center [229, 240] width 130 height 19
type input "2 Kiện"
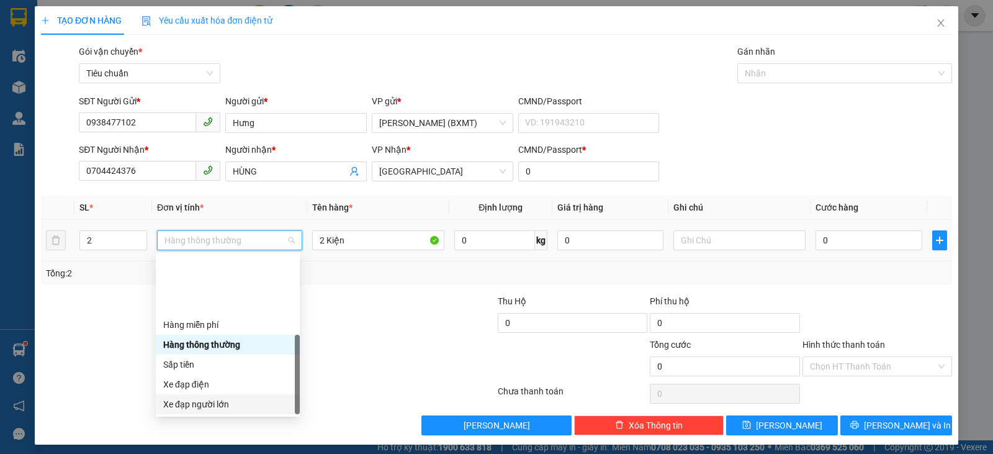
scroll to position [79, 0]
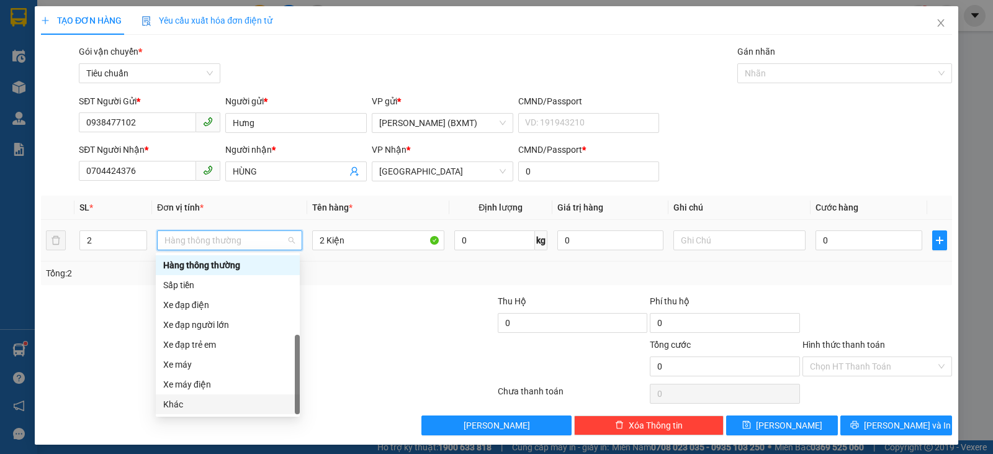
click at [192, 396] on div "Khác" at bounding box center [228, 404] width 144 height 20
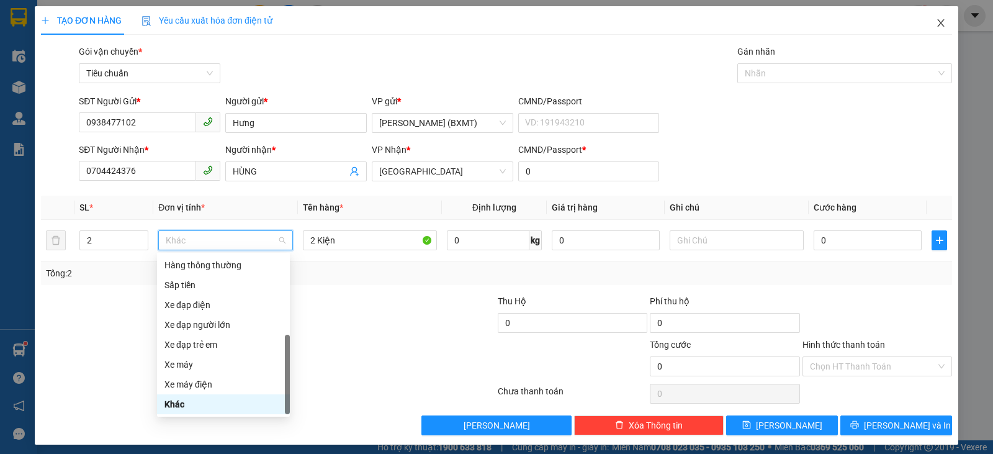
click at [937, 25] on icon "close" at bounding box center [940, 22] width 7 height 7
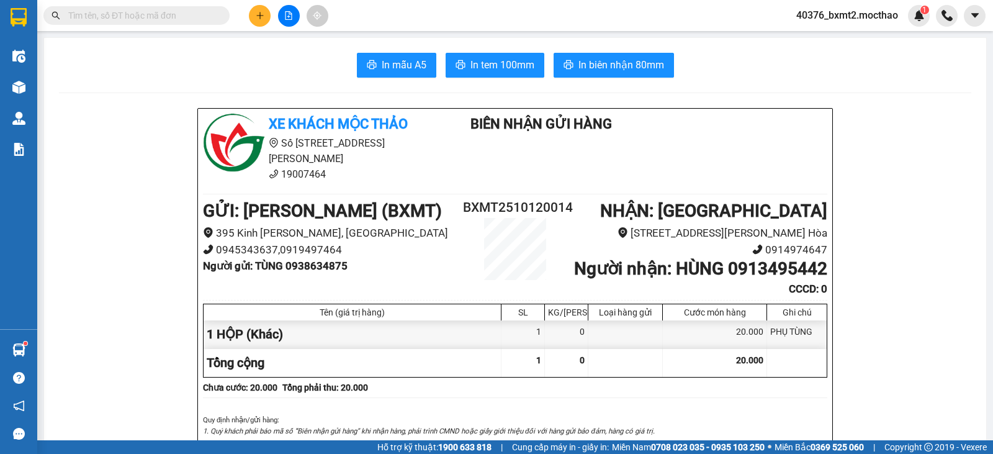
click at [164, 15] on input "text" at bounding box center [141, 16] width 146 height 14
paste input "0938477102"
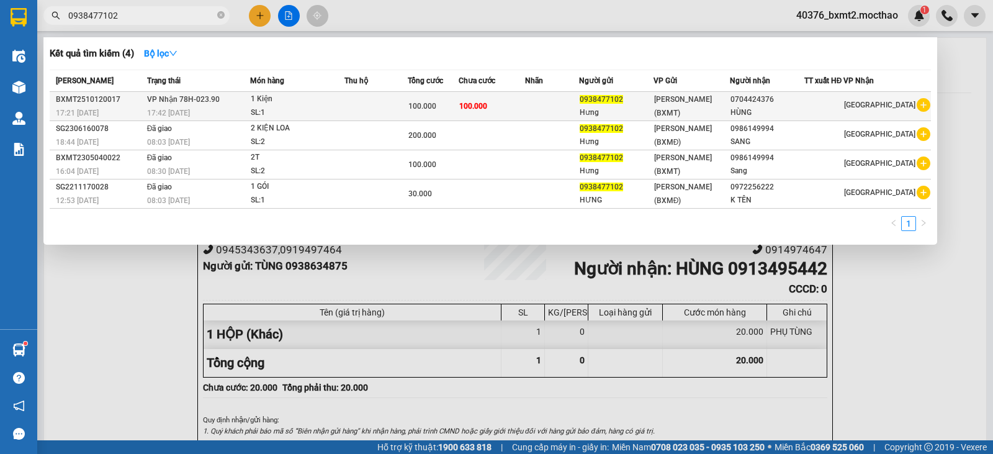
type input "0938477102"
click at [188, 99] on span "VP Nhận 78H-023.90" at bounding box center [183, 99] width 73 height 9
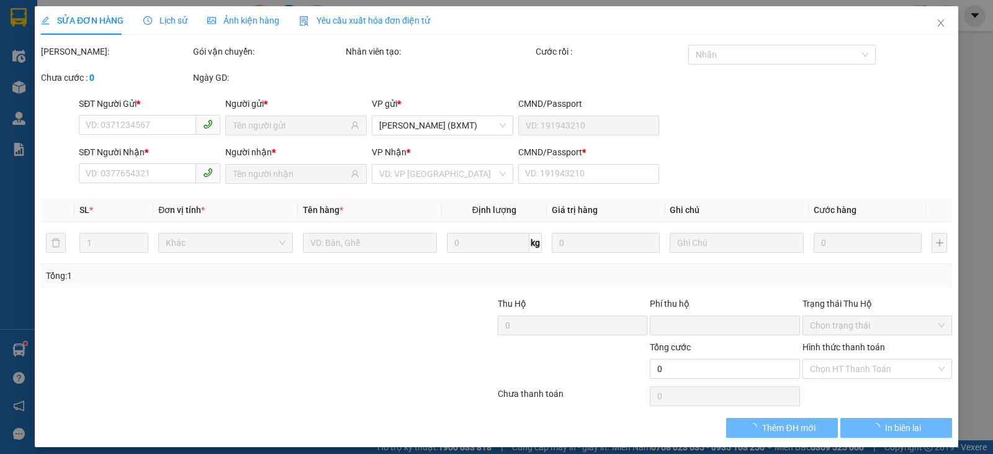
type input "0938477102"
type input "0704424376"
type input "0"
type input "100.000"
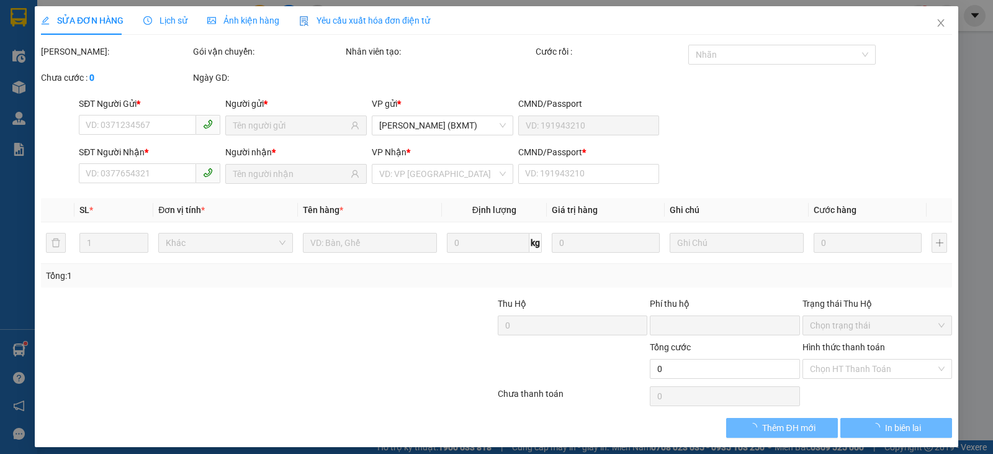
type input "100.000"
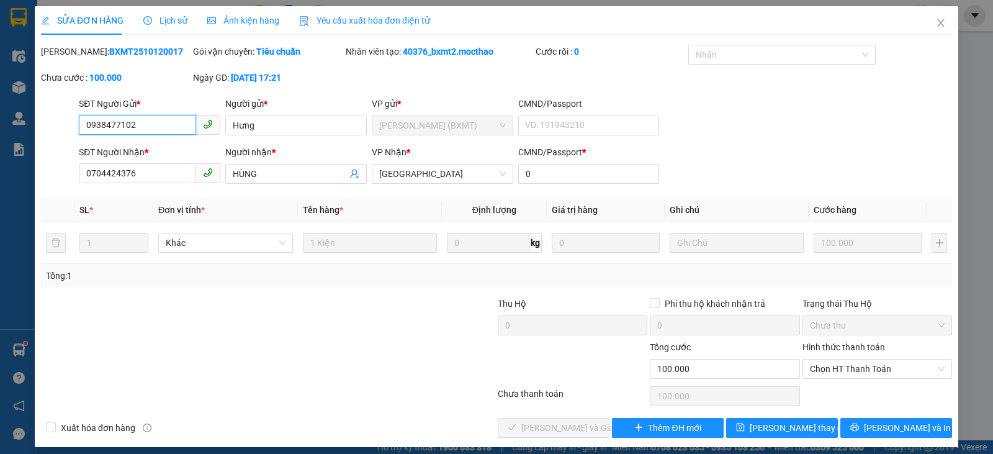
scroll to position [8, 0]
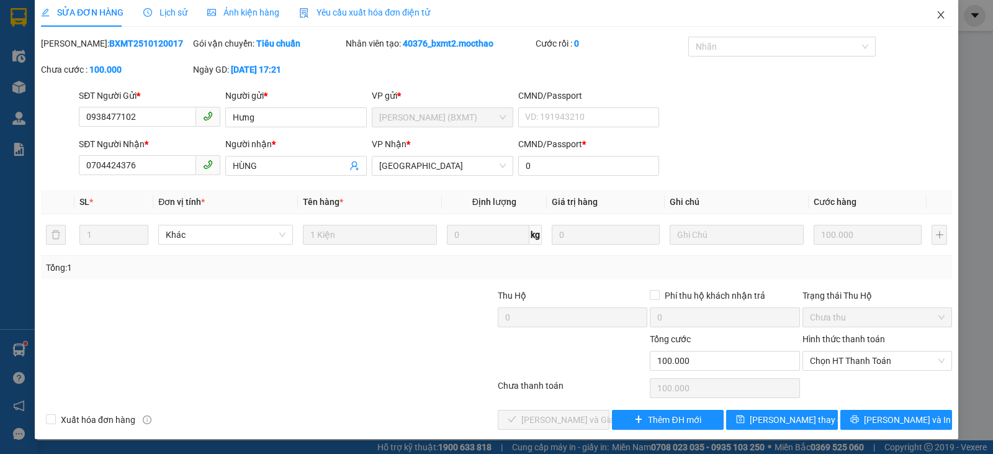
click at [937, 14] on icon "close" at bounding box center [940, 14] width 7 height 7
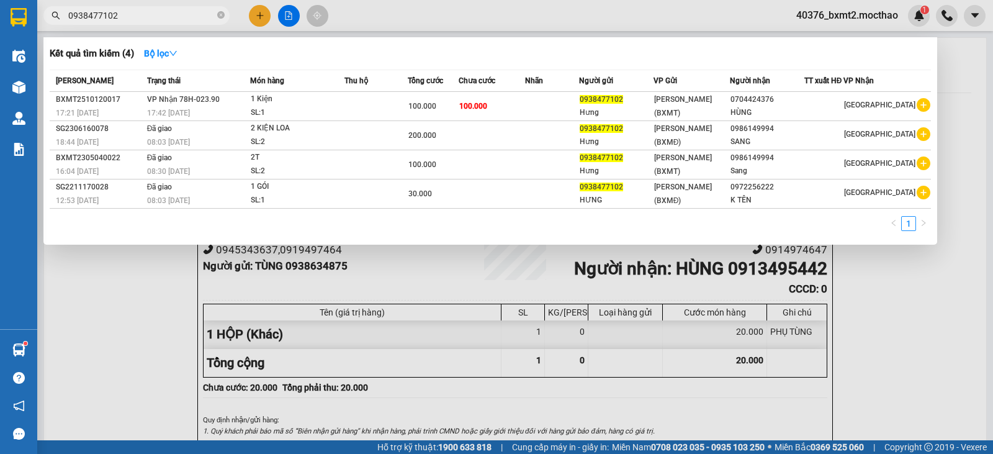
drag, startPoint x: 151, startPoint y: 21, endPoint x: 51, endPoint y: 17, distance: 99.3
click at [51, 17] on div "0938477102" at bounding box center [121, 15] width 242 height 19
paste input "634875"
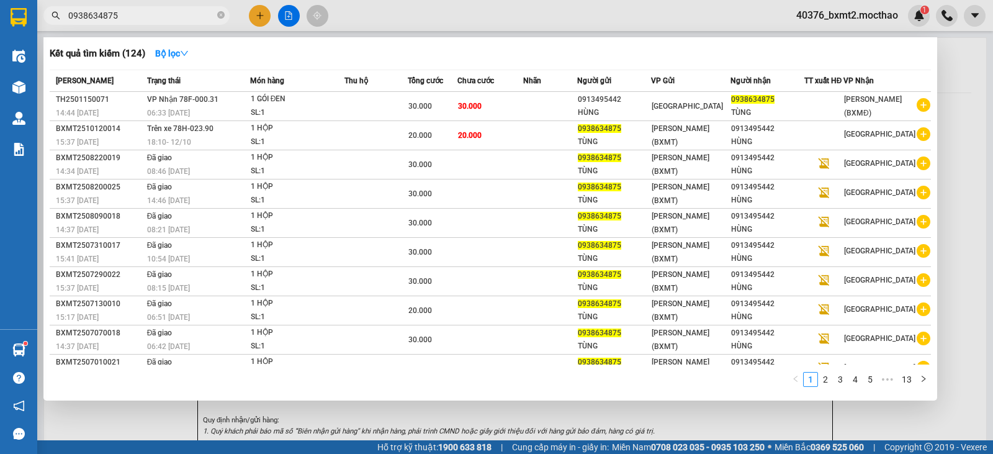
type input "0938634875"
click at [965, 88] on div at bounding box center [496, 227] width 993 height 454
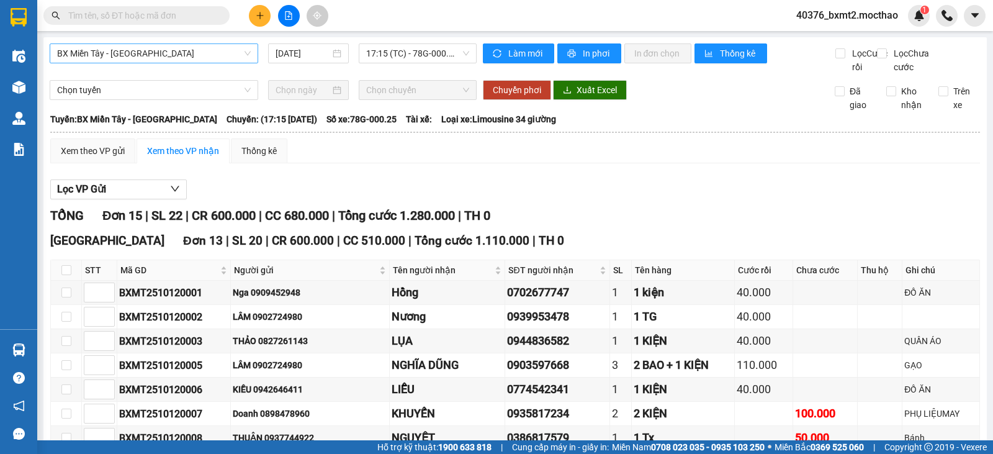
drag, startPoint x: 223, startPoint y: 54, endPoint x: 195, endPoint y: 60, distance: 27.9
click at [221, 54] on span "BX Miền Tây - [GEOGRAPHIC_DATA]" at bounding box center [154, 53] width 194 height 19
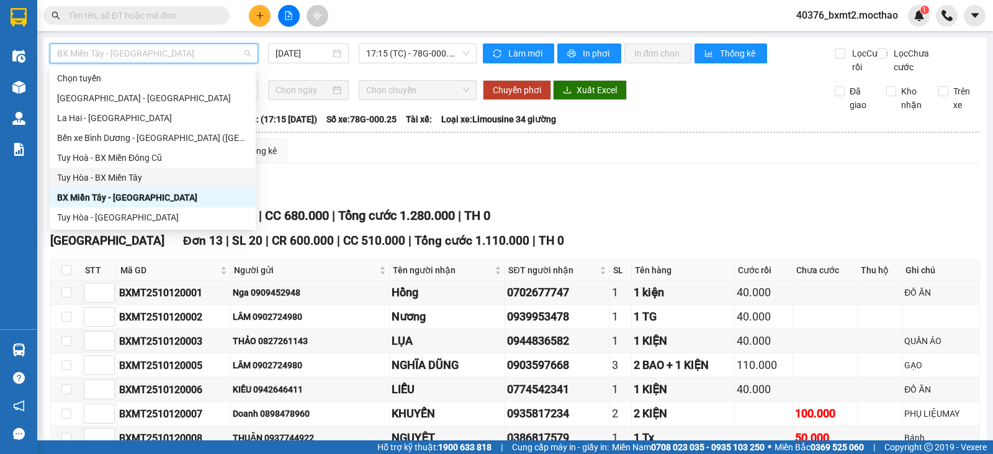
click at [134, 178] on div "Tuy Hòa - BX Miền Tây" at bounding box center [152, 178] width 191 height 14
type input "[DATE]"
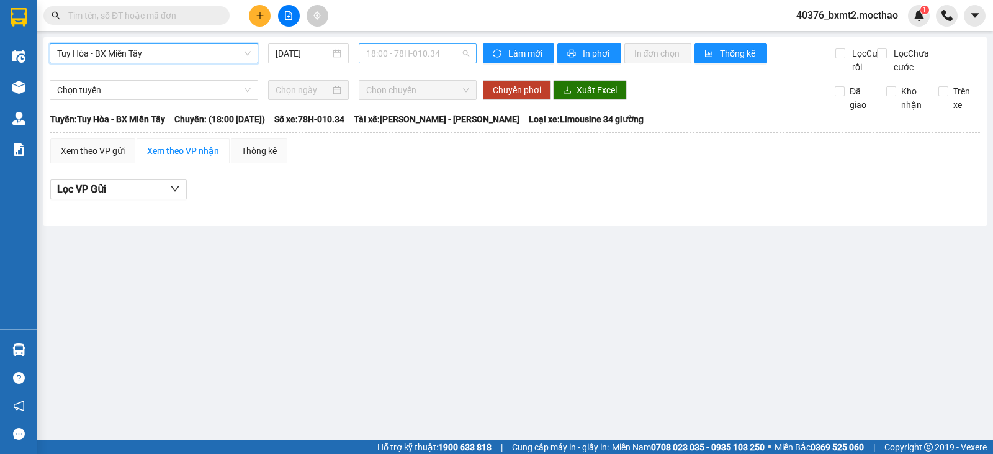
click at [419, 56] on span "18:00 - 78H-010.34" at bounding box center [417, 53] width 102 height 19
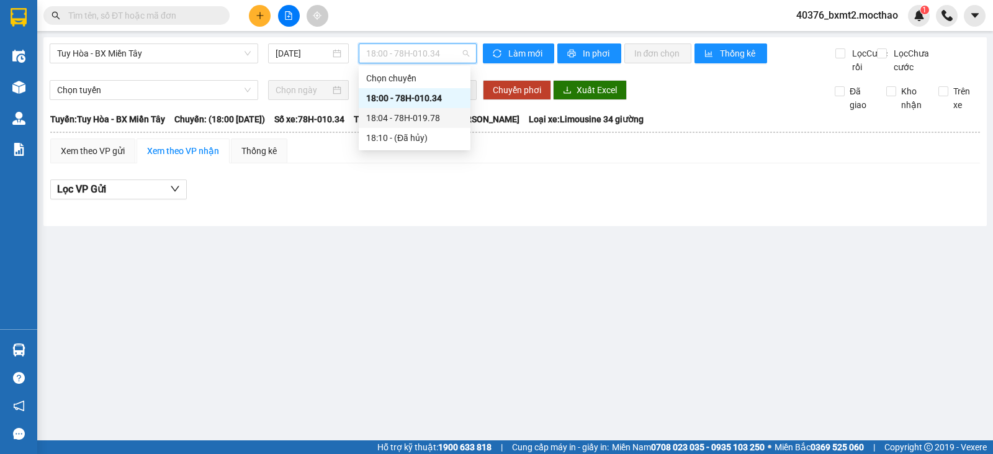
click at [421, 112] on div "18:04 - 78H-019.78" at bounding box center [414, 118] width 97 height 14
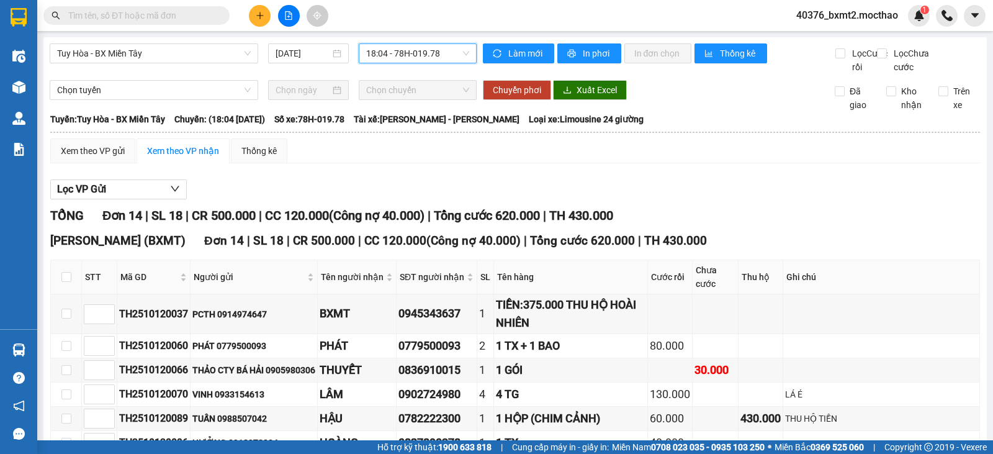
click at [430, 58] on span "18:04 - 78H-019.78" at bounding box center [417, 53] width 102 height 19
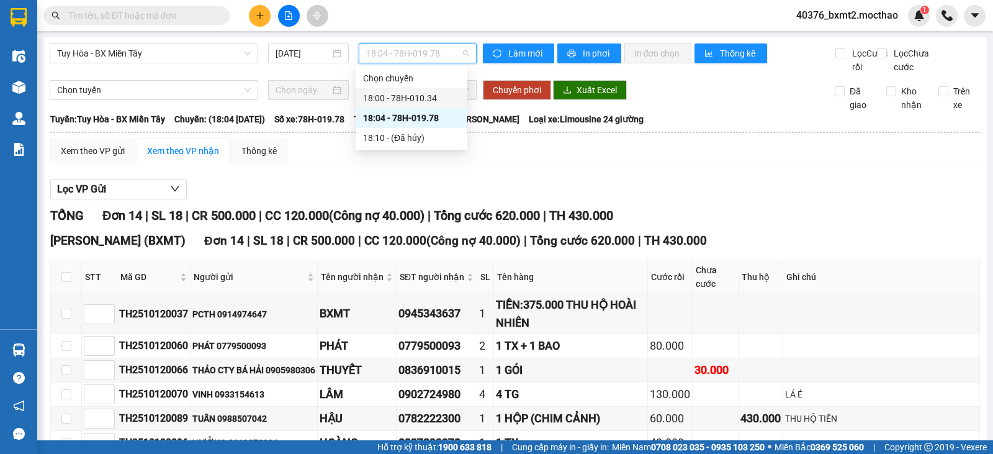
click at [437, 99] on div "18:00 - 78H-010.34" at bounding box center [411, 98] width 97 height 14
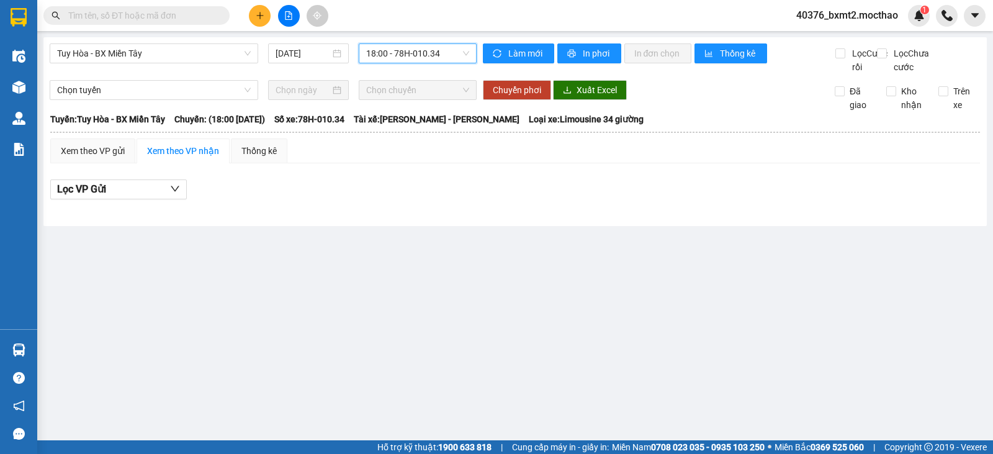
click at [413, 54] on span "18:00 - 78H-010.34" at bounding box center [417, 53] width 102 height 19
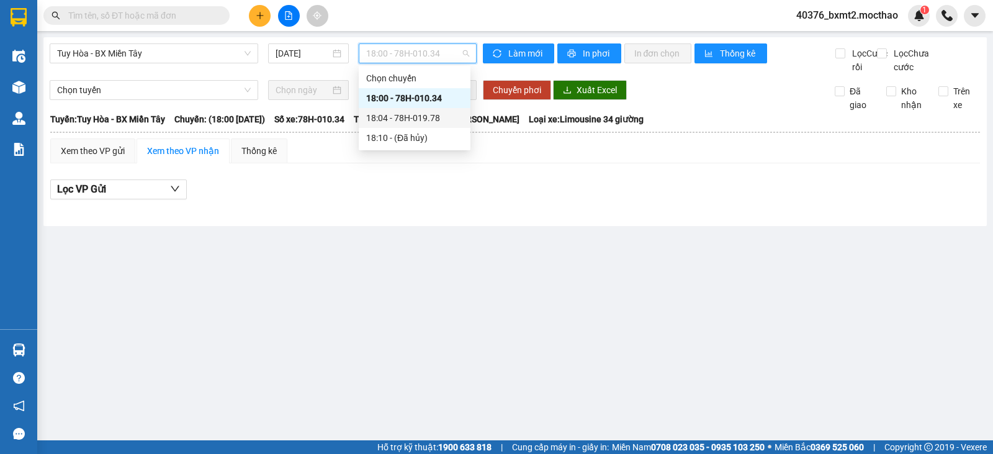
click at [415, 112] on div "18:04 - 78H-019.78" at bounding box center [414, 118] width 97 height 14
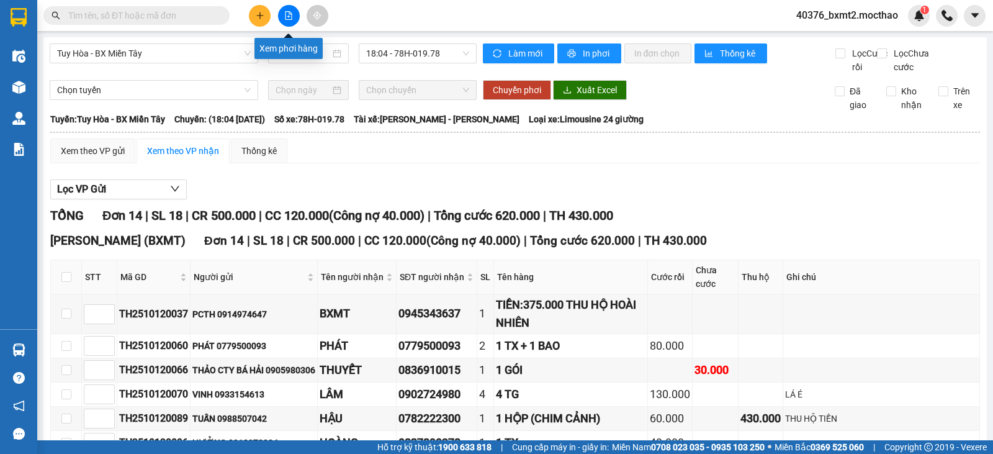
click at [293, 16] on button at bounding box center [289, 16] width 22 height 22
click at [588, 55] on span "In phơi" at bounding box center [597, 54] width 29 height 14
